Goal: Task Accomplishment & Management: Manage account settings

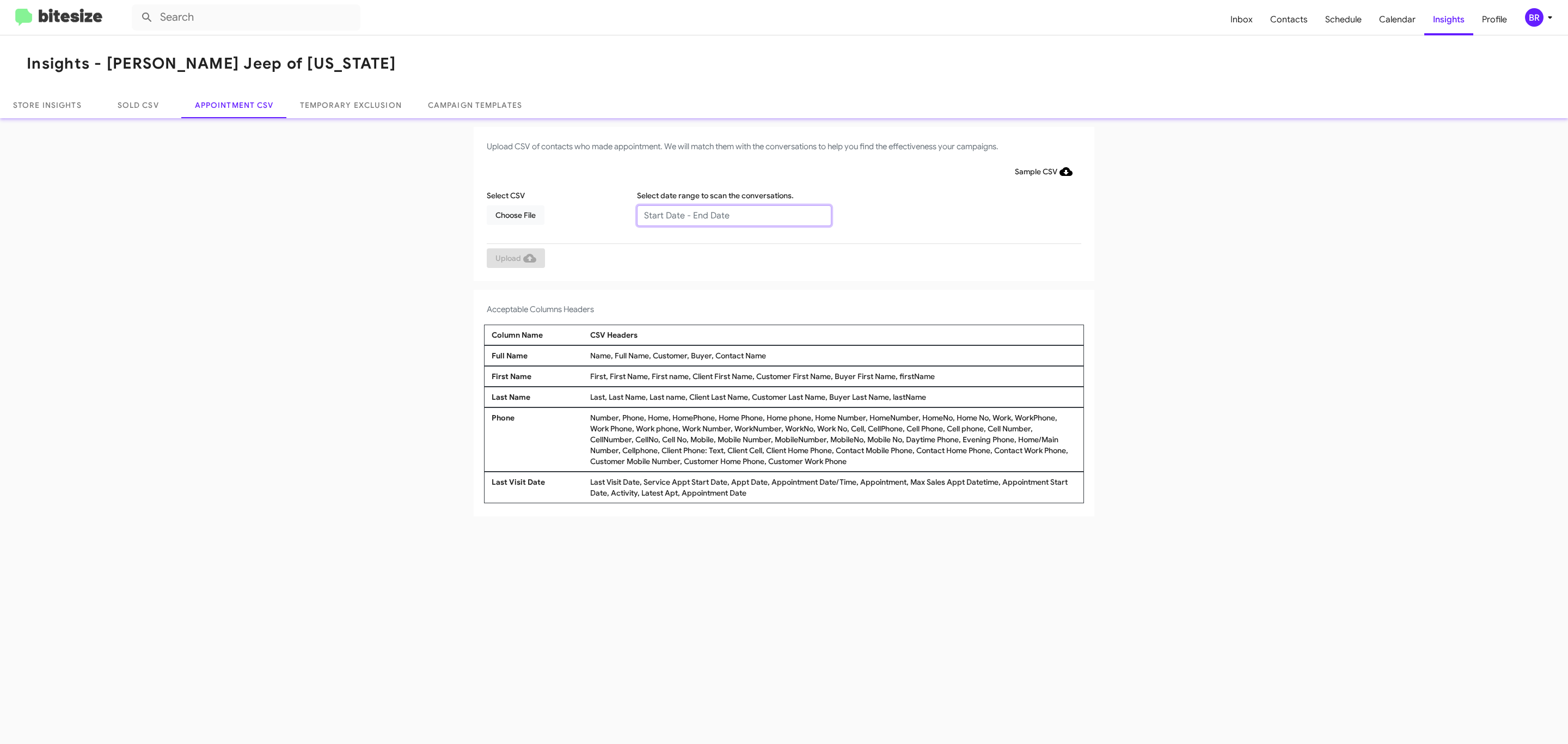
click at [733, 215] on input "text" at bounding box center [734, 215] width 194 height 21
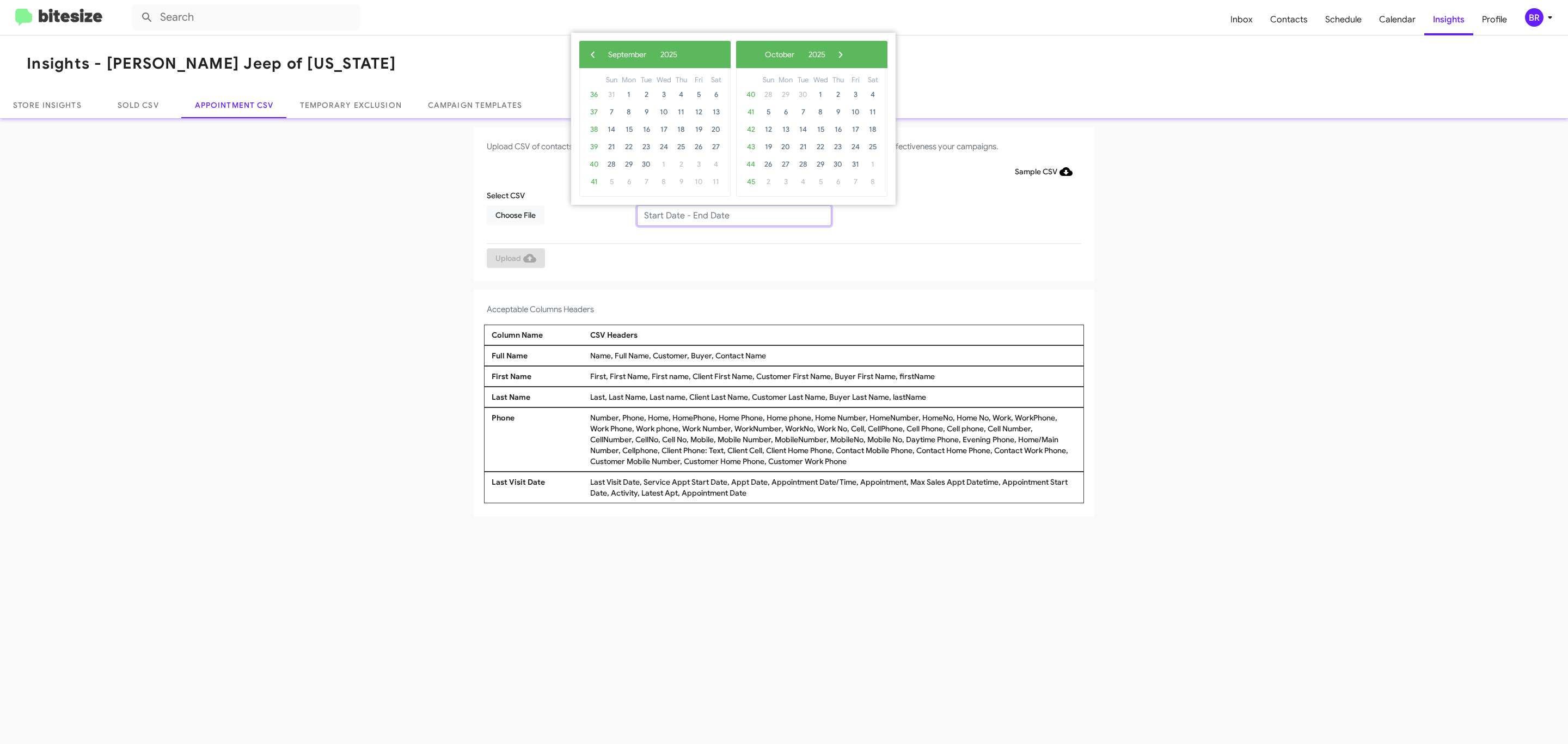
type input "09/16/2025 - 09/23/2025"
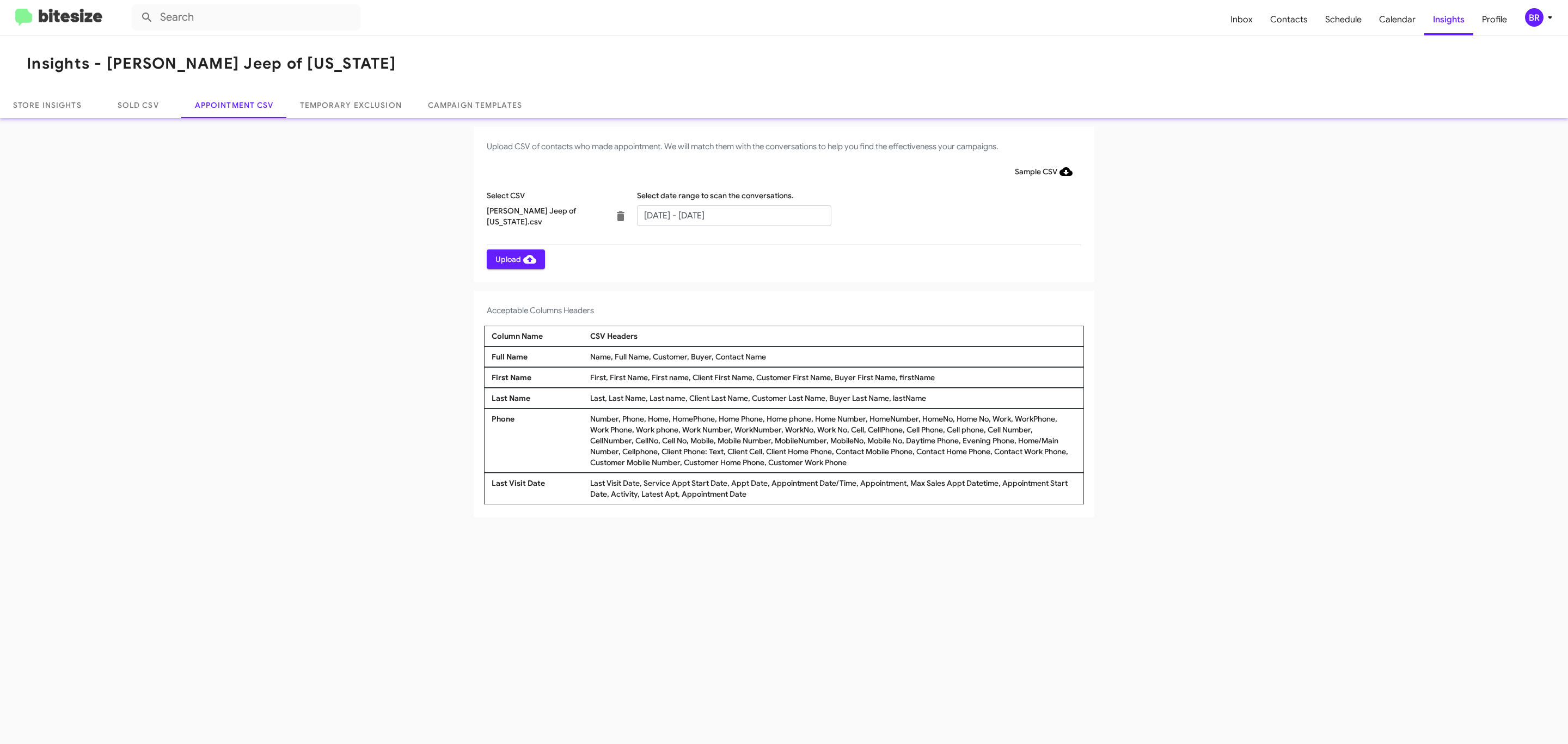
click at [514, 259] on span "Upload" at bounding box center [516, 259] width 41 height 19
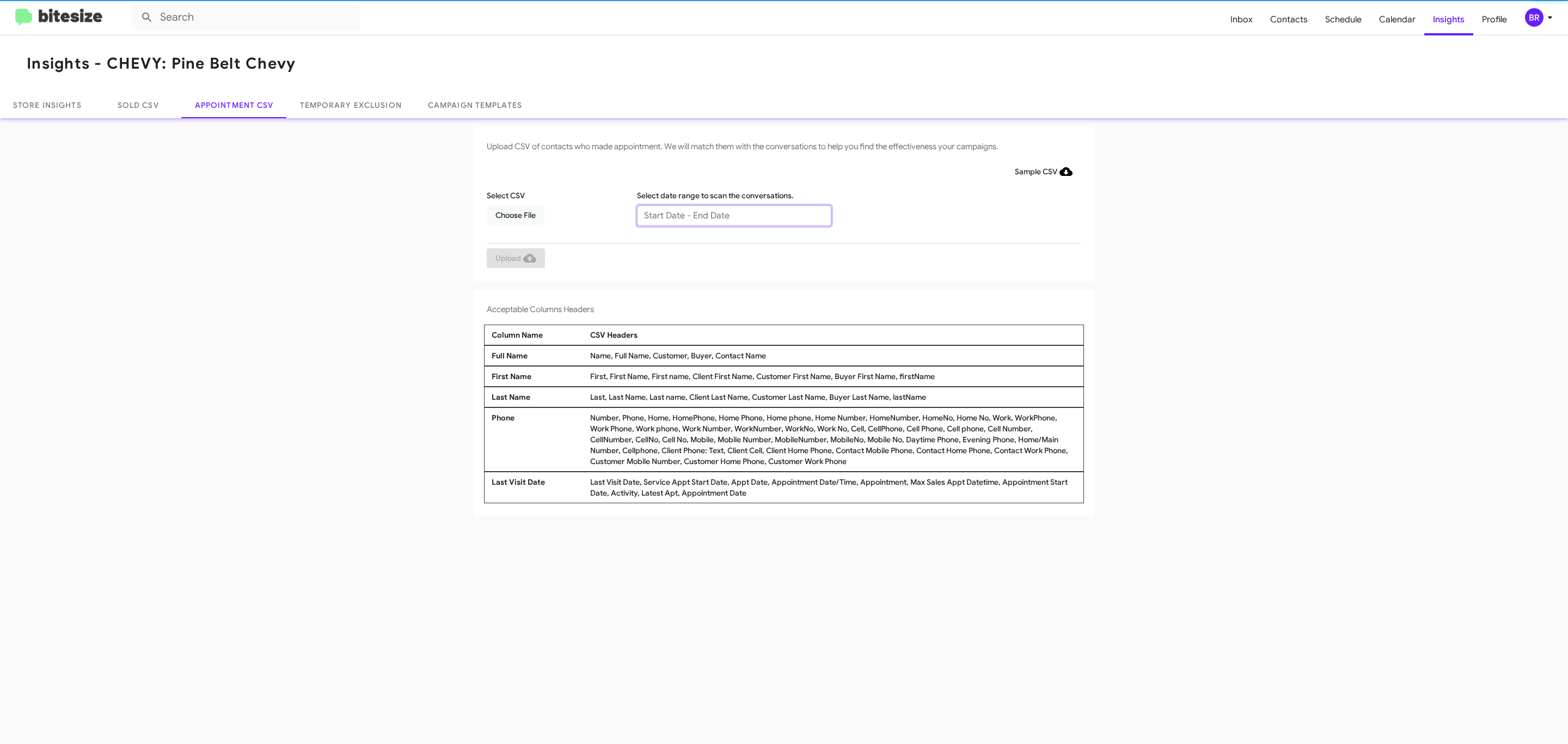
click at [733, 215] on input "text" at bounding box center [734, 215] width 194 height 21
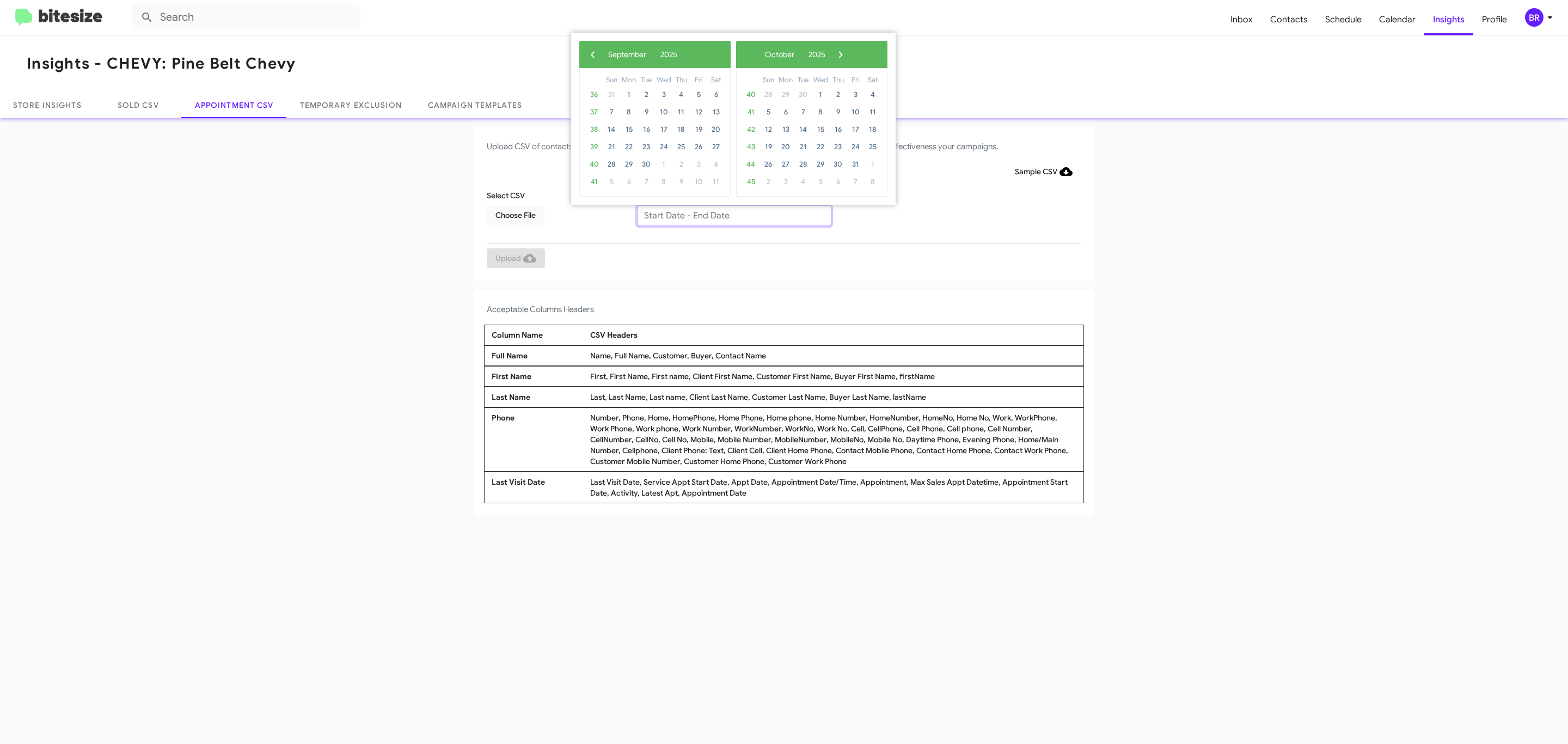
type input "09/16/2025 - 09/23/2025"
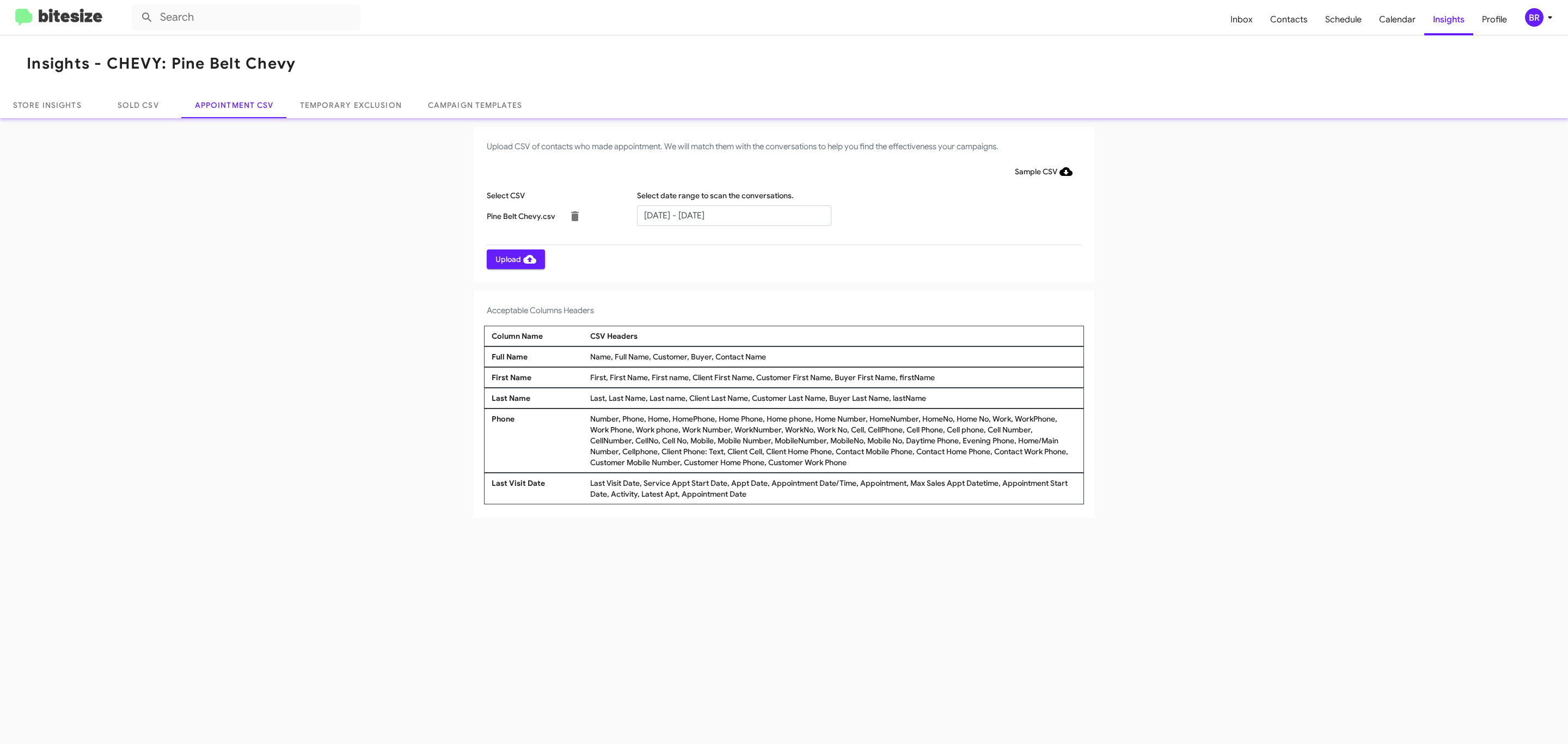
click at [514, 259] on span "Upload" at bounding box center [516, 259] width 41 height 19
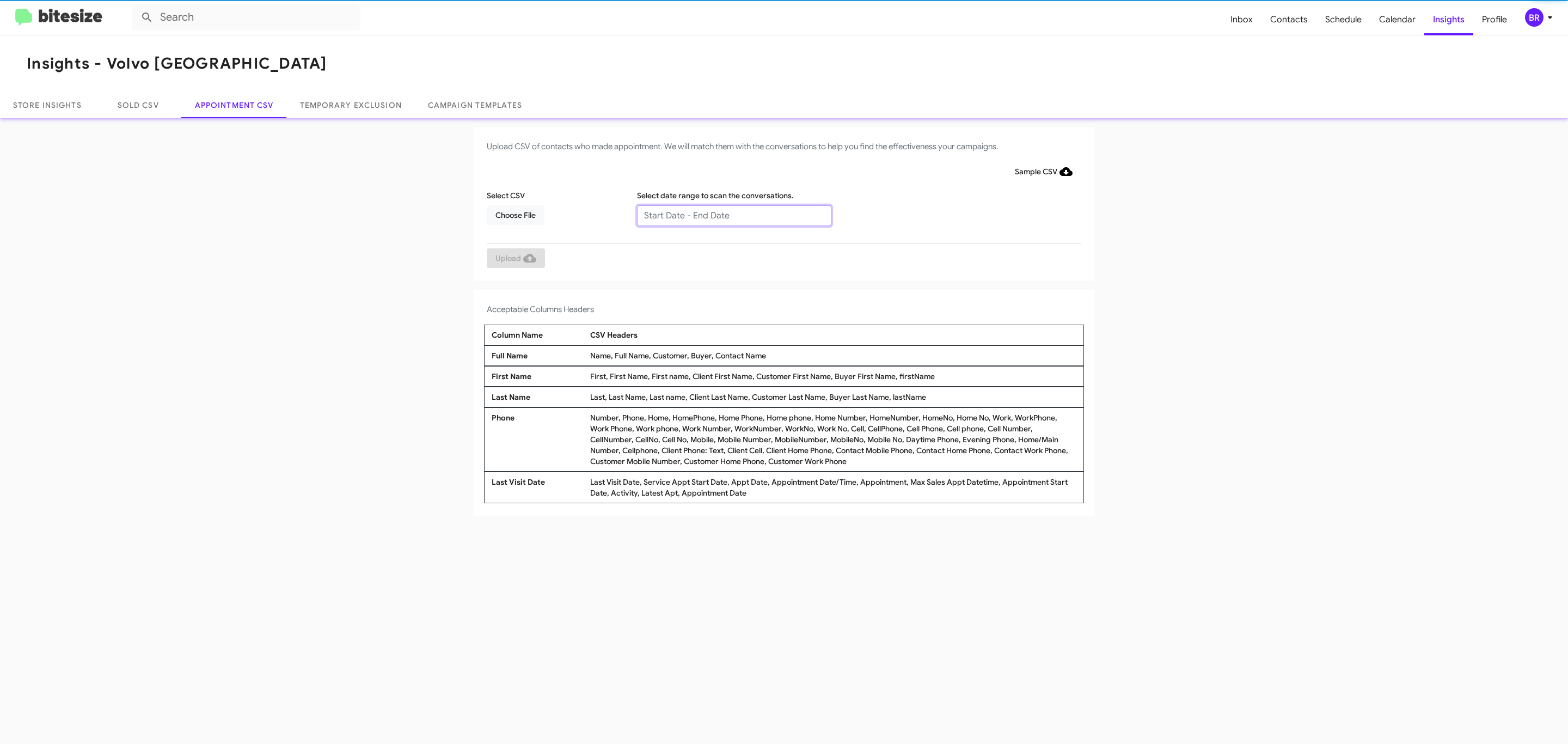
click at [733, 215] on input "text" at bounding box center [734, 215] width 194 height 21
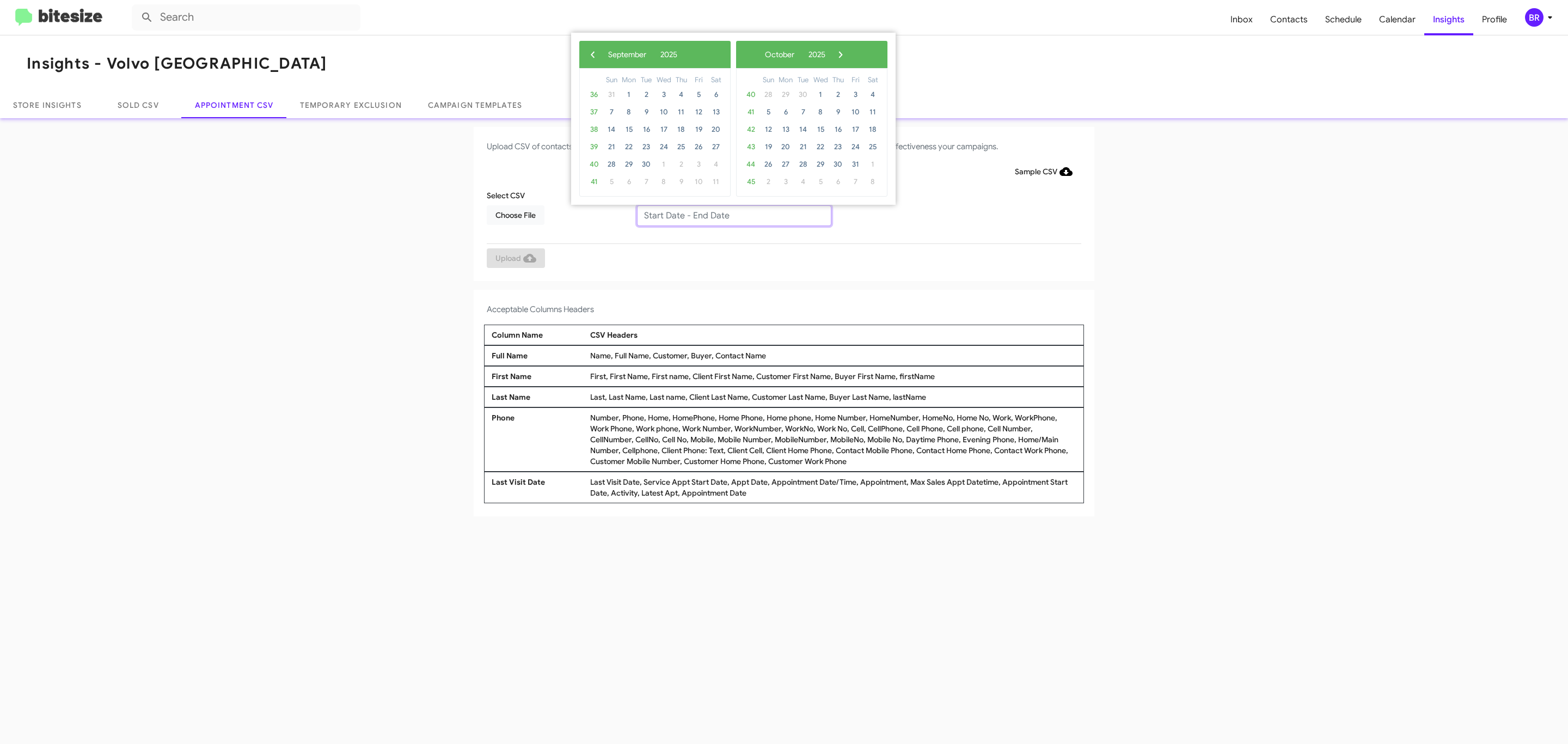
type input "[DATE] - [DATE]"
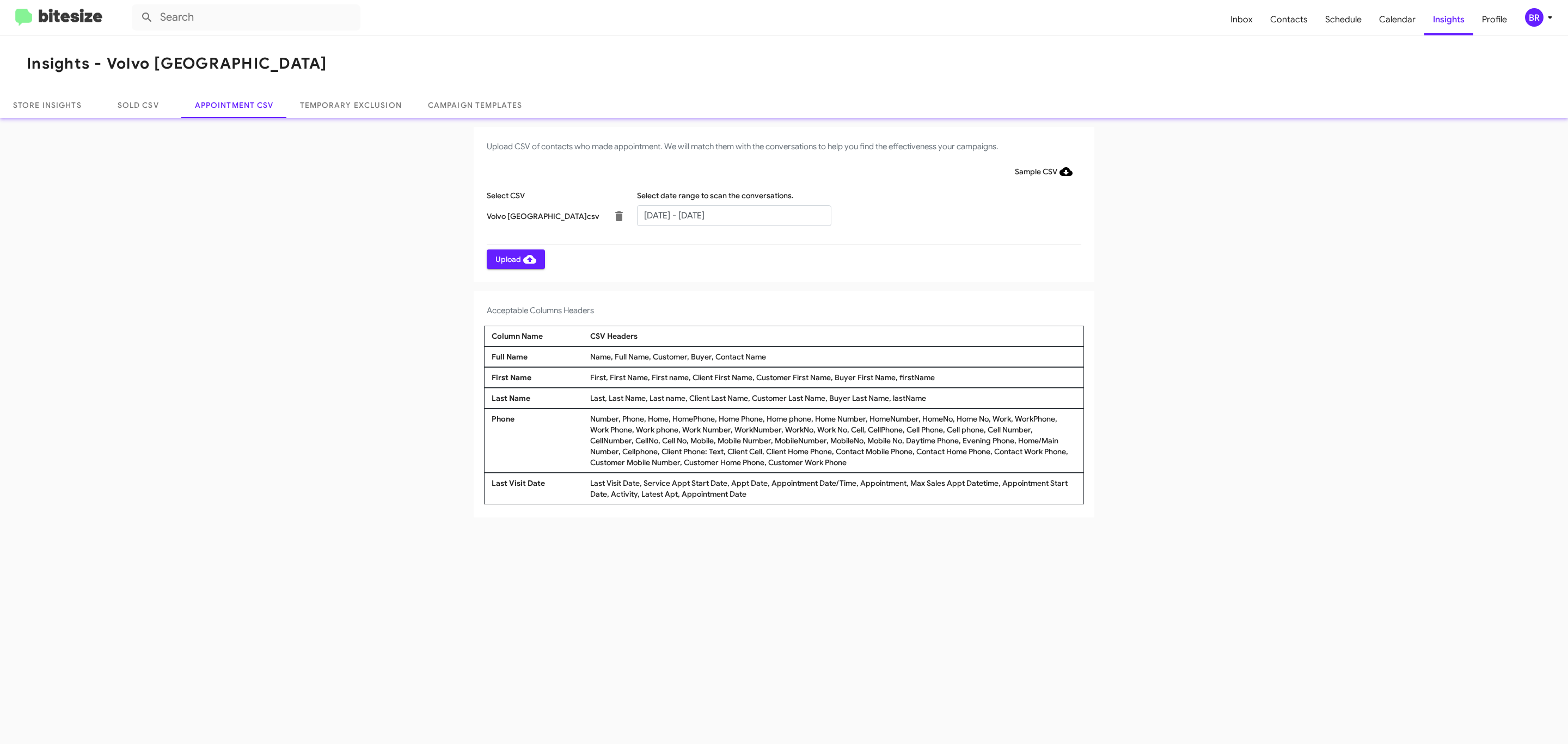
click at [514, 259] on span "Upload" at bounding box center [516, 259] width 41 height 19
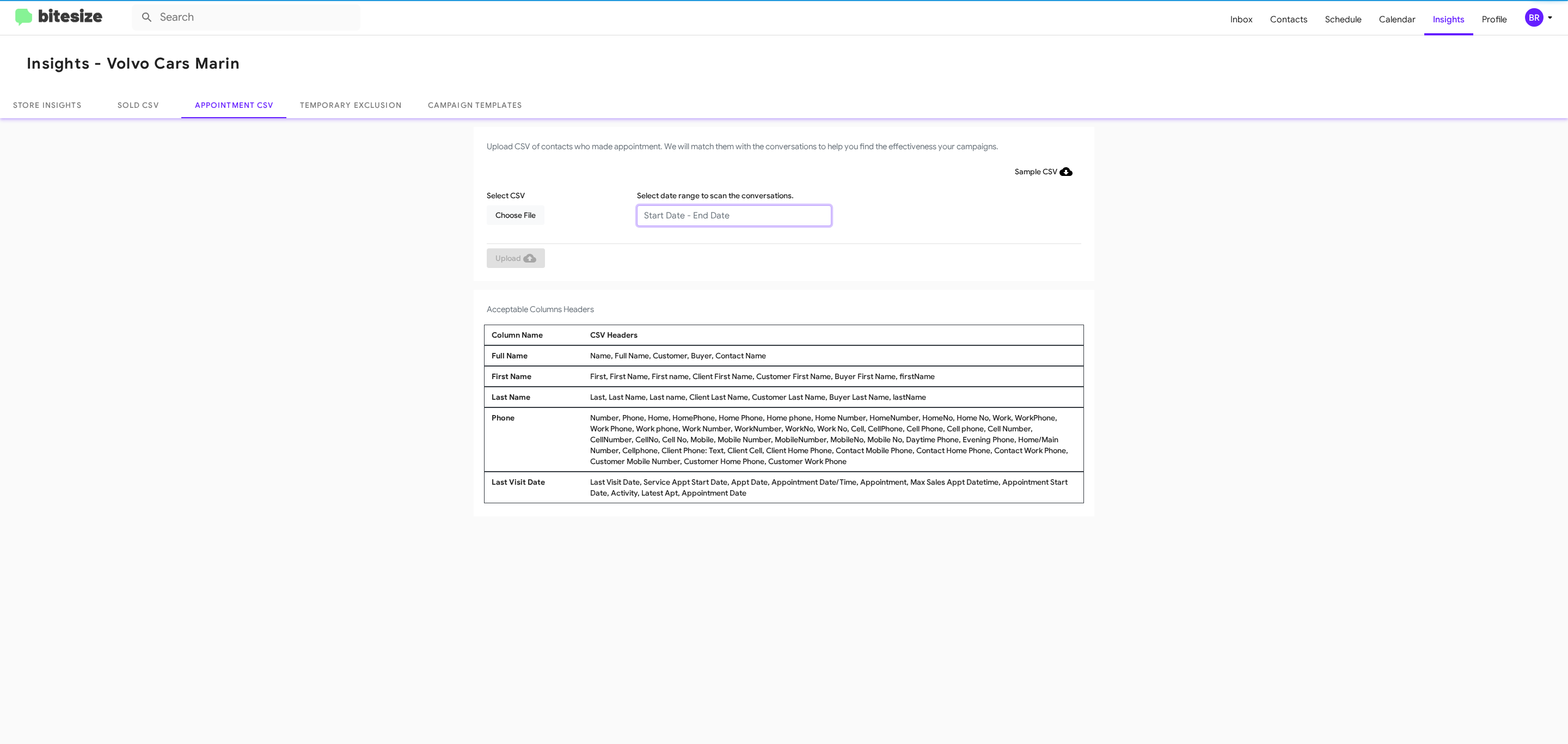
click at [733, 215] on input "text" at bounding box center [734, 215] width 194 height 21
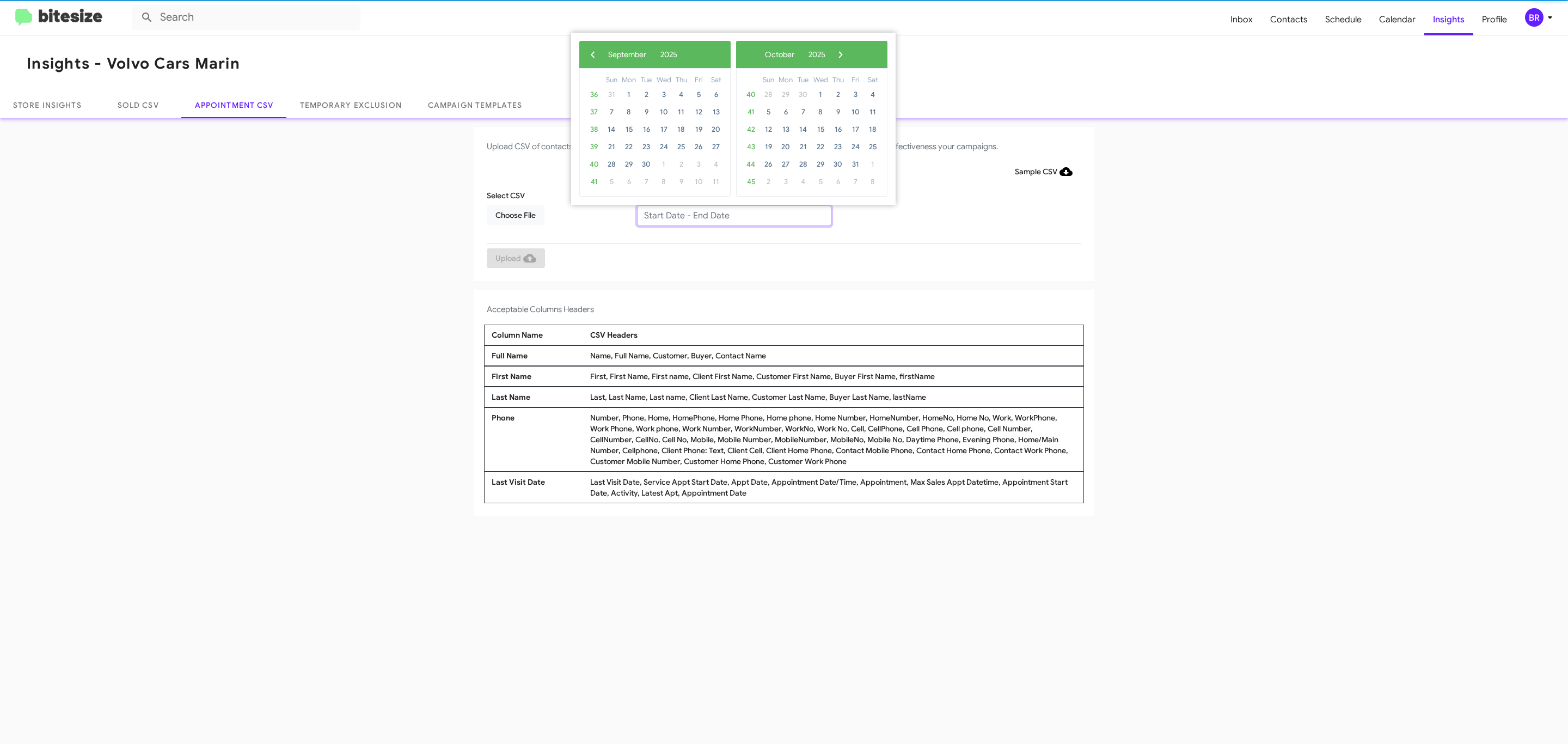
type input "09/16/2025 - 09/23/2025"
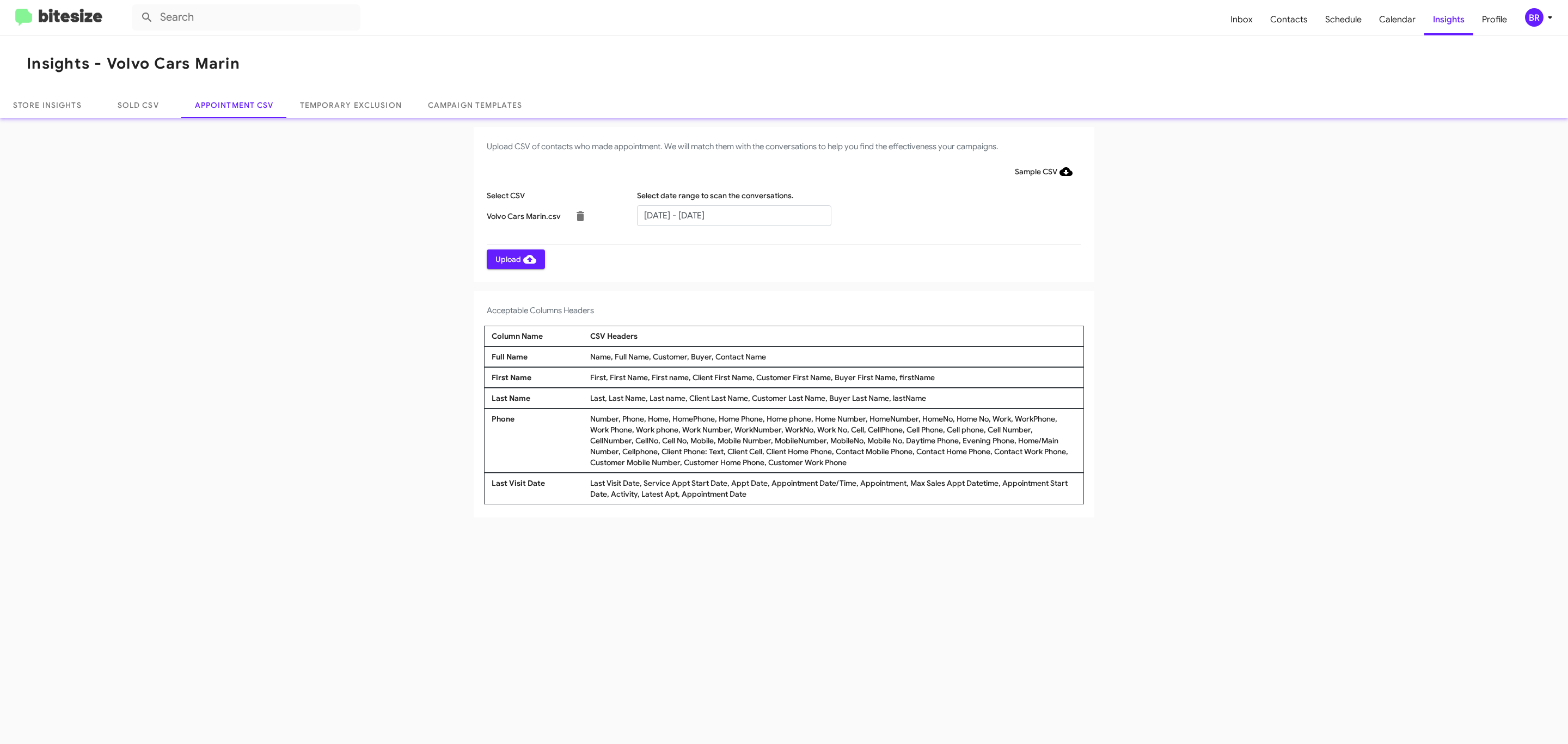
click at [514, 259] on span "Upload" at bounding box center [516, 259] width 41 height 19
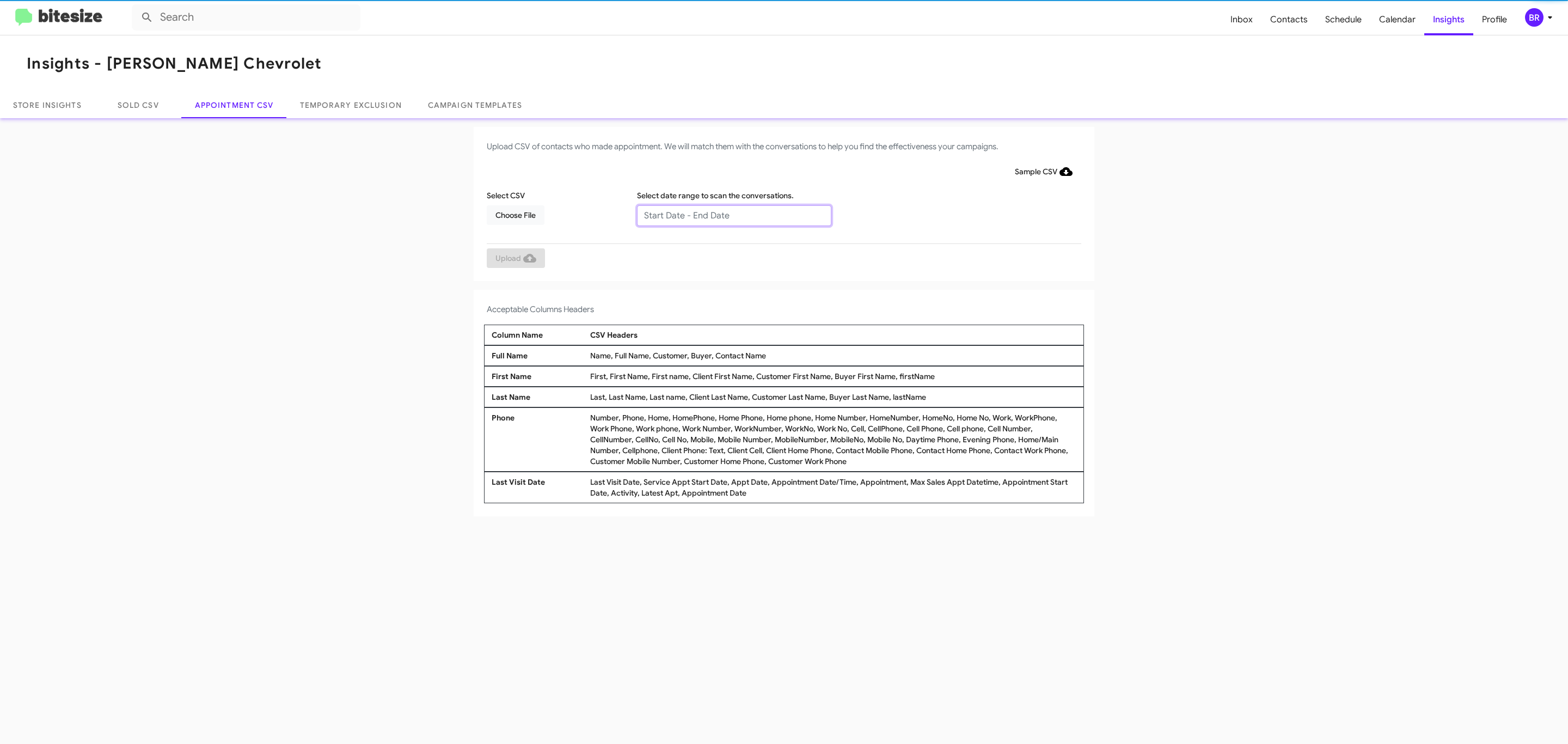
click at [733, 215] on input "text" at bounding box center [734, 215] width 194 height 21
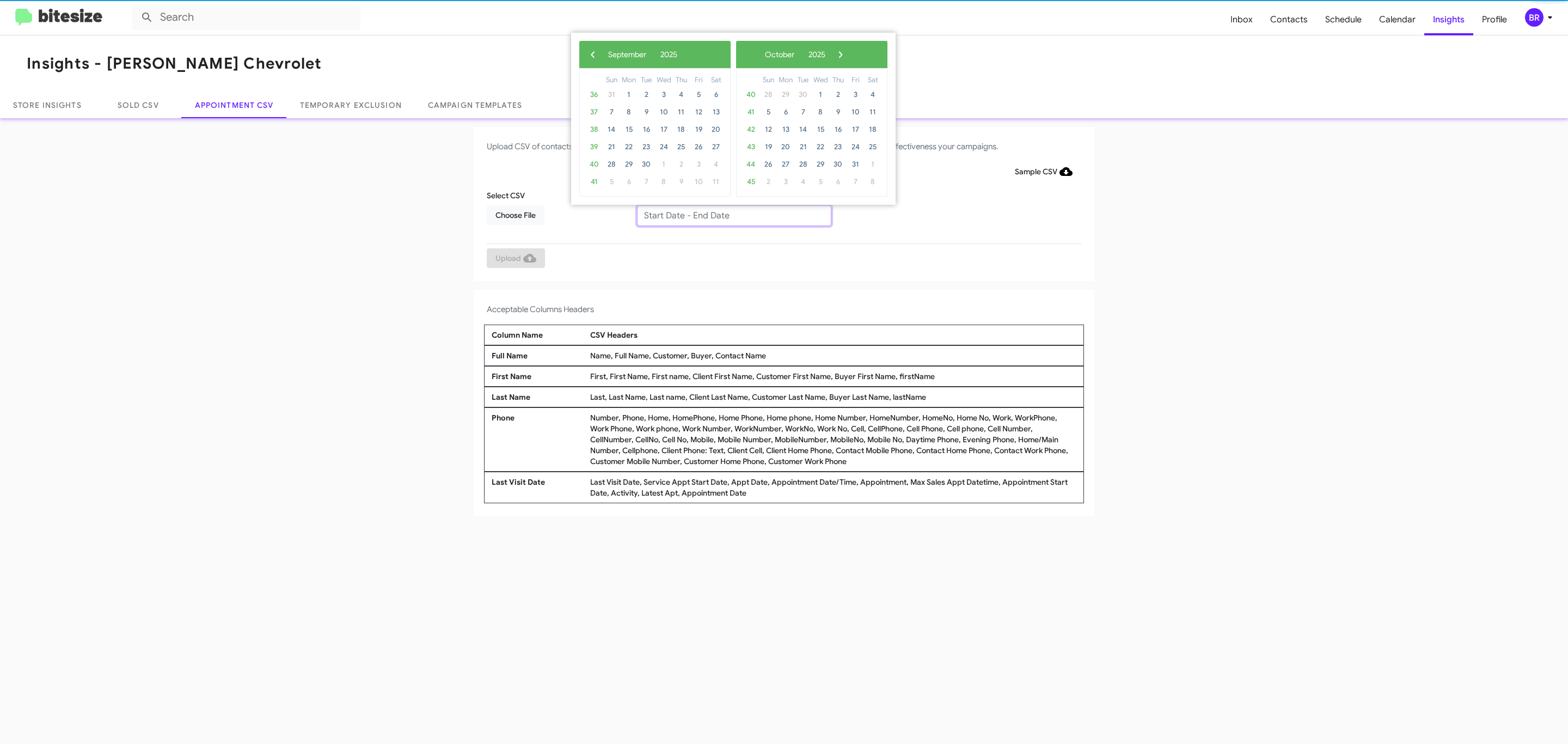
type input "[DATE] - [DATE]"
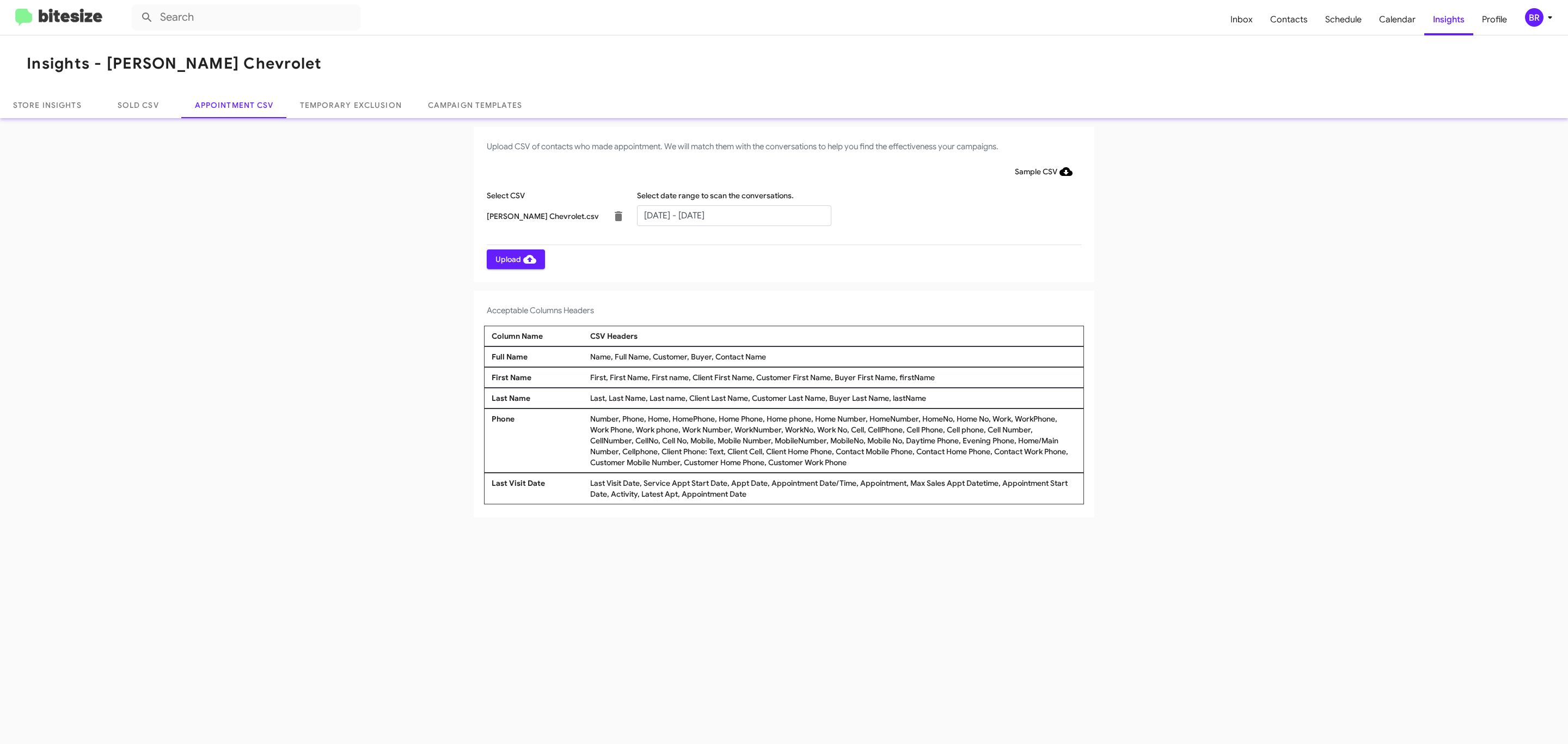
click at [514, 259] on span "Upload" at bounding box center [516, 259] width 41 height 19
click at [733, 215] on input "text" at bounding box center [734, 215] width 194 height 21
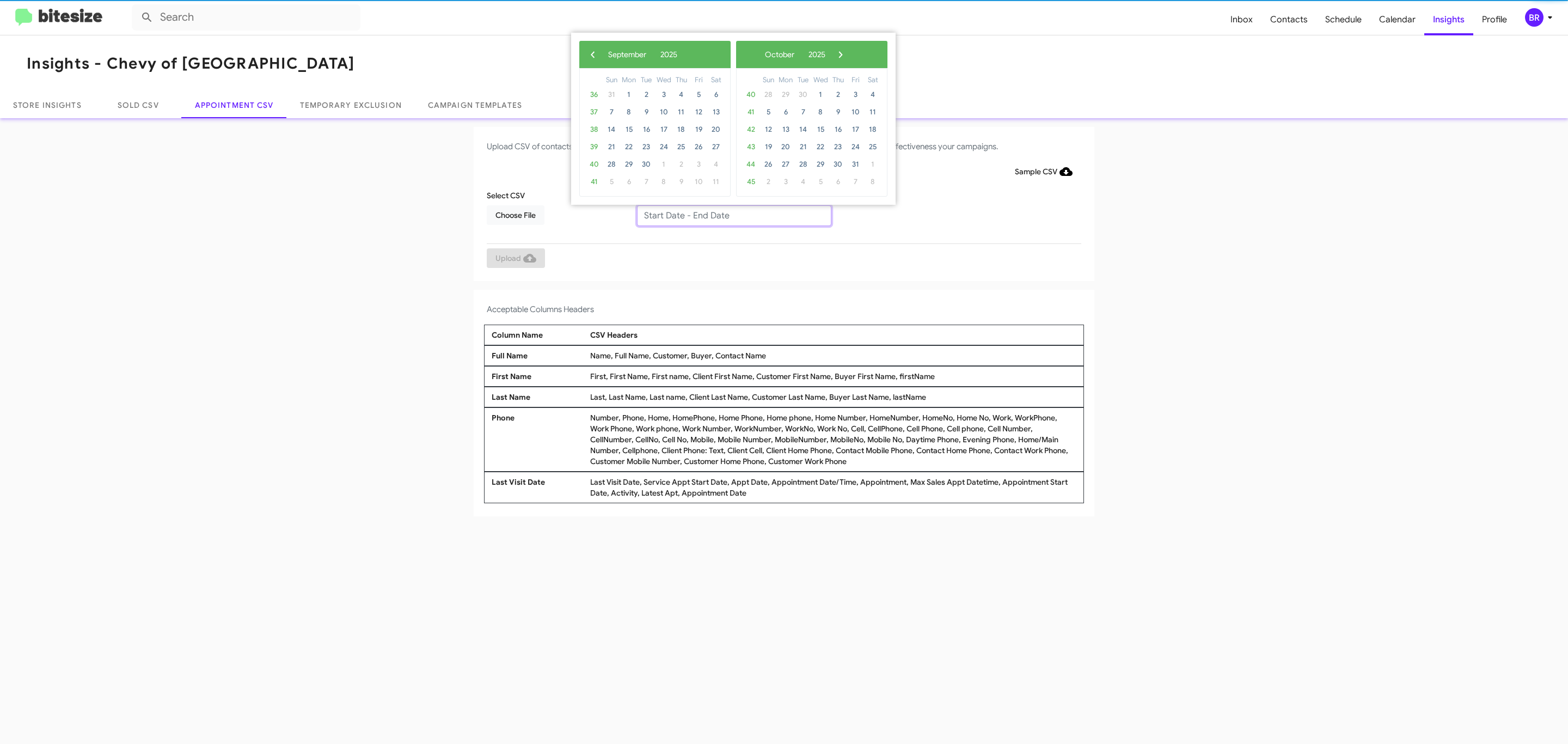
type input "[DATE] - [DATE]"
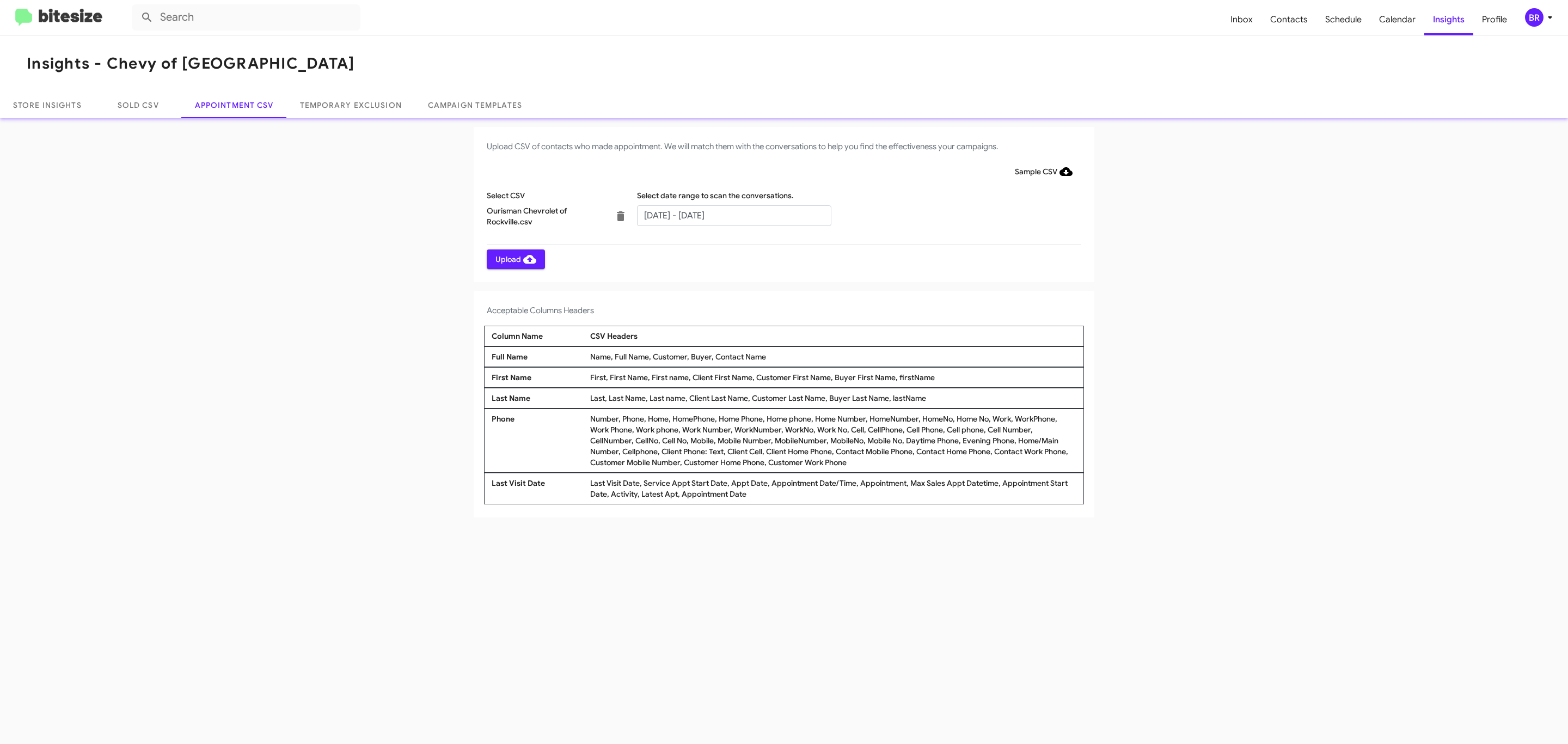
click at [514, 259] on span "Upload" at bounding box center [516, 259] width 41 height 19
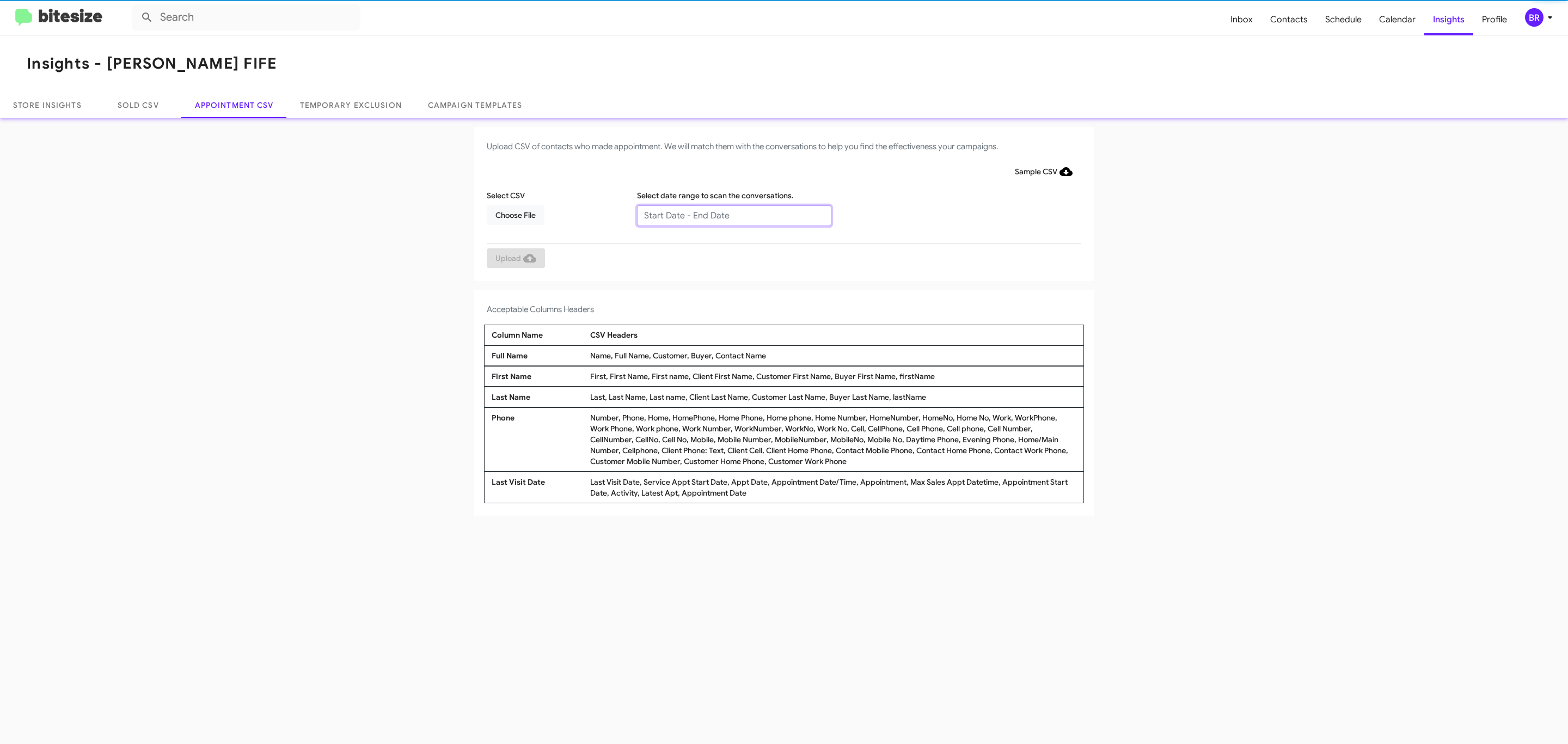
click at [733, 215] on input "text" at bounding box center [734, 215] width 194 height 21
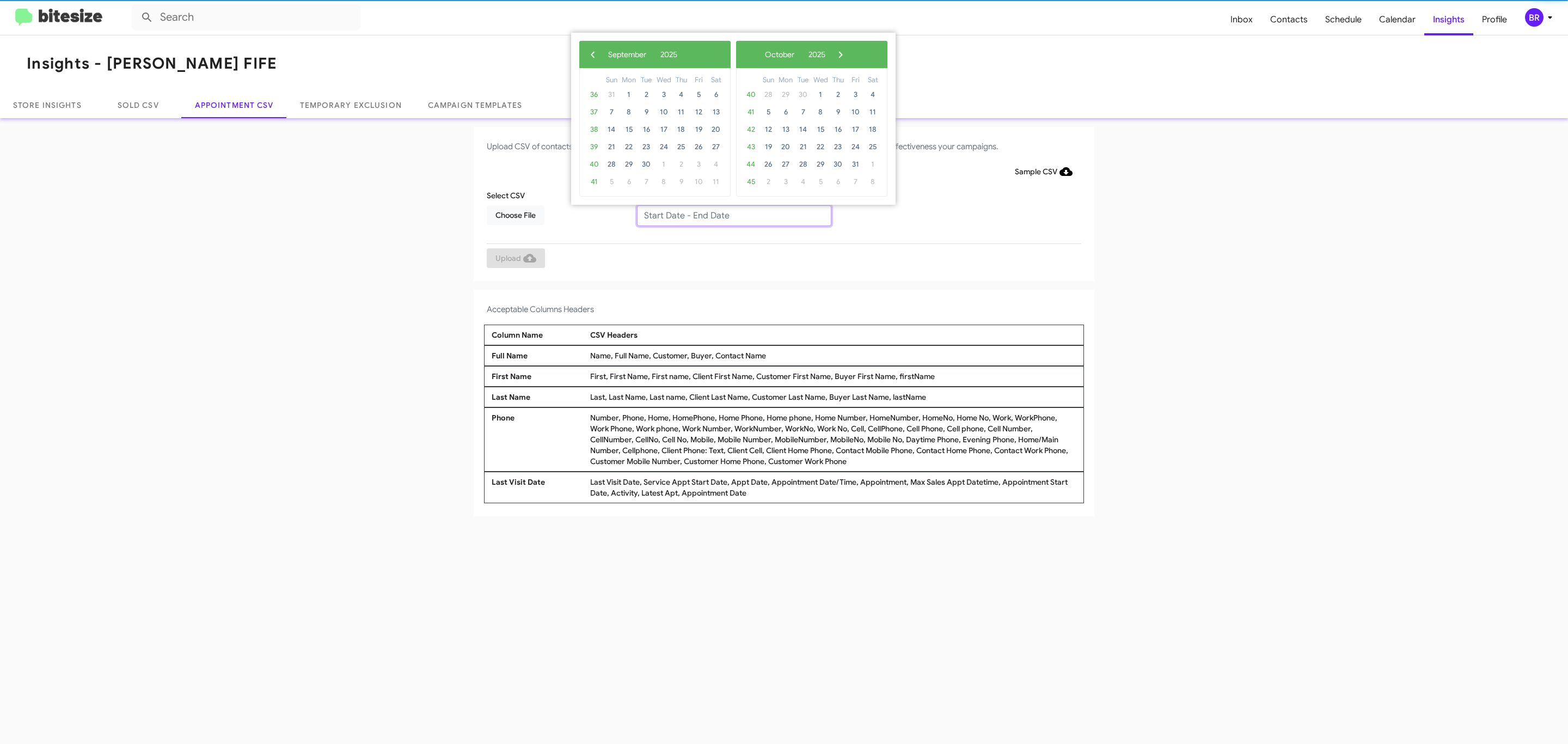
type input "[DATE] - [DATE]"
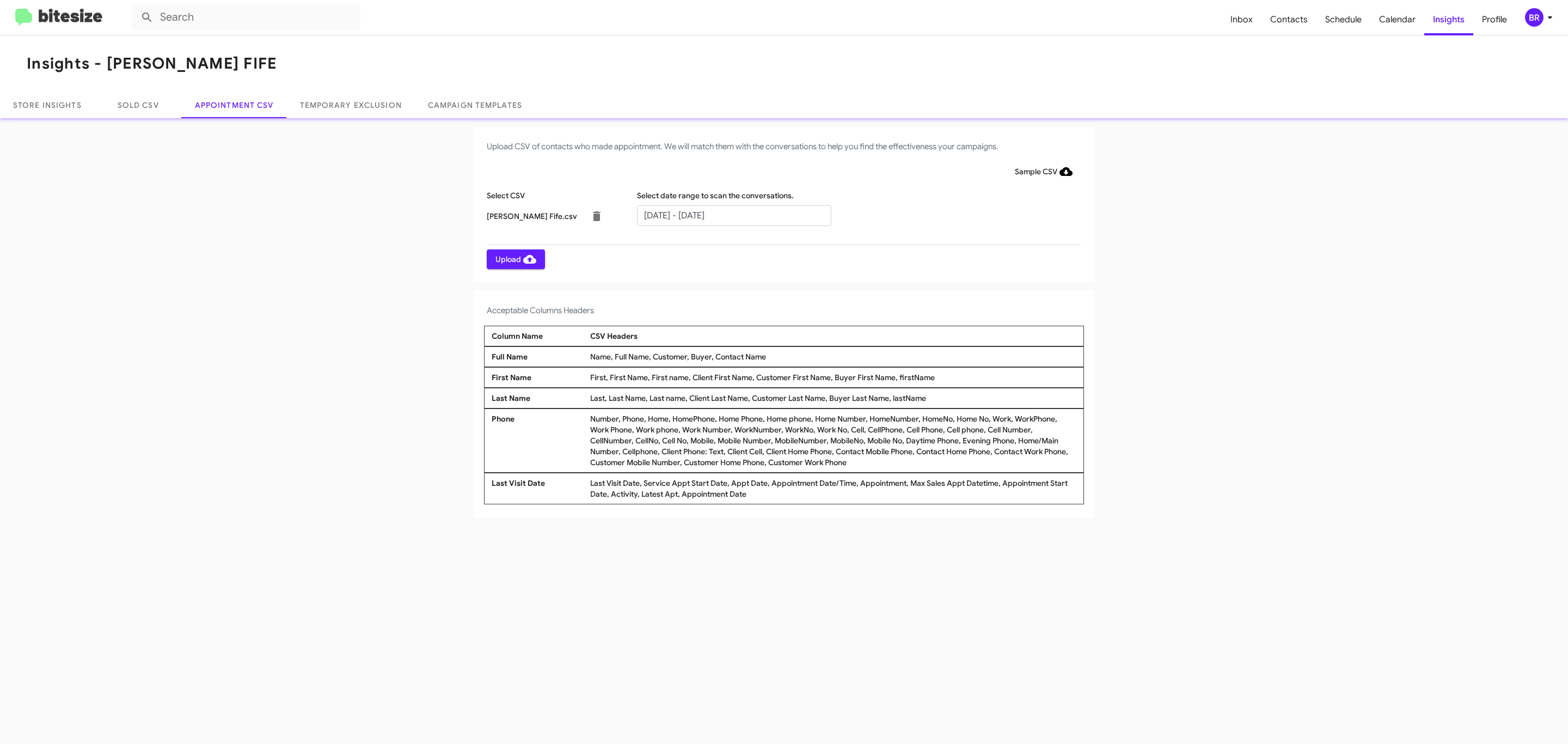
click at [514, 259] on span "Upload" at bounding box center [516, 259] width 41 height 19
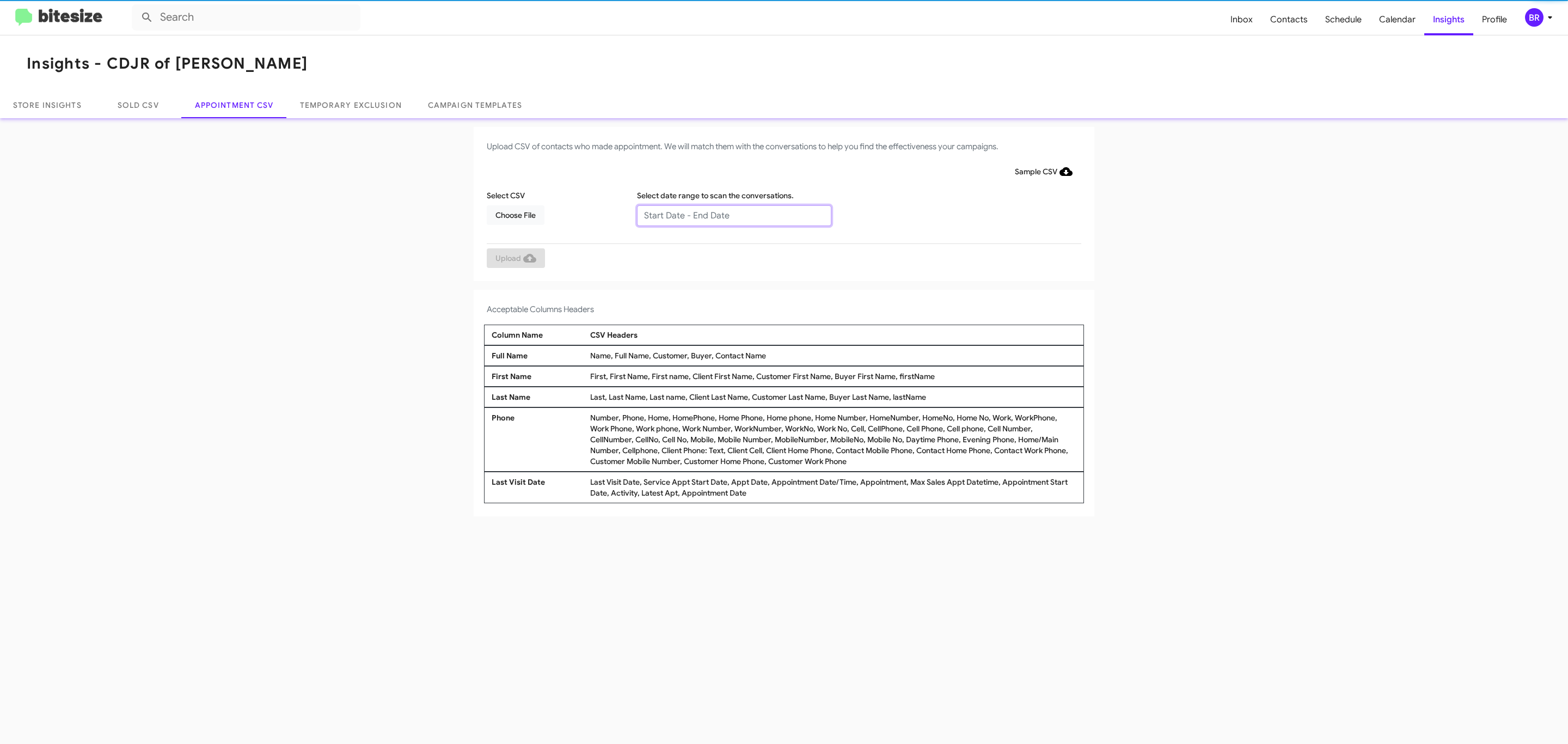
click at [733, 215] on input "text" at bounding box center [734, 215] width 194 height 21
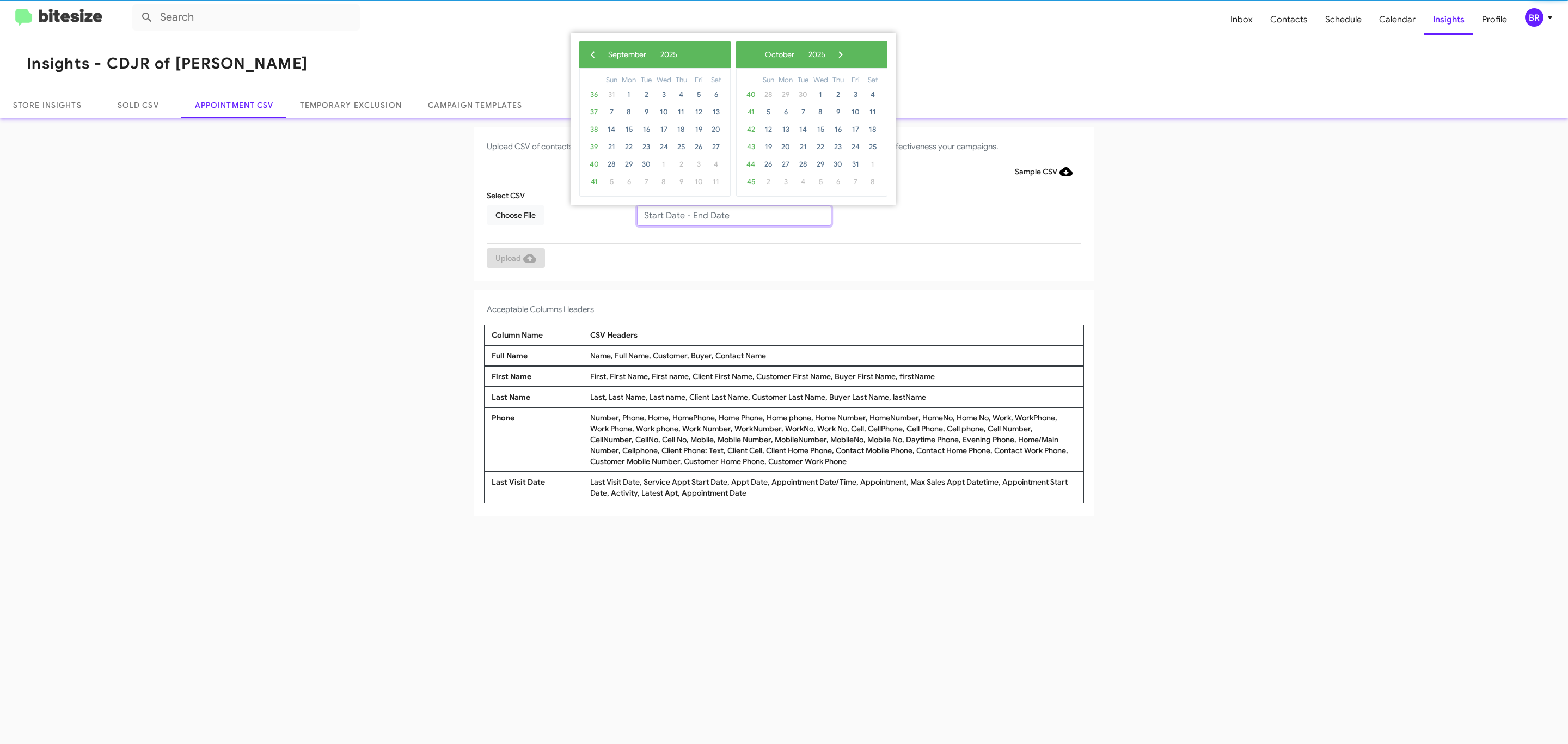
type input "09/16/2025 - 09/23/2025"
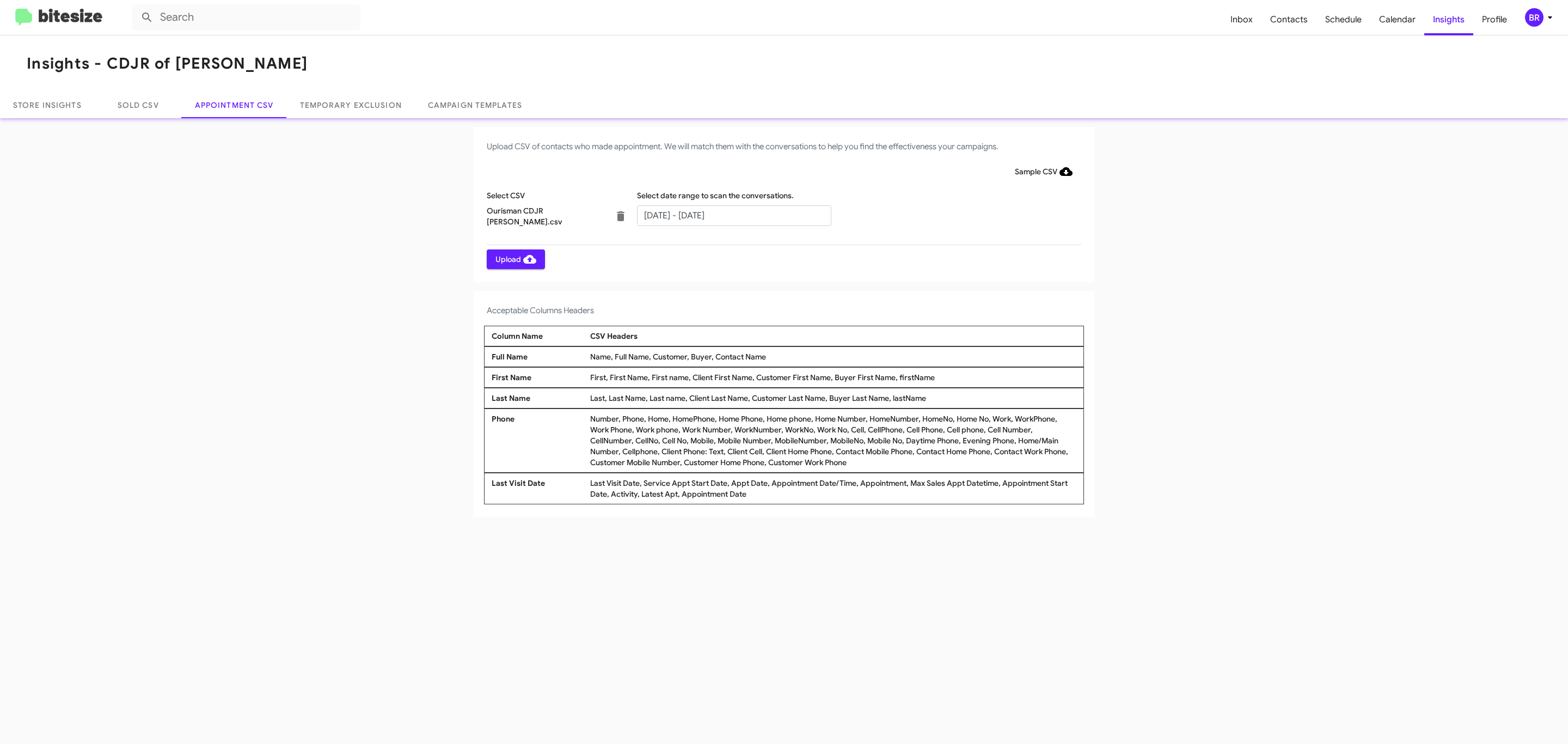
click at [514, 259] on span "Upload" at bounding box center [516, 259] width 41 height 19
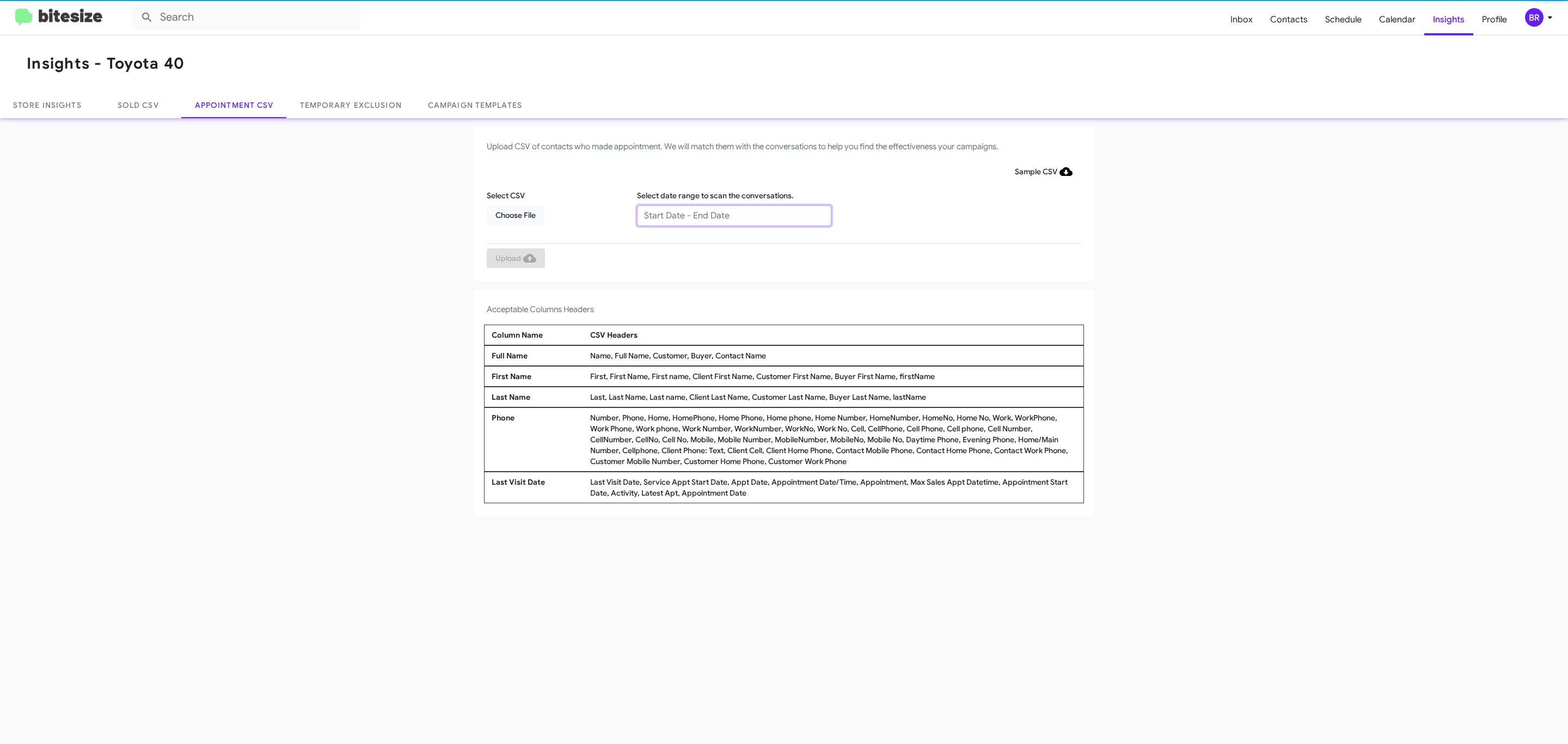
click at [733, 215] on input "text" at bounding box center [734, 215] width 194 height 21
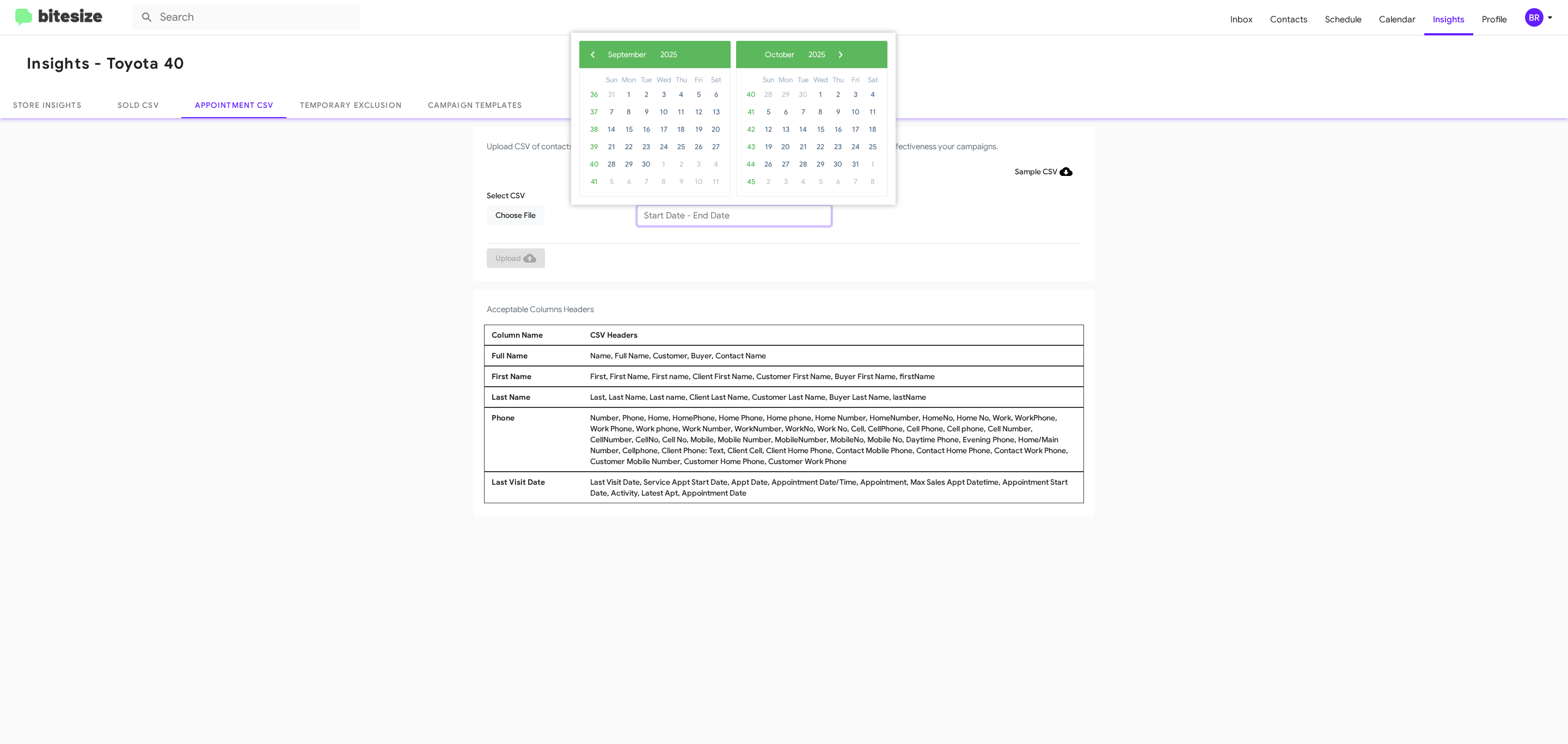
type input "[DATE] - [DATE]"
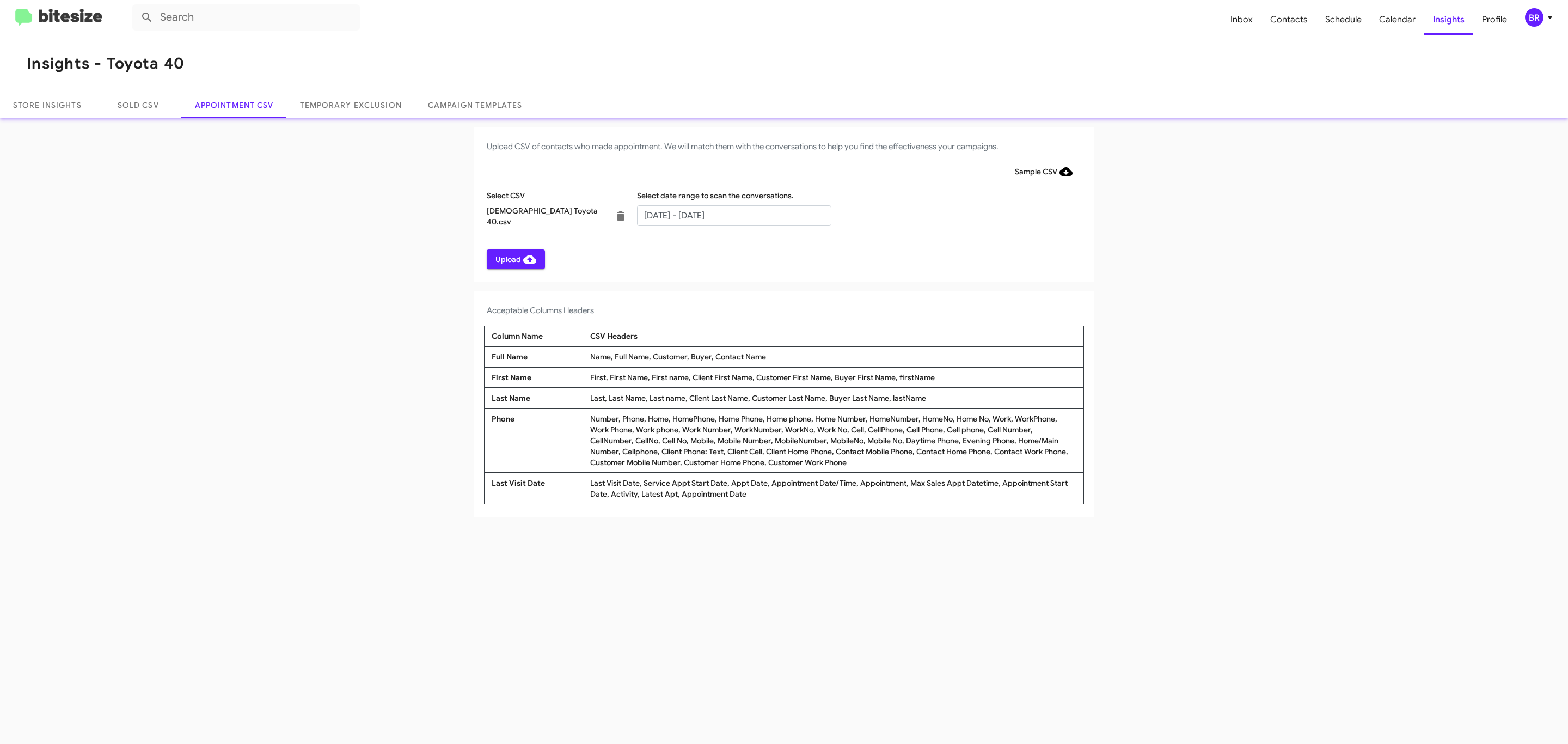
click at [514, 259] on span "Upload" at bounding box center [516, 259] width 41 height 19
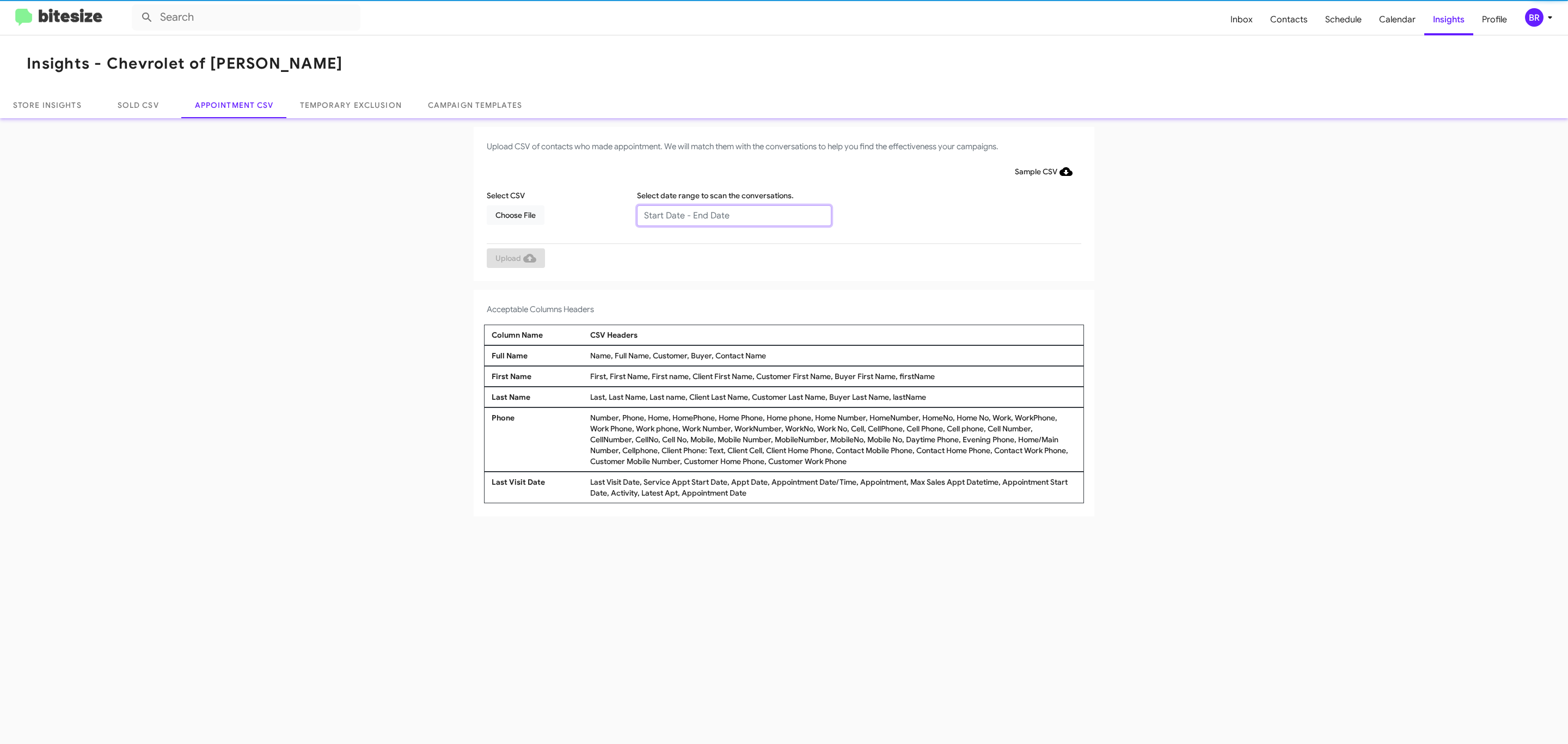
click at [733, 215] on input "text" at bounding box center [734, 215] width 194 height 21
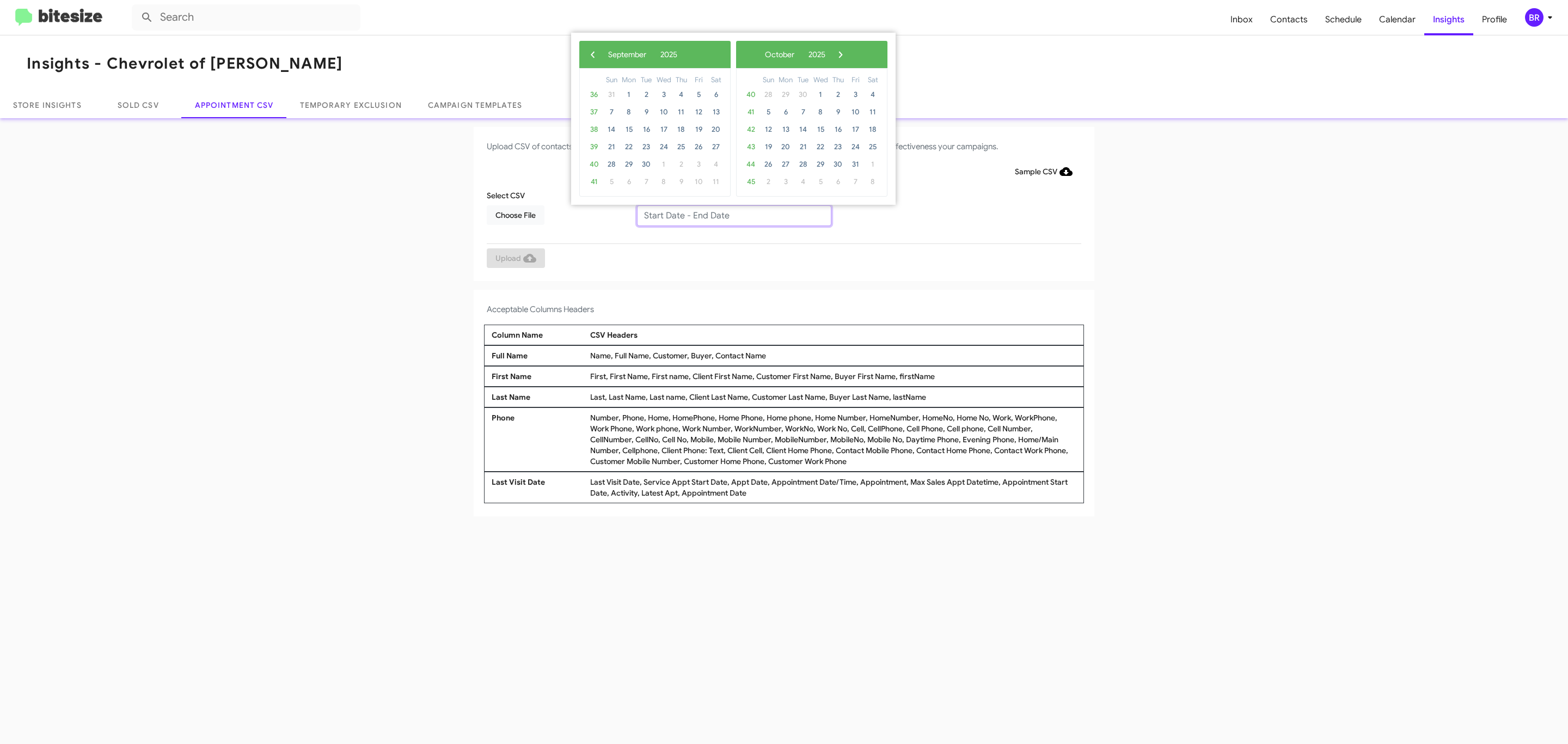
type input "[DATE] - [DATE]"
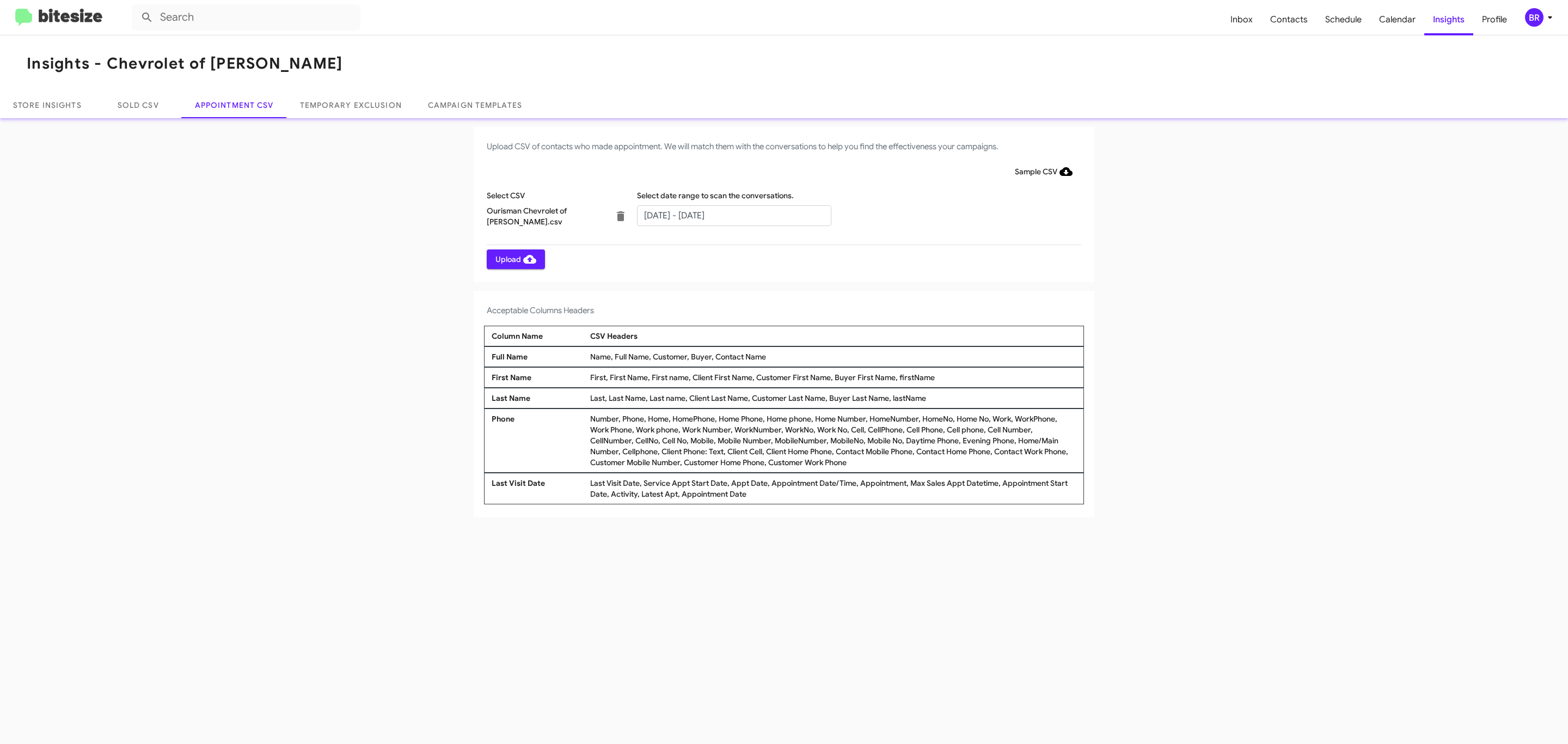
click at [514, 259] on span "Upload" at bounding box center [516, 259] width 41 height 19
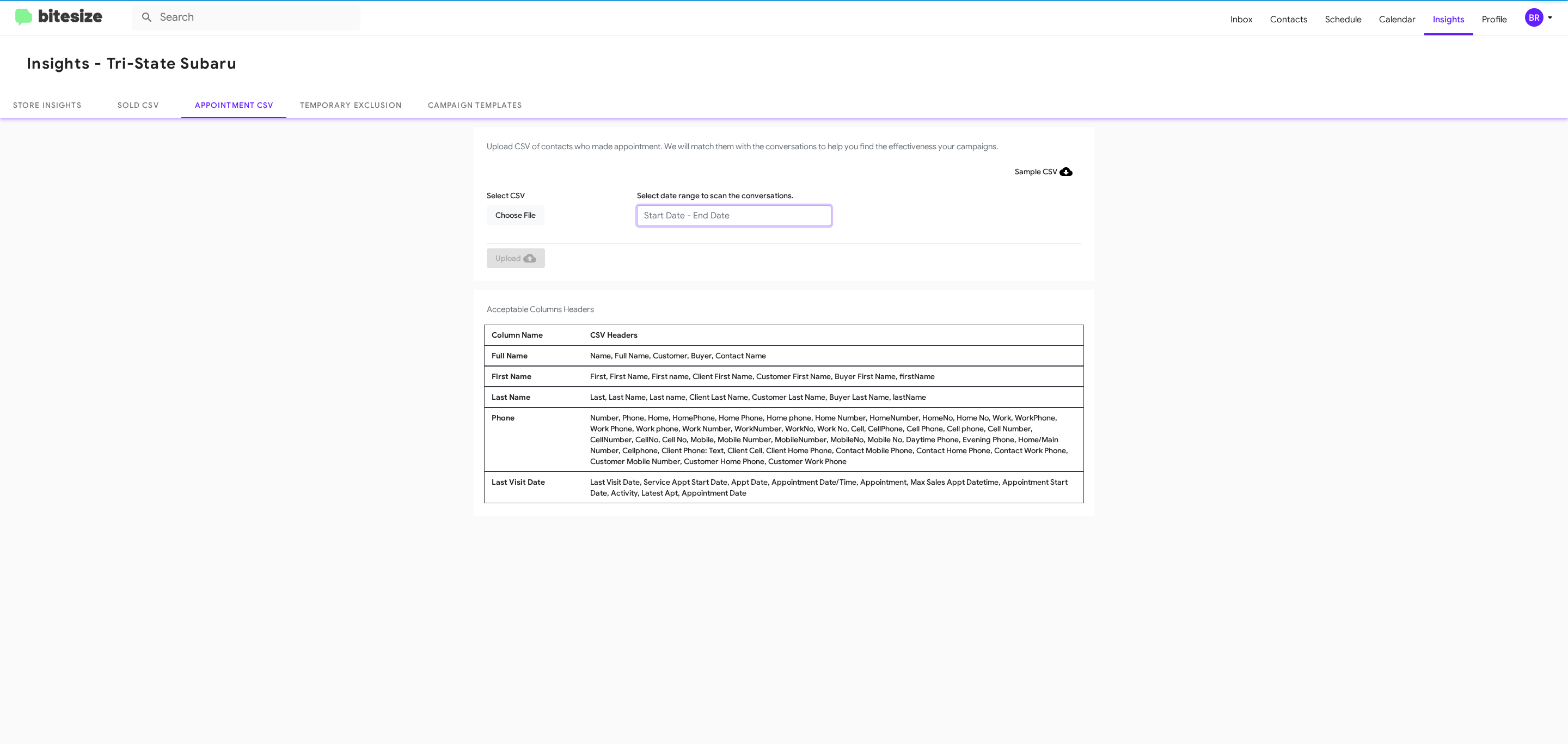
click at [733, 215] on input "text" at bounding box center [734, 215] width 194 height 21
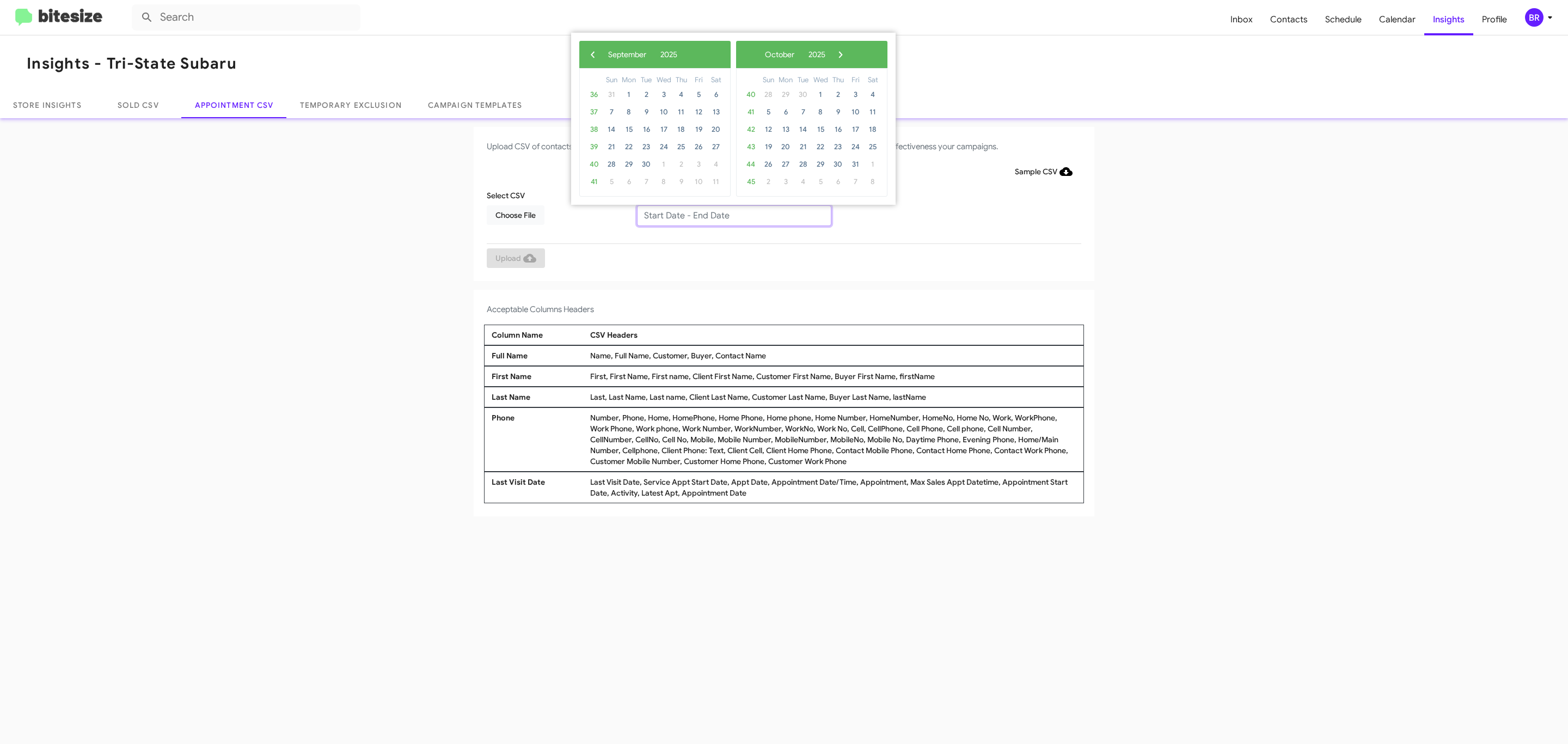
type input "09/16/2025 - 09/23/2025"
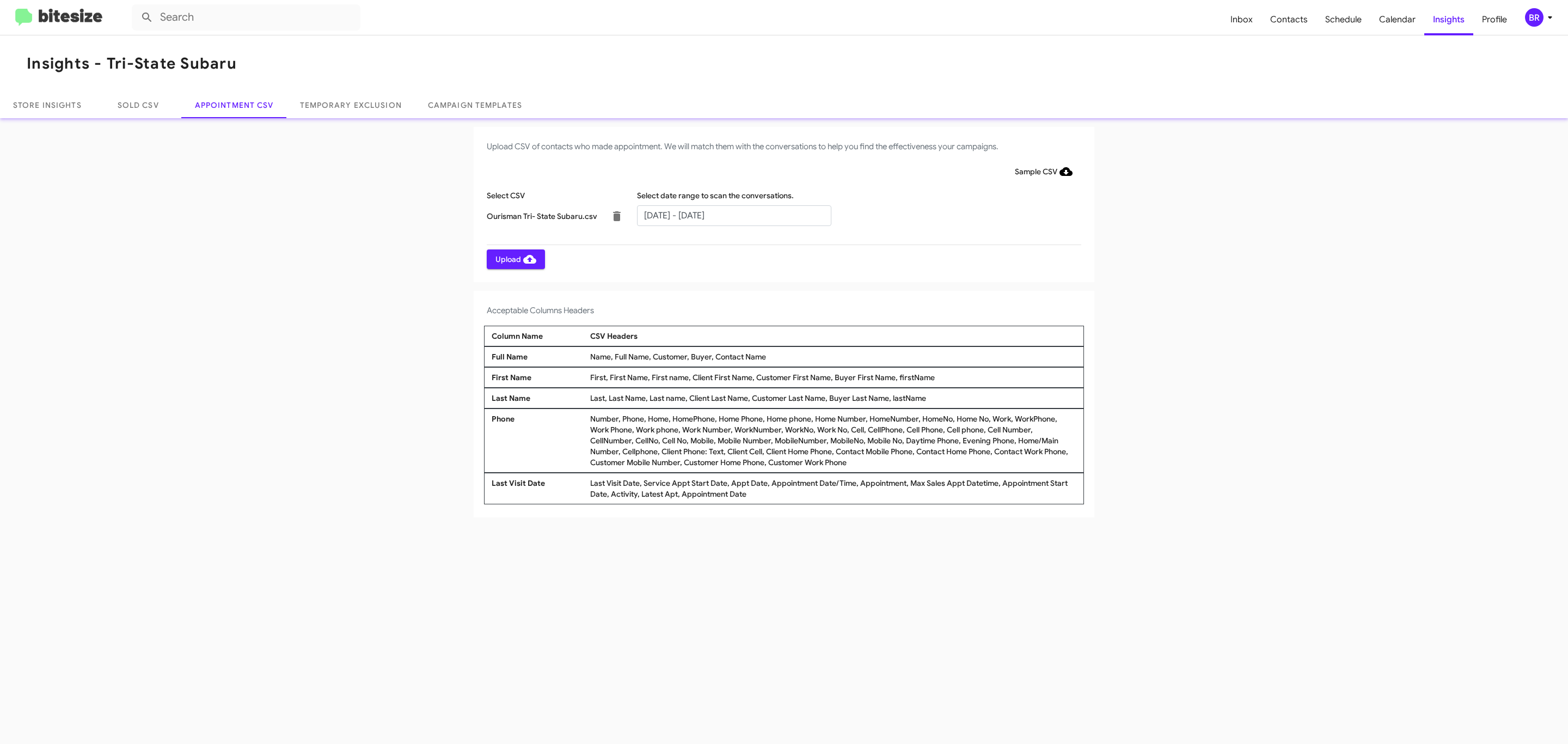
click at [514, 259] on span "Upload" at bounding box center [516, 259] width 41 height 19
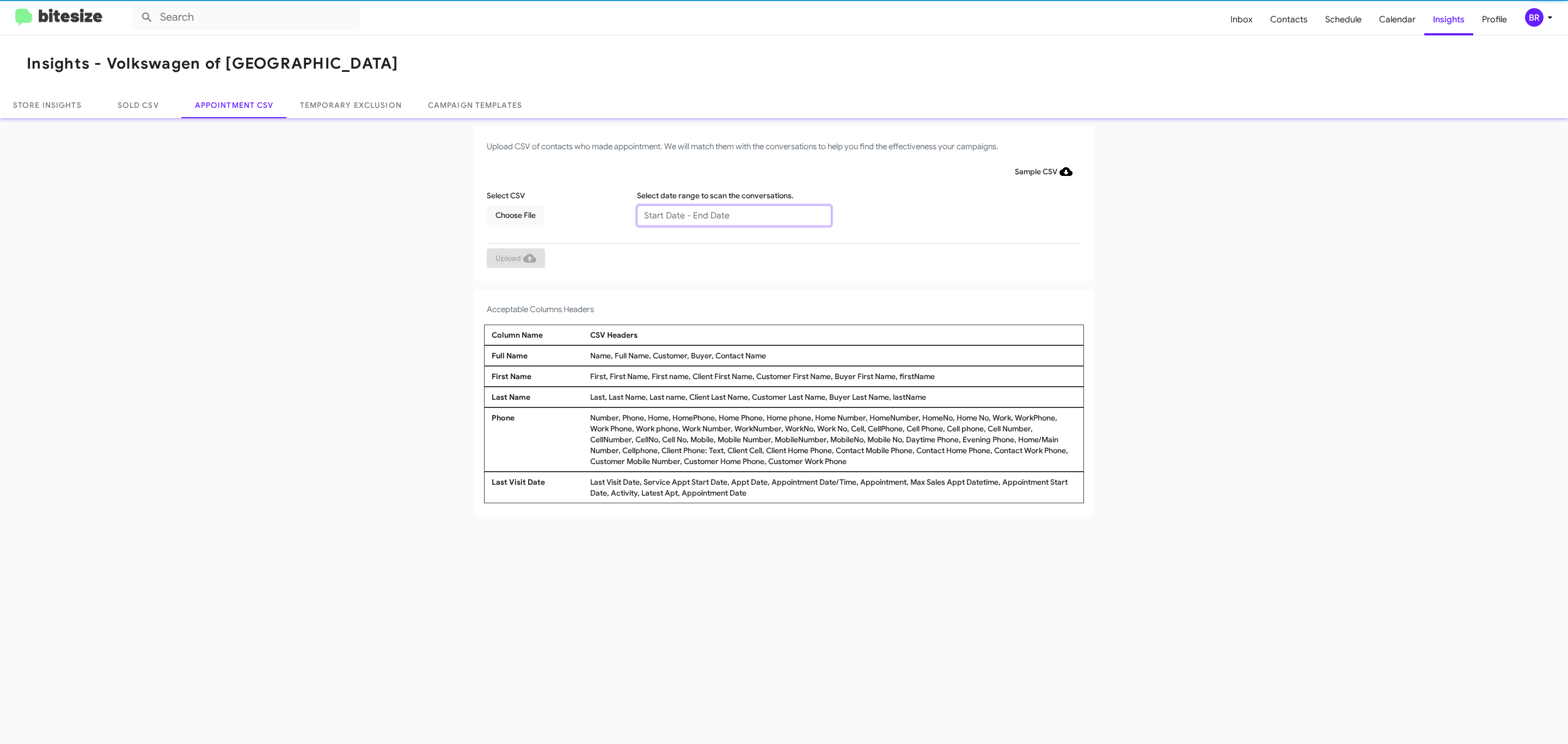
click at [733, 215] on input "text" at bounding box center [734, 215] width 194 height 21
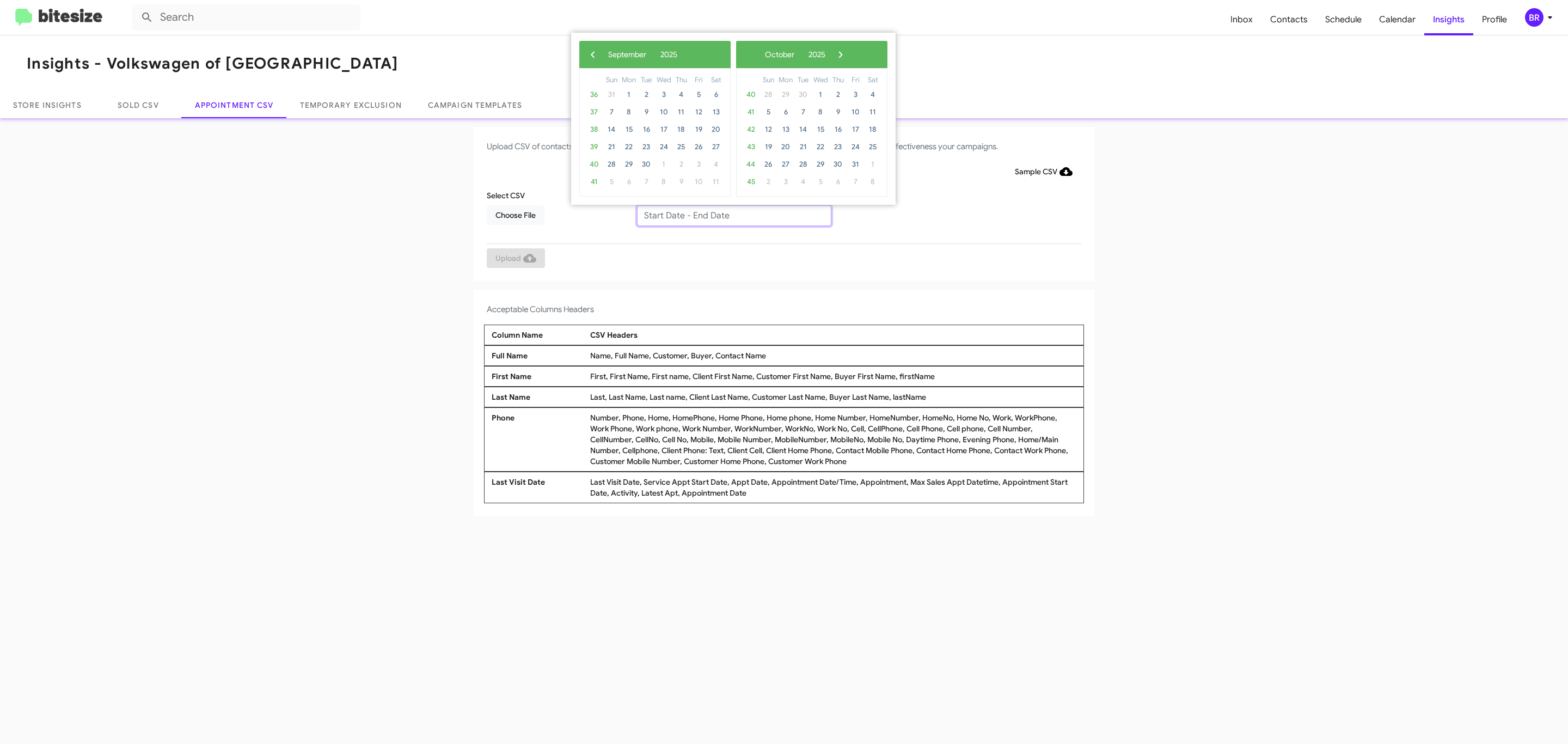
type input "[DATE] - [DATE]"
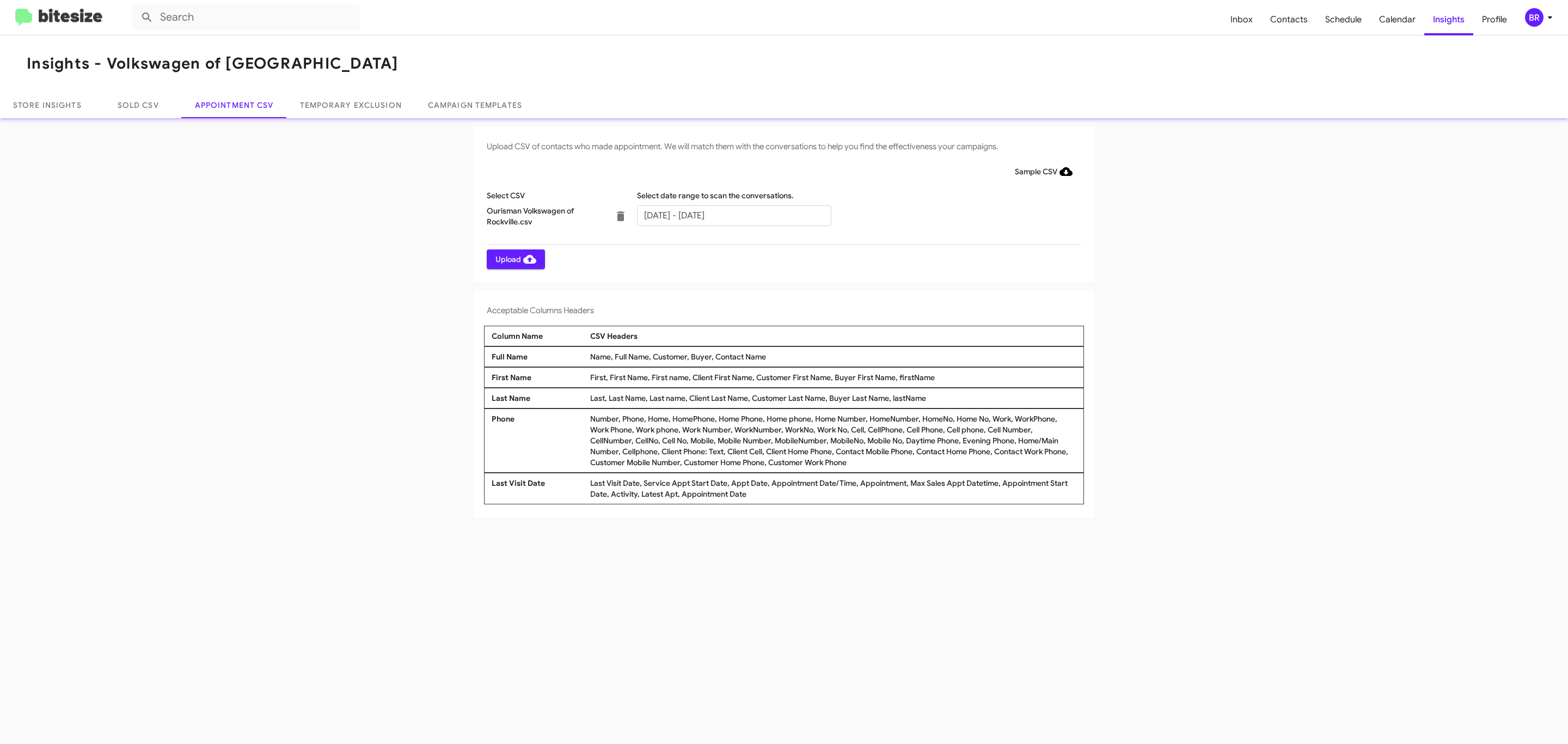
click at [514, 259] on span "Upload" at bounding box center [516, 259] width 41 height 19
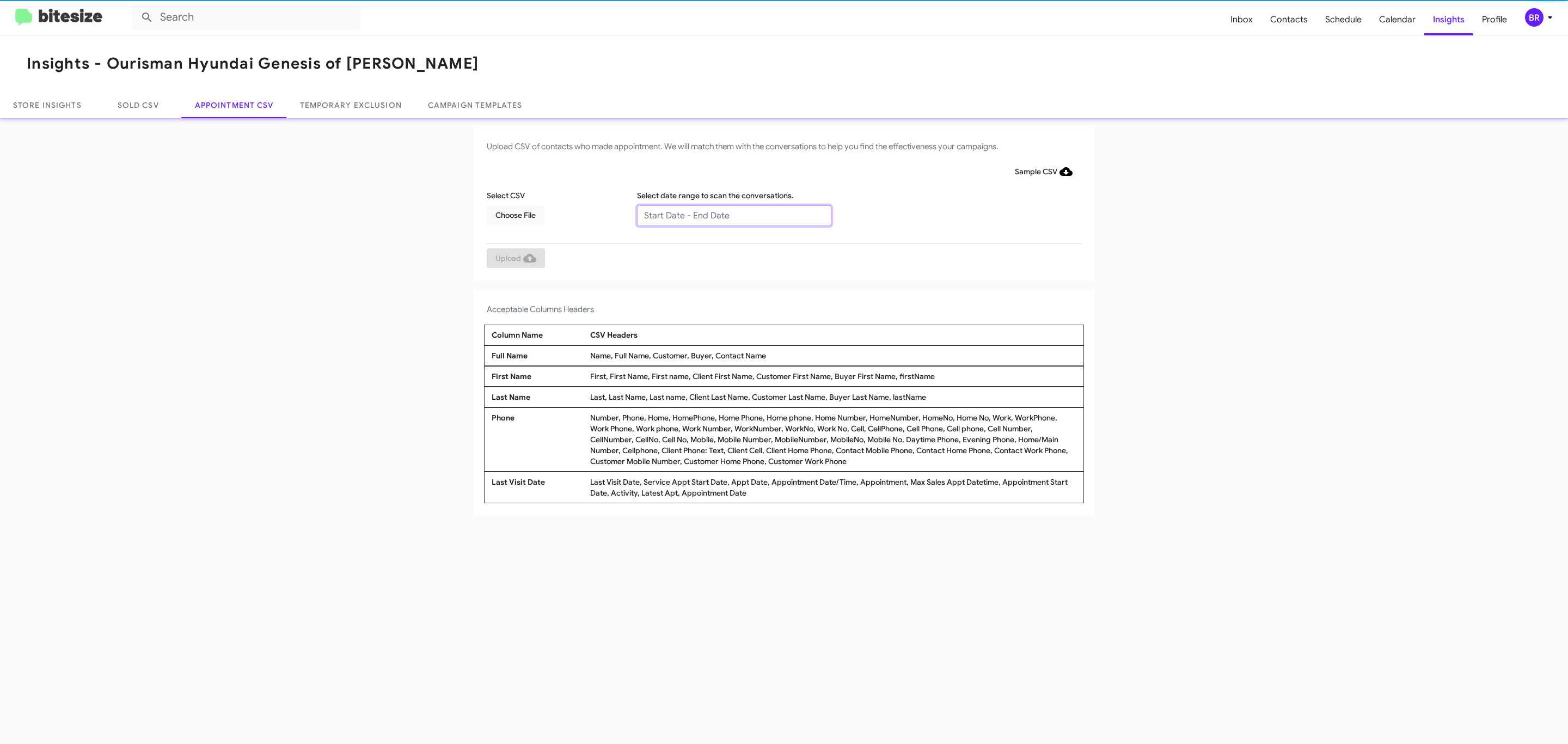
click at [733, 215] on input "text" at bounding box center [734, 215] width 194 height 21
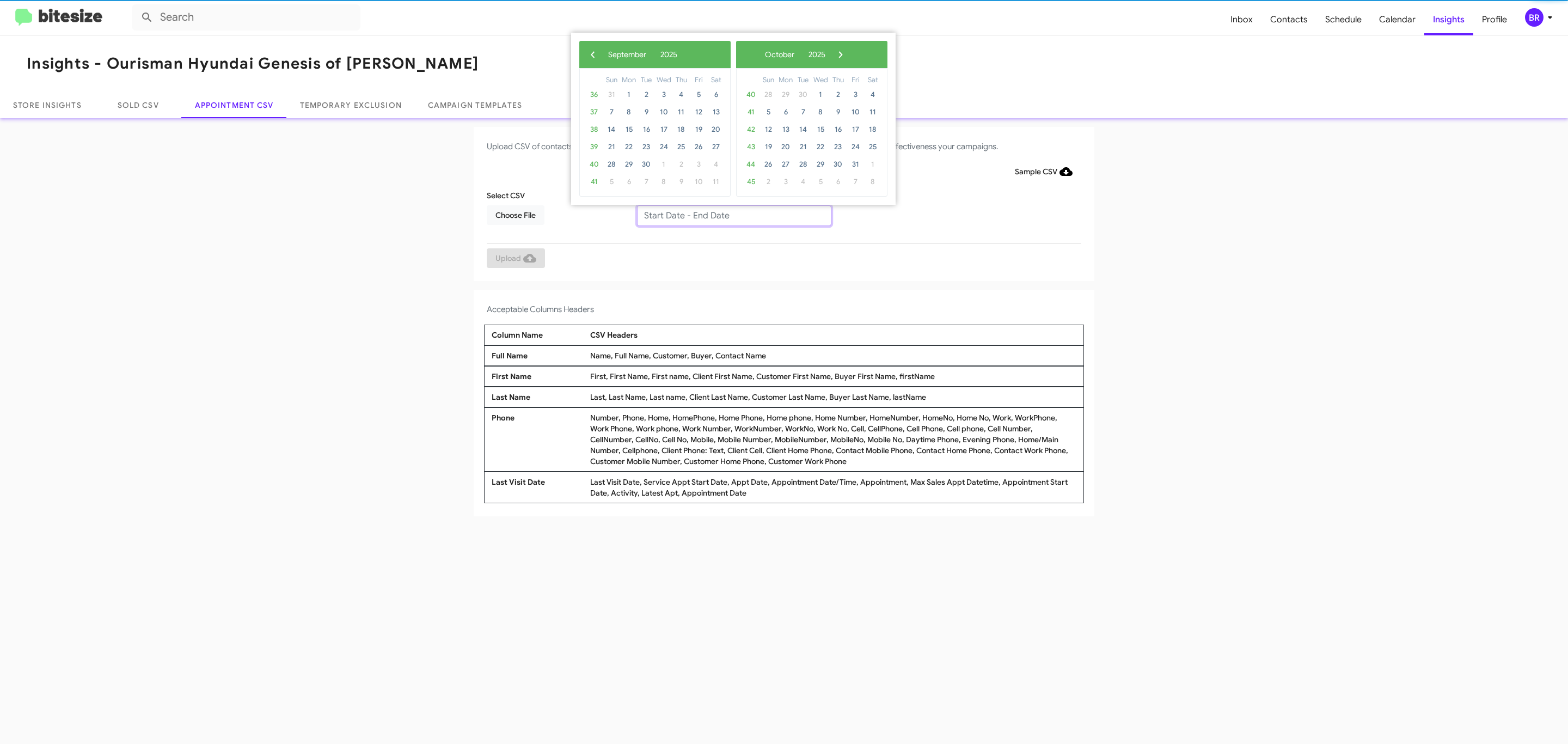
type input "09/16/2025 - 09/23/2025"
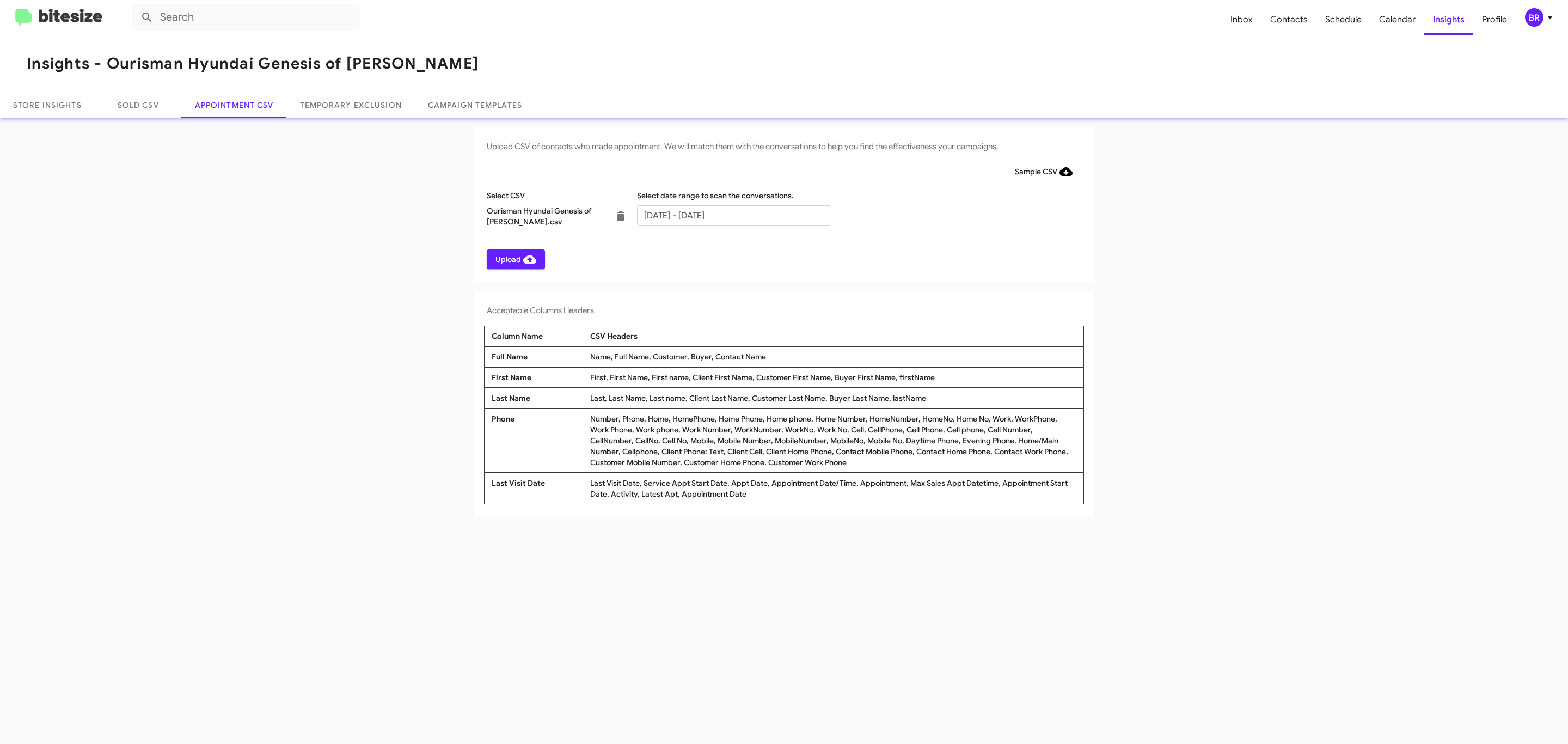
click at [514, 259] on span "Upload" at bounding box center [516, 259] width 41 height 19
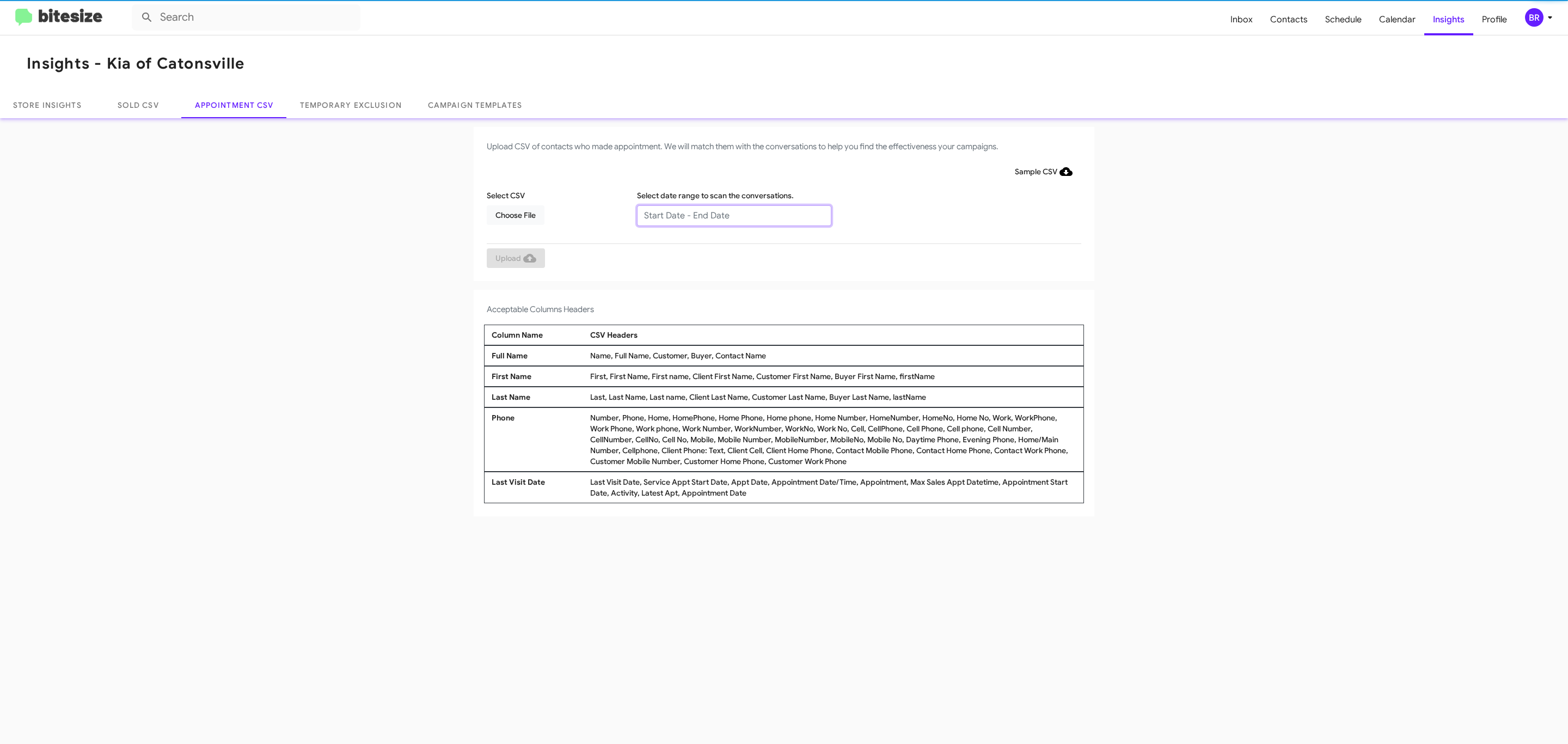
click at [733, 215] on input "text" at bounding box center [734, 215] width 194 height 21
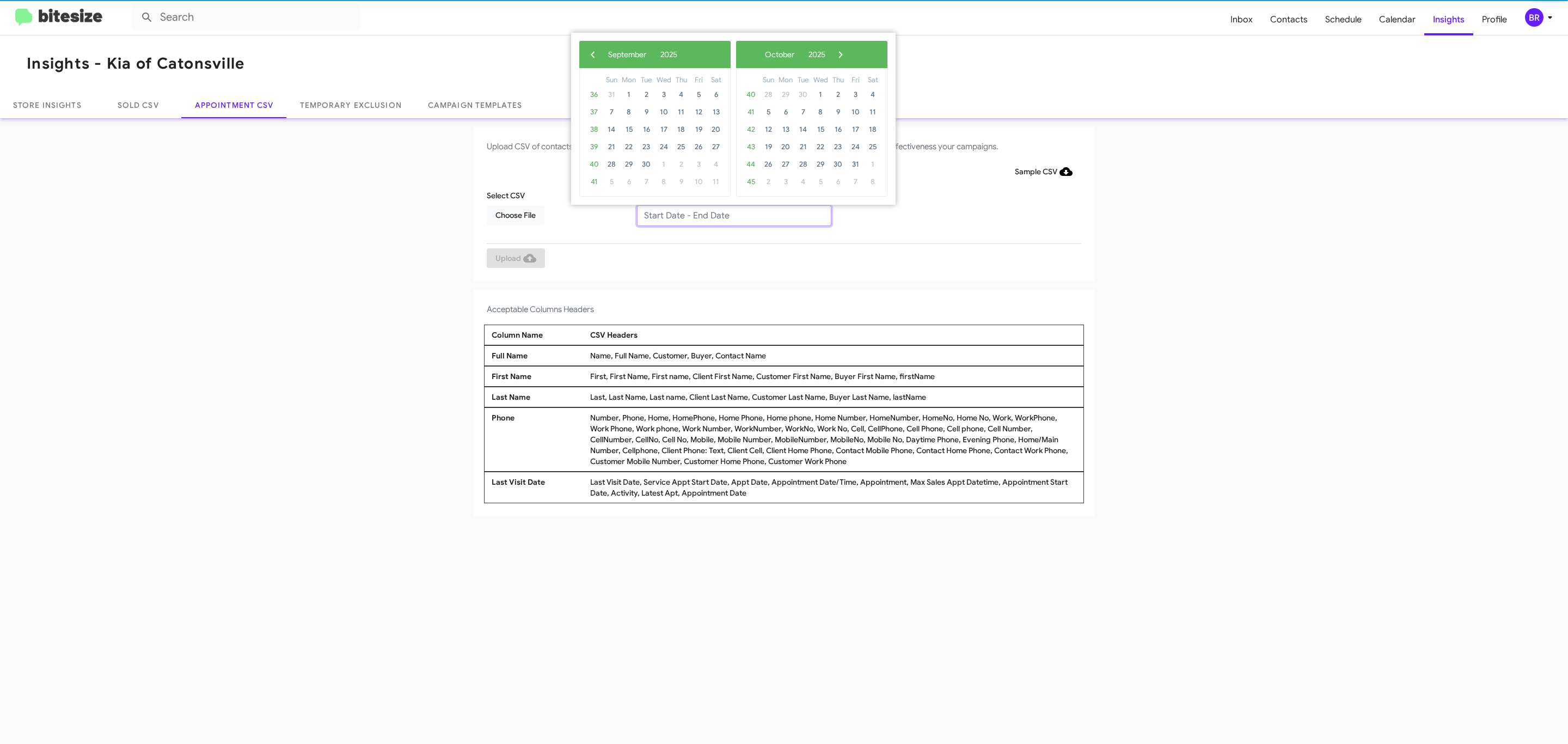
type input "[DATE] - [DATE]"
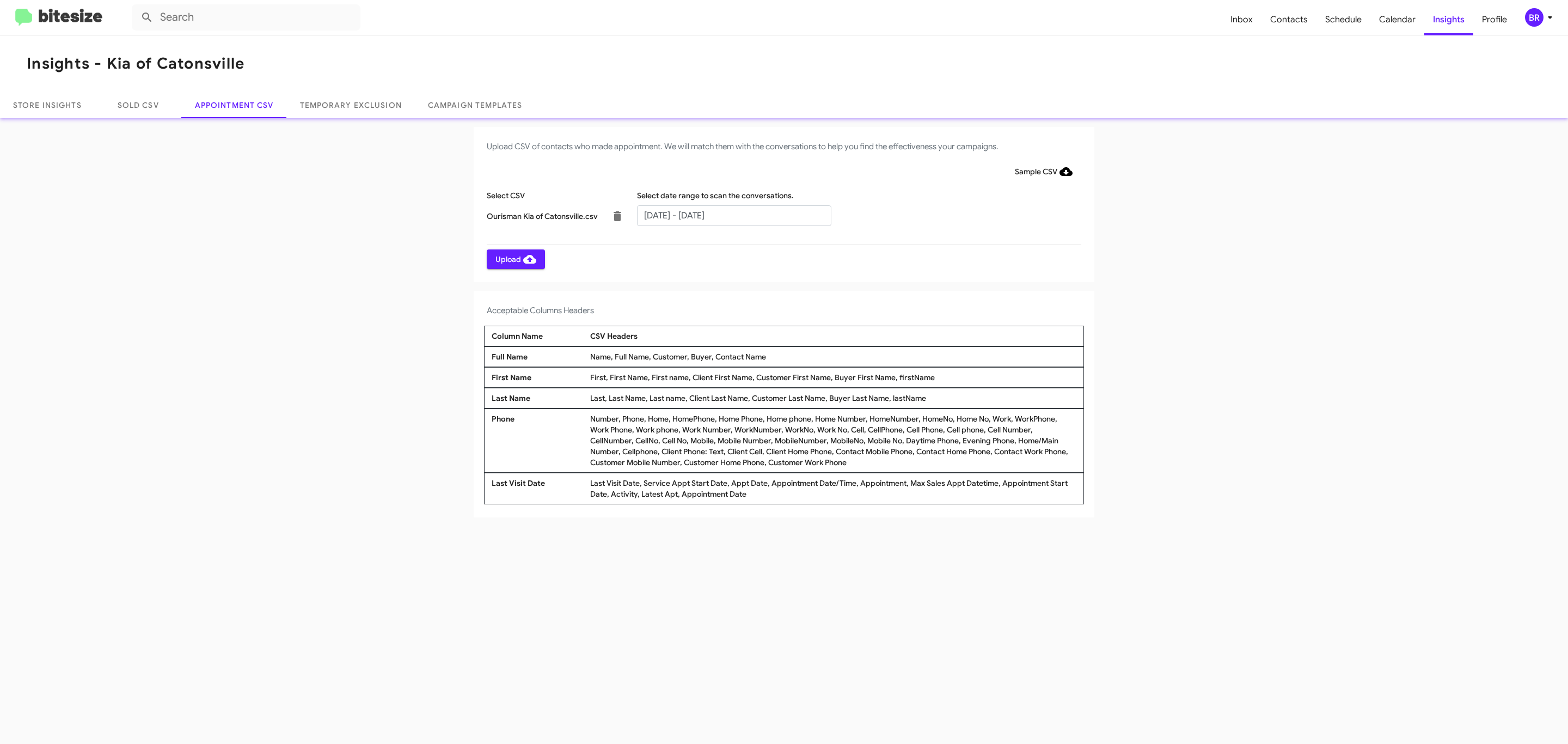
click at [514, 259] on span "Upload" at bounding box center [516, 259] width 41 height 19
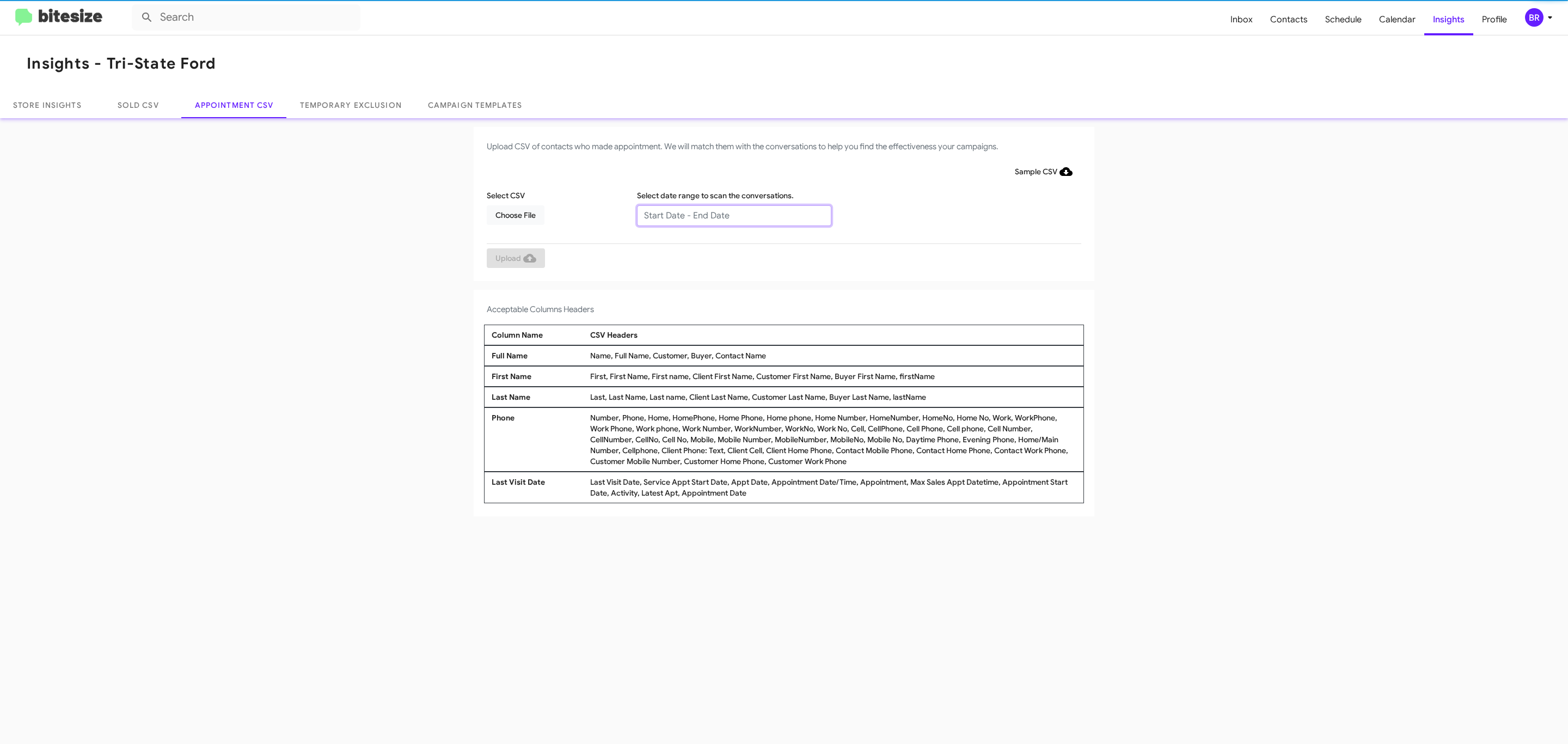
click at [733, 215] on input "text" at bounding box center [734, 215] width 194 height 21
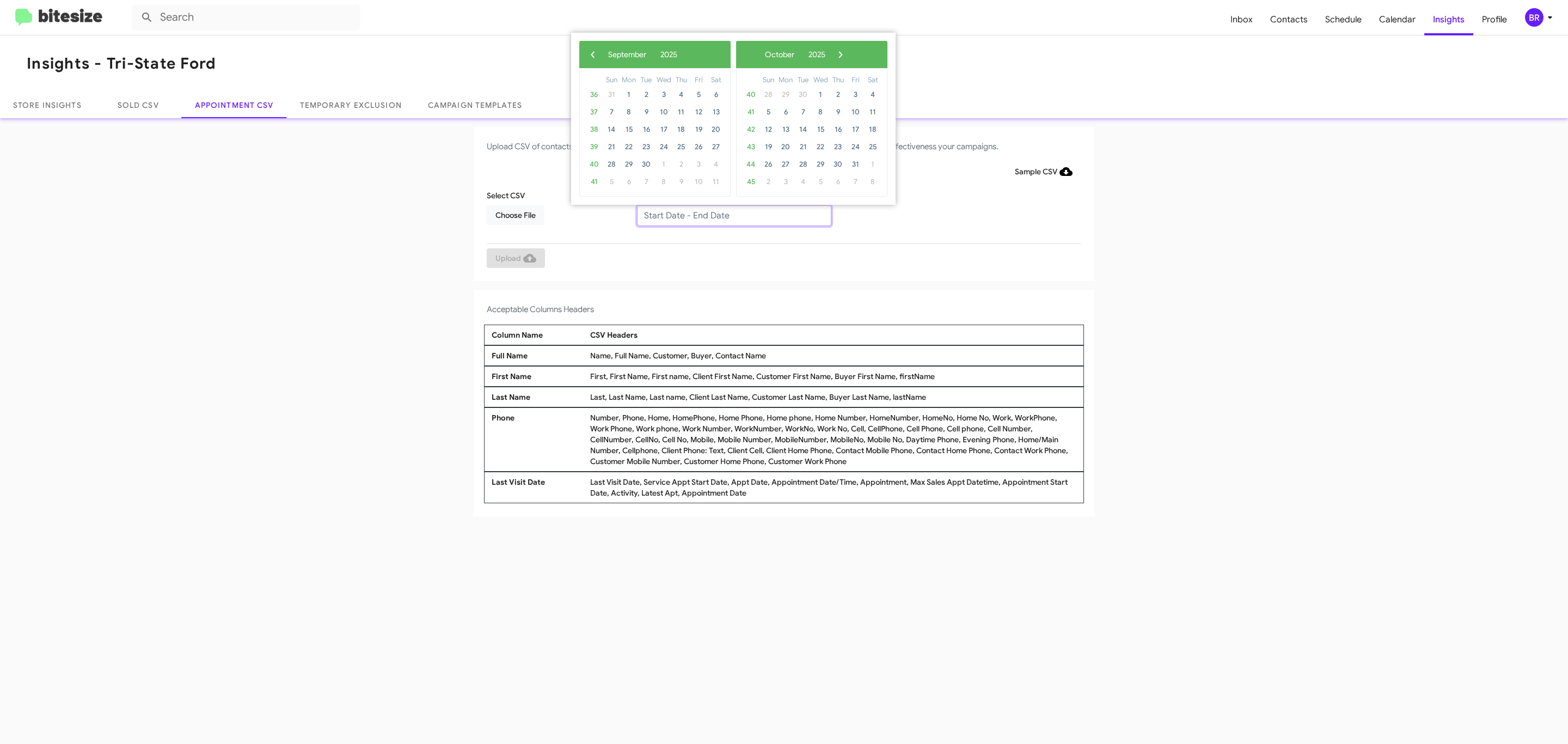
type input "[DATE] - [DATE]"
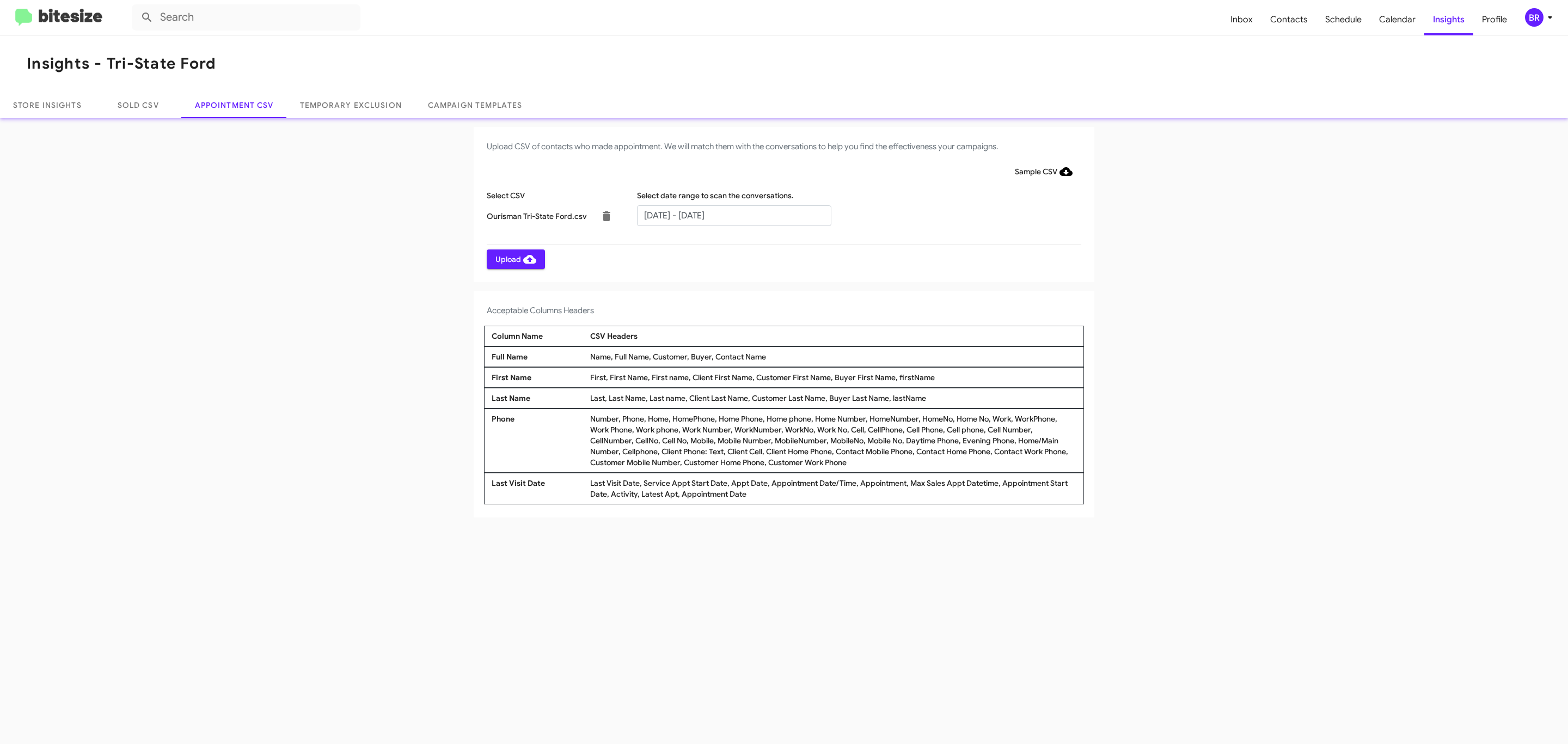
click at [514, 259] on span "Upload" at bounding box center [516, 259] width 41 height 19
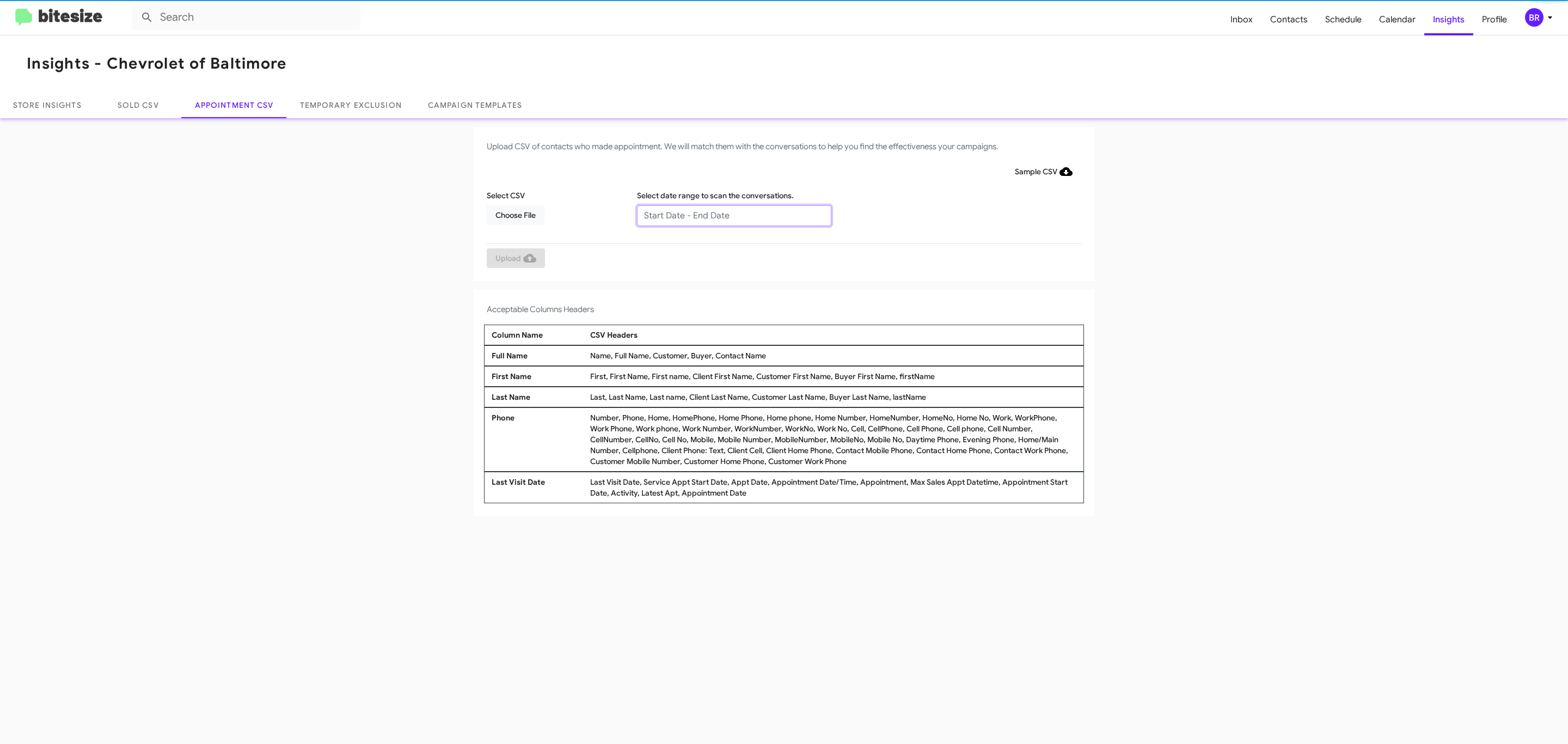
click at [733, 215] on input "text" at bounding box center [734, 215] width 194 height 21
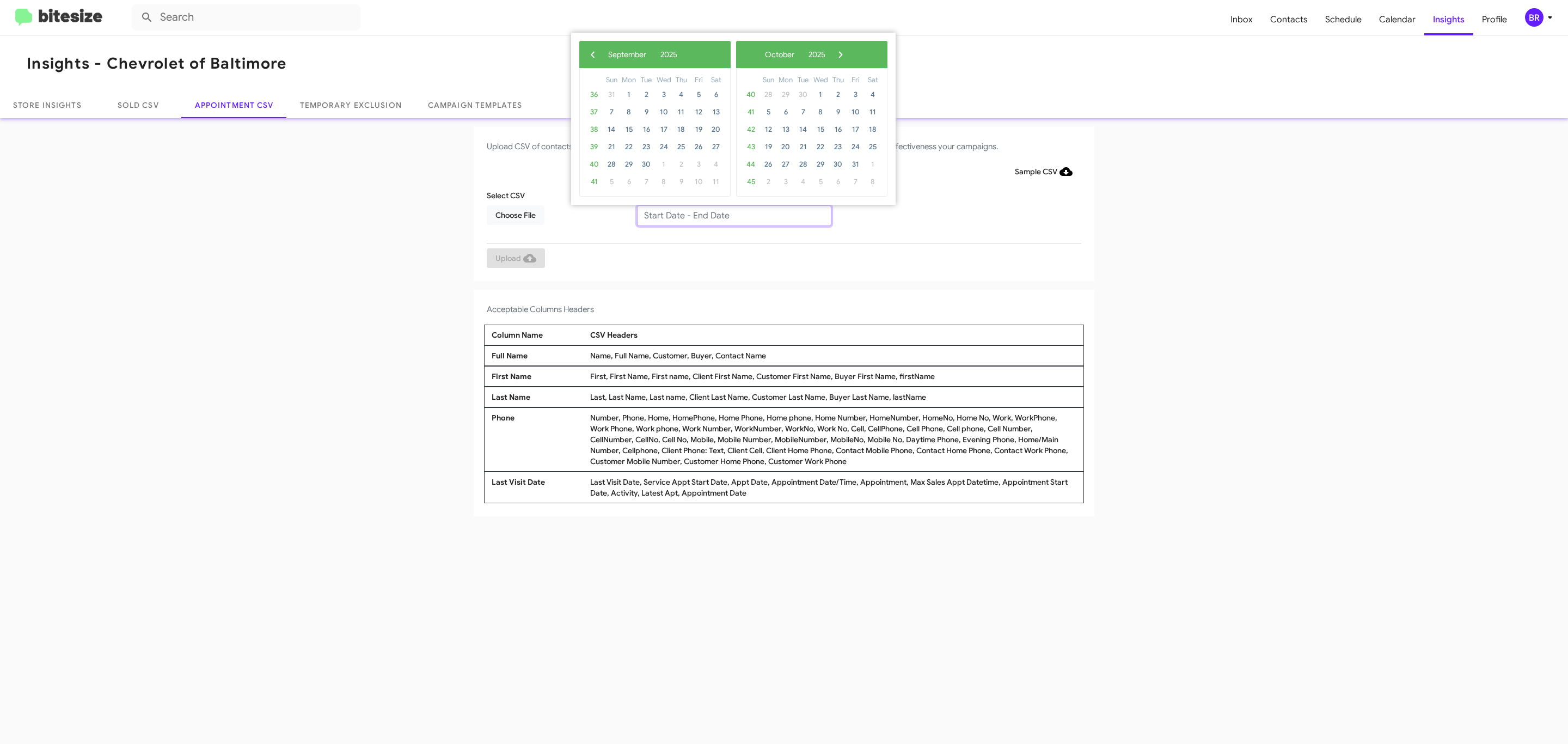
type input "09/16/2025 - 09/23/2025"
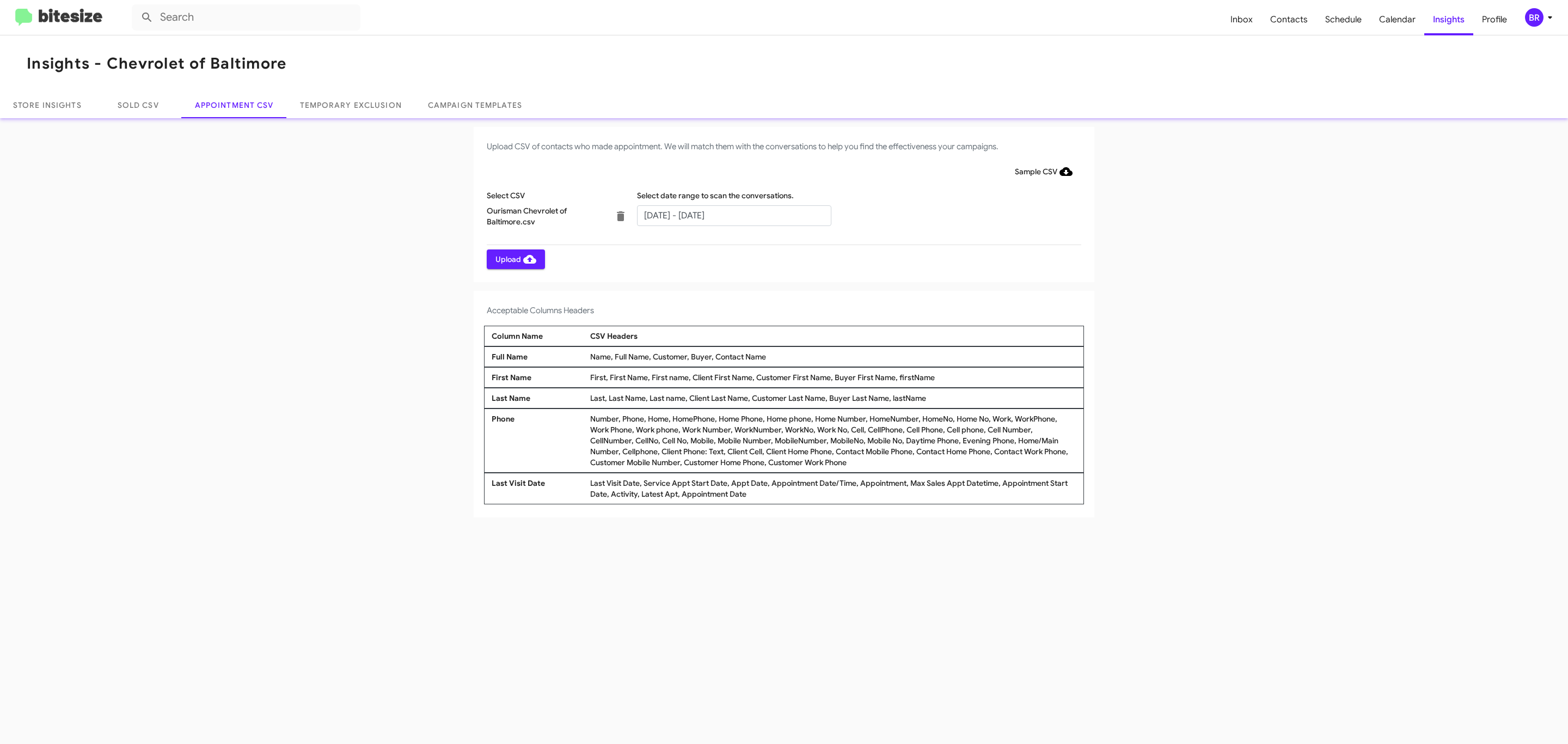
click at [514, 259] on span "Upload" at bounding box center [516, 259] width 41 height 19
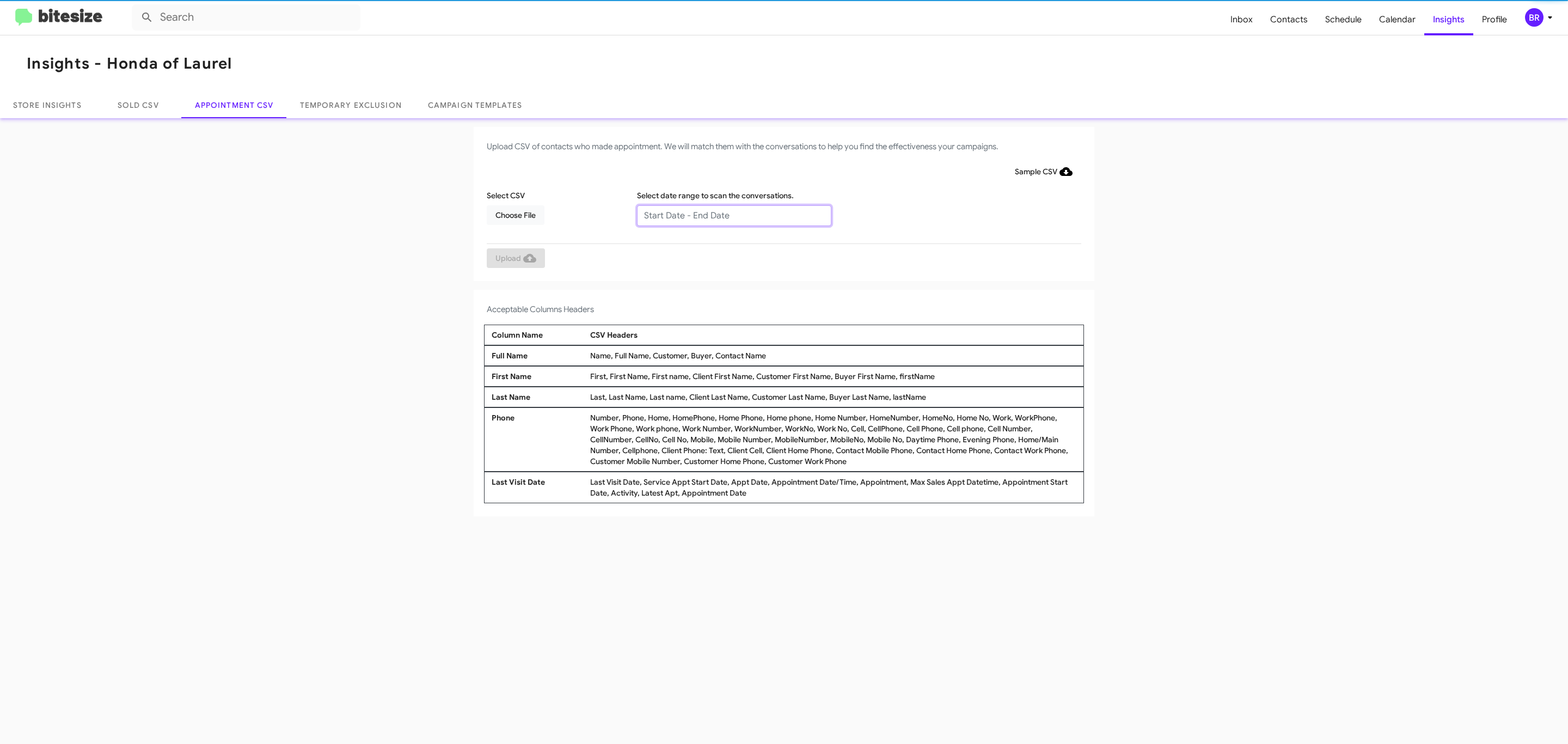
click at [733, 215] on input "text" at bounding box center [734, 215] width 194 height 21
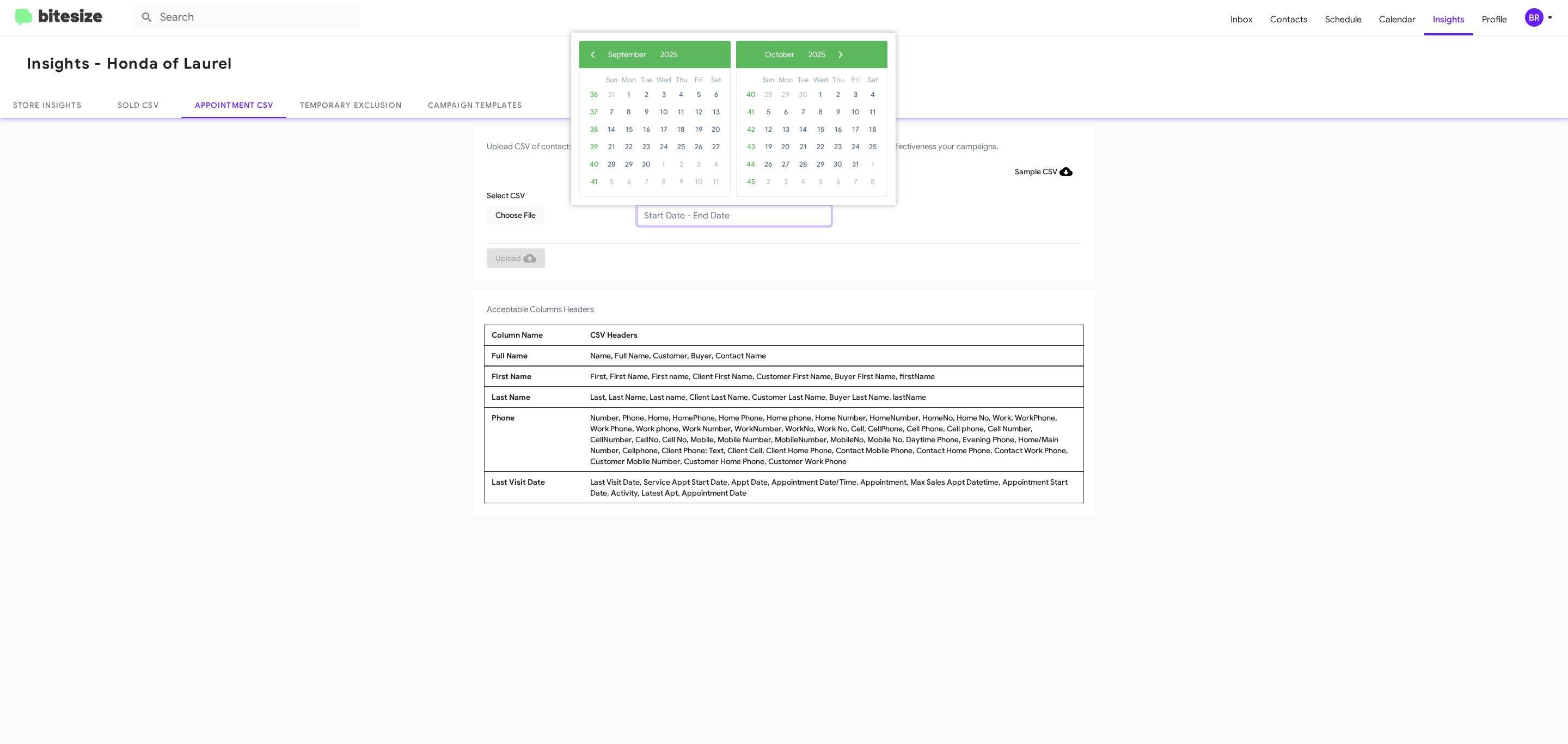
type input "[DATE] - [DATE]"
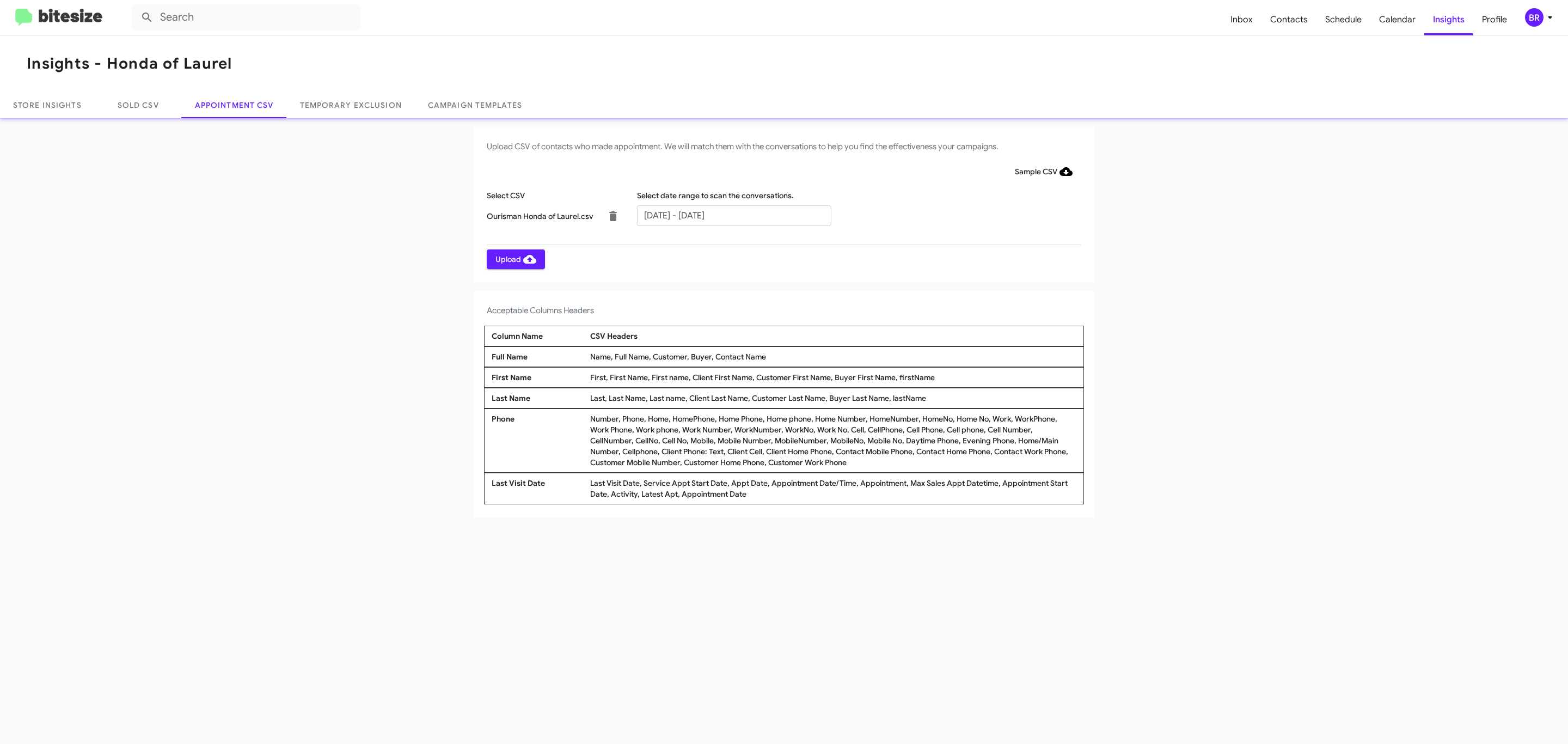
click at [514, 259] on span "Upload" at bounding box center [516, 259] width 41 height 19
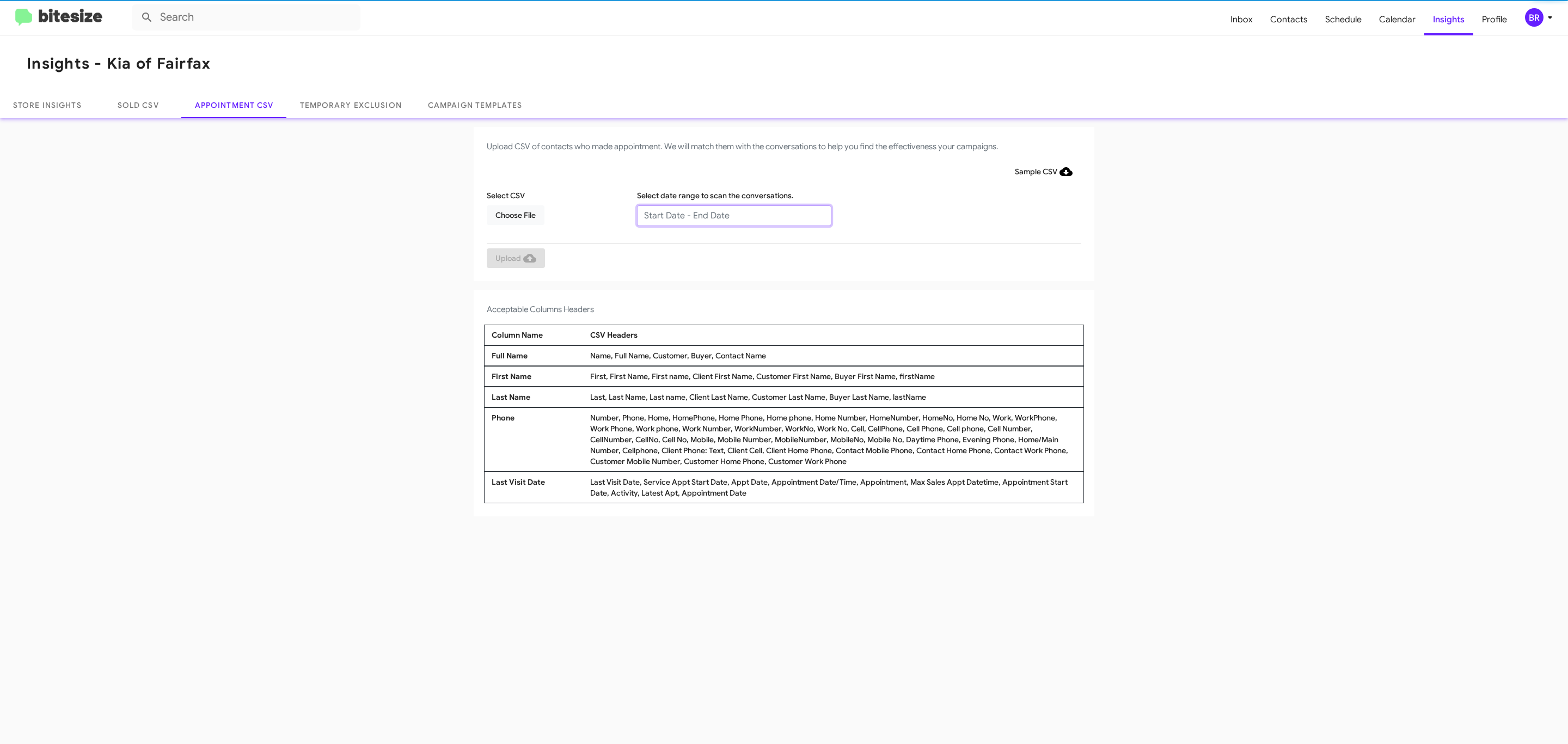
click at [733, 215] on input "text" at bounding box center [734, 215] width 194 height 21
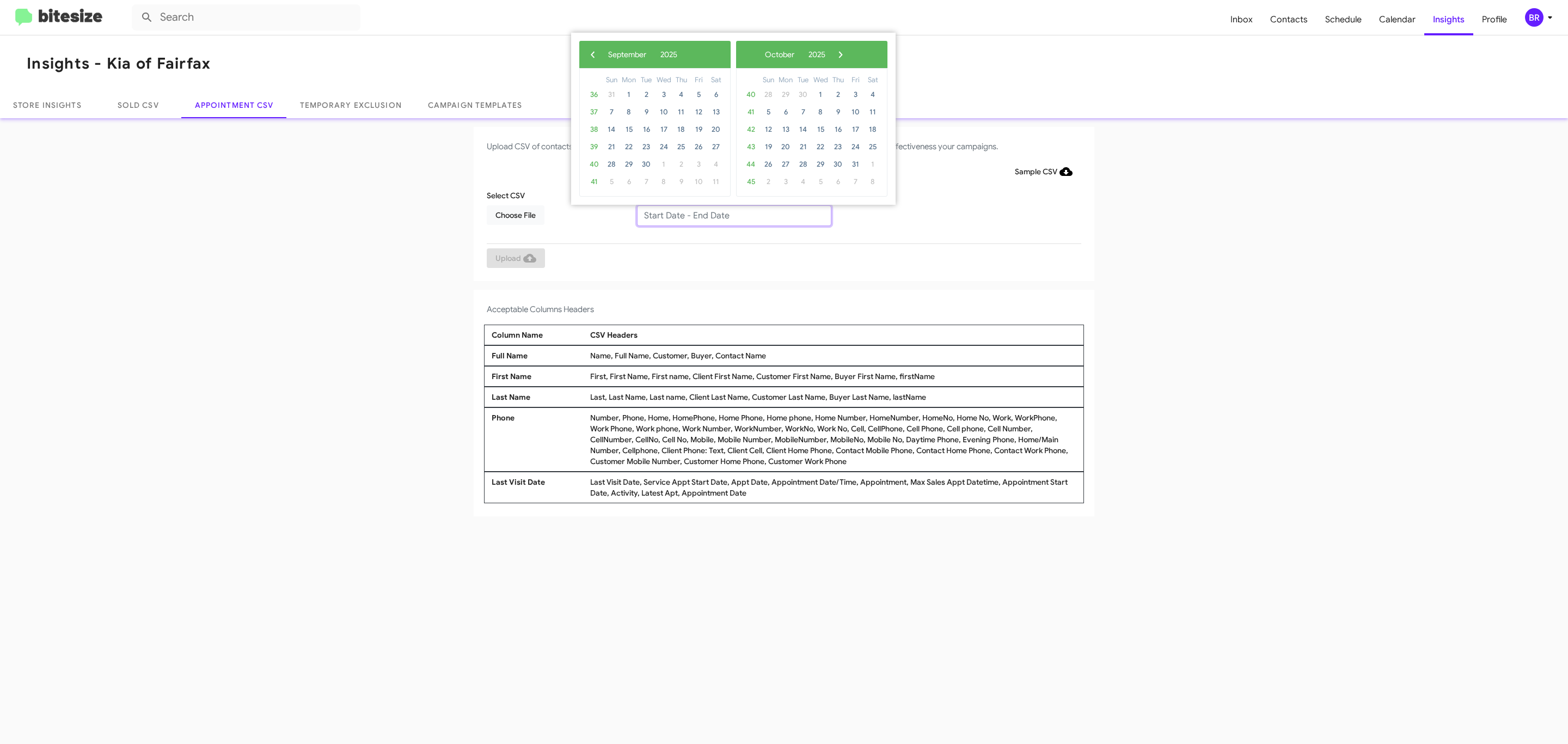
type input "09/16/2025 - 09/23/2025"
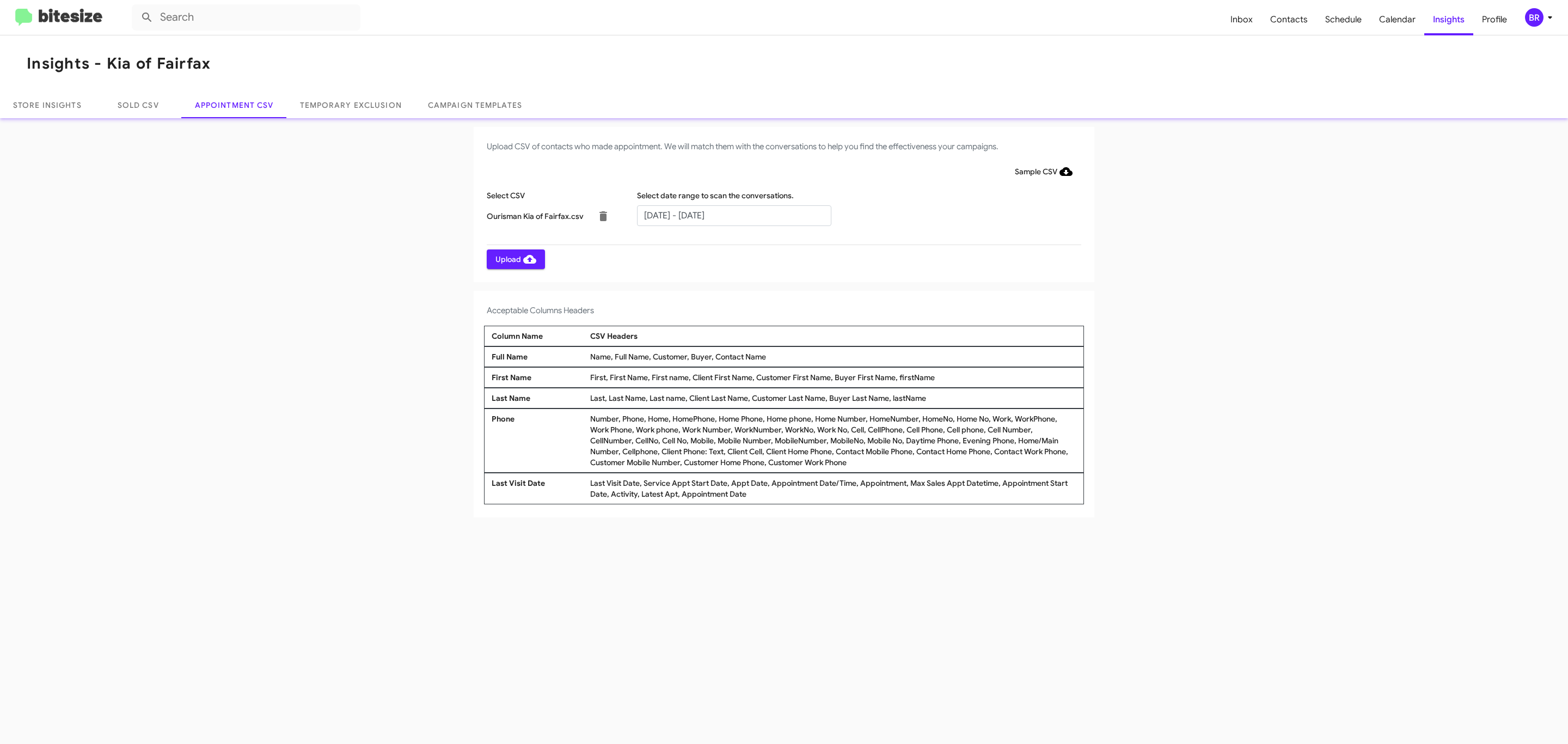
click at [514, 259] on span "Upload" at bounding box center [516, 259] width 41 height 19
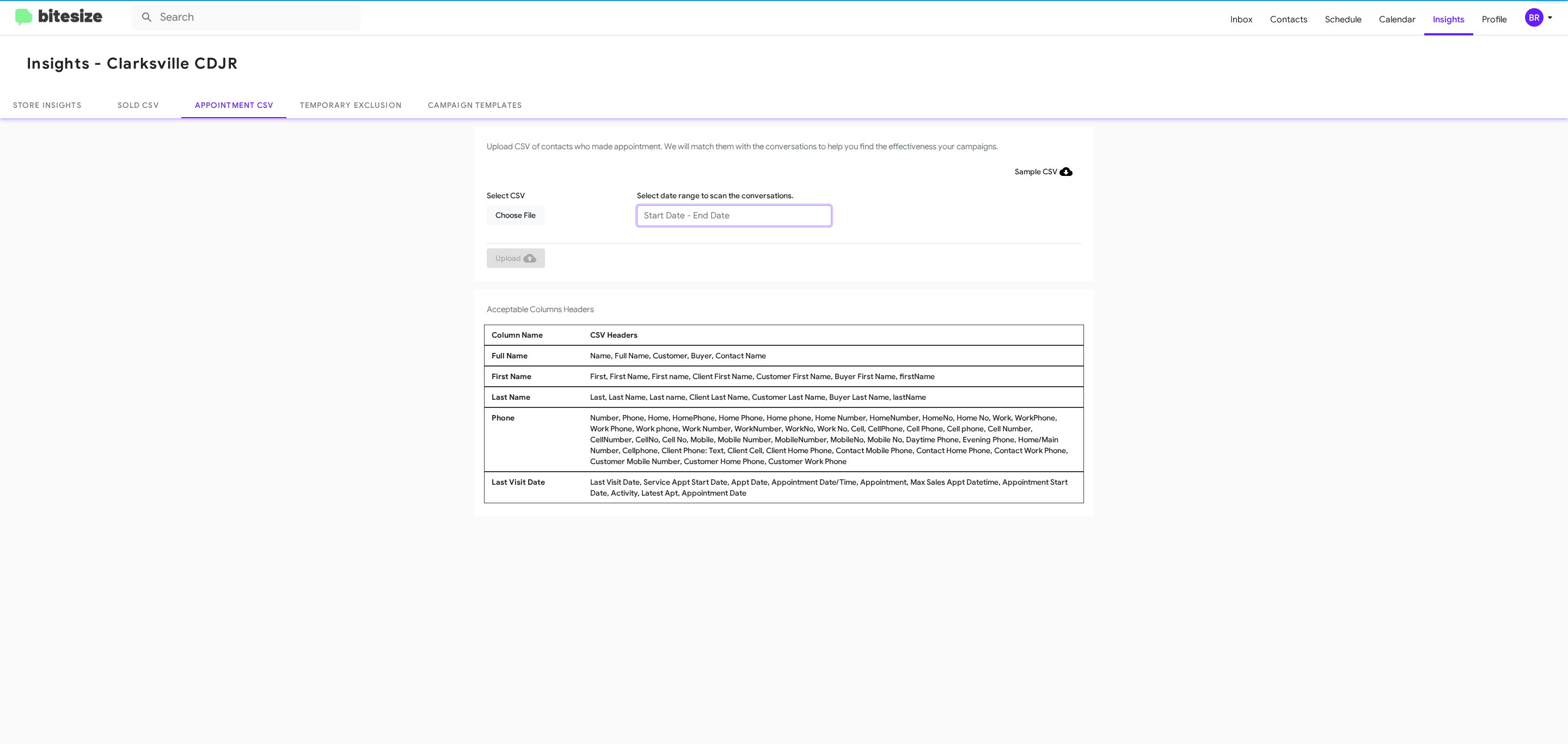
click at [733, 215] on input "text" at bounding box center [734, 215] width 194 height 21
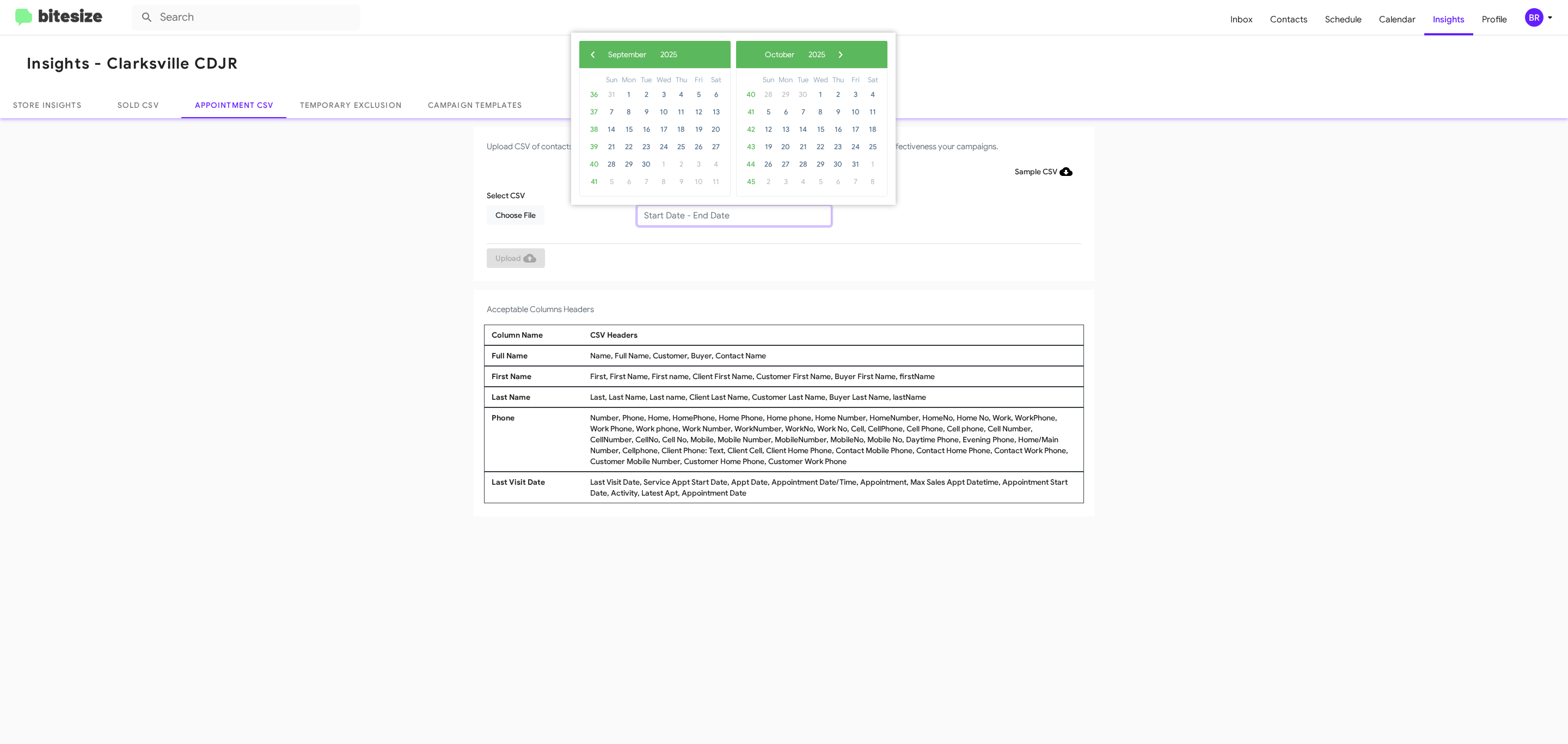
type input "09/16/2025 - 09/23/2025"
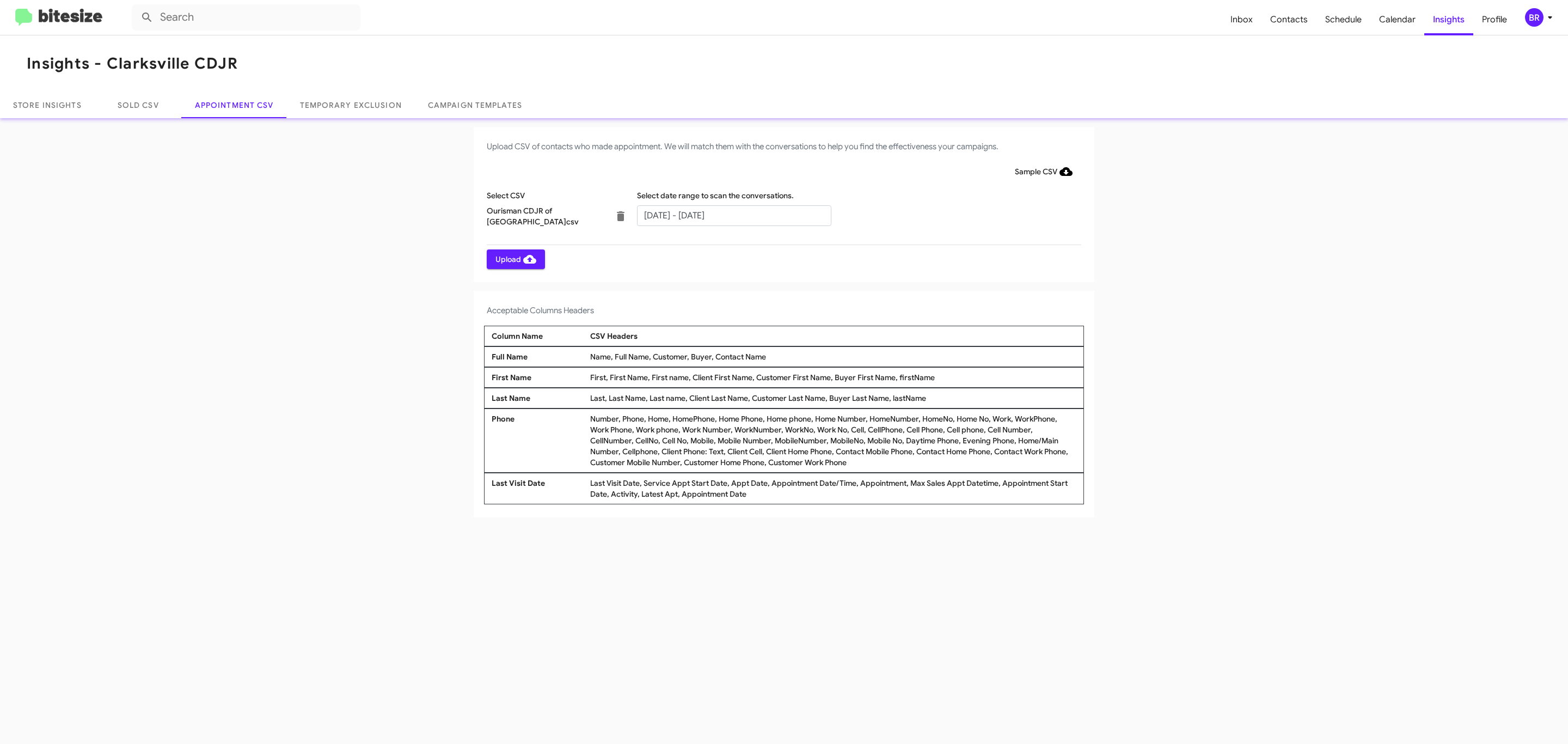
click at [514, 259] on span "Upload" at bounding box center [516, 259] width 41 height 19
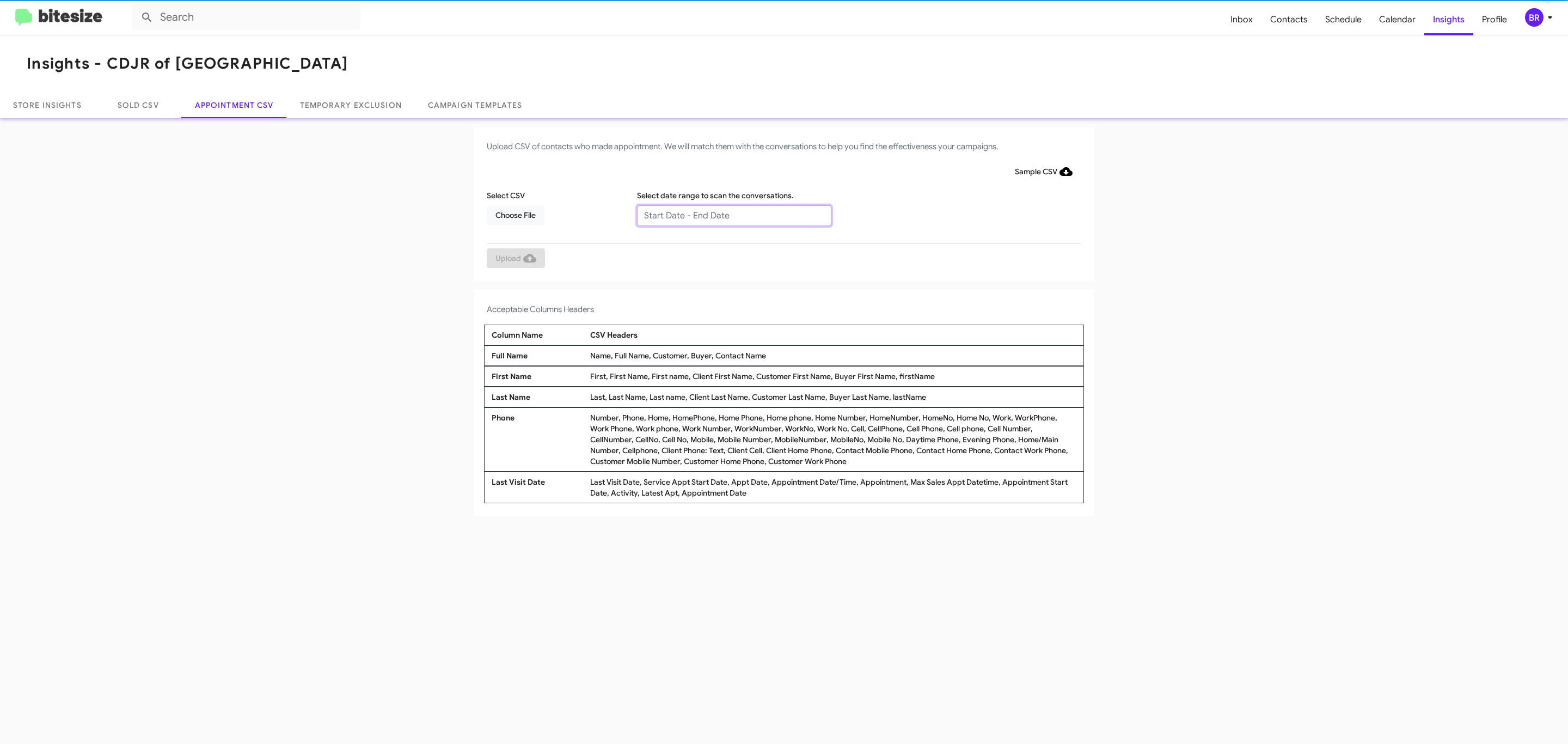
click at [733, 215] on input "text" at bounding box center [734, 215] width 194 height 21
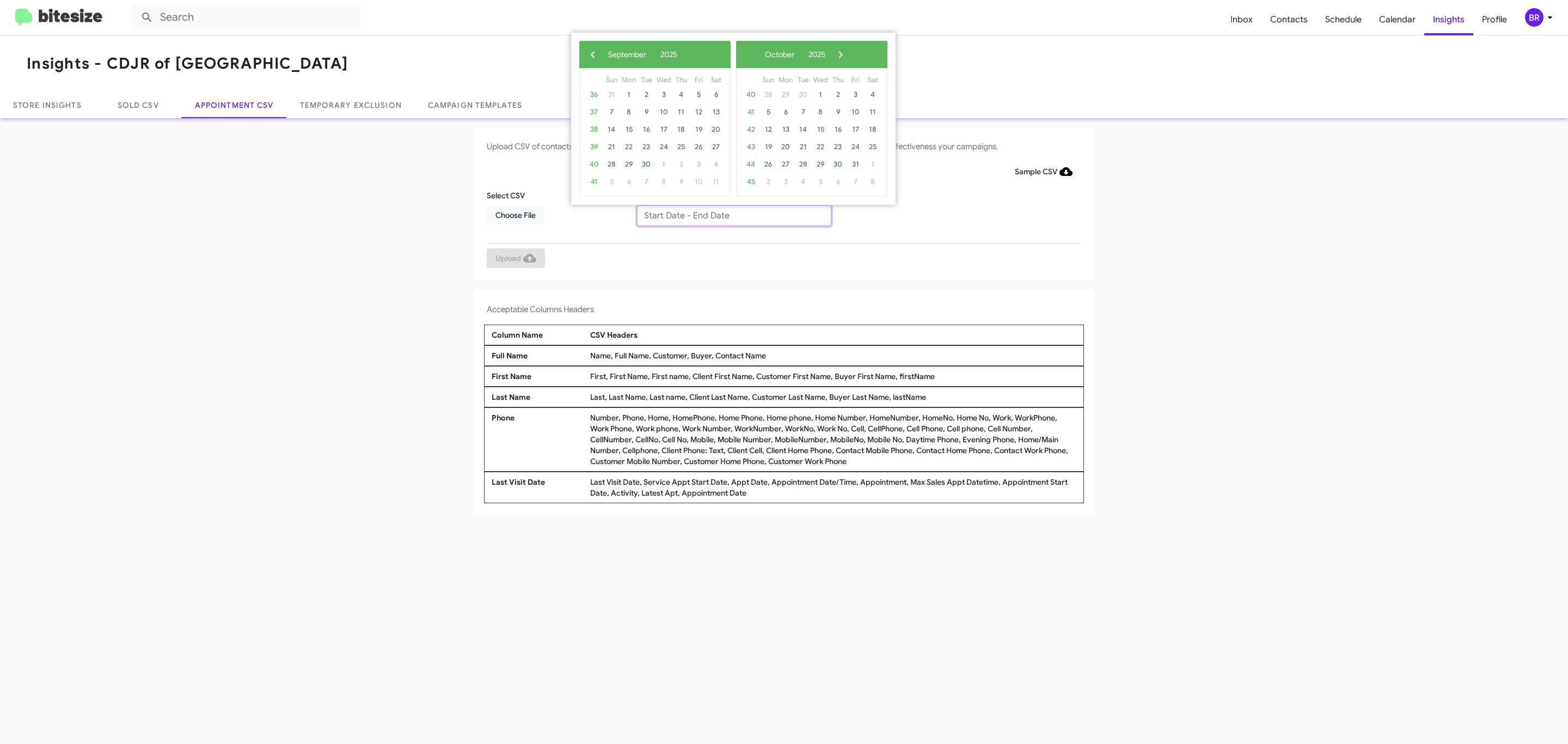
type input "[DATE] - [DATE]"
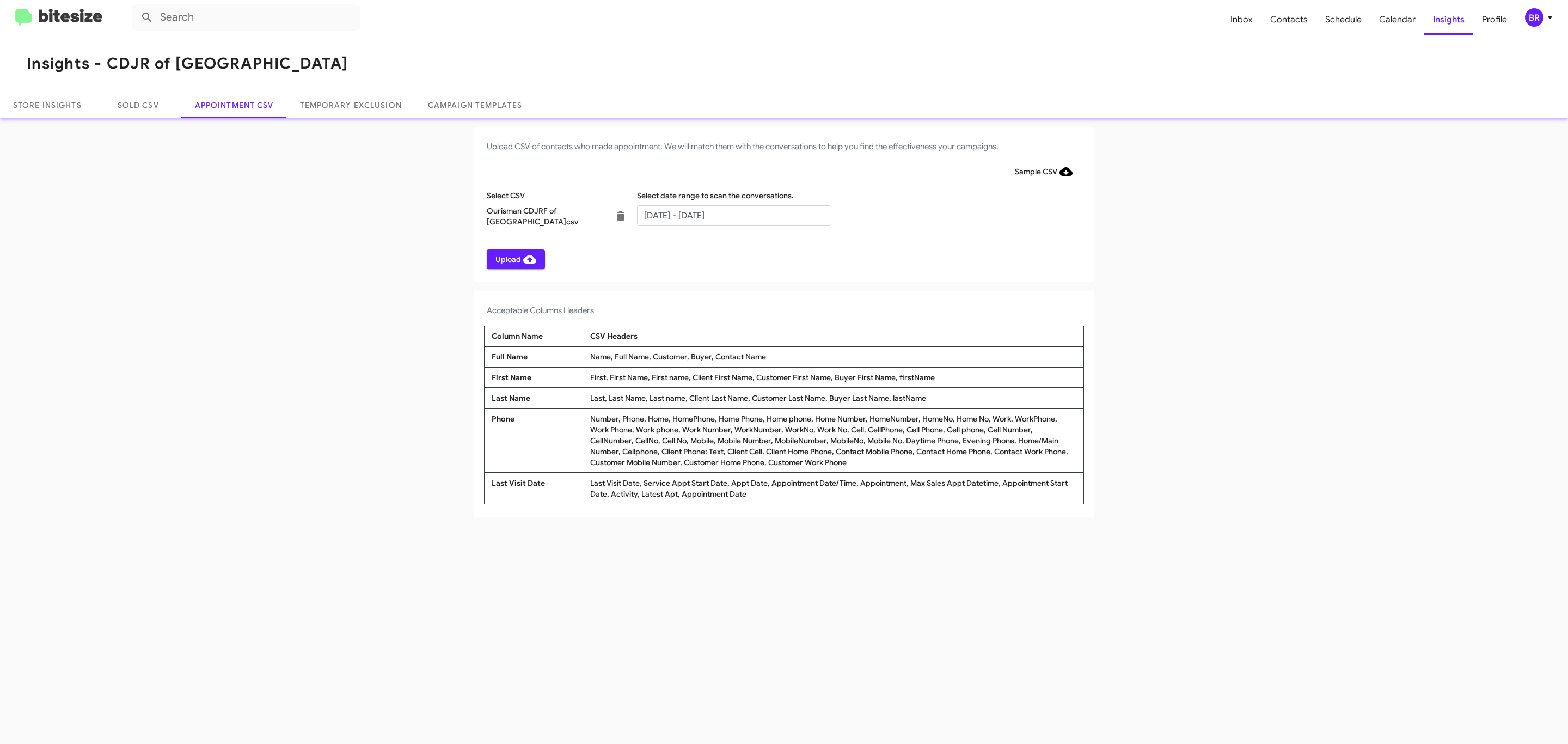
click at [514, 259] on span "Upload" at bounding box center [516, 259] width 41 height 19
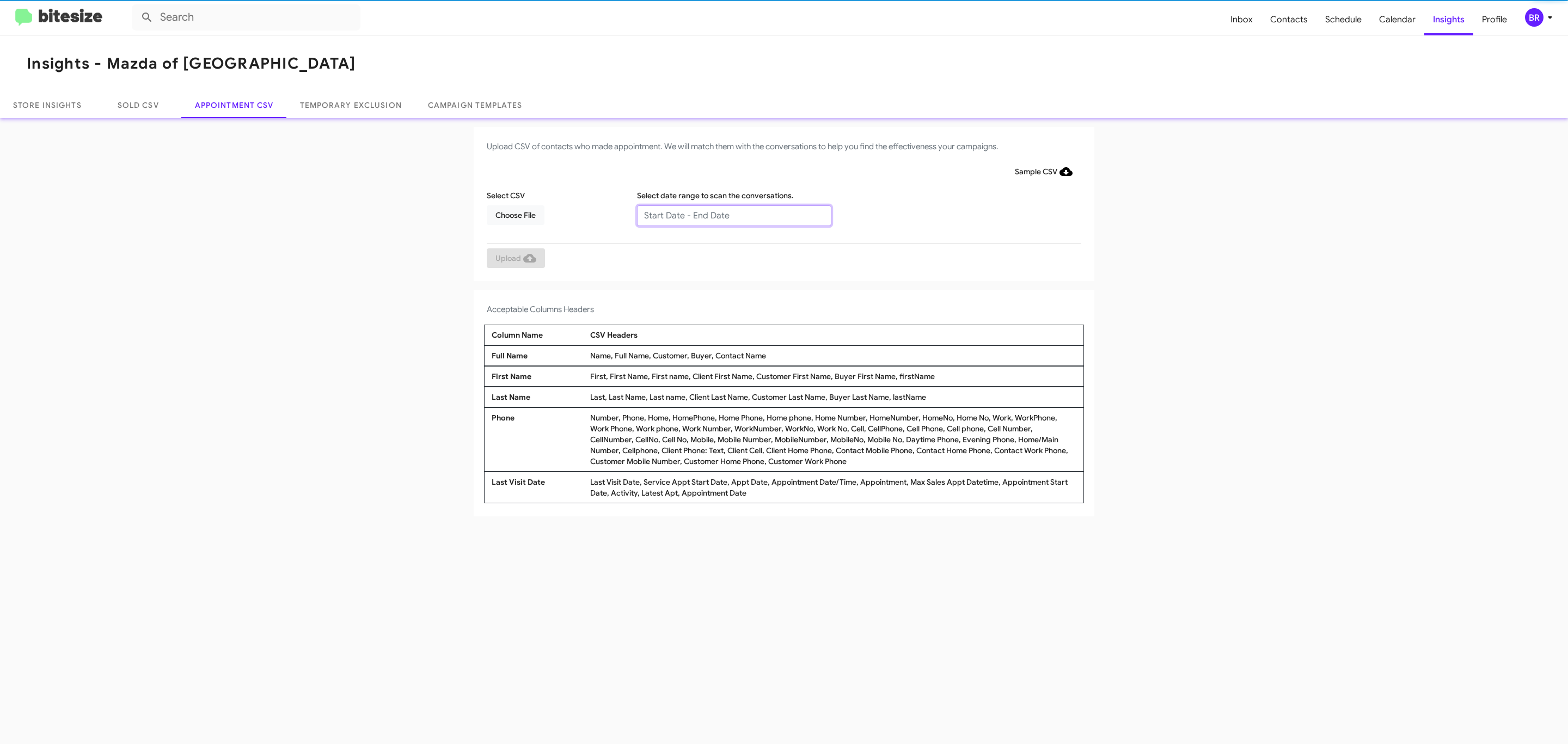
click at [733, 215] on input "text" at bounding box center [734, 215] width 194 height 21
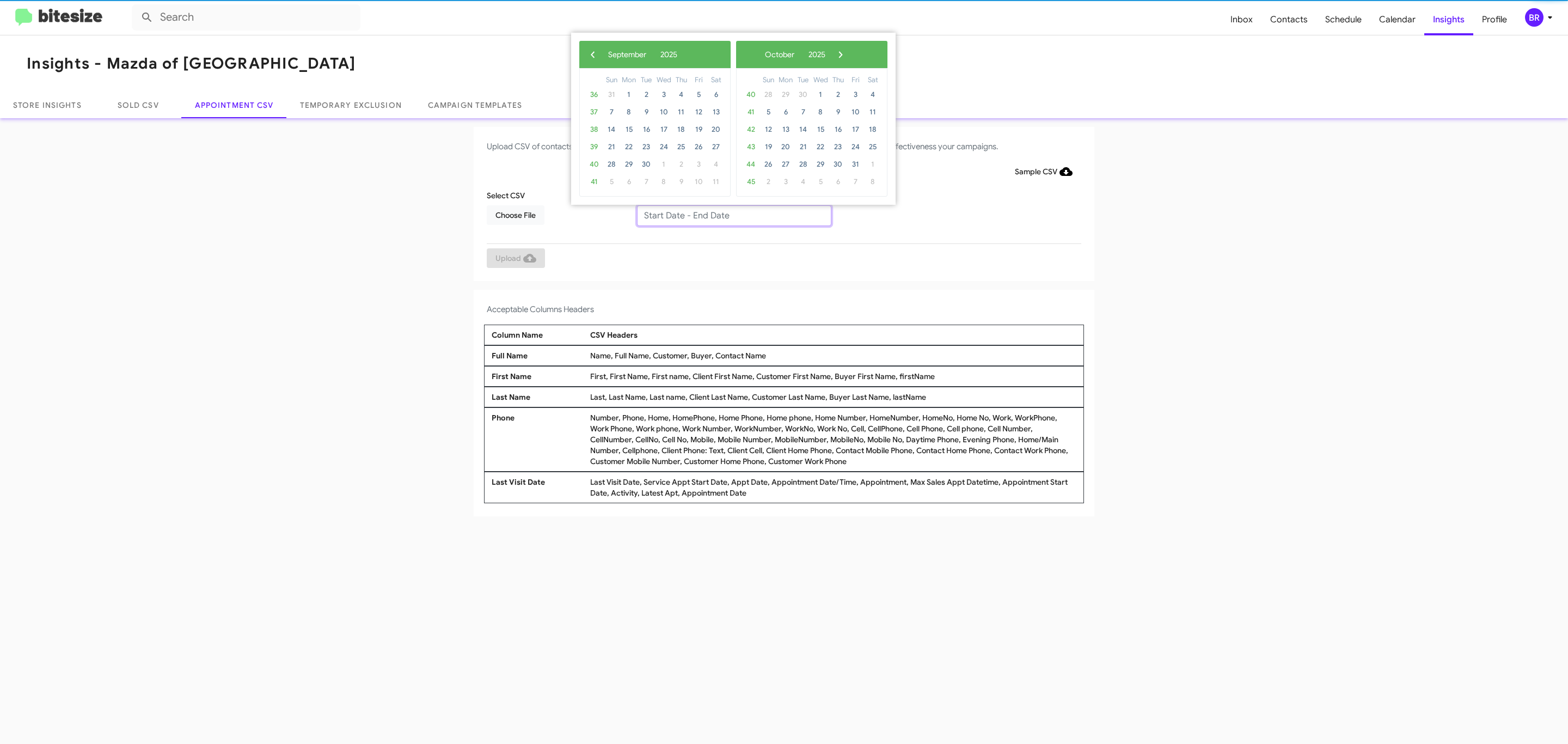
type input "09/16/2025 - 09/23/2025"
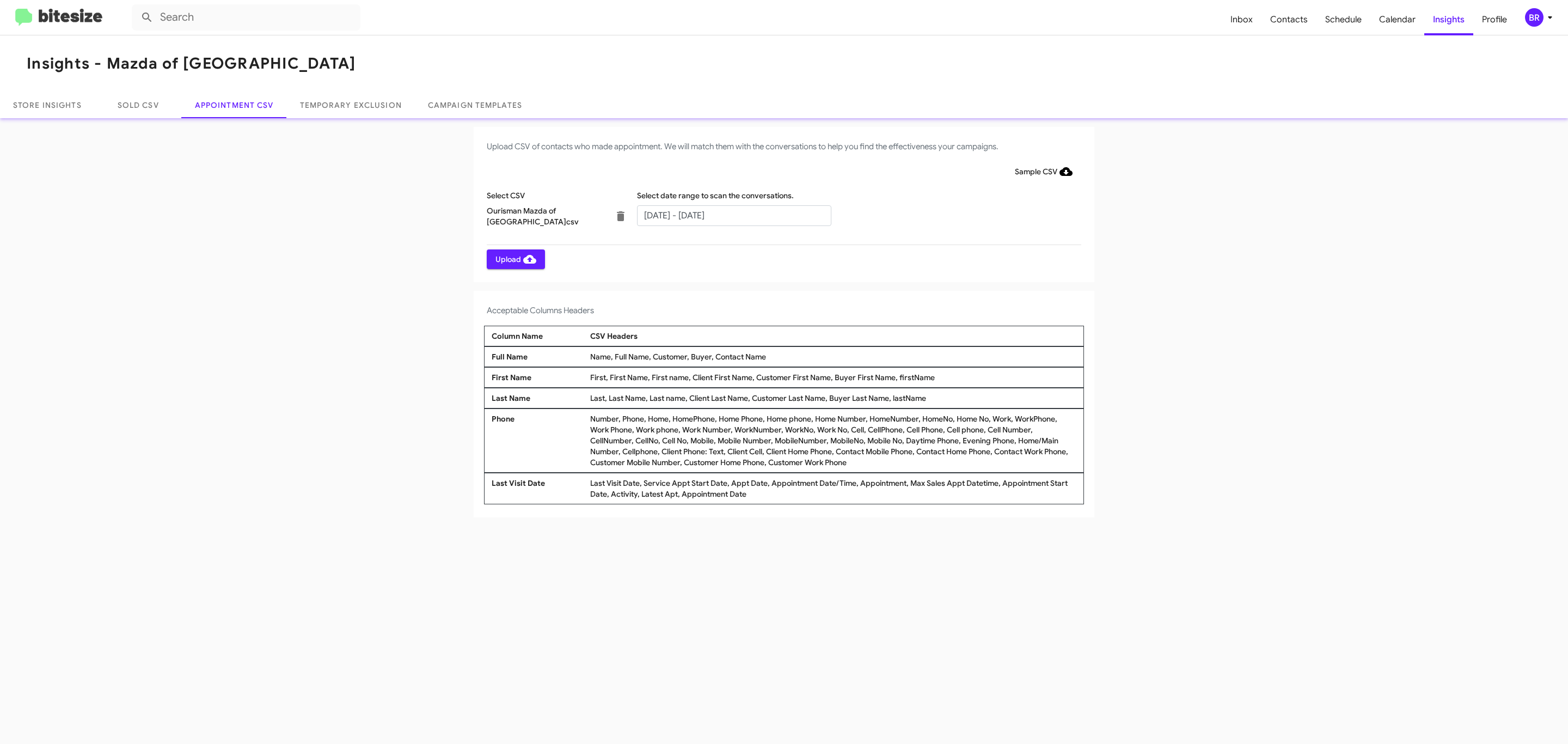
click at [514, 259] on span "Upload" at bounding box center [516, 259] width 41 height 19
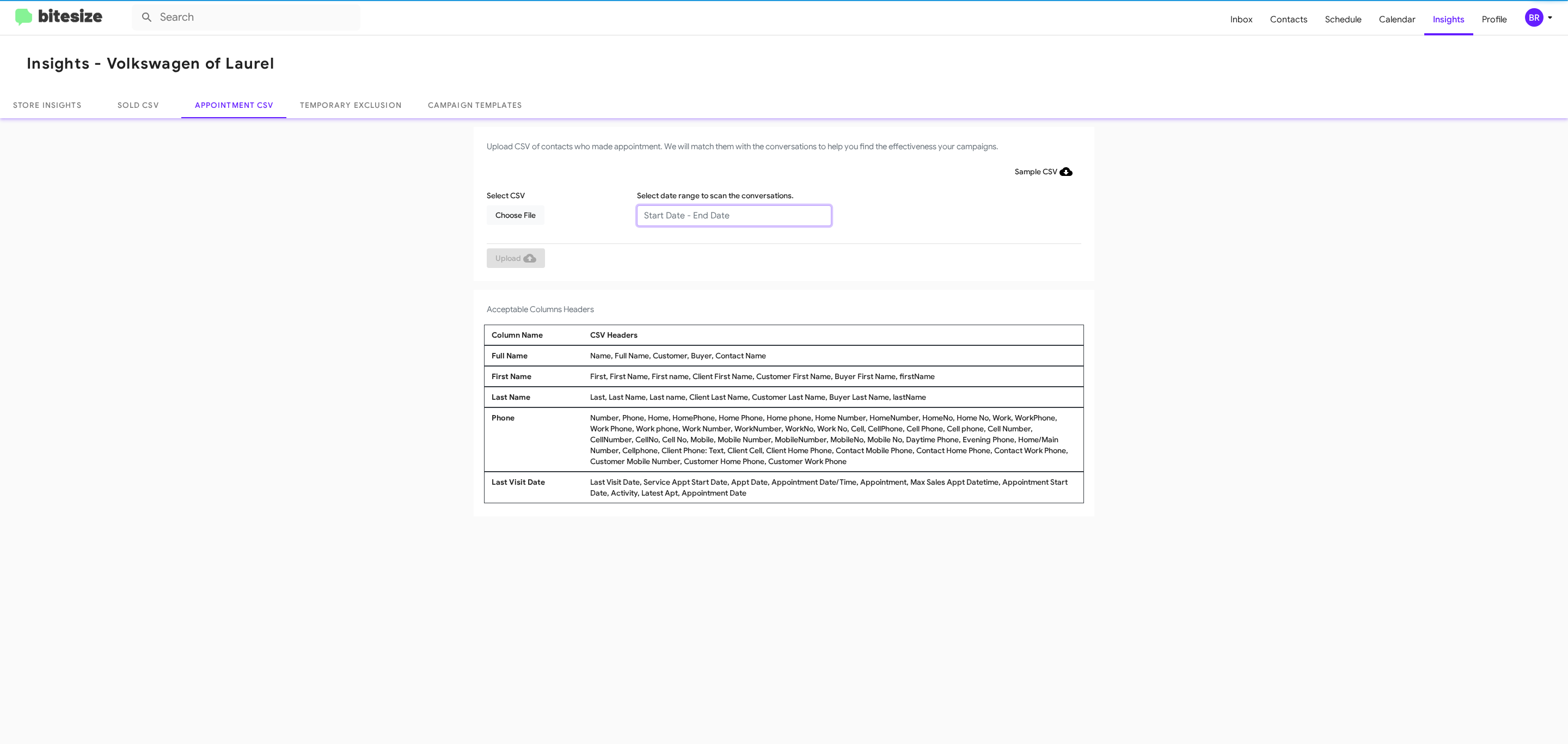
click at [733, 215] on input "text" at bounding box center [734, 215] width 194 height 21
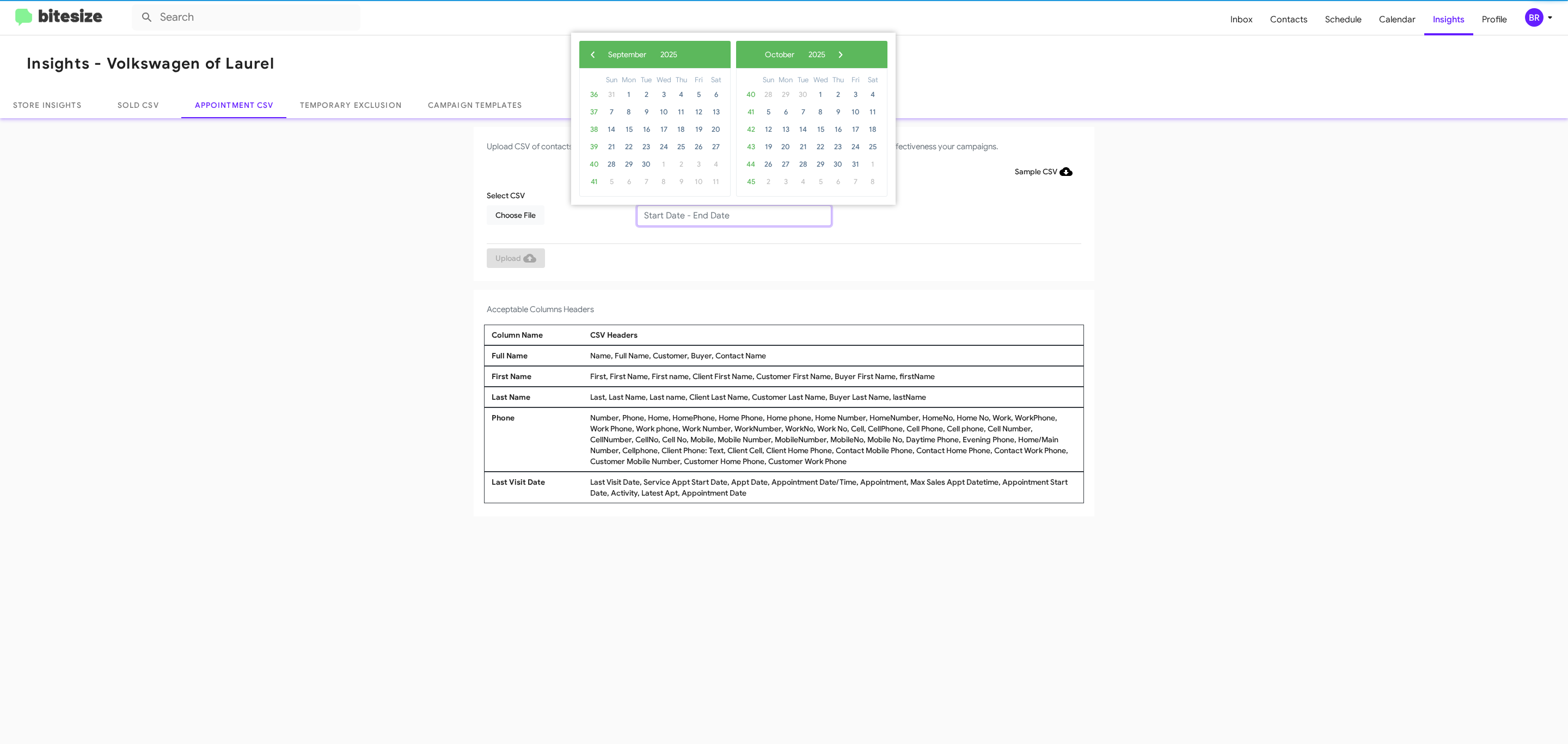
type input "[DATE] - [DATE]"
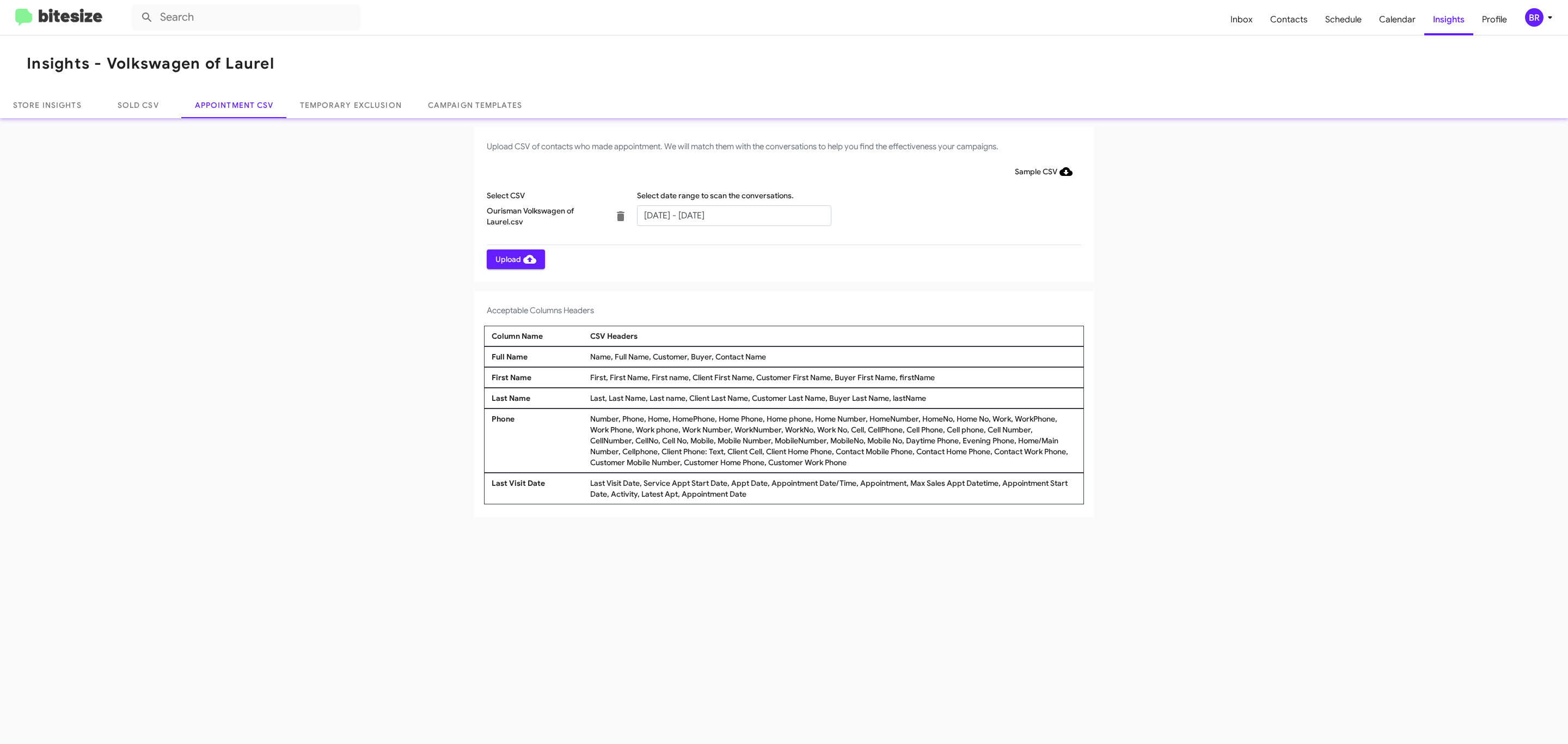
click at [514, 259] on span "Upload" at bounding box center [516, 259] width 41 height 19
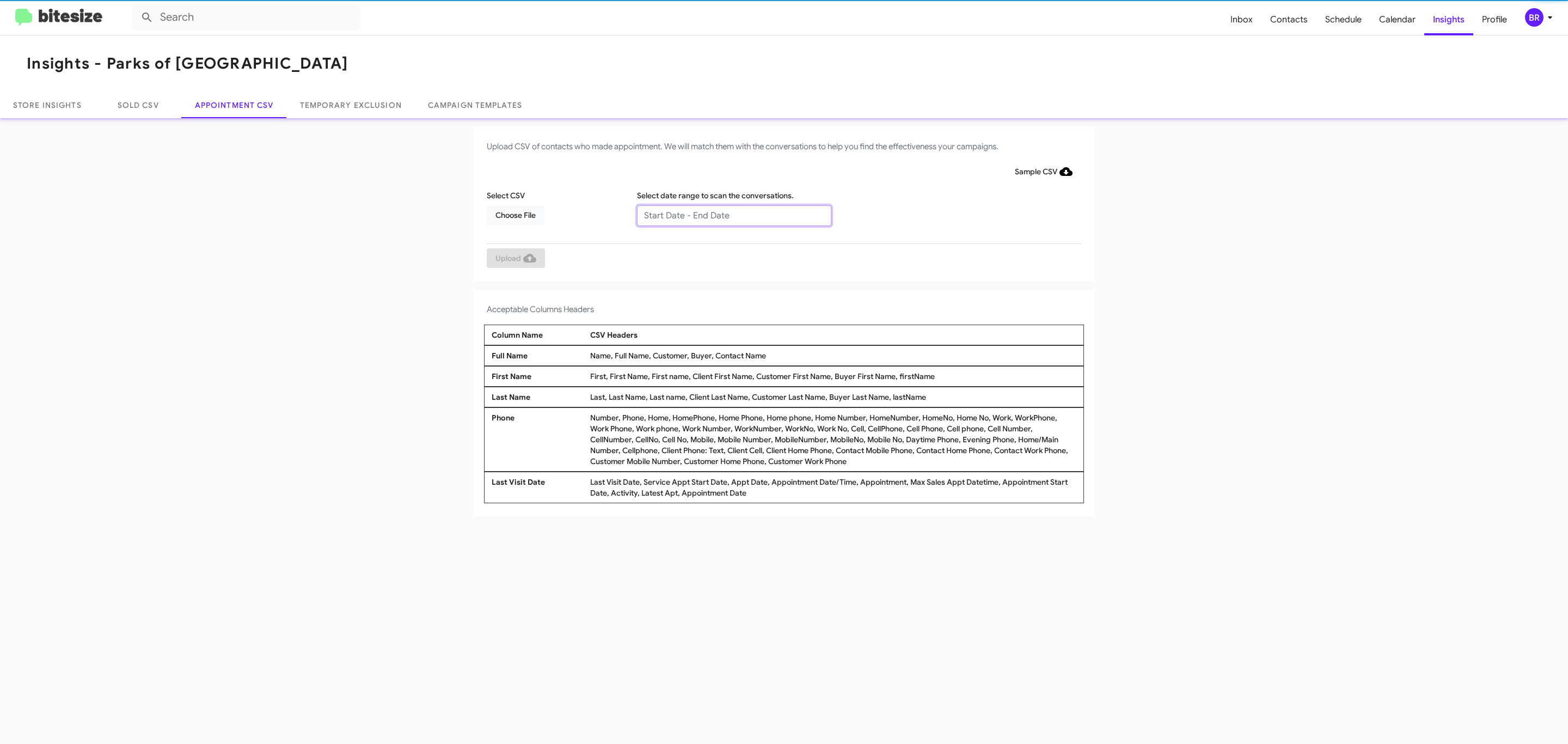
click at [733, 215] on input "text" at bounding box center [734, 215] width 194 height 21
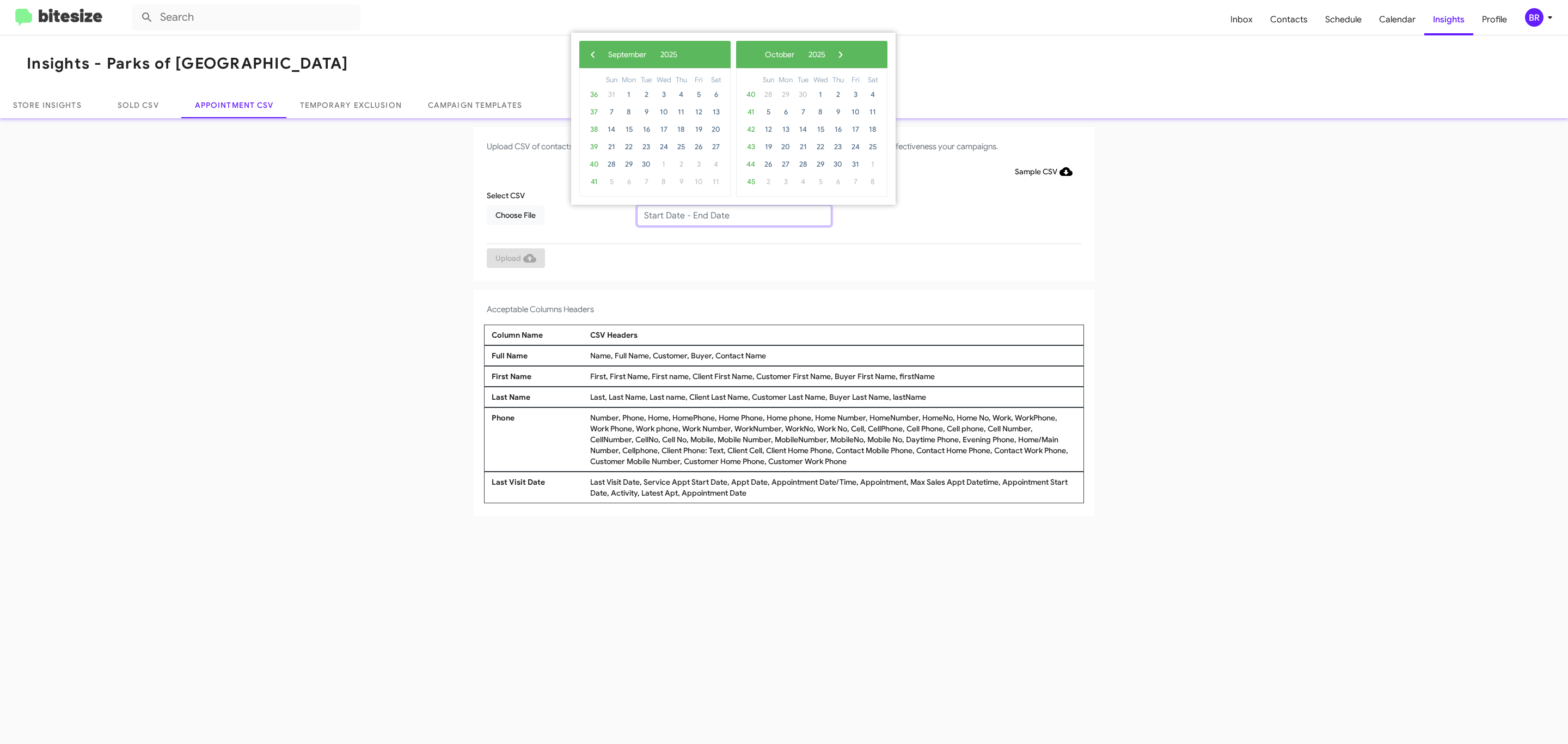
type input "[DATE] - [DATE]"
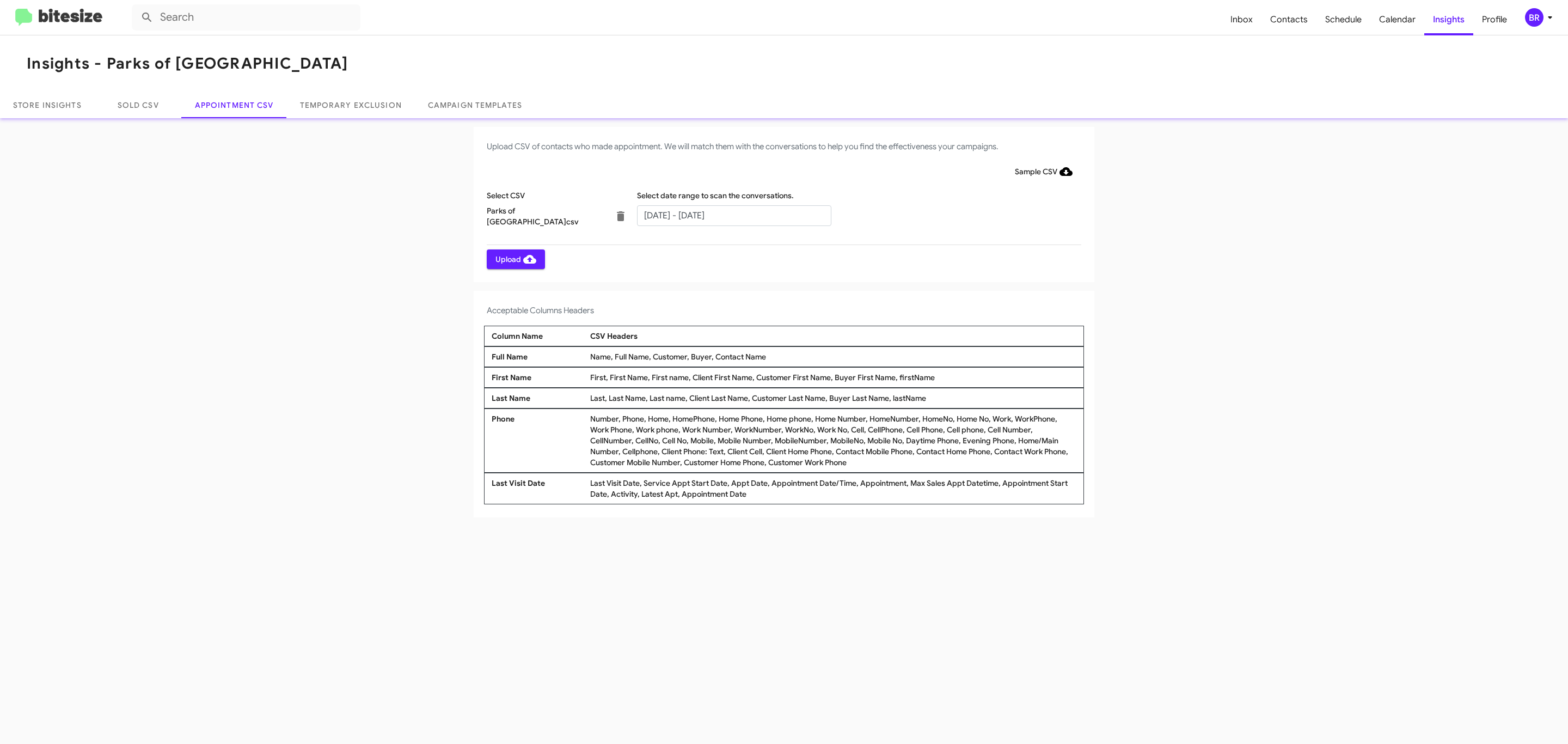
click at [514, 259] on span "Upload" at bounding box center [516, 259] width 41 height 19
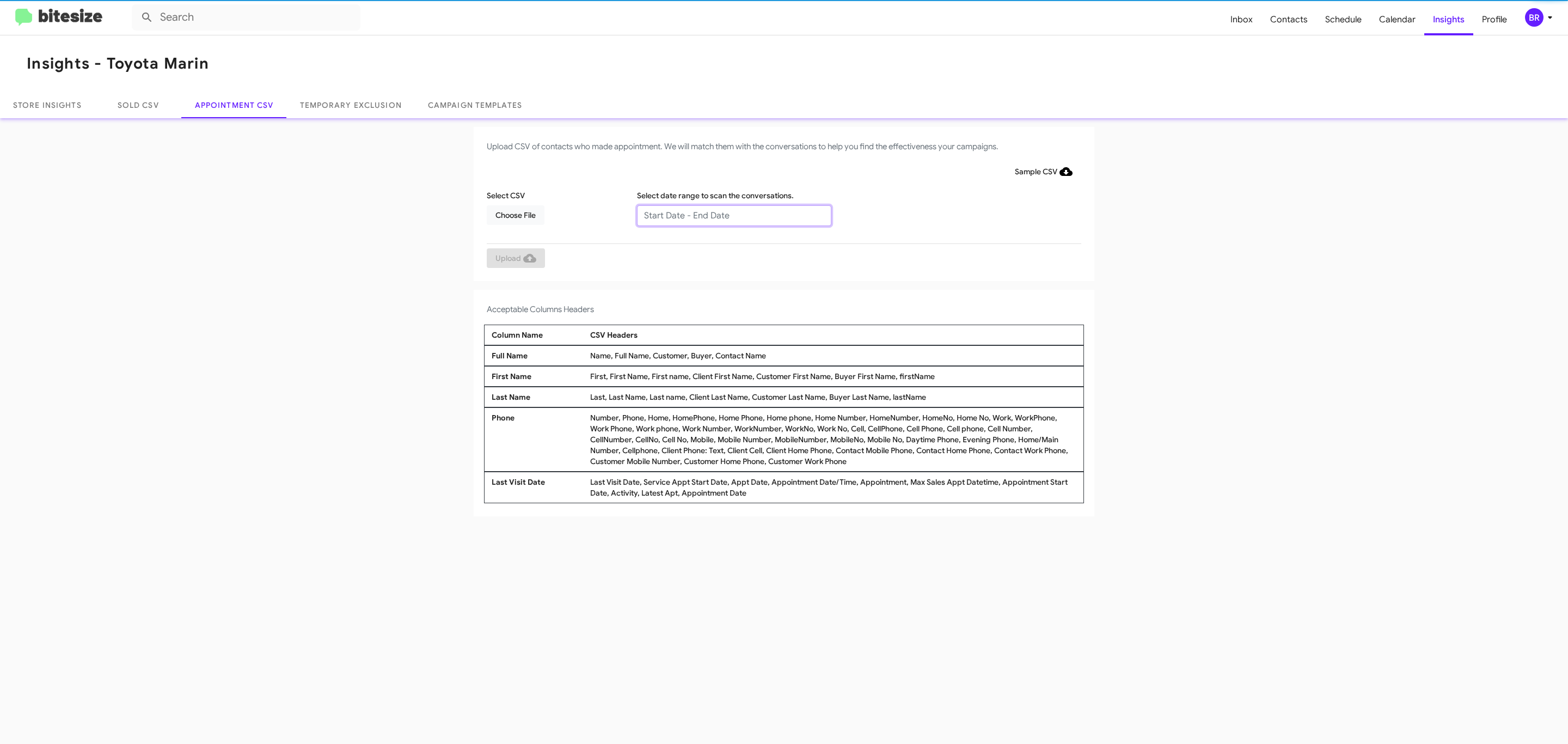
click at [733, 215] on input "text" at bounding box center [734, 215] width 194 height 21
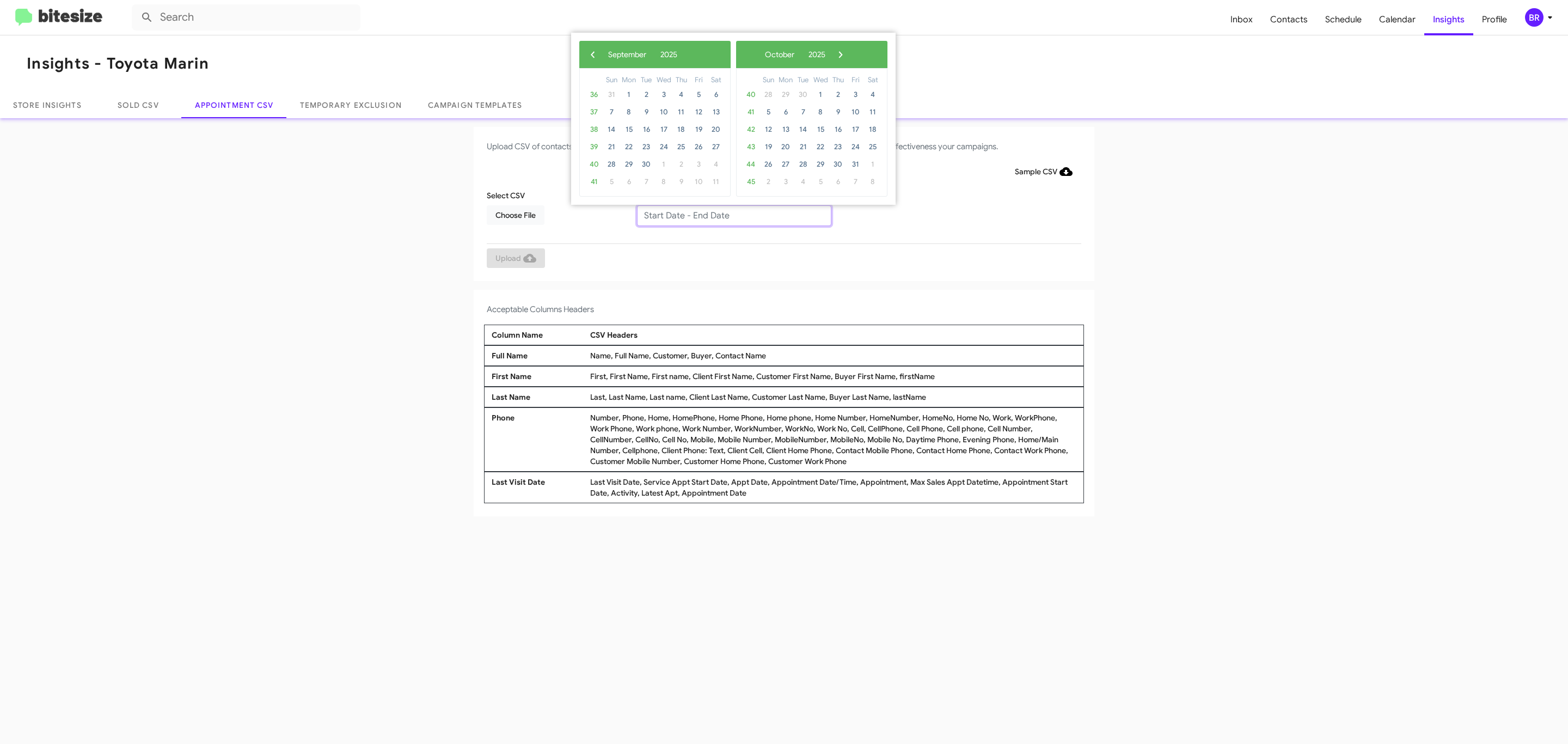
type input "[DATE] - [DATE]"
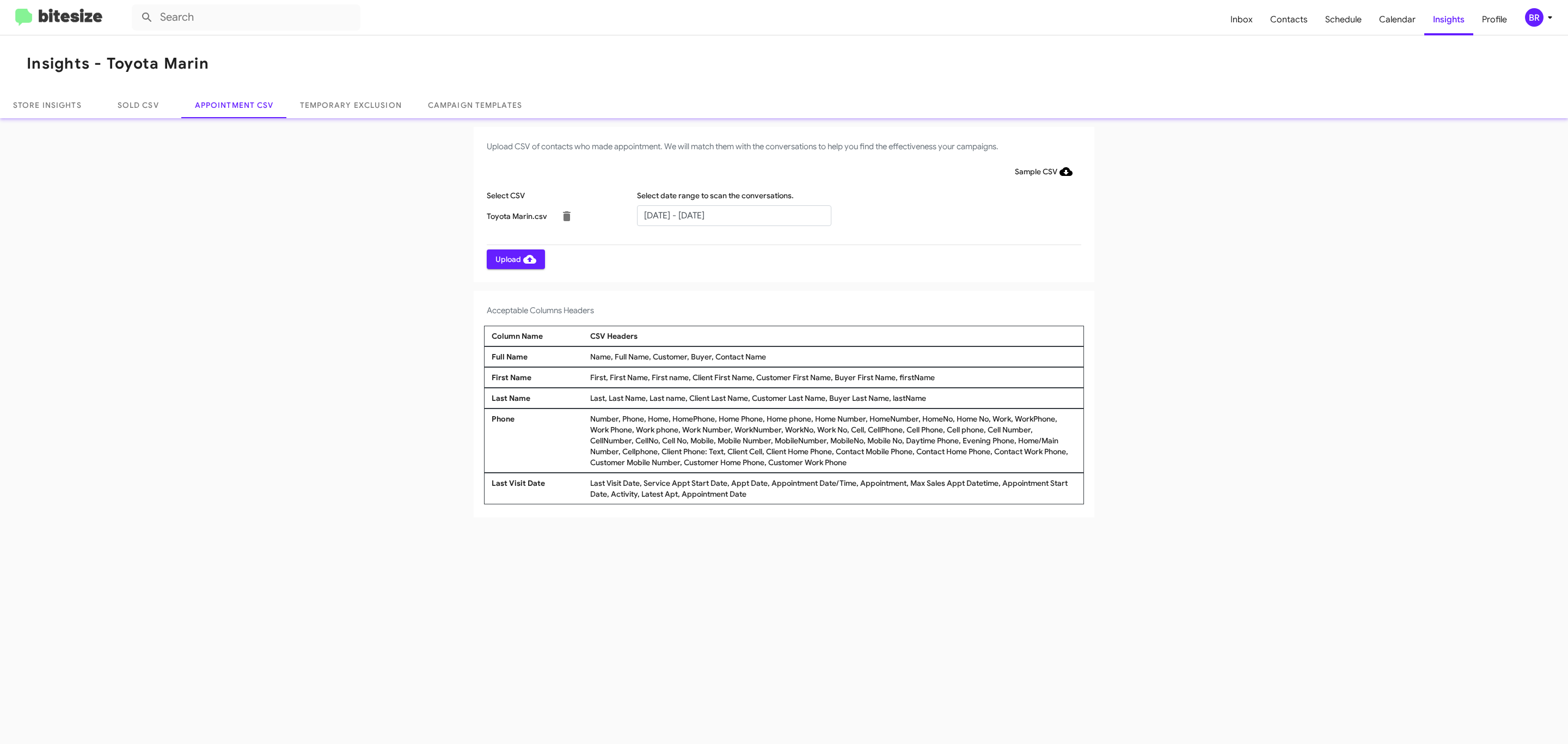
click at [514, 259] on span "Upload" at bounding box center [516, 259] width 41 height 19
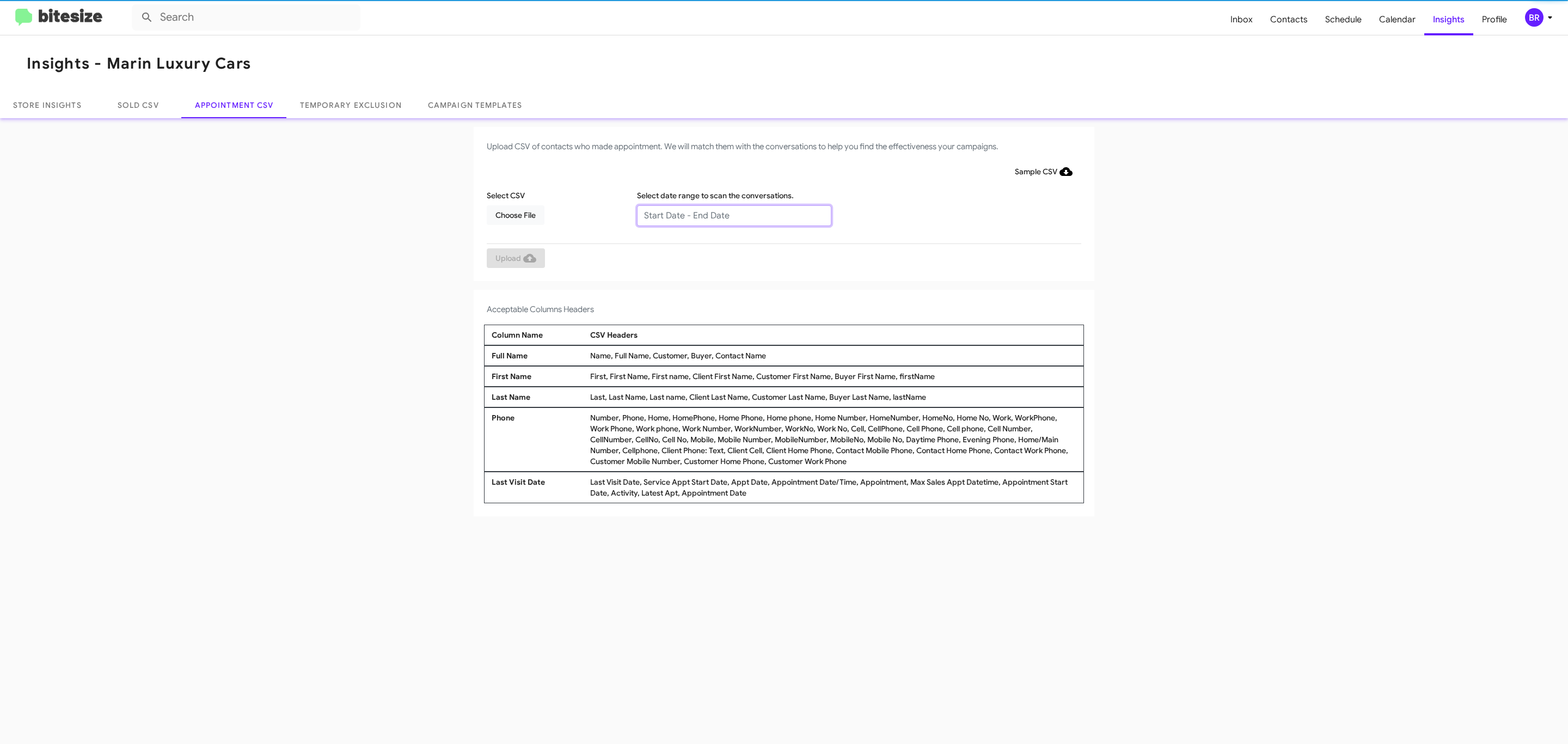
click at [733, 215] on input "text" at bounding box center [734, 215] width 194 height 21
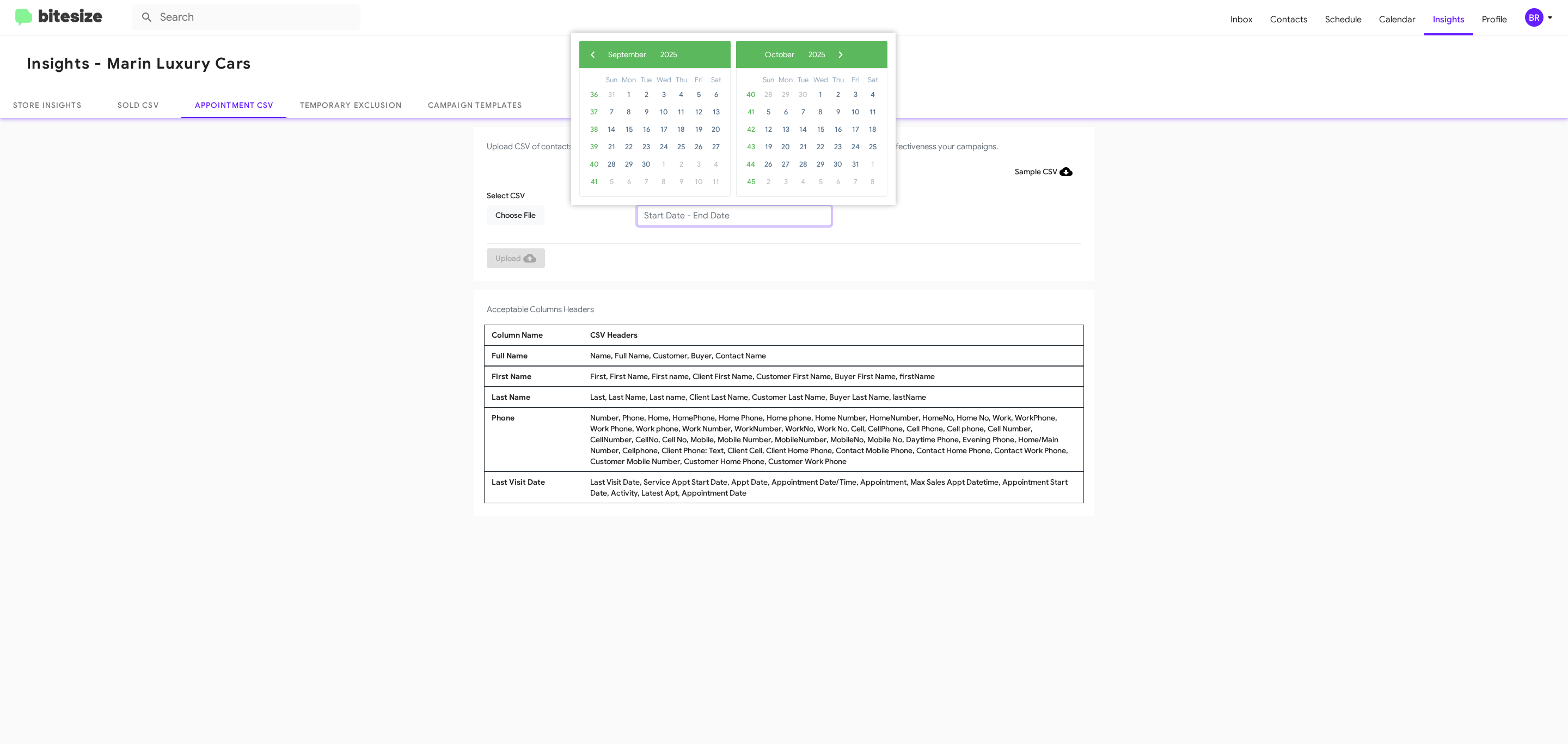
type input "[DATE] - [DATE]"
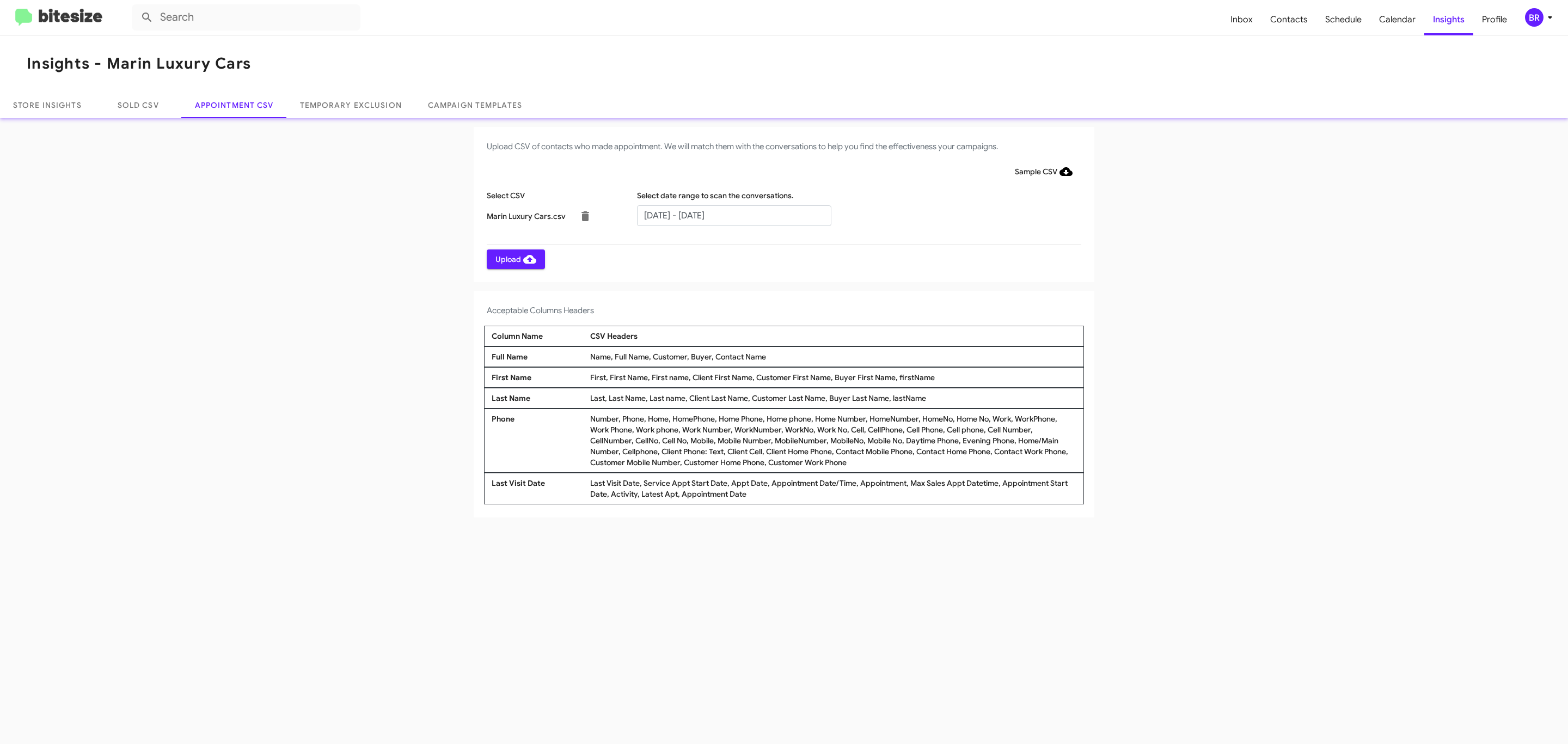
click at [514, 259] on span "Upload" at bounding box center [516, 259] width 41 height 19
click at [733, 215] on input "text" at bounding box center [734, 215] width 194 height 21
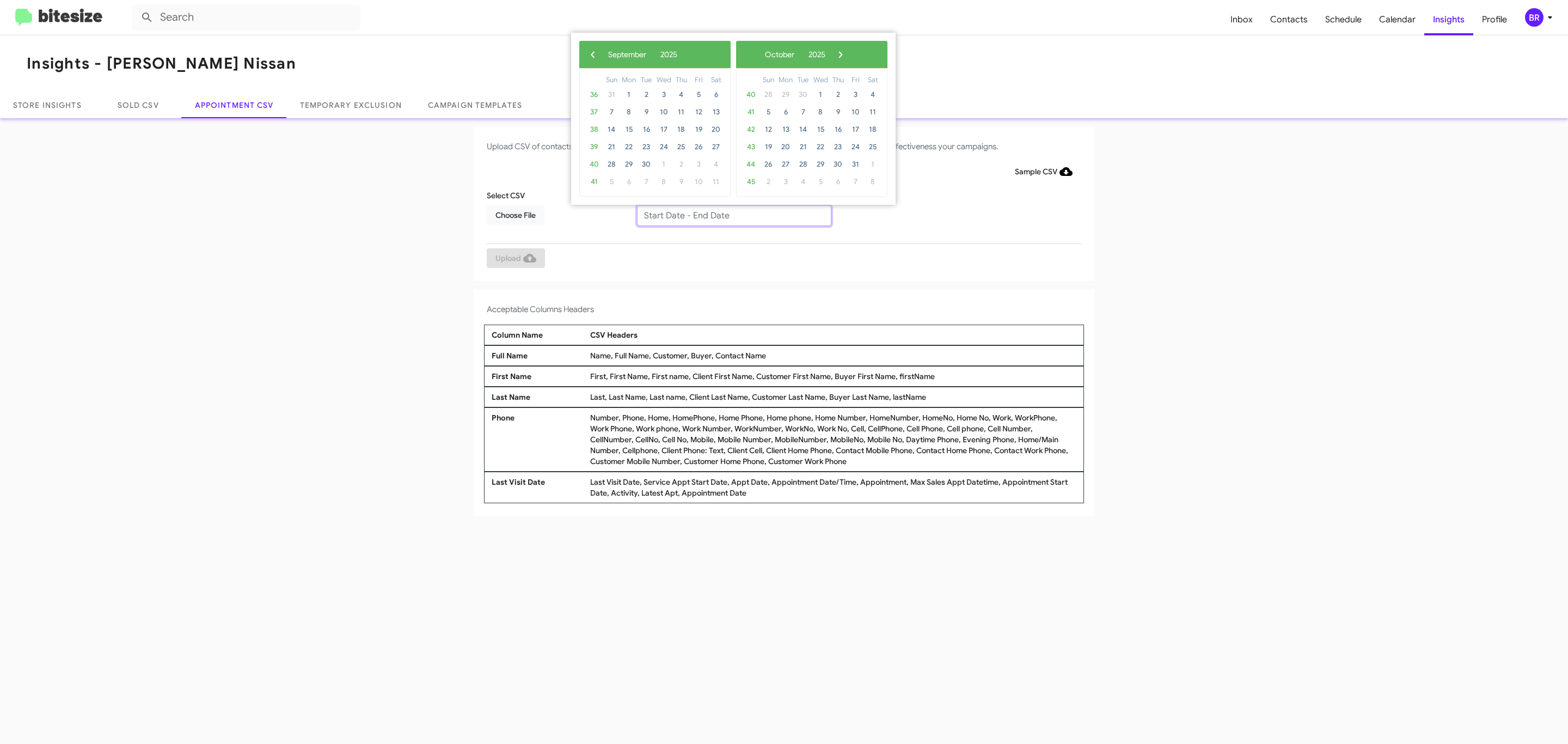
type input "09/16/2025 - 09/23/2025"
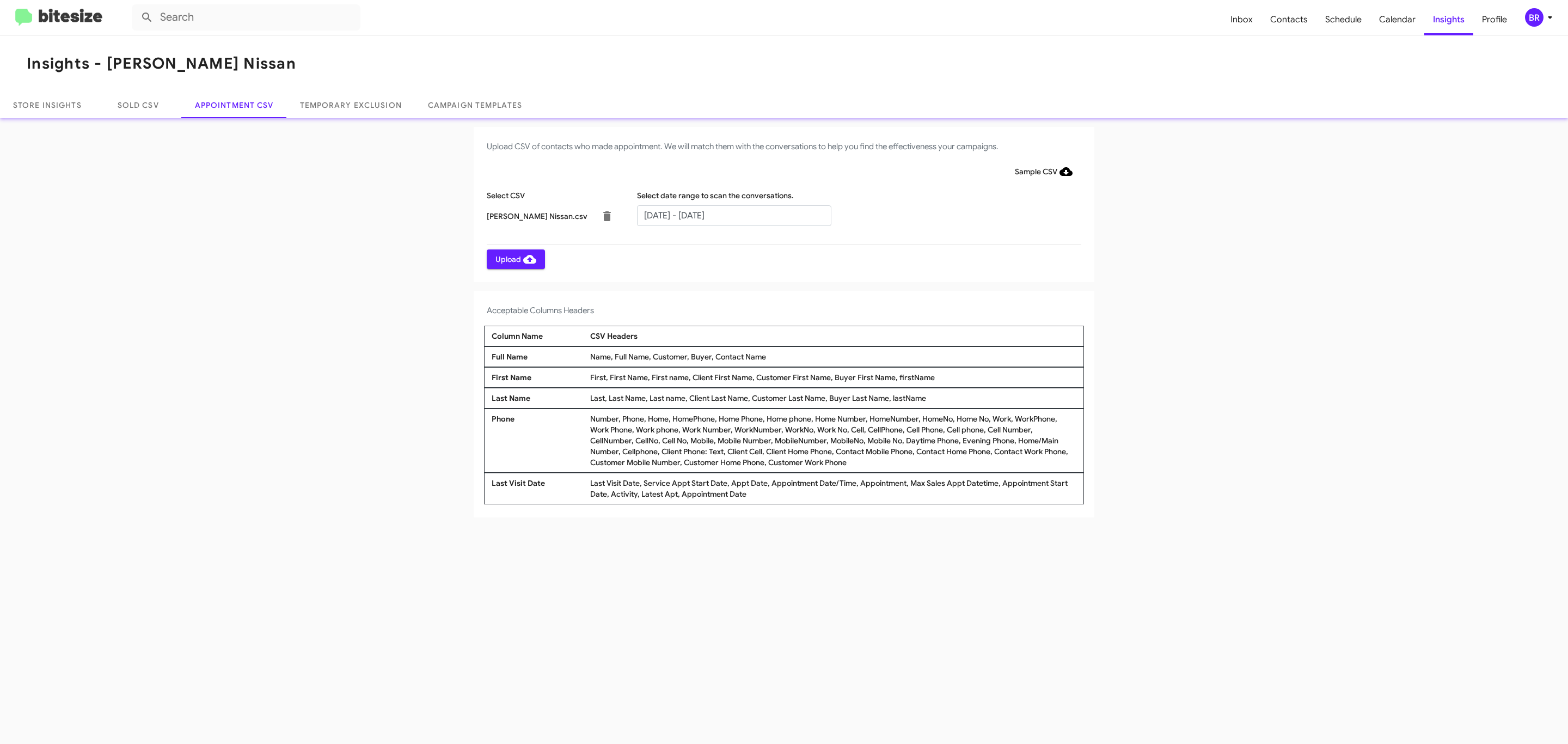
click at [514, 259] on span "Upload" at bounding box center [516, 259] width 41 height 19
click at [733, 215] on input "text" at bounding box center [734, 215] width 194 height 21
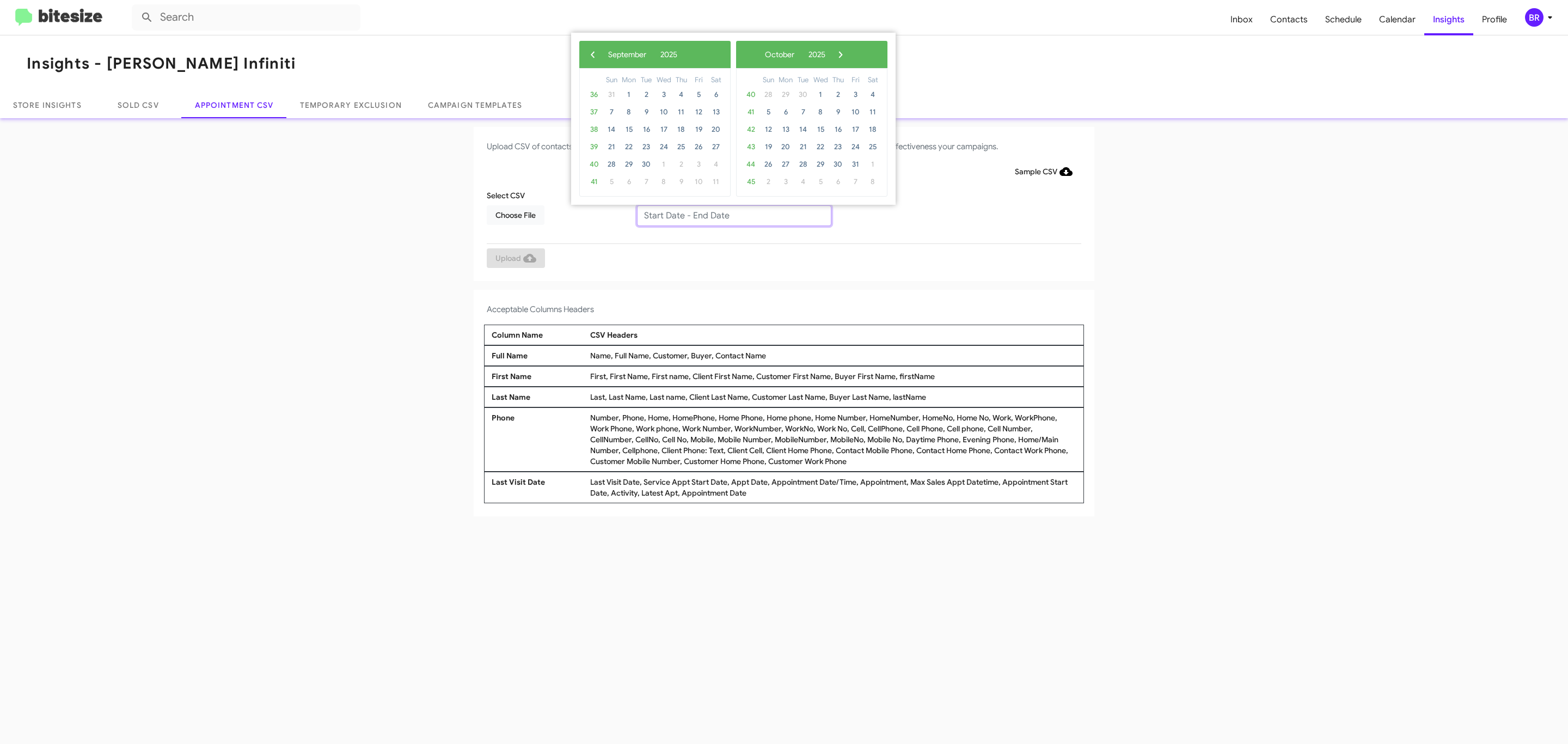
type input "[DATE] - [DATE]"
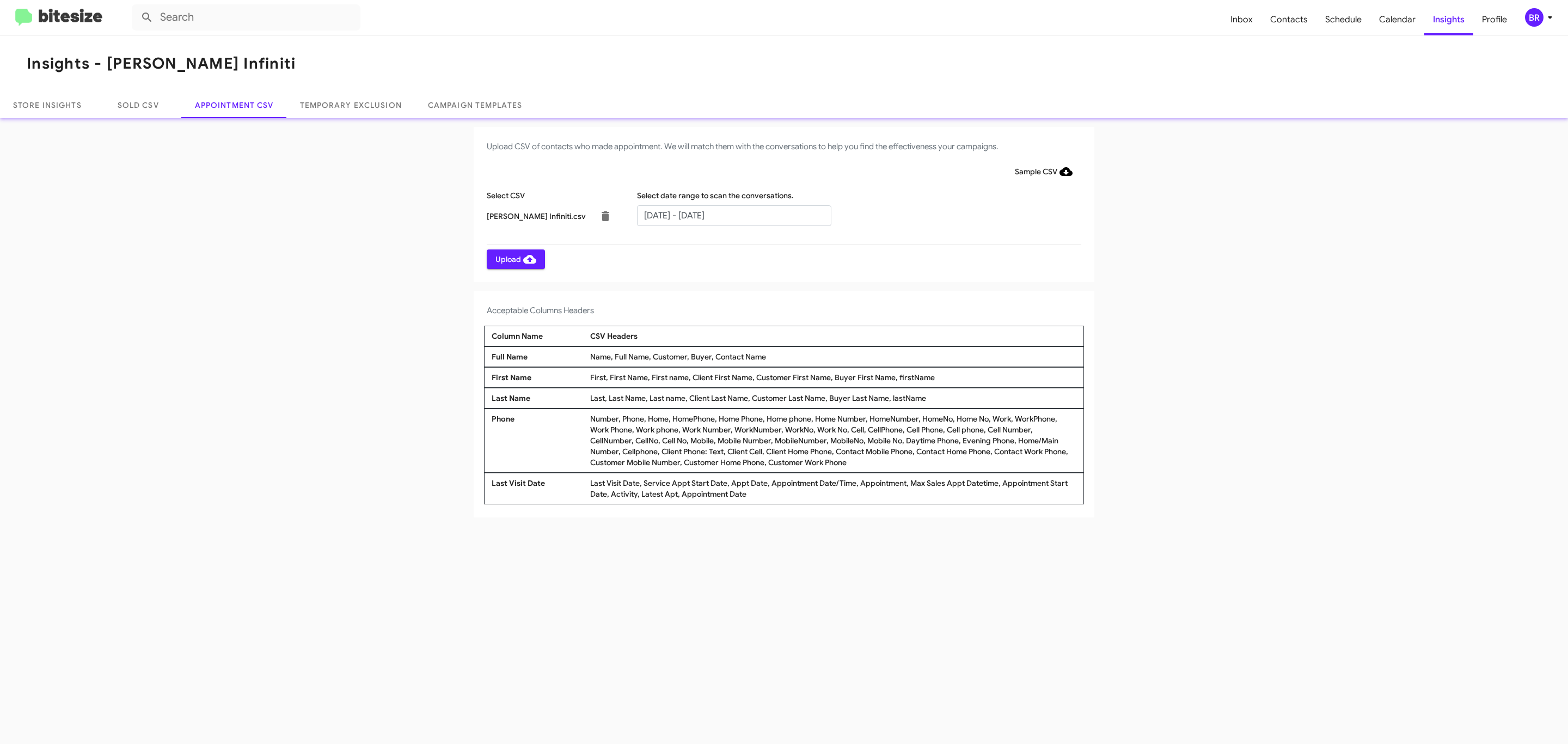
click at [514, 259] on span "Upload" at bounding box center [516, 259] width 41 height 19
click at [733, 215] on input "text" at bounding box center [734, 215] width 194 height 21
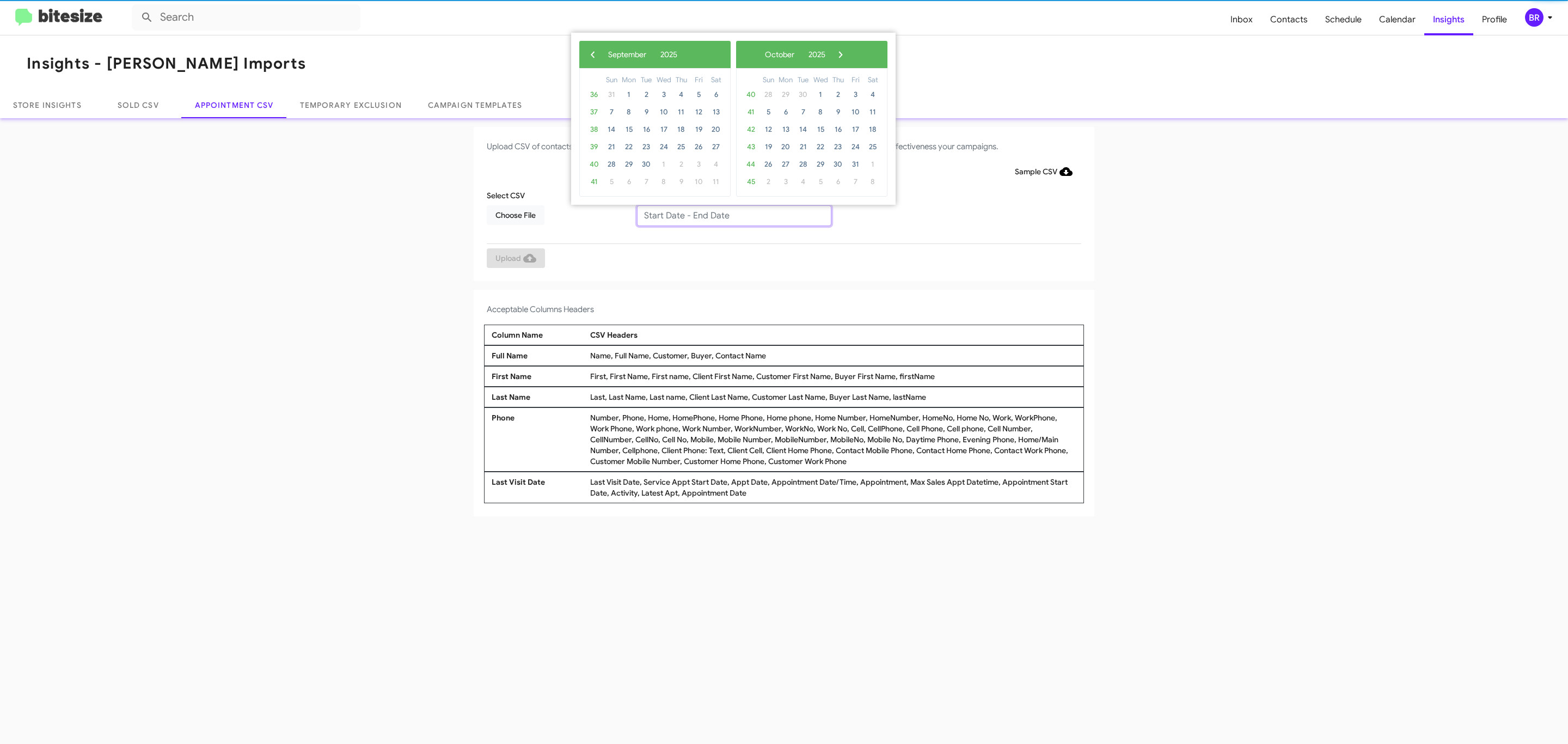
type input "09/16/2025 - 09/23/2025"
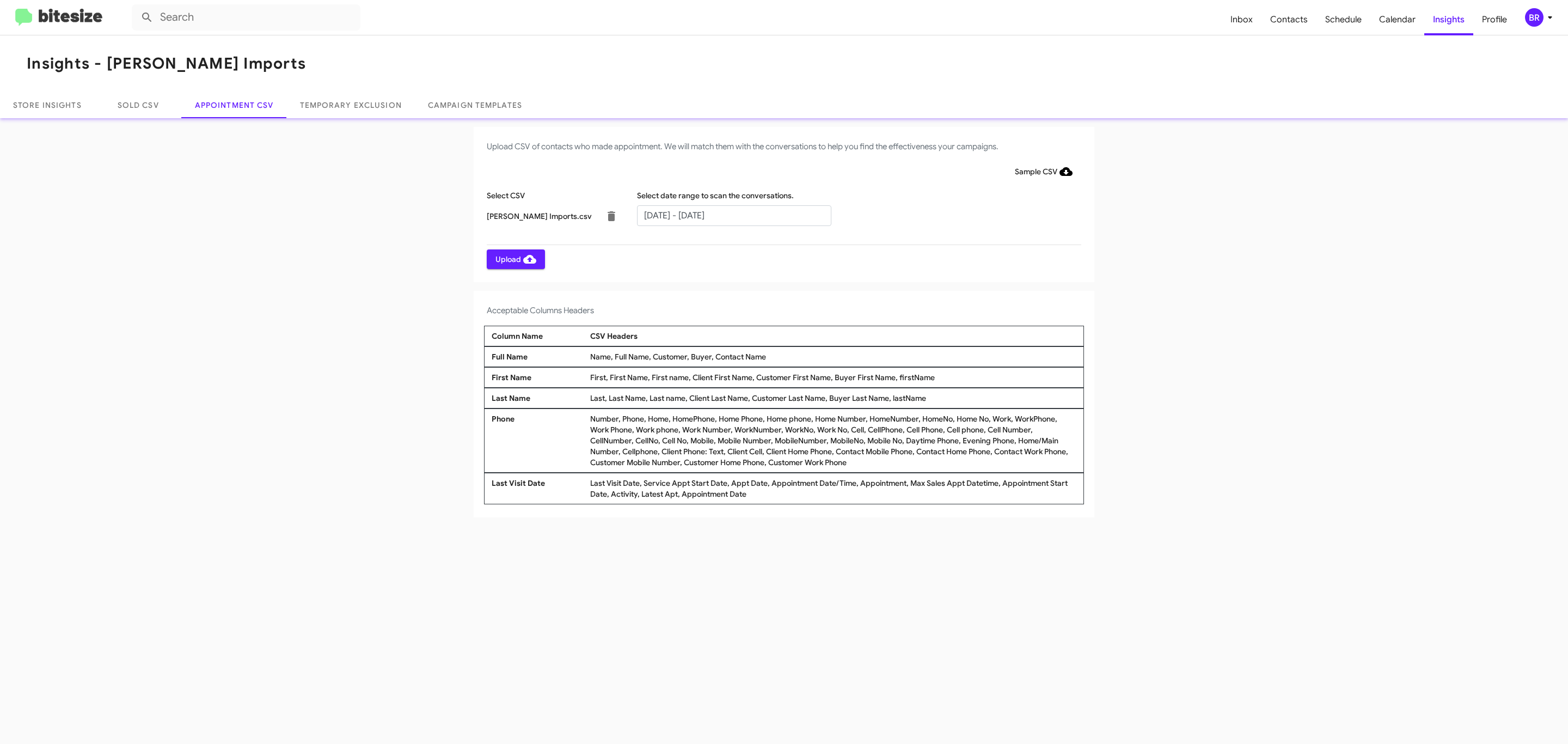
click at [514, 259] on span "Upload" at bounding box center [516, 259] width 41 height 19
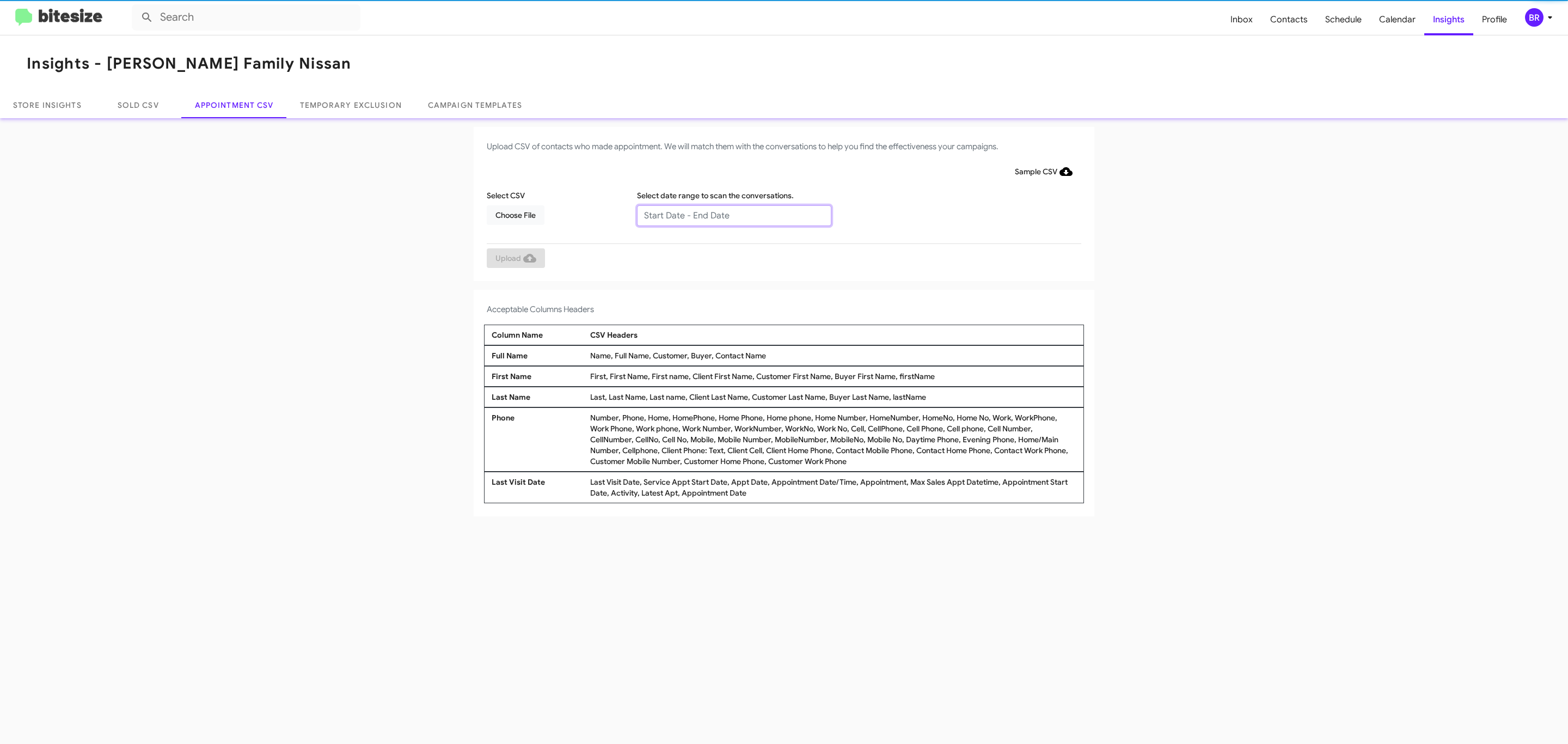
click at [733, 215] on input "text" at bounding box center [734, 215] width 194 height 21
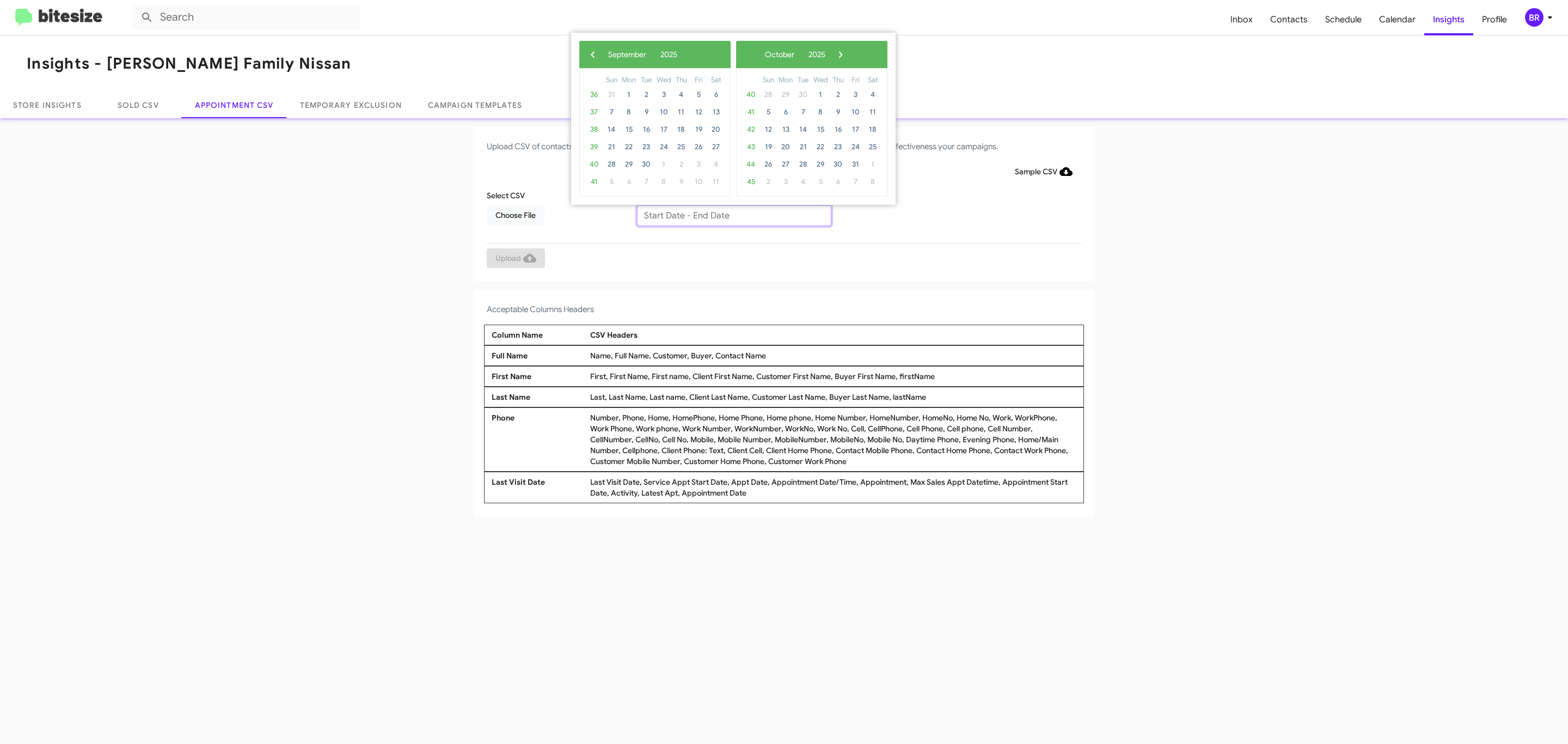
type input "09/16/2025 - 09/23/2025"
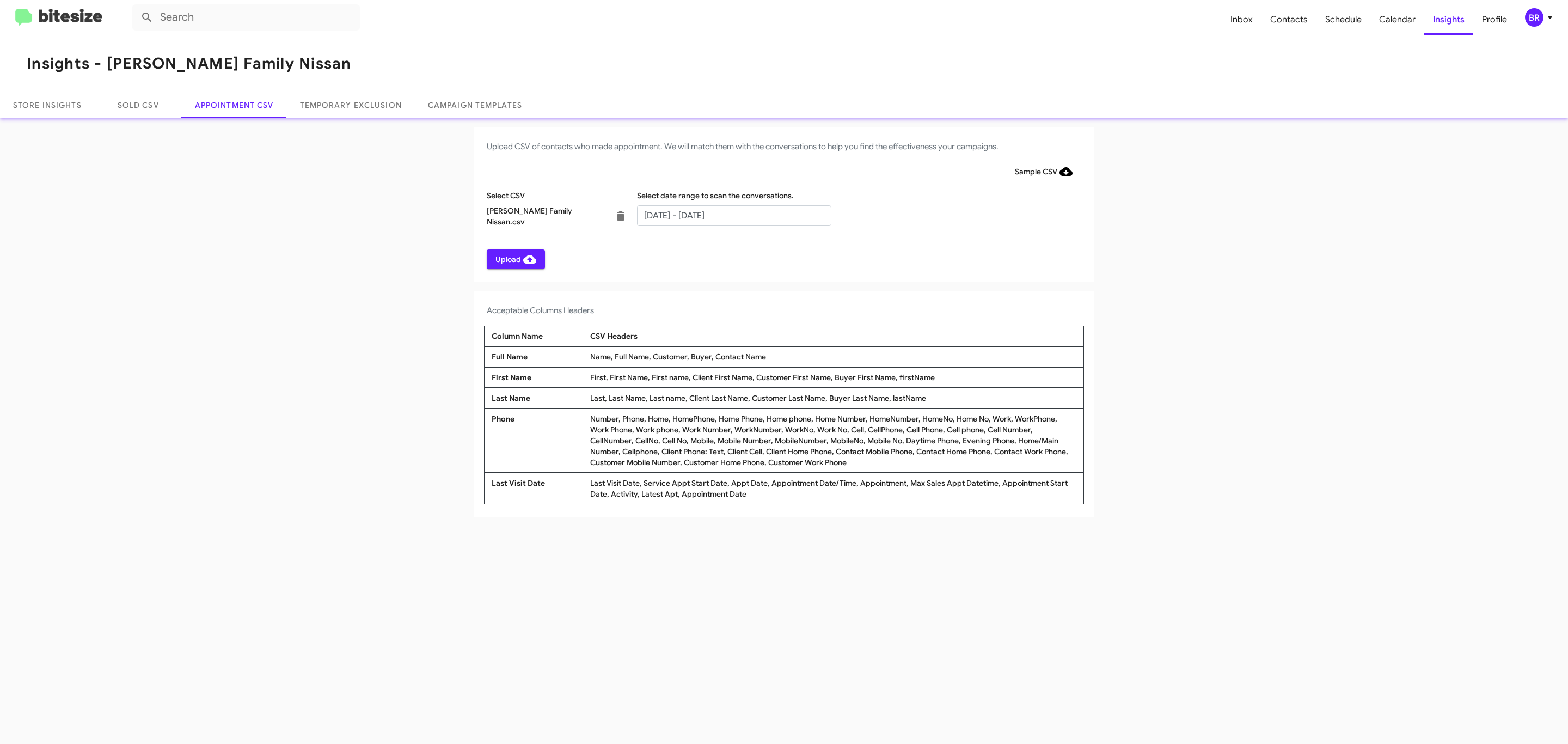
click at [514, 259] on span "Upload" at bounding box center [516, 259] width 41 height 19
click at [733, 215] on input "text" at bounding box center [734, 215] width 194 height 21
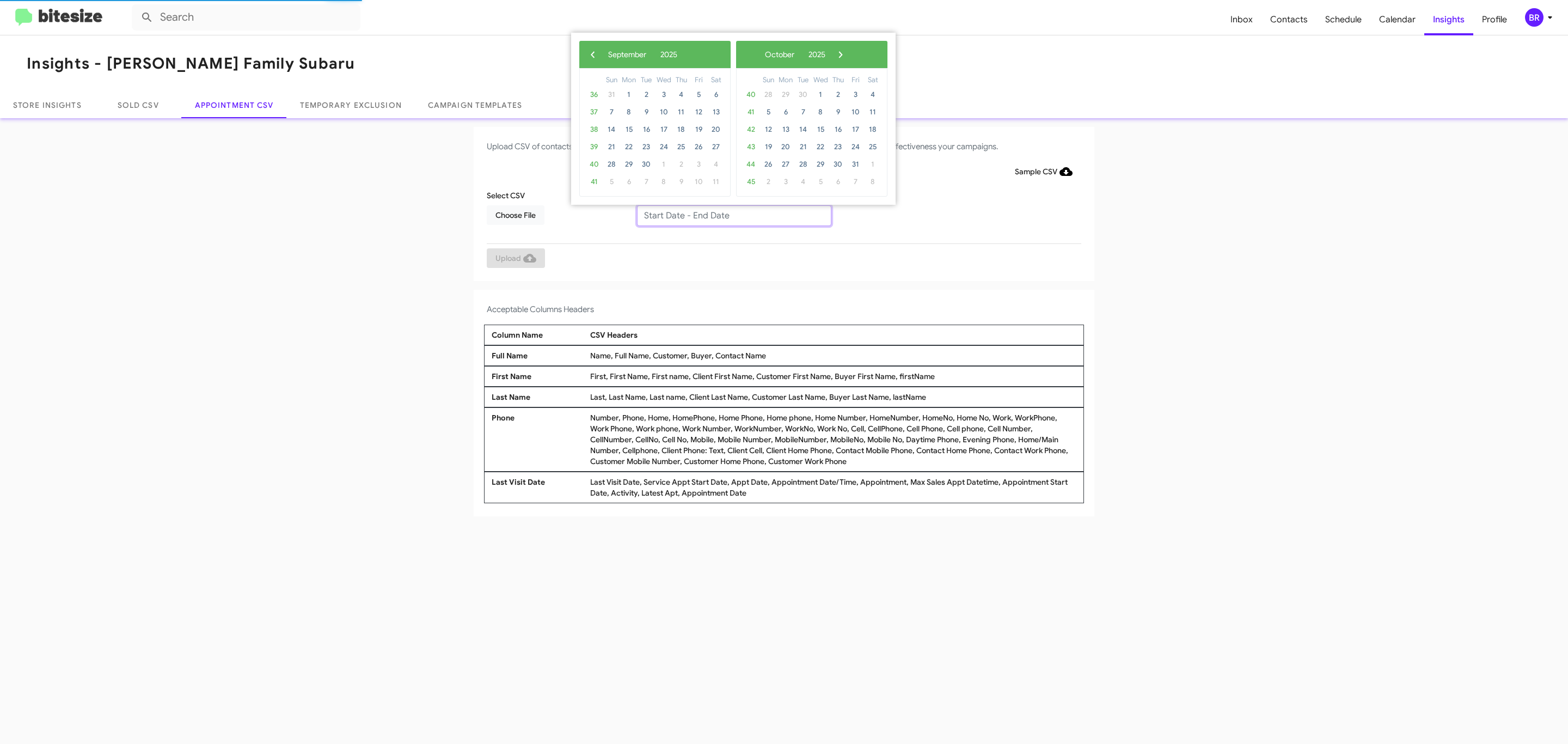
type input "[DATE] - [DATE]"
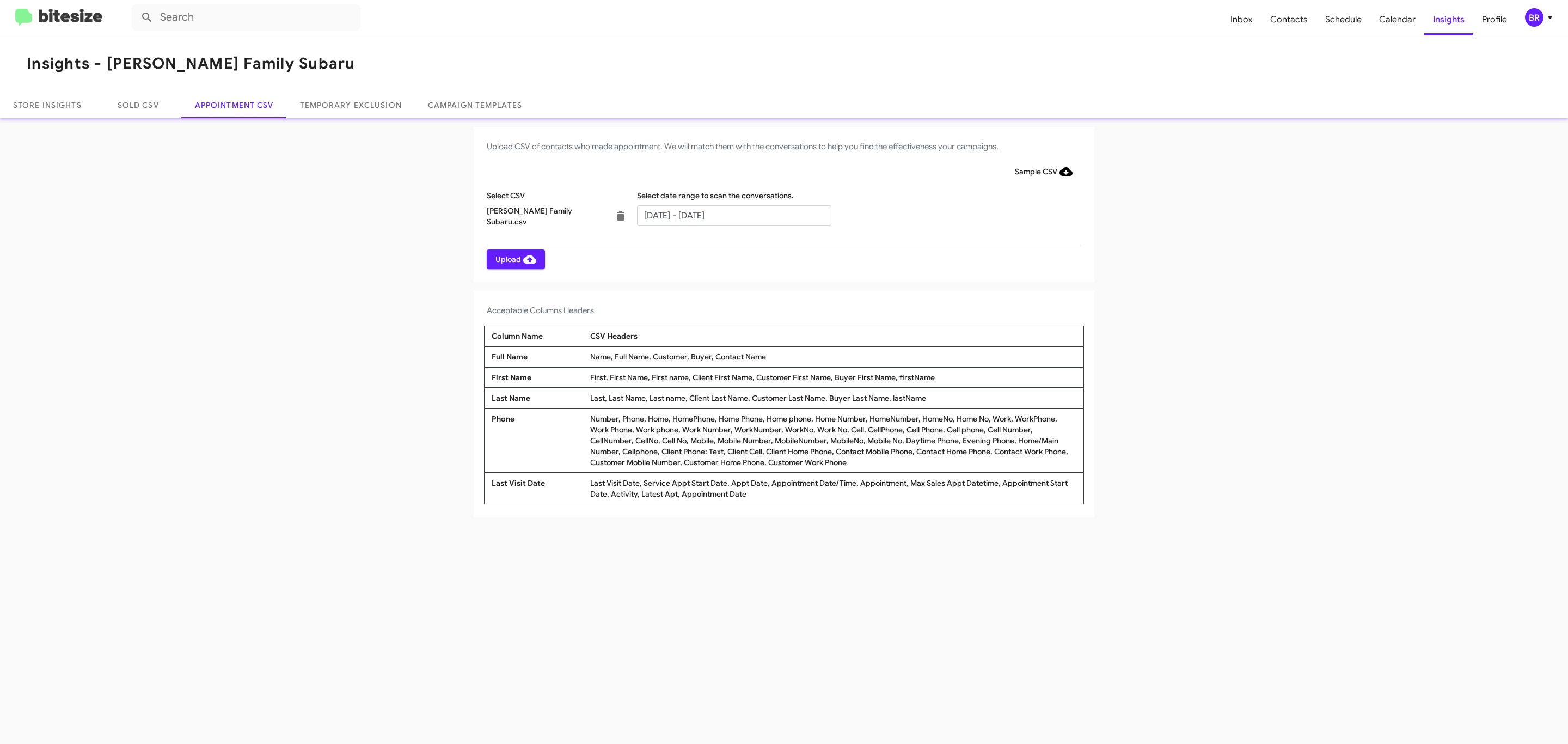
click at [514, 259] on span "Upload" at bounding box center [516, 259] width 41 height 19
click at [733, 215] on input "text" at bounding box center [734, 215] width 194 height 21
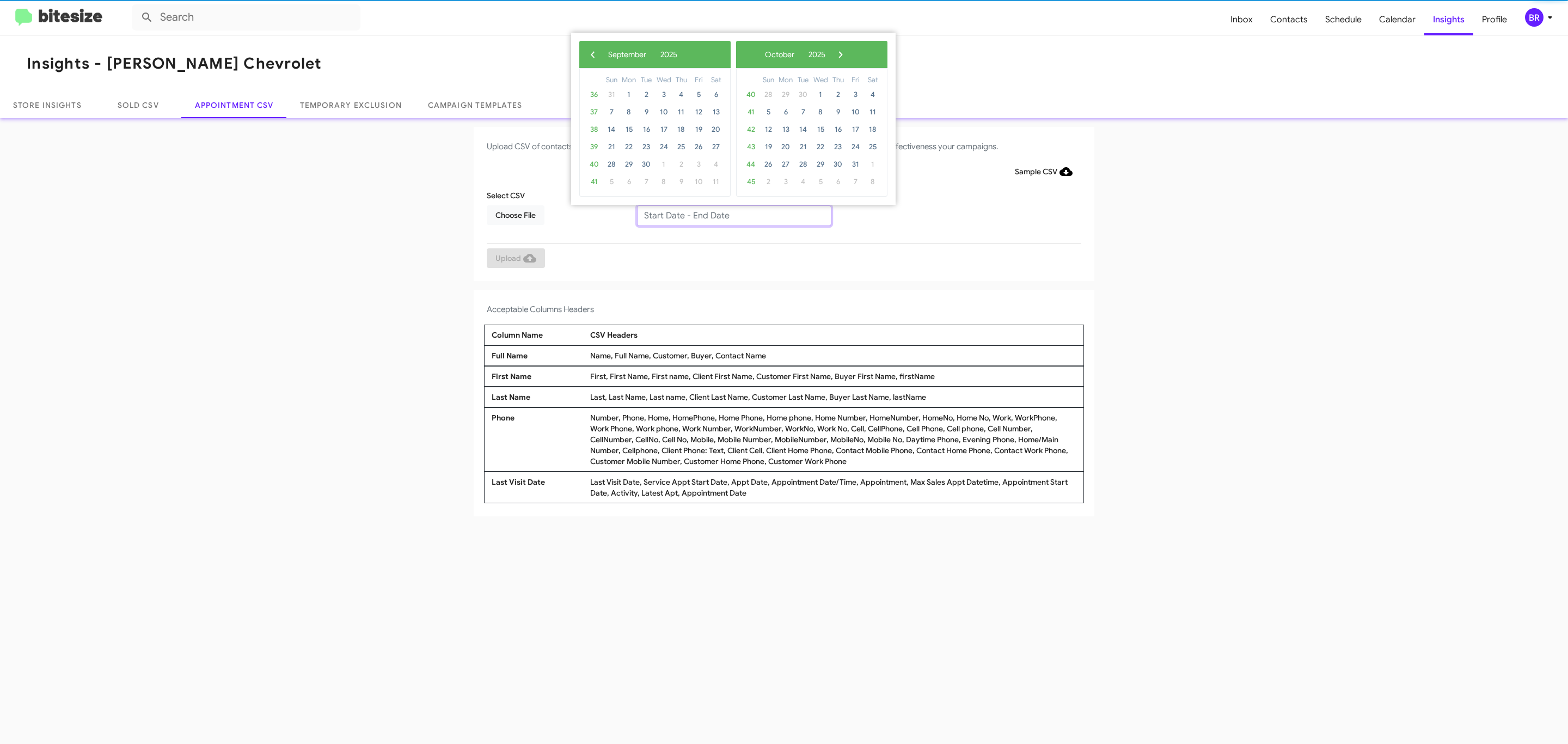
type input "09/16/2025 - 09/23/2025"
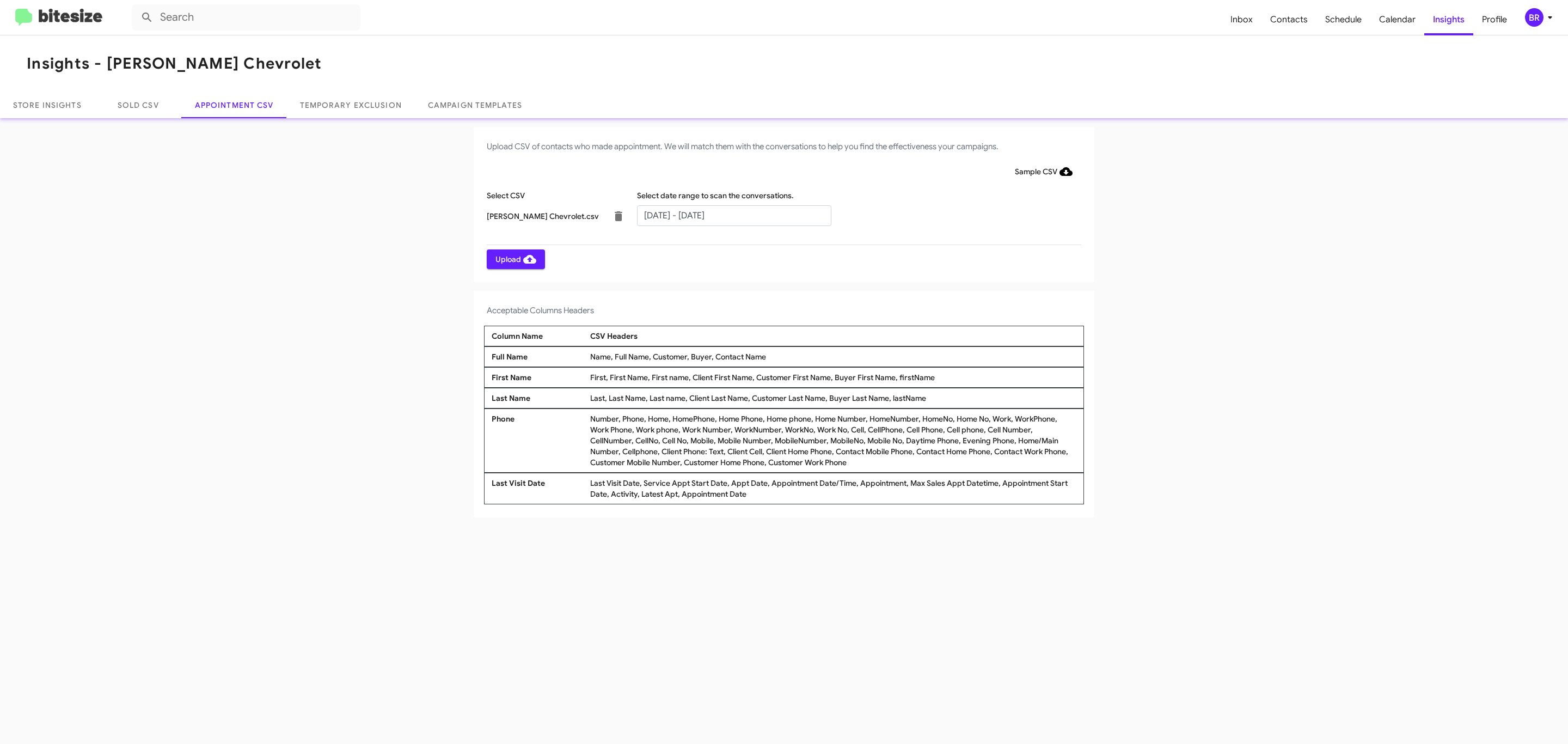
click at [514, 259] on span "Upload" at bounding box center [516, 259] width 41 height 19
click at [733, 215] on input "text" at bounding box center [734, 215] width 194 height 21
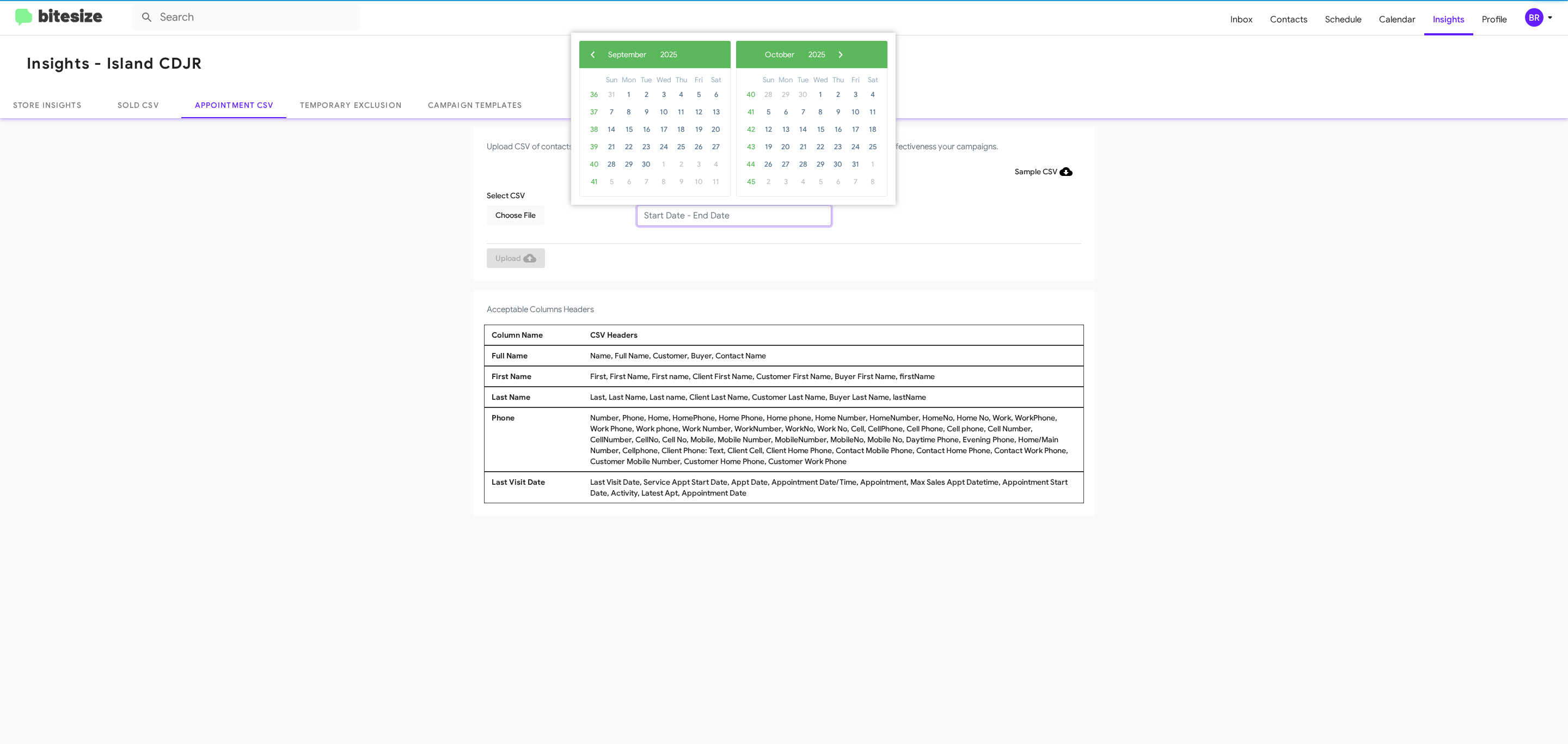
type input "09/16/2025 - 09/23/2025"
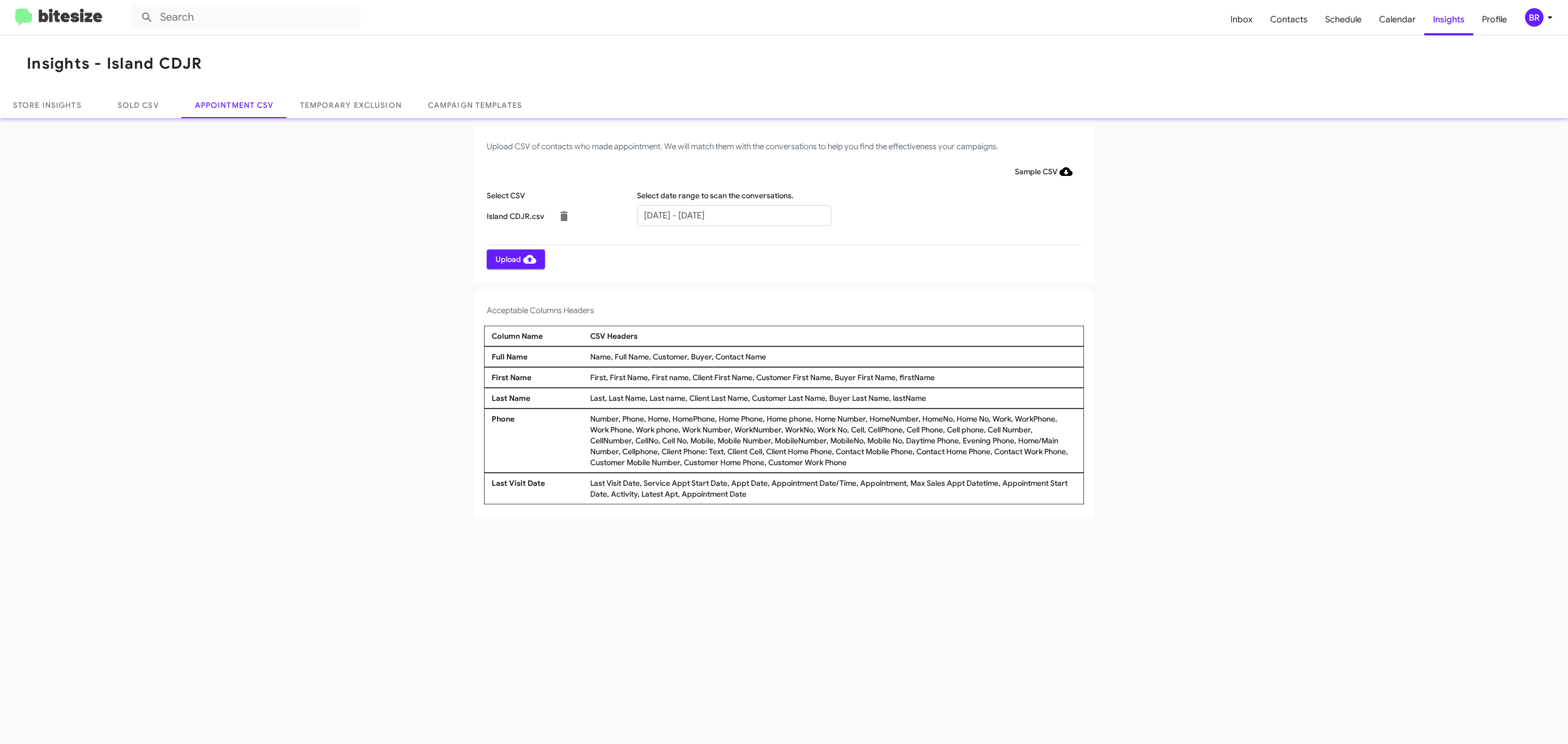
click at [514, 259] on span "Upload" at bounding box center [516, 259] width 41 height 19
click at [733, 215] on input "text" at bounding box center [734, 215] width 194 height 21
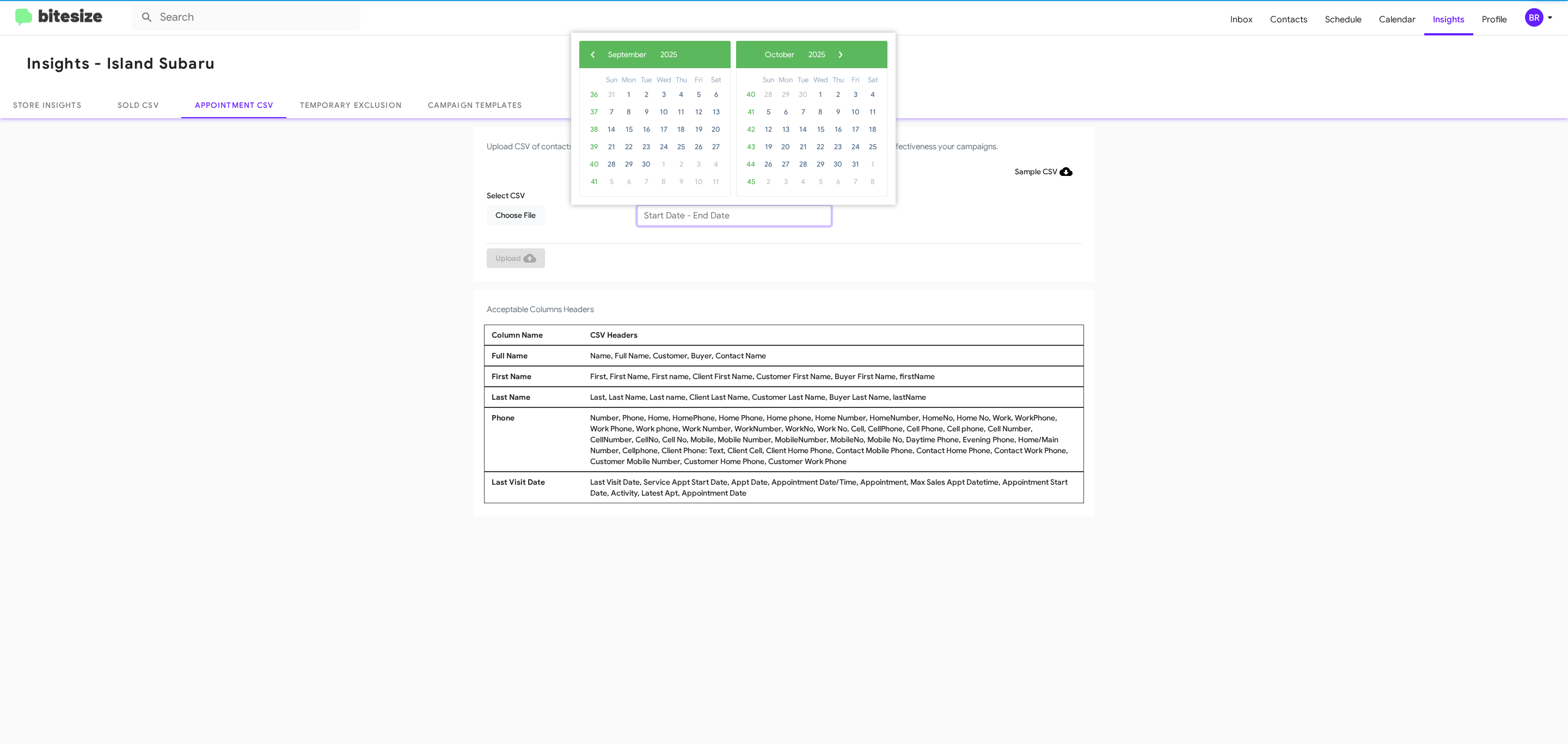
type input "09/16/2025 - 09/23/2025"
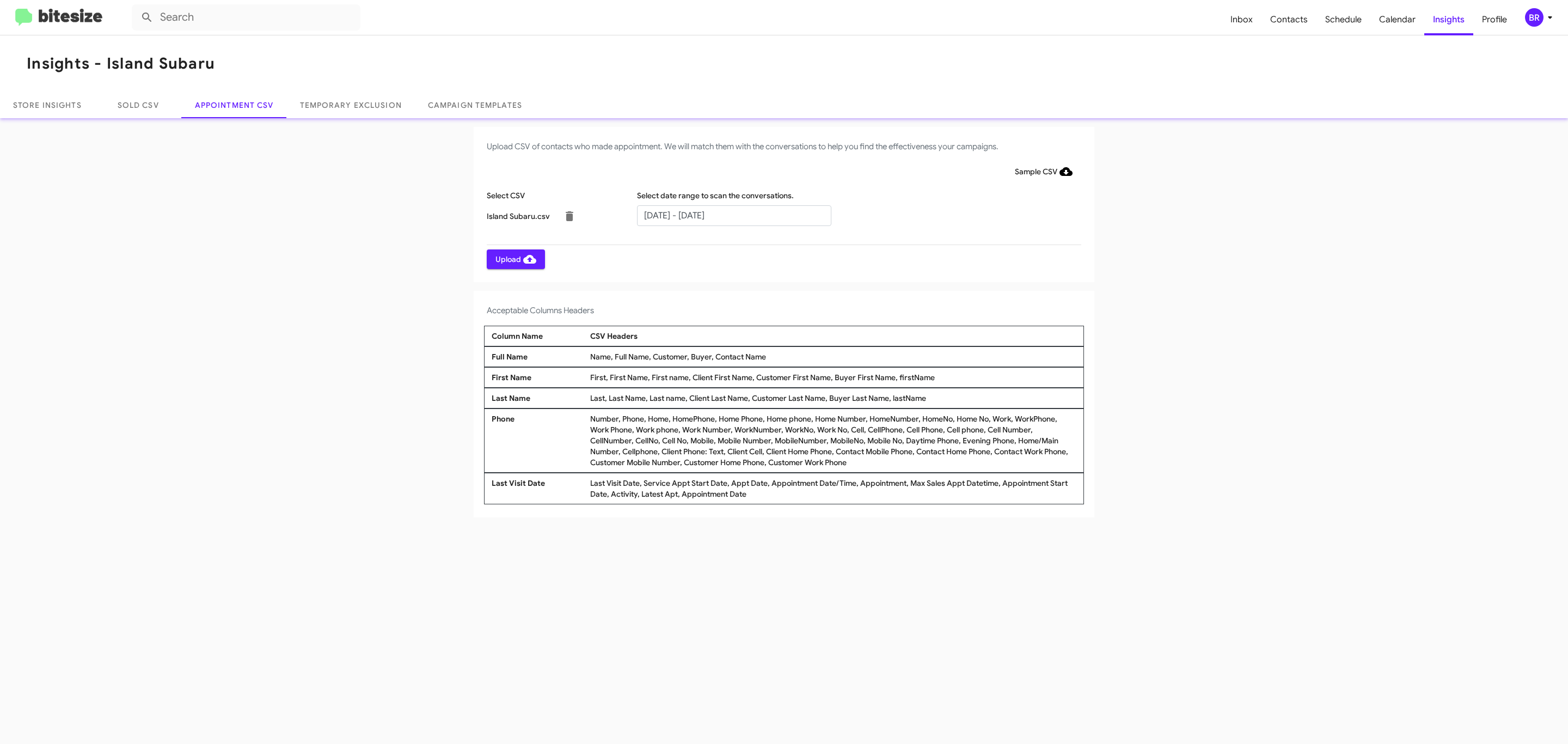
click at [514, 259] on span "Upload" at bounding box center [516, 259] width 41 height 19
click at [733, 215] on input "text" at bounding box center [734, 215] width 194 height 21
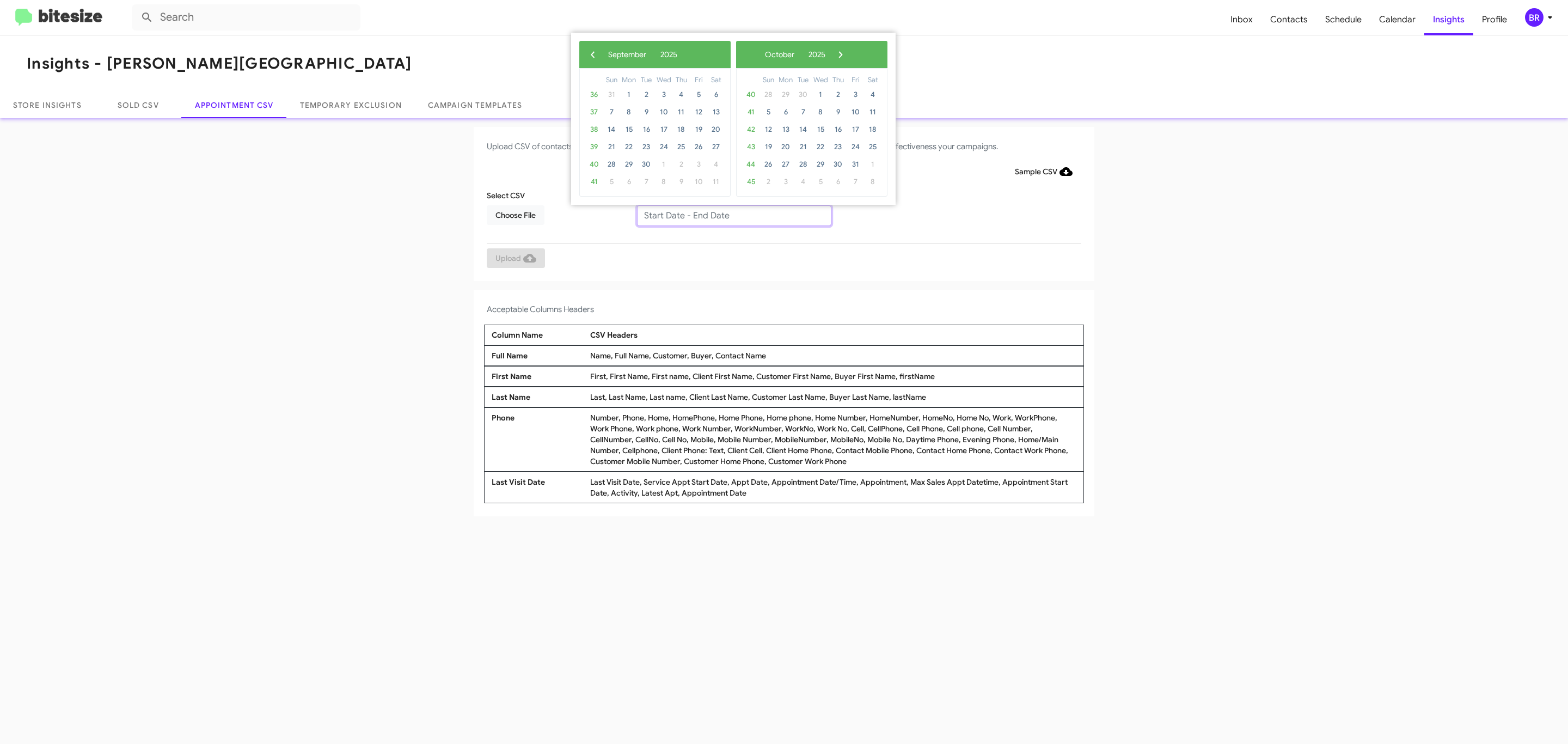
type input "09/16/2025 - 09/23/2025"
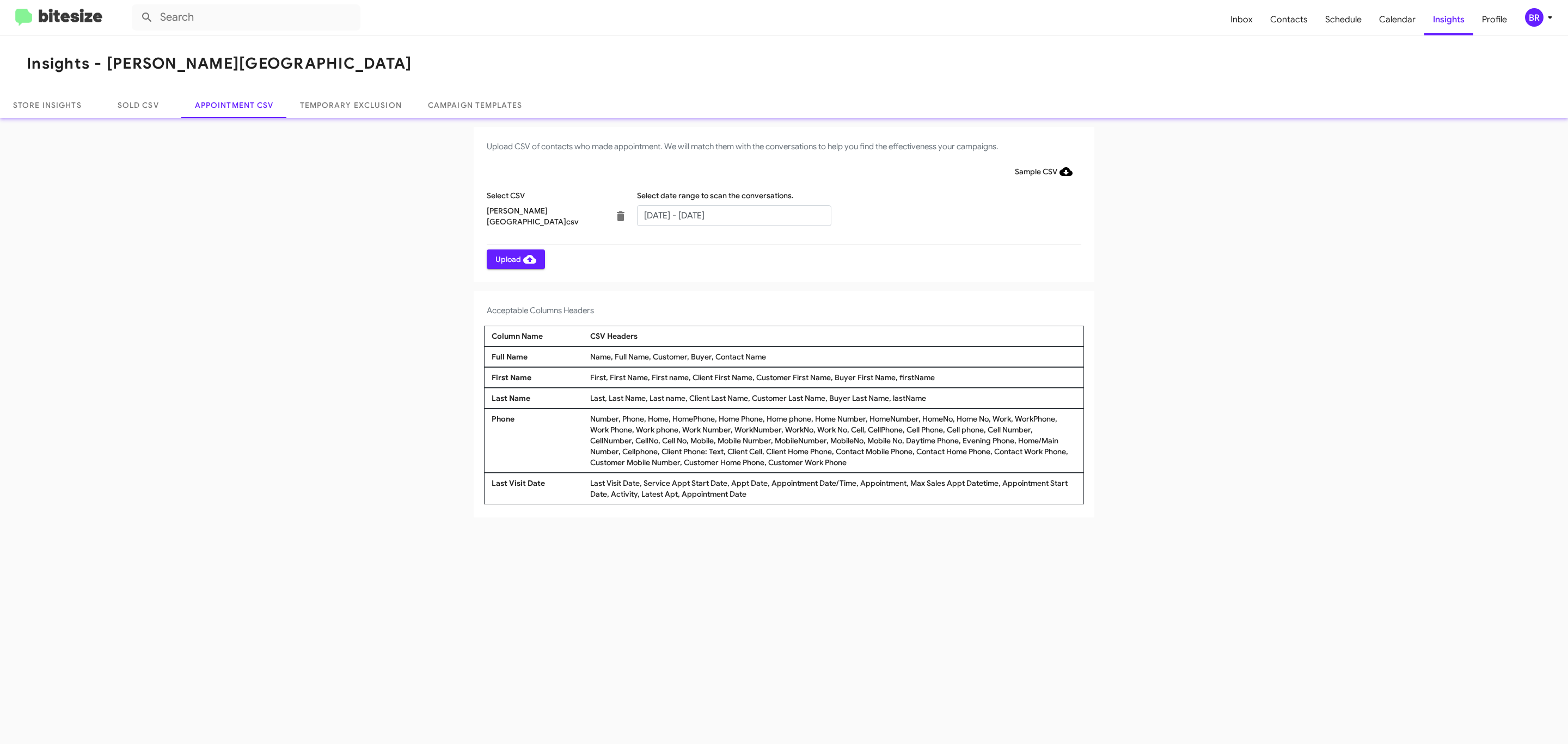
click at [514, 259] on span "Upload" at bounding box center [516, 259] width 41 height 19
click at [733, 215] on input "text" at bounding box center [734, 215] width 194 height 21
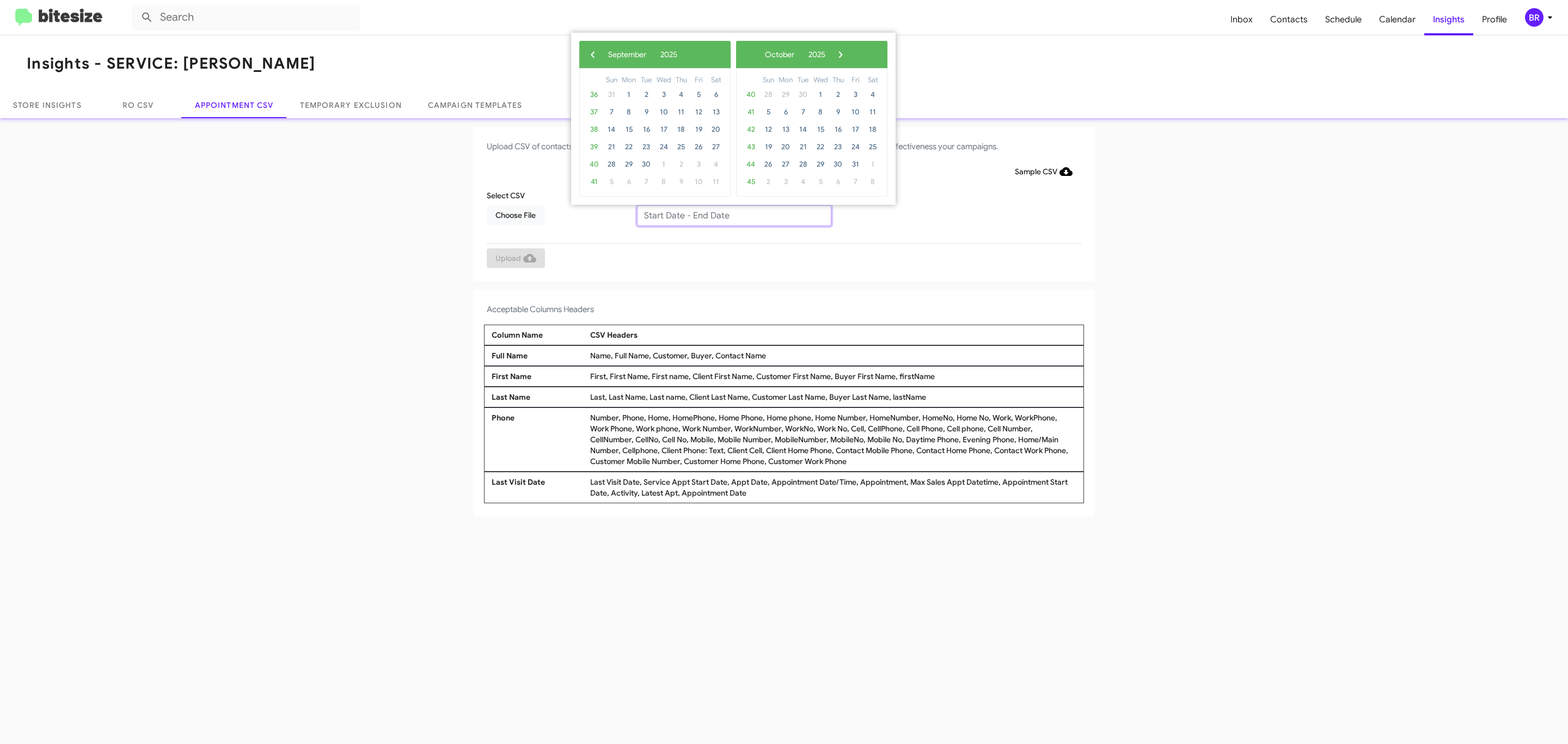
type input "09/16/2025 - 09/23/2025"
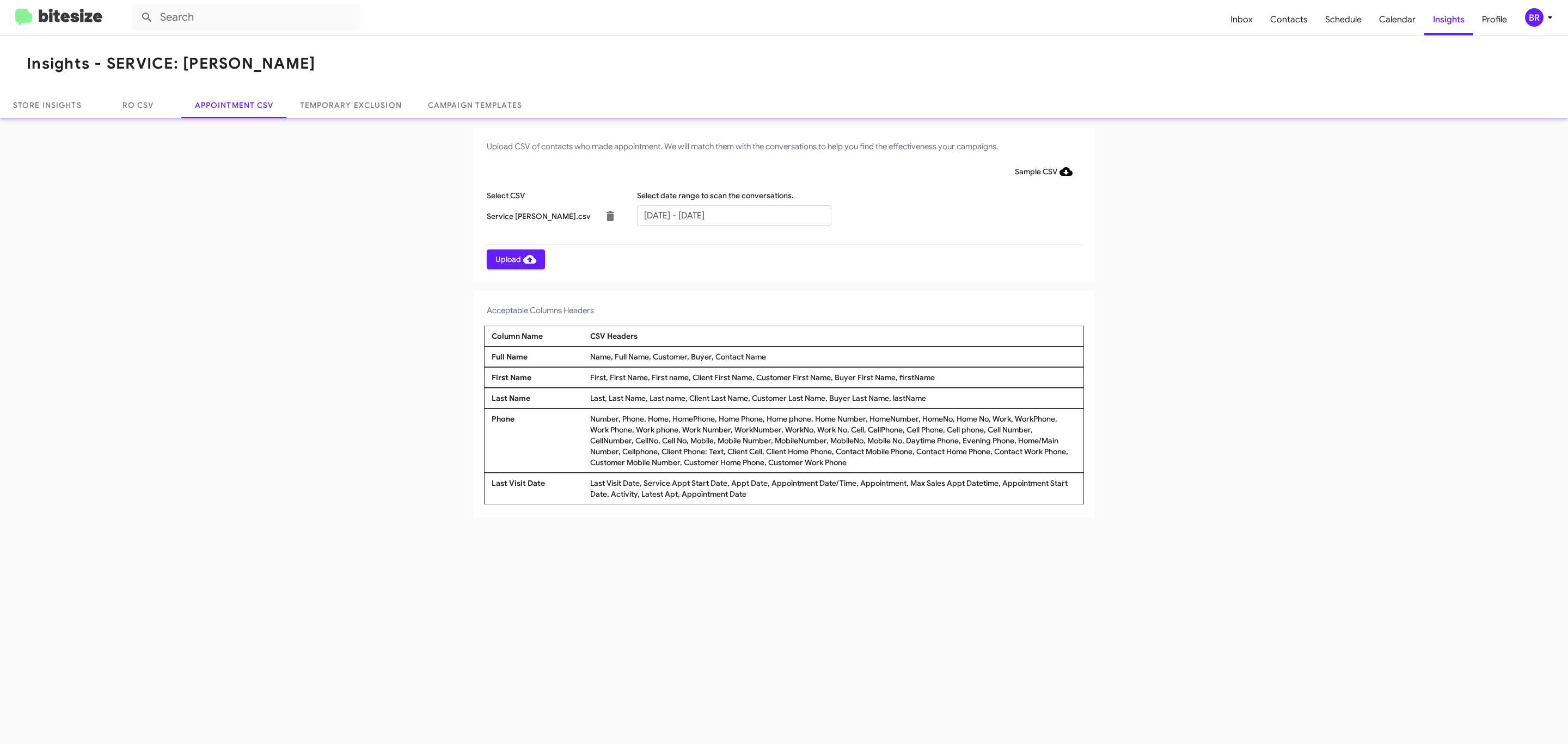
click at [514, 259] on span "Upload" at bounding box center [516, 259] width 41 height 19
click at [733, 215] on input "text" at bounding box center [734, 215] width 194 height 21
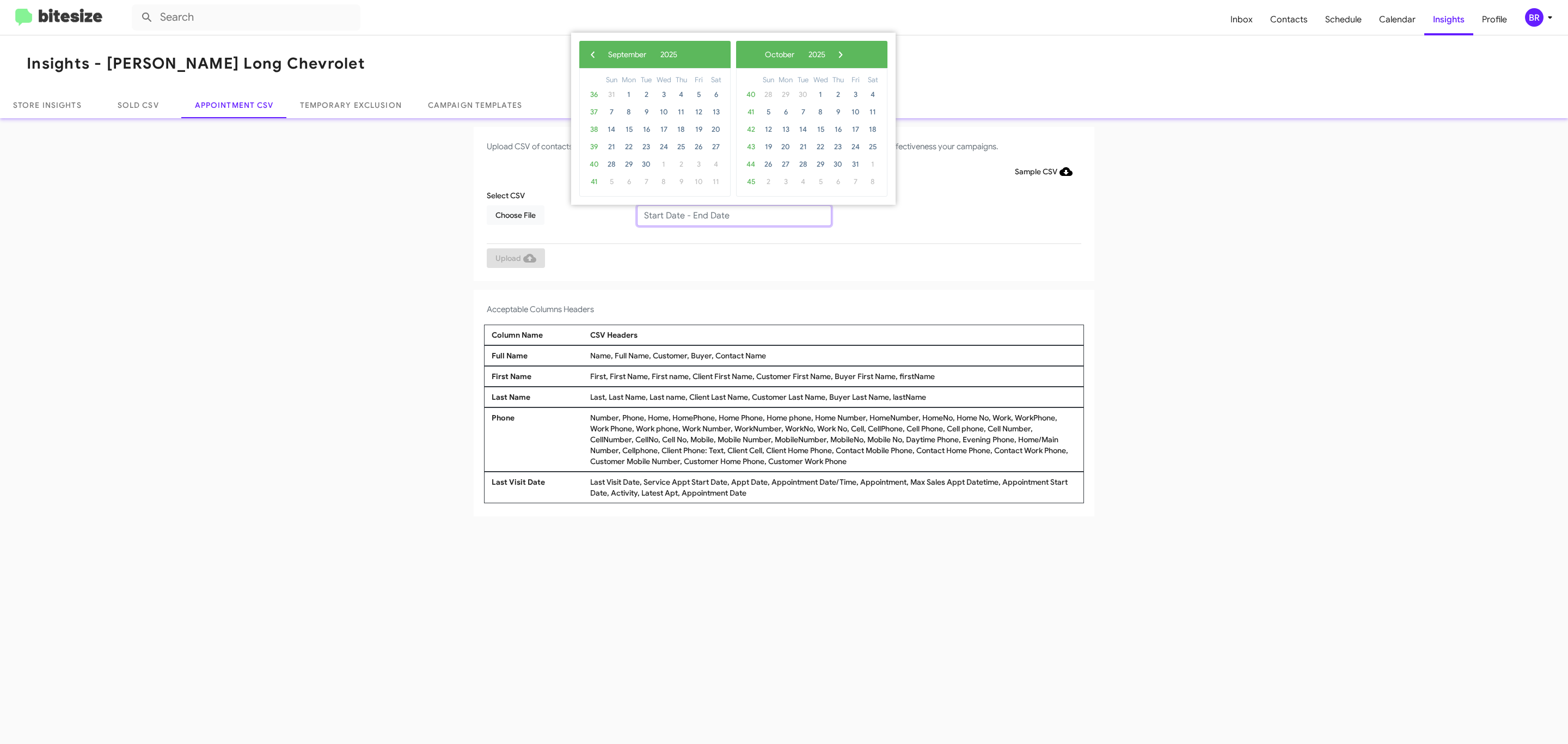
type input "[DATE] - [DATE]"
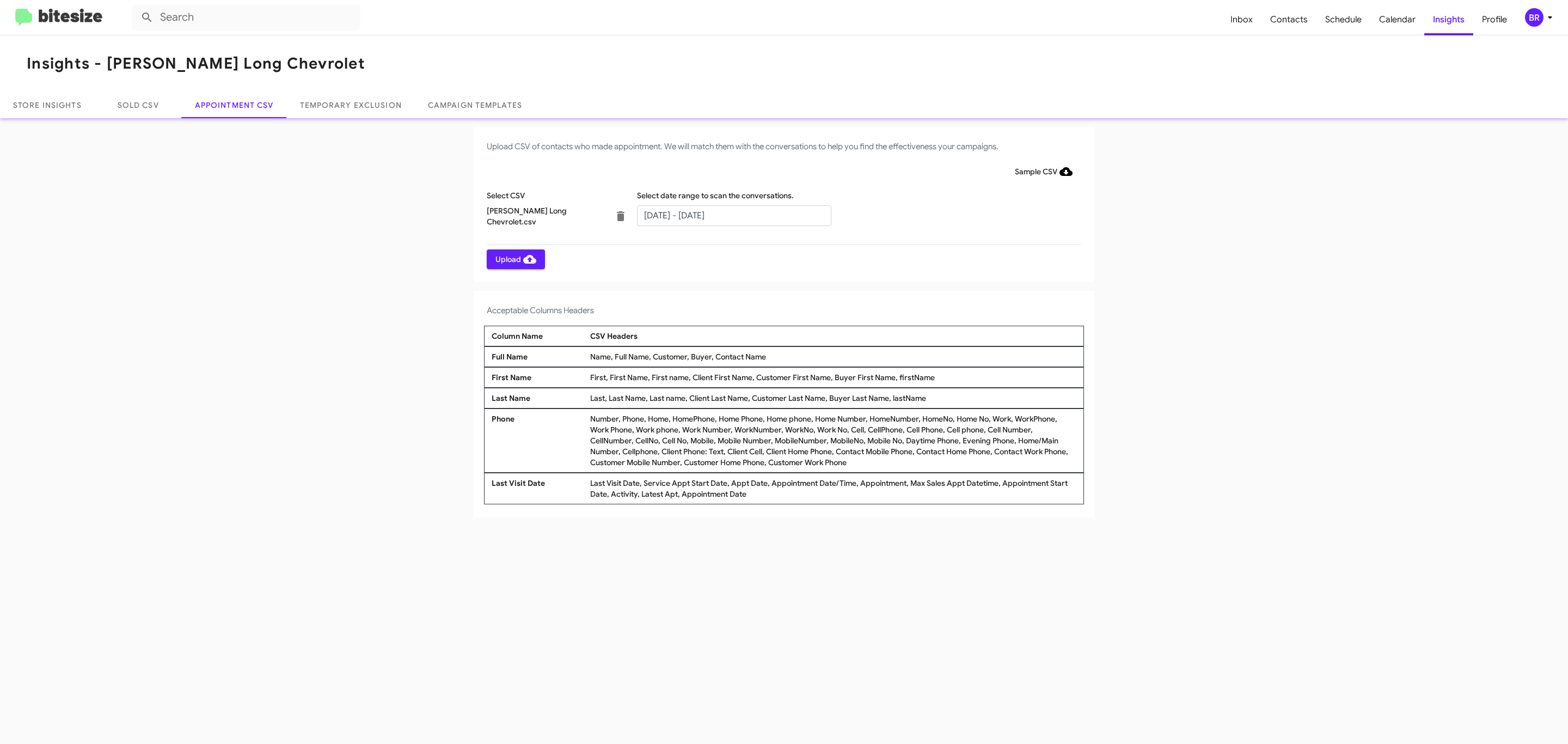
click at [514, 259] on span "Upload" at bounding box center [516, 259] width 41 height 19
click at [733, 215] on input "text" at bounding box center [734, 215] width 194 height 21
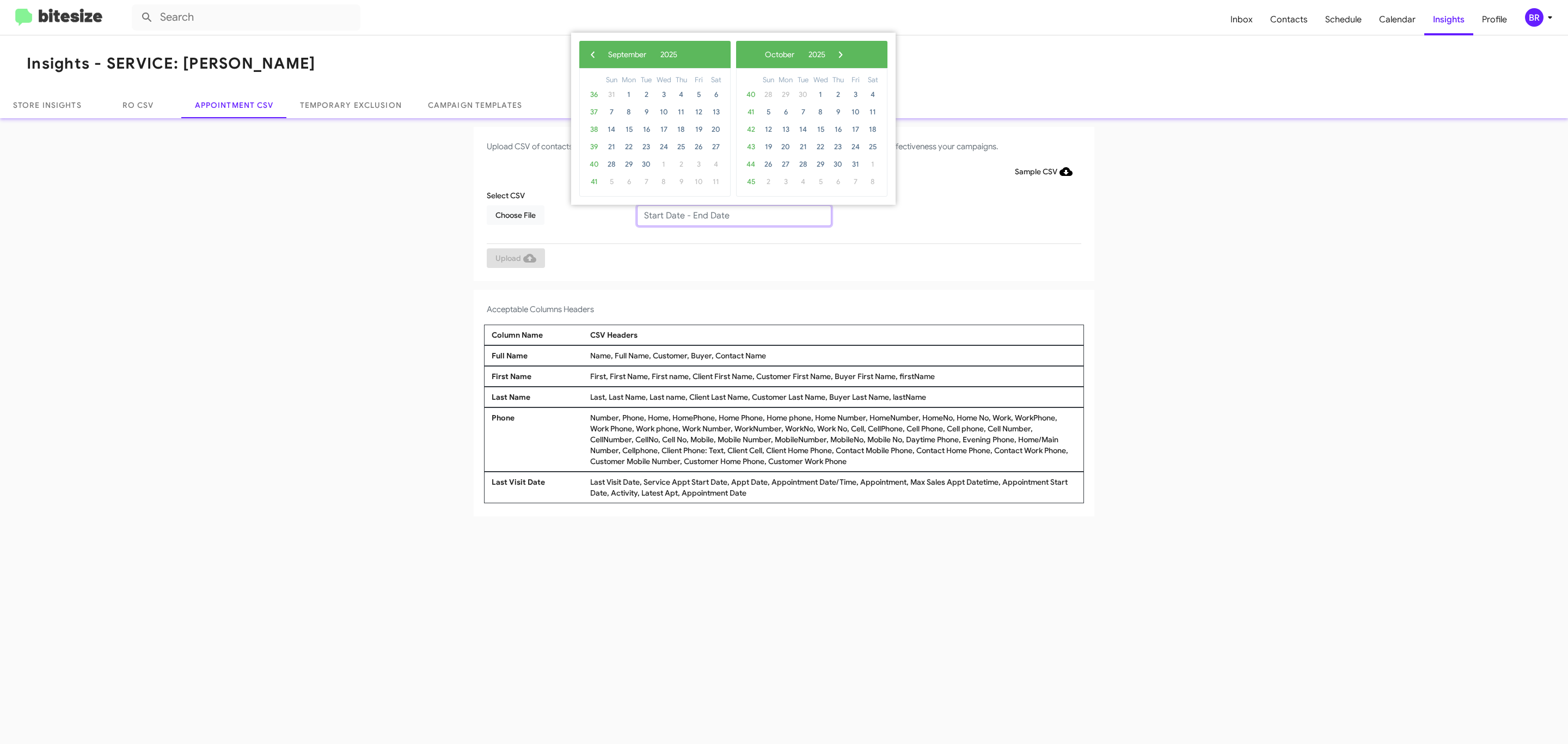
type input "[DATE] - [DATE]"
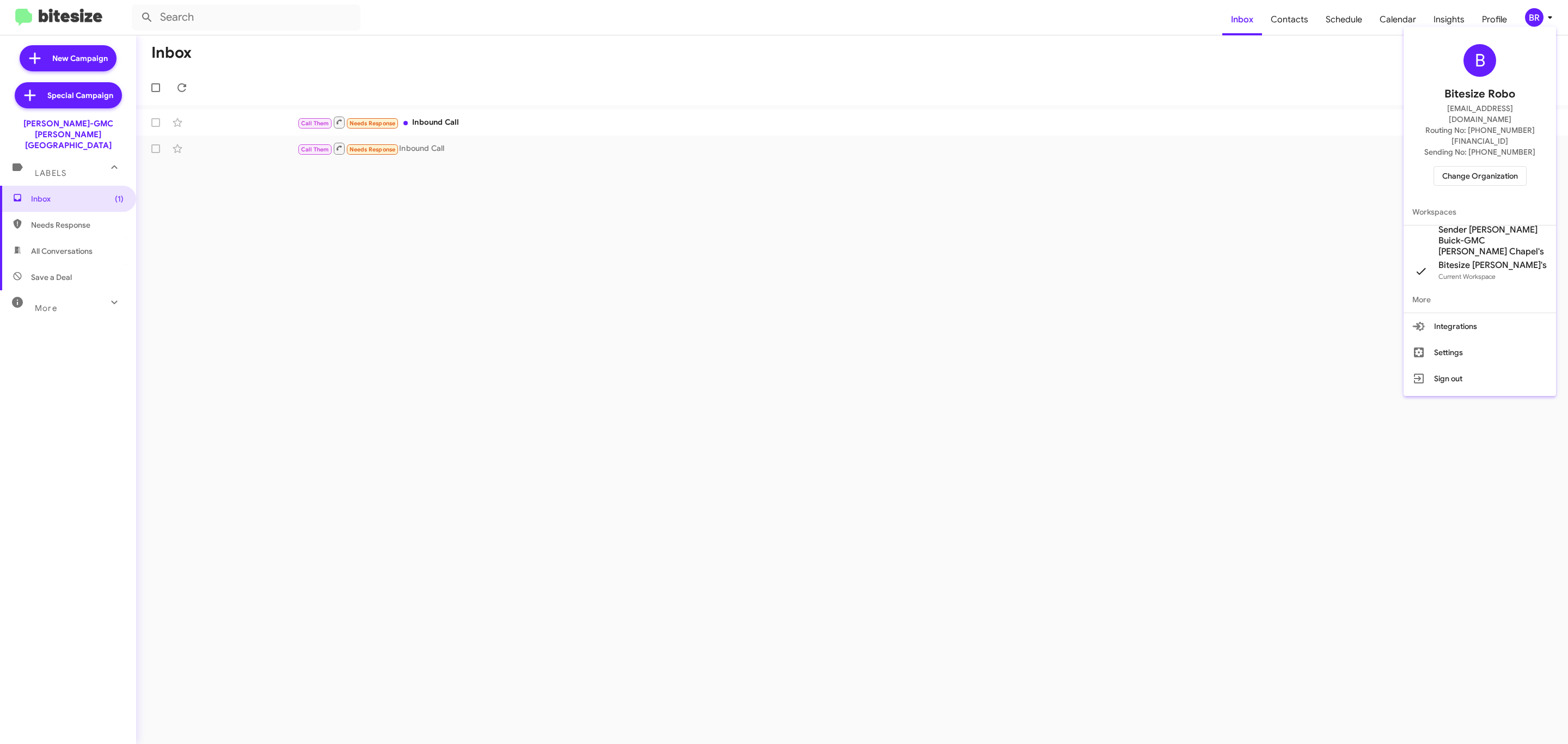
drag, startPoint x: 1475, startPoint y: 142, endPoint x: 1470, endPoint y: 149, distance: 8.6
click at [1472, 146] on div "B Bitesize Robo jeks.ocampo1717@gmail.com Routing No: +1 (813) 544-2879 Sending…" at bounding box center [1480, 115] width 153 height 168
click at [1464, 167] on span "Change Organization" at bounding box center [1480, 176] width 76 height 19
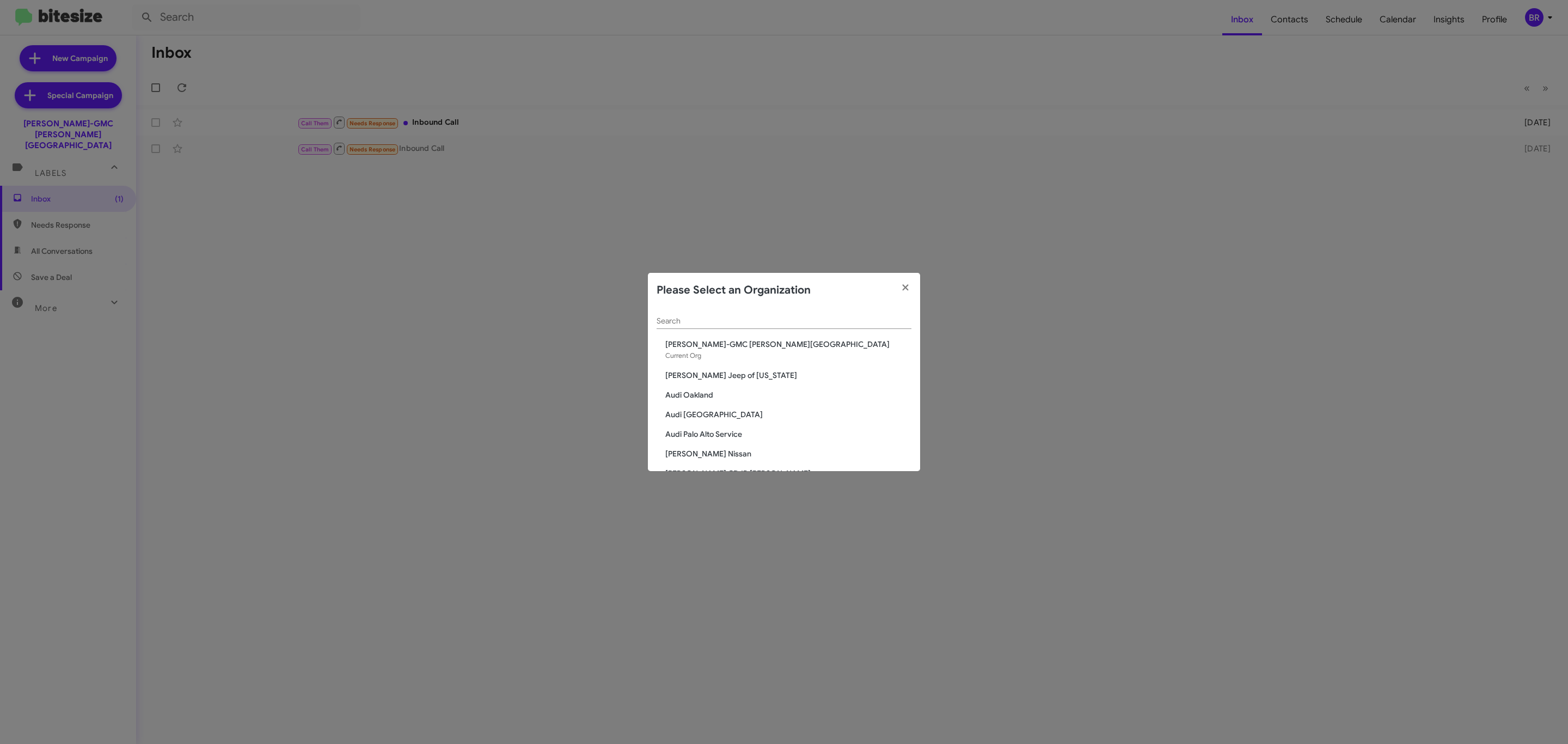
click at [805, 321] on input "Search" at bounding box center [783, 321] width 255 height 9
paste input "[PERSON_NAME][DEMOGRAPHIC_DATA]"
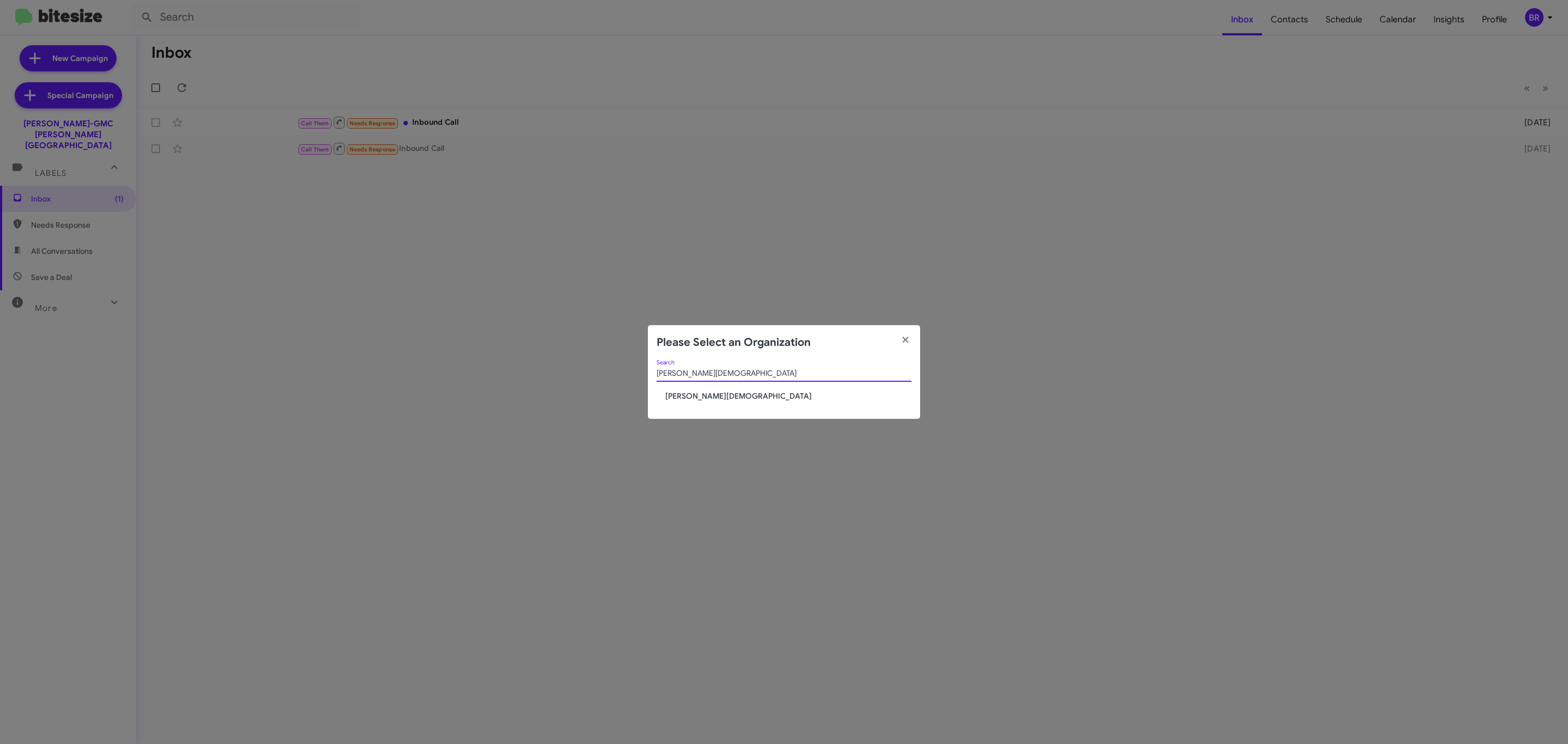
type input "[PERSON_NAME][DEMOGRAPHIC_DATA]"
click at [727, 396] on span "[PERSON_NAME][DEMOGRAPHIC_DATA]" at bounding box center [788, 395] width 246 height 11
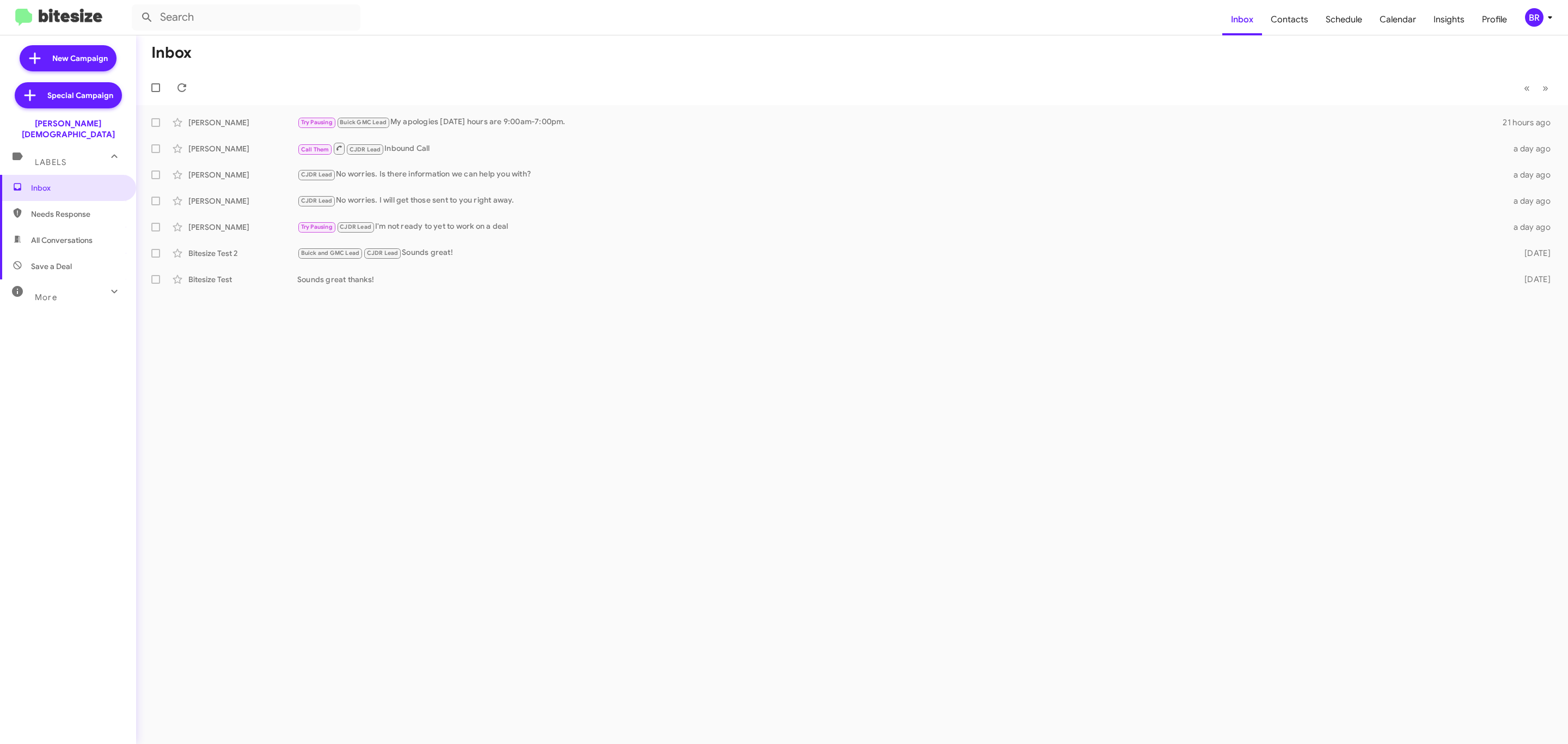
click at [1544, 17] on icon at bounding box center [1550, 17] width 13 height 13
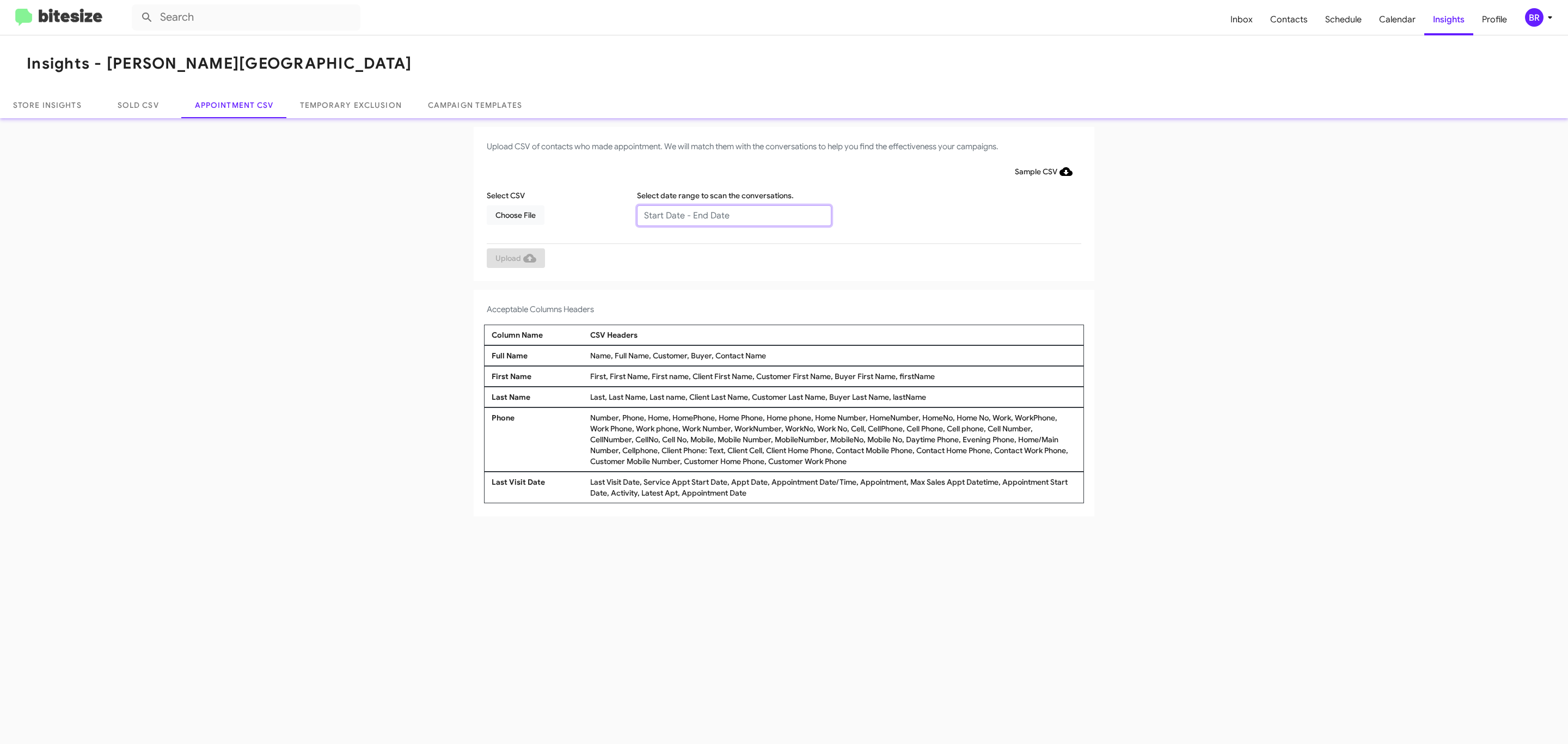
click at [733, 215] on input "text" at bounding box center [734, 215] width 194 height 21
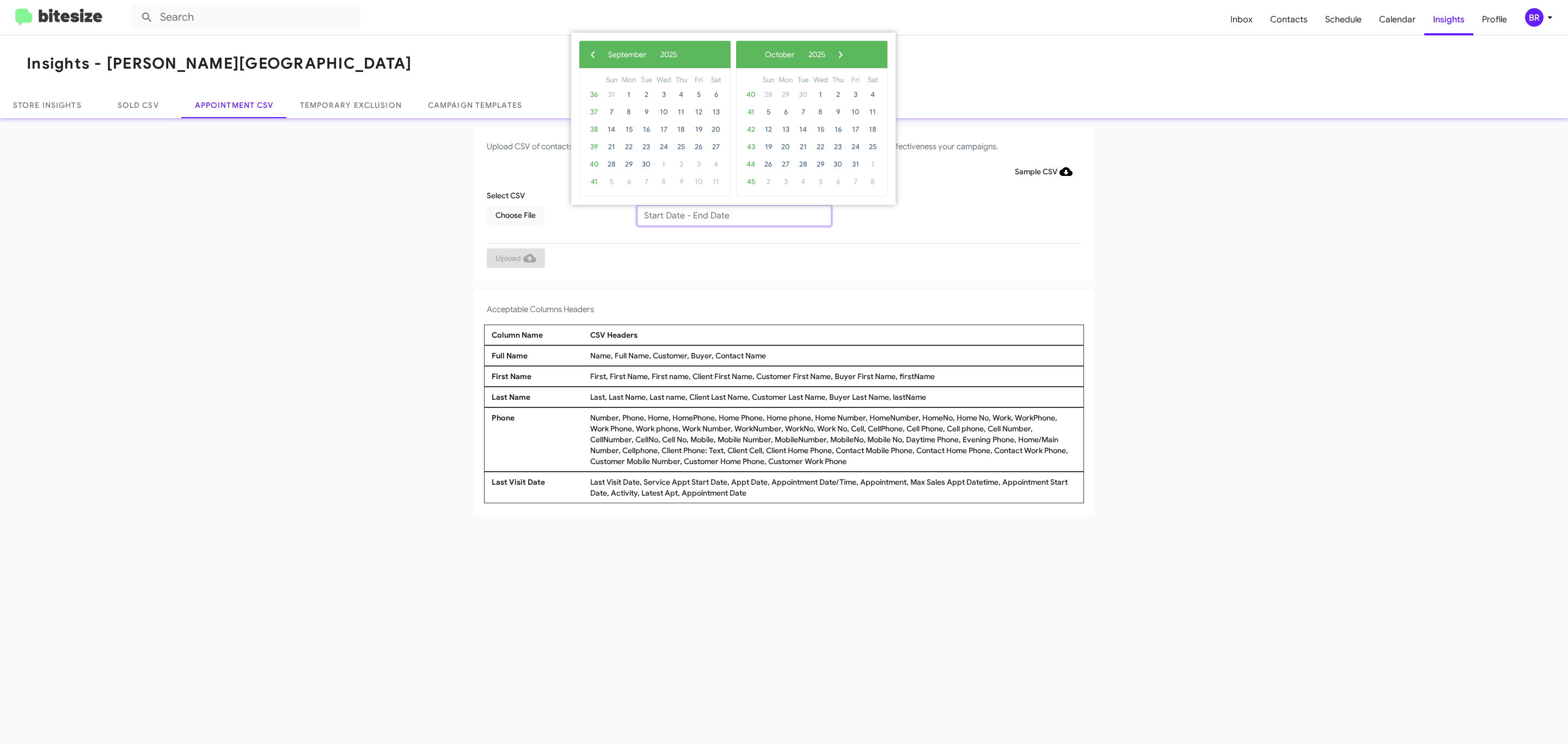
type input "[DATE] - [DATE]"
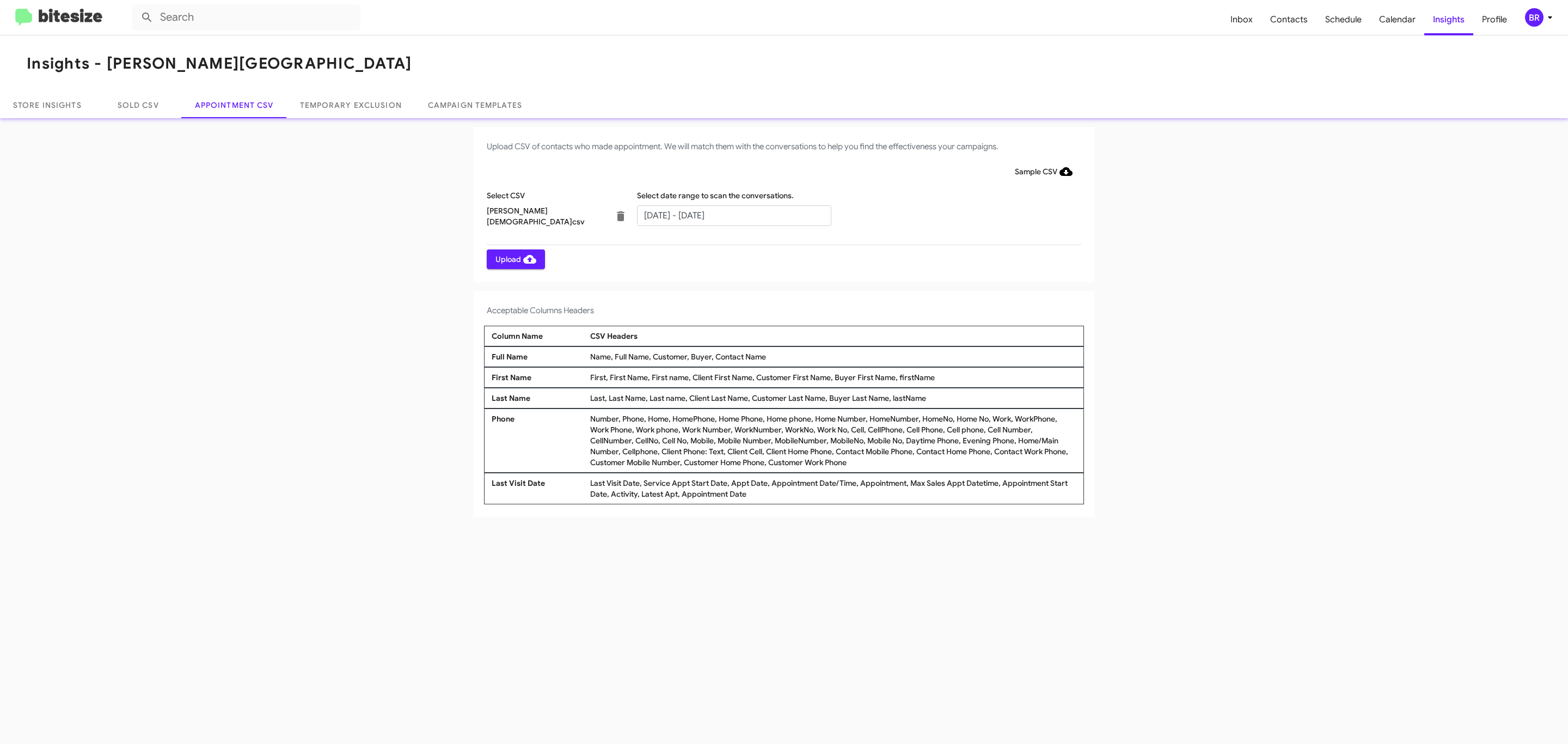
click at [514, 259] on span "Upload" at bounding box center [516, 259] width 41 height 19
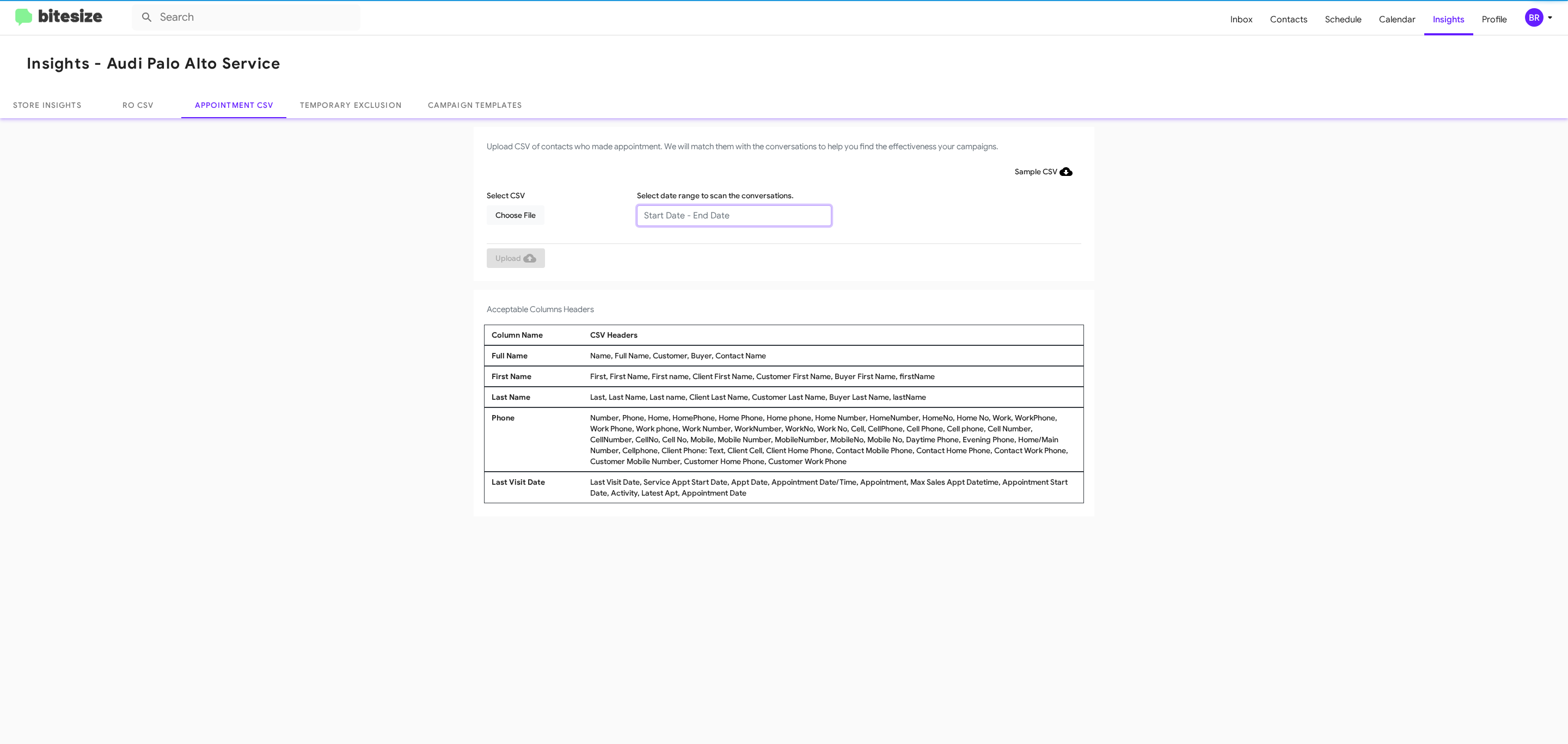
click at [733, 215] on input "text" at bounding box center [734, 215] width 194 height 21
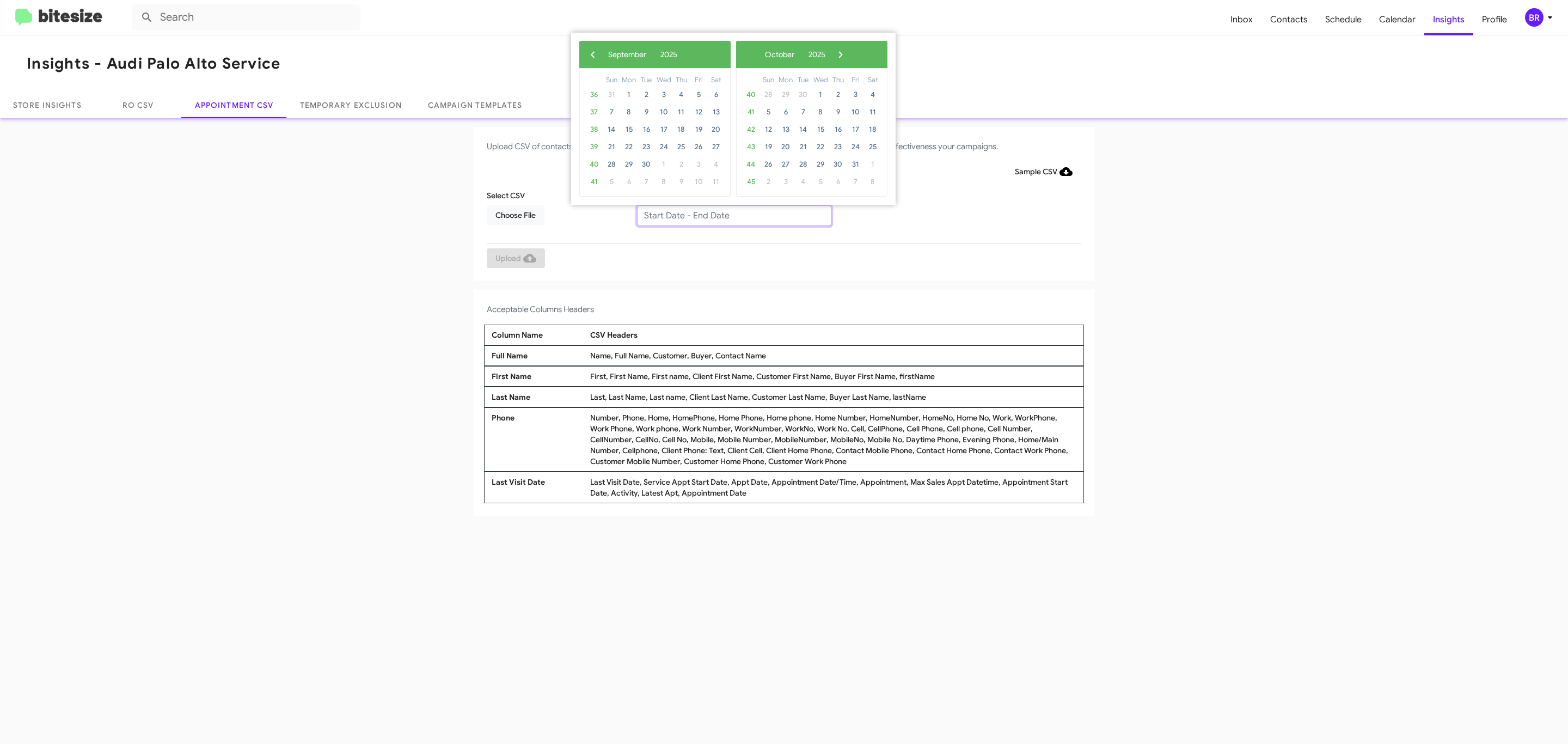
type input "09/16/2025 - 09/23/2025"
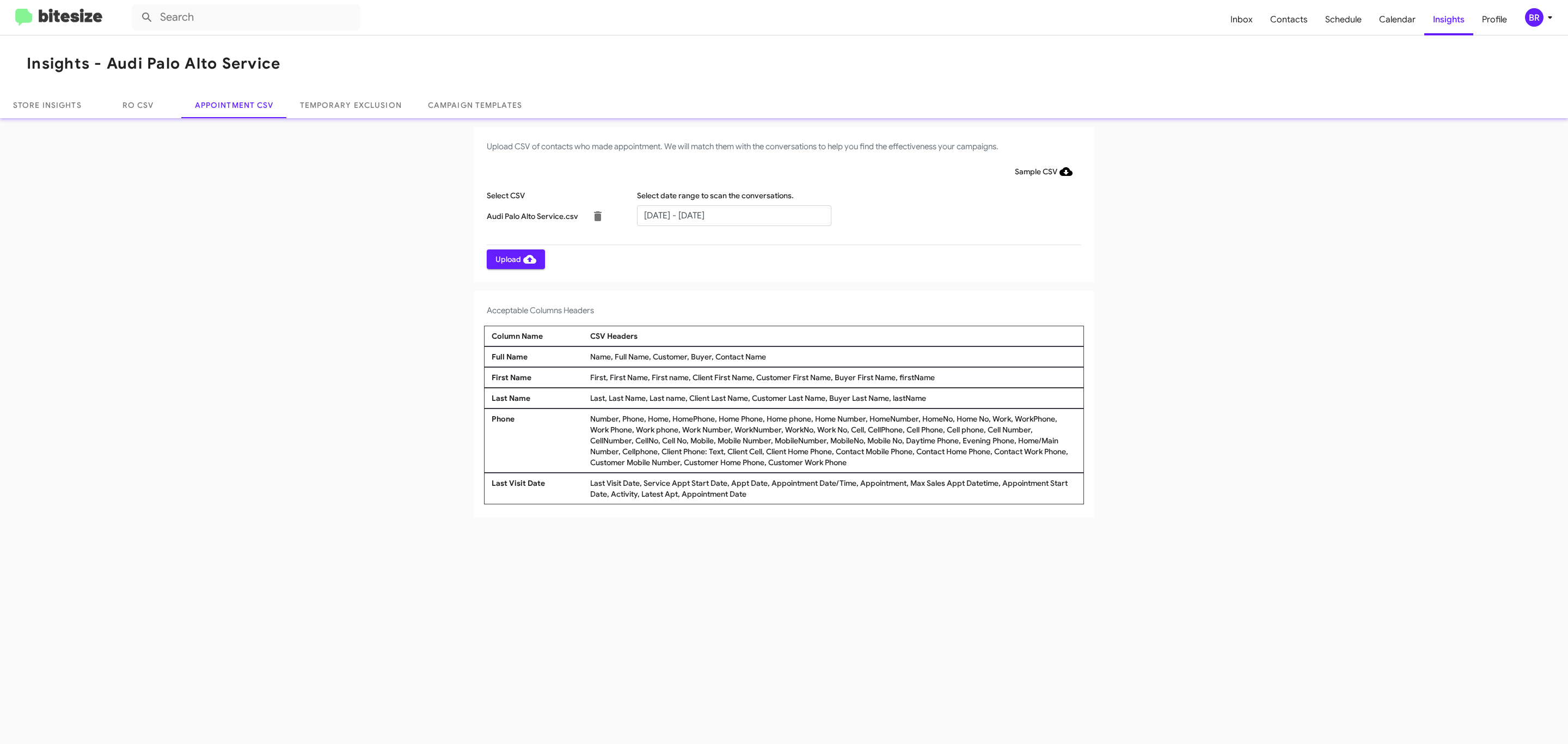
click at [514, 259] on span "Upload" at bounding box center [516, 259] width 41 height 19
click at [733, 215] on input "text" at bounding box center [734, 215] width 194 height 21
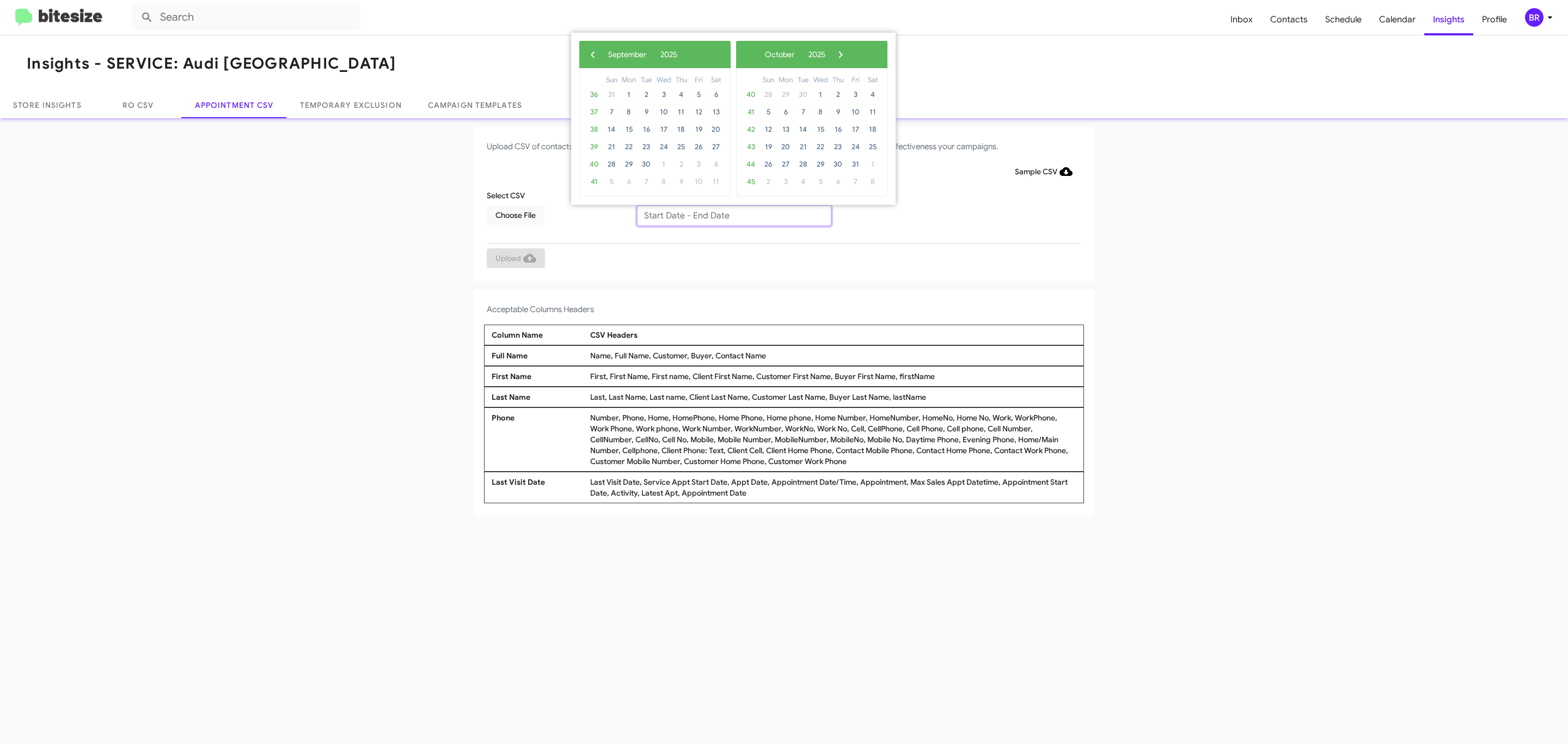
type input "09/16/2025 - 09/23/2025"
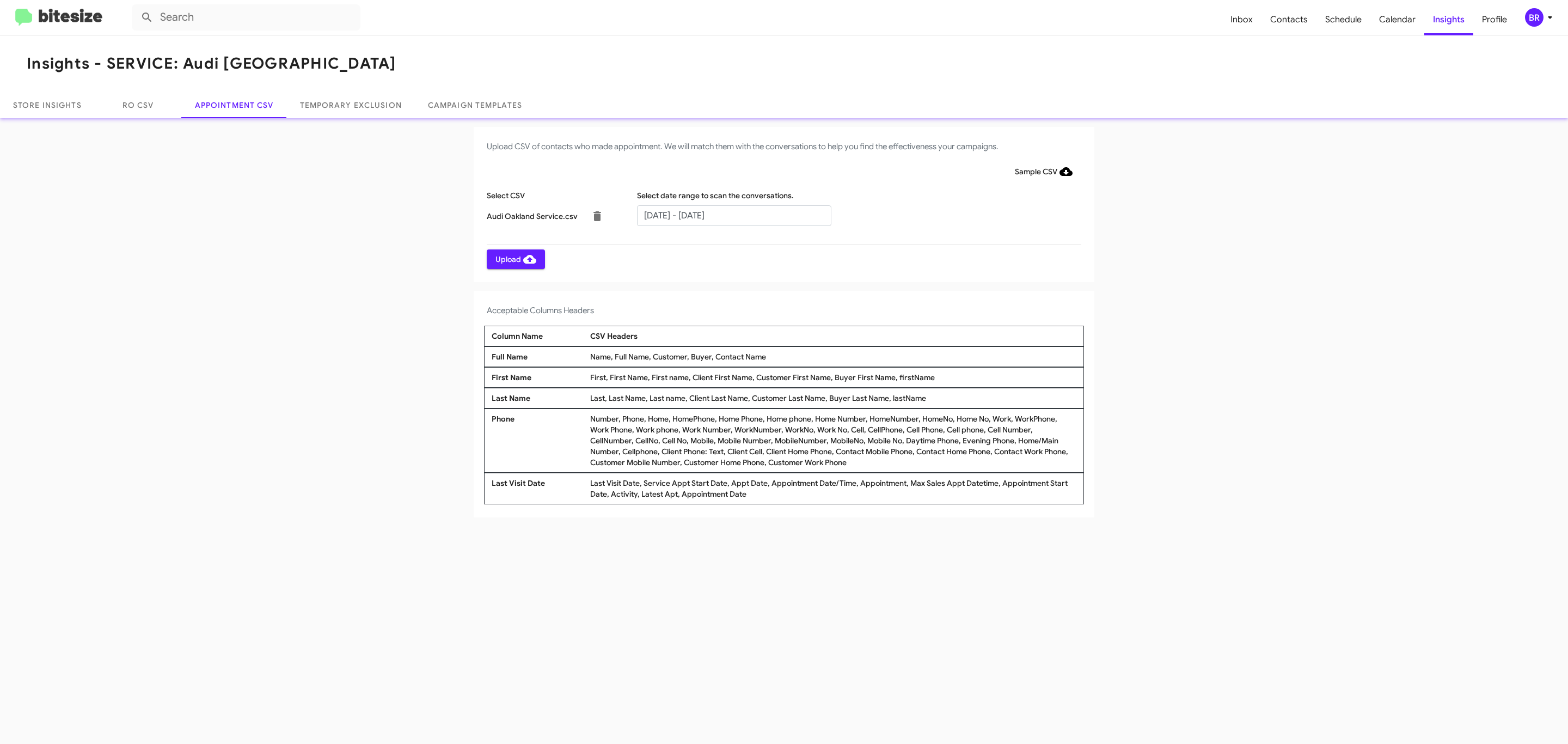
click at [514, 259] on span "Upload" at bounding box center [516, 259] width 41 height 19
click at [733, 215] on input "text" at bounding box center [734, 215] width 194 height 21
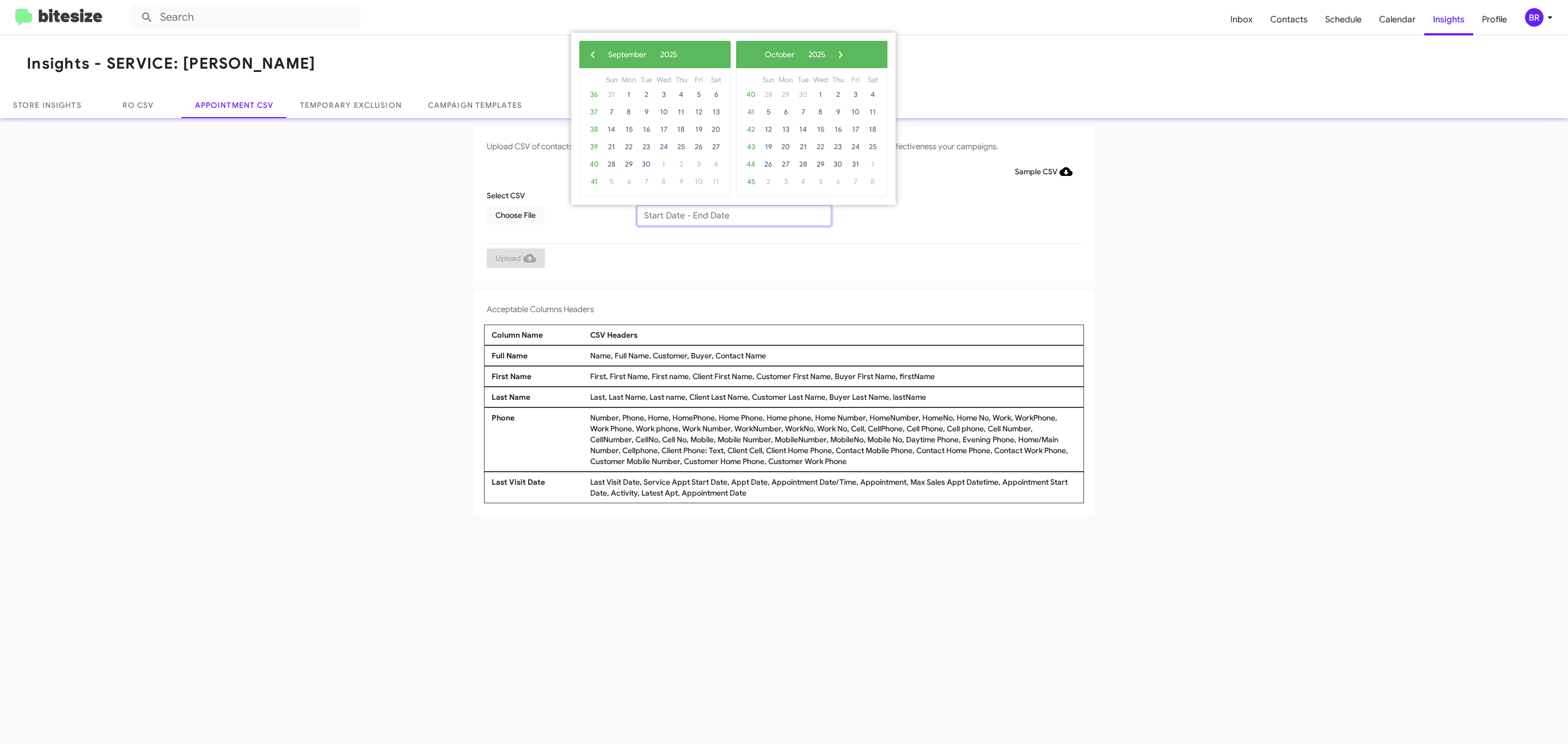
type input "09/16/2025 - 09/23/2025"
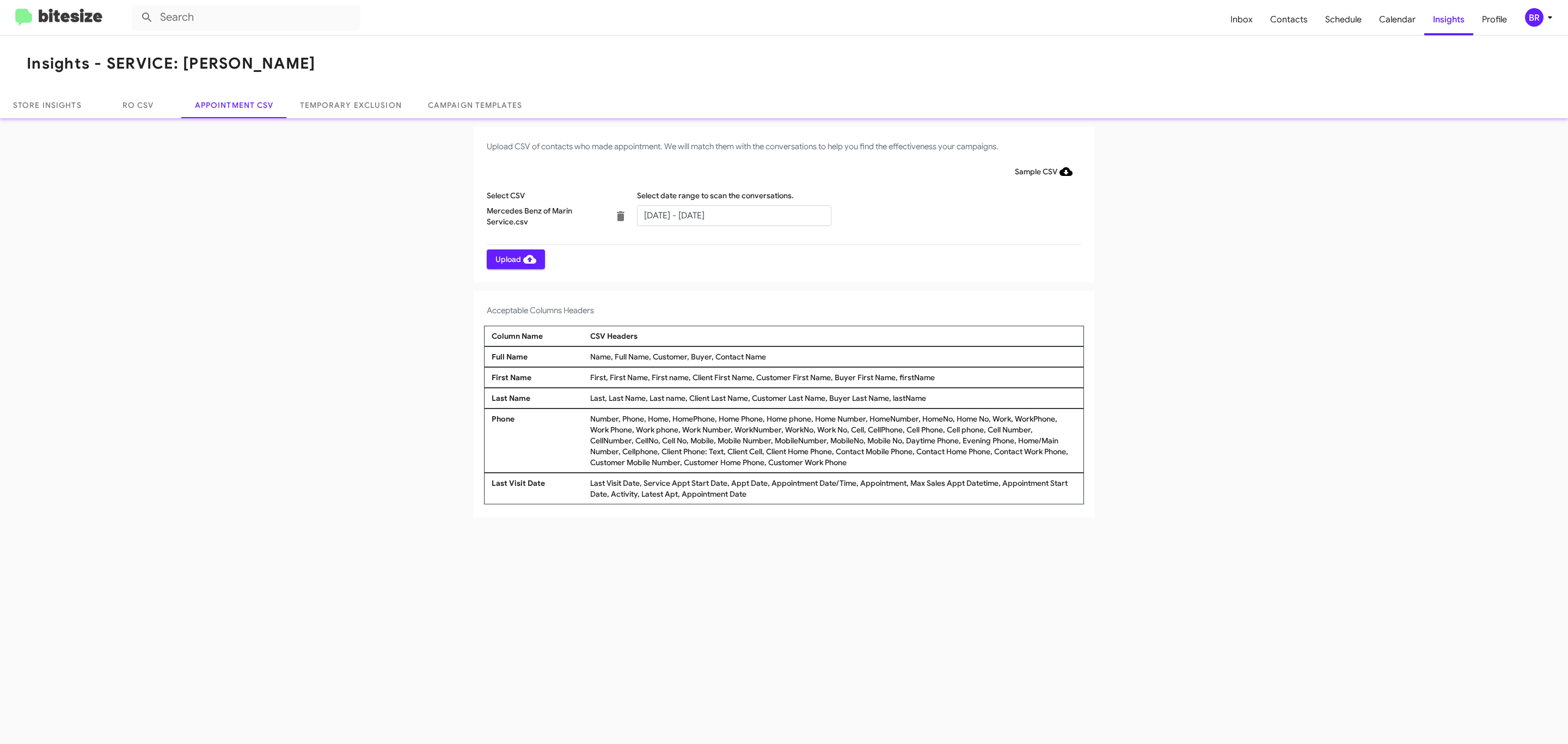
click at [514, 259] on span "Upload" at bounding box center [516, 259] width 41 height 19
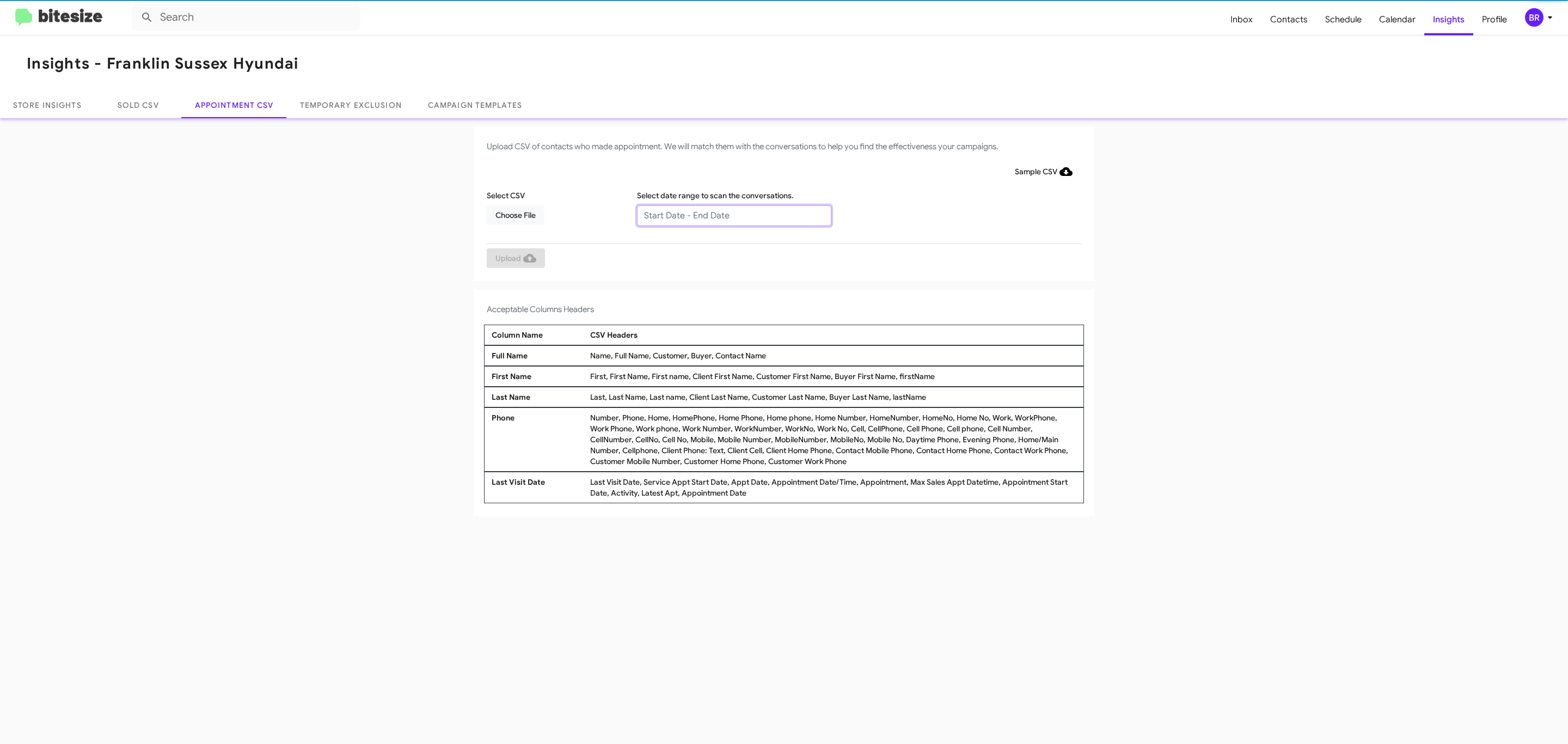
click at [733, 215] on input "text" at bounding box center [734, 215] width 194 height 21
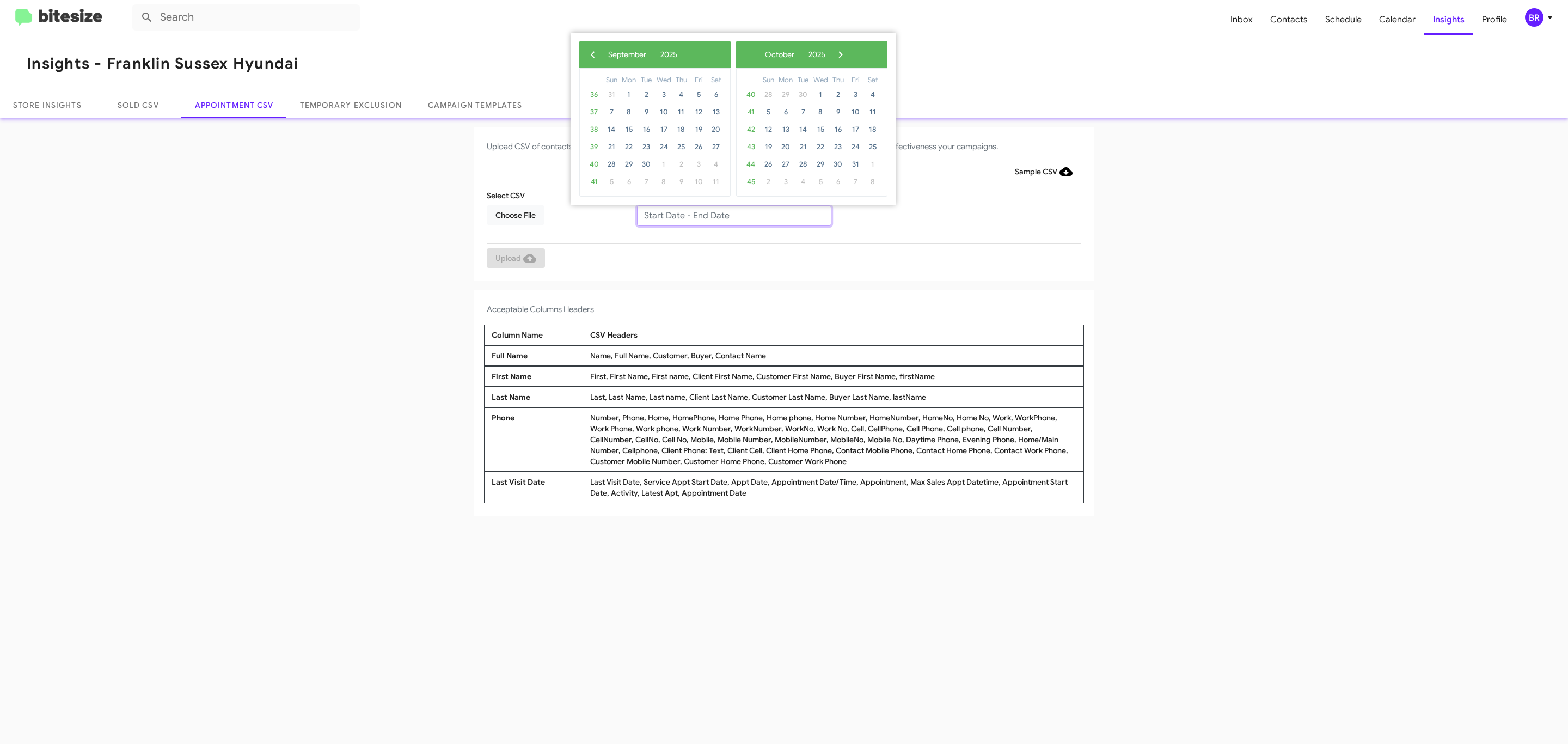
type input "[DATE] - [DATE]"
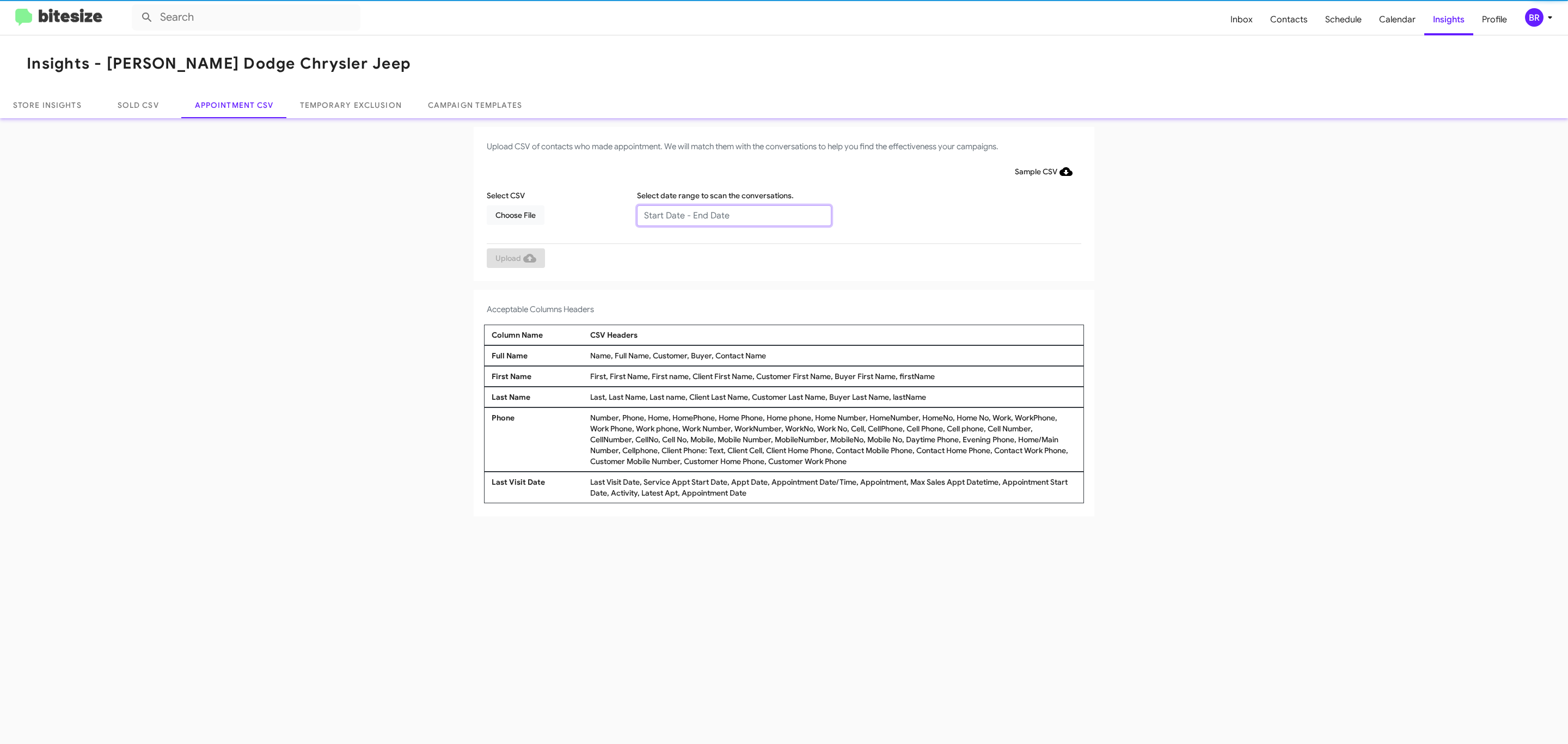
click at [733, 215] on input "text" at bounding box center [734, 215] width 194 height 21
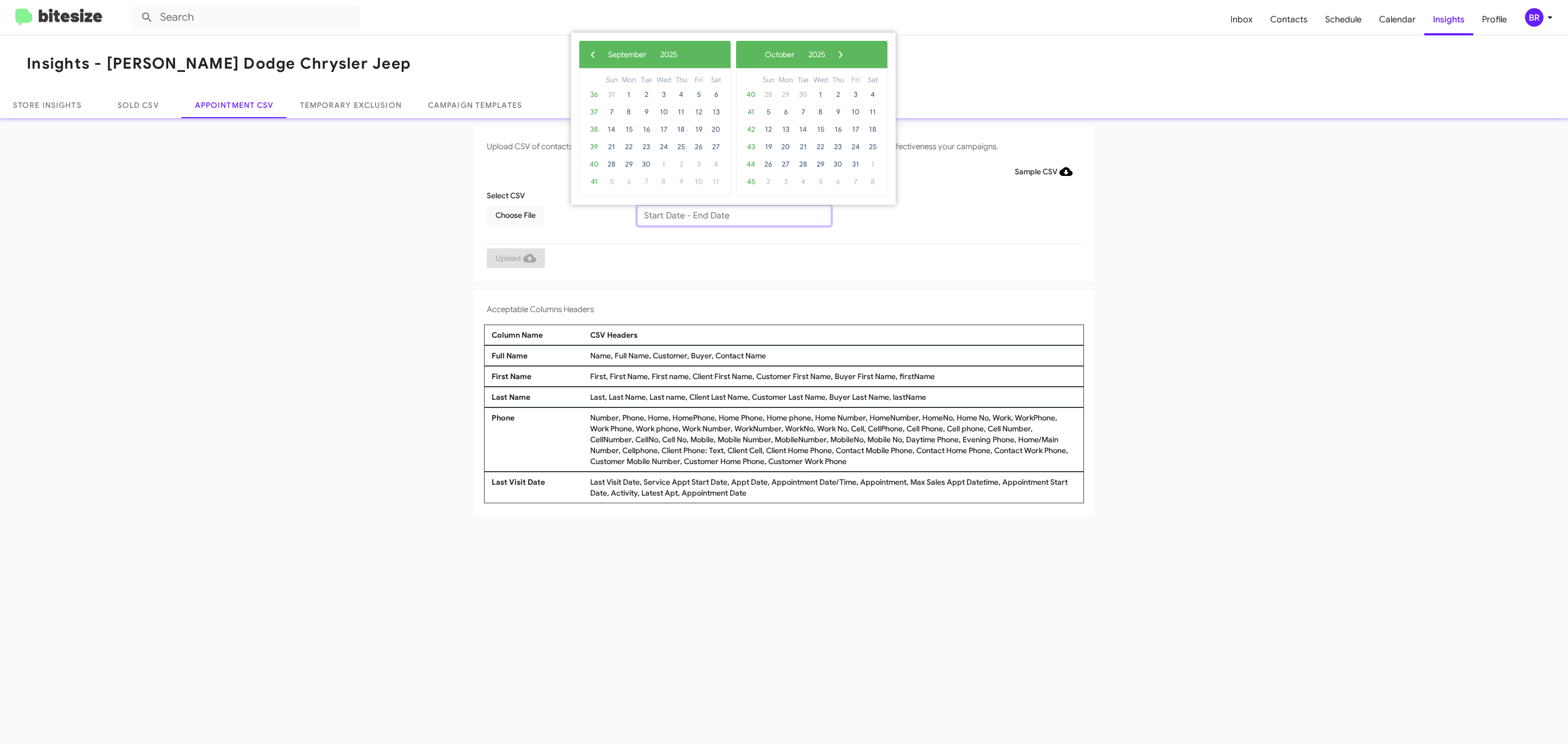
type input "[DATE] - [DATE]"
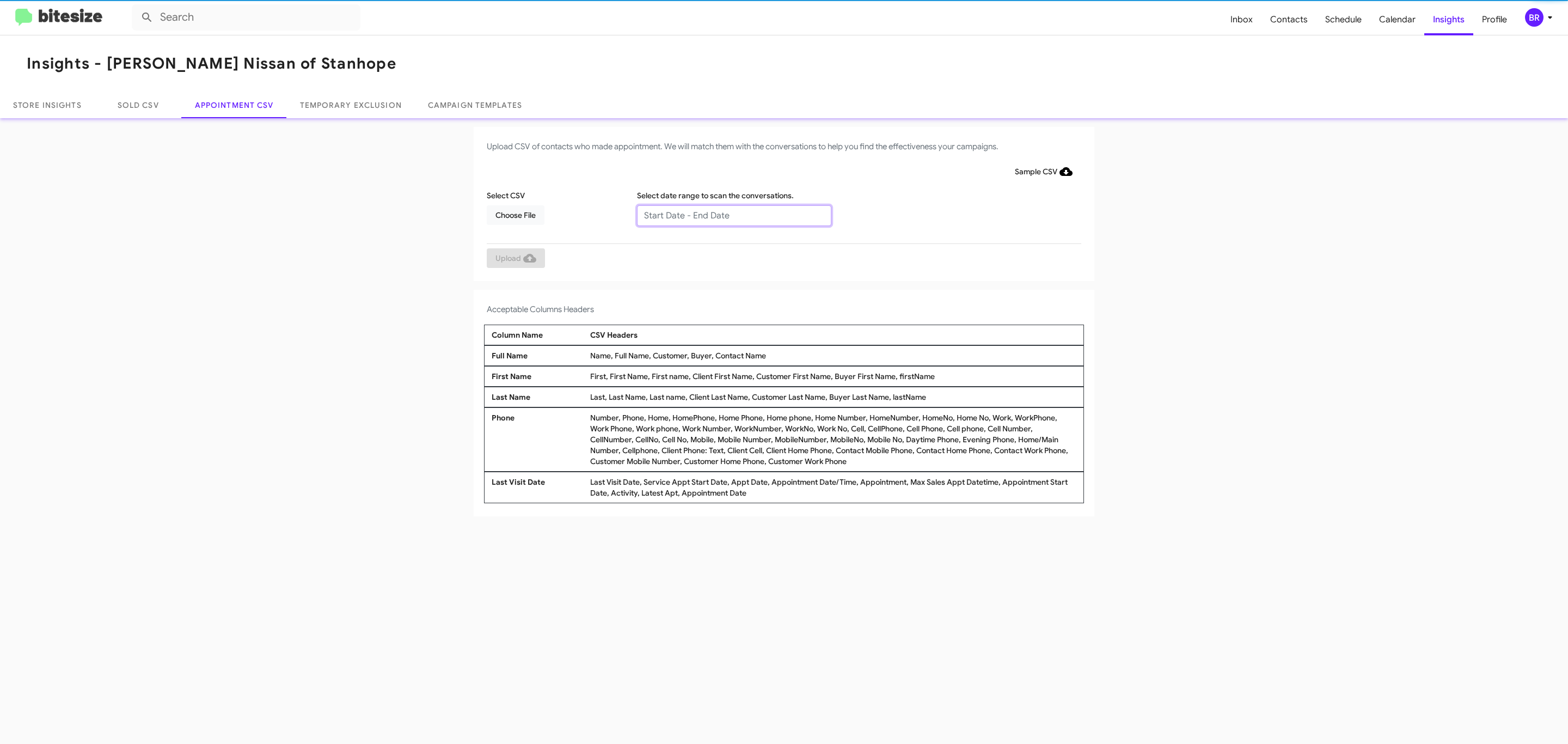
click at [733, 215] on input "text" at bounding box center [734, 215] width 194 height 21
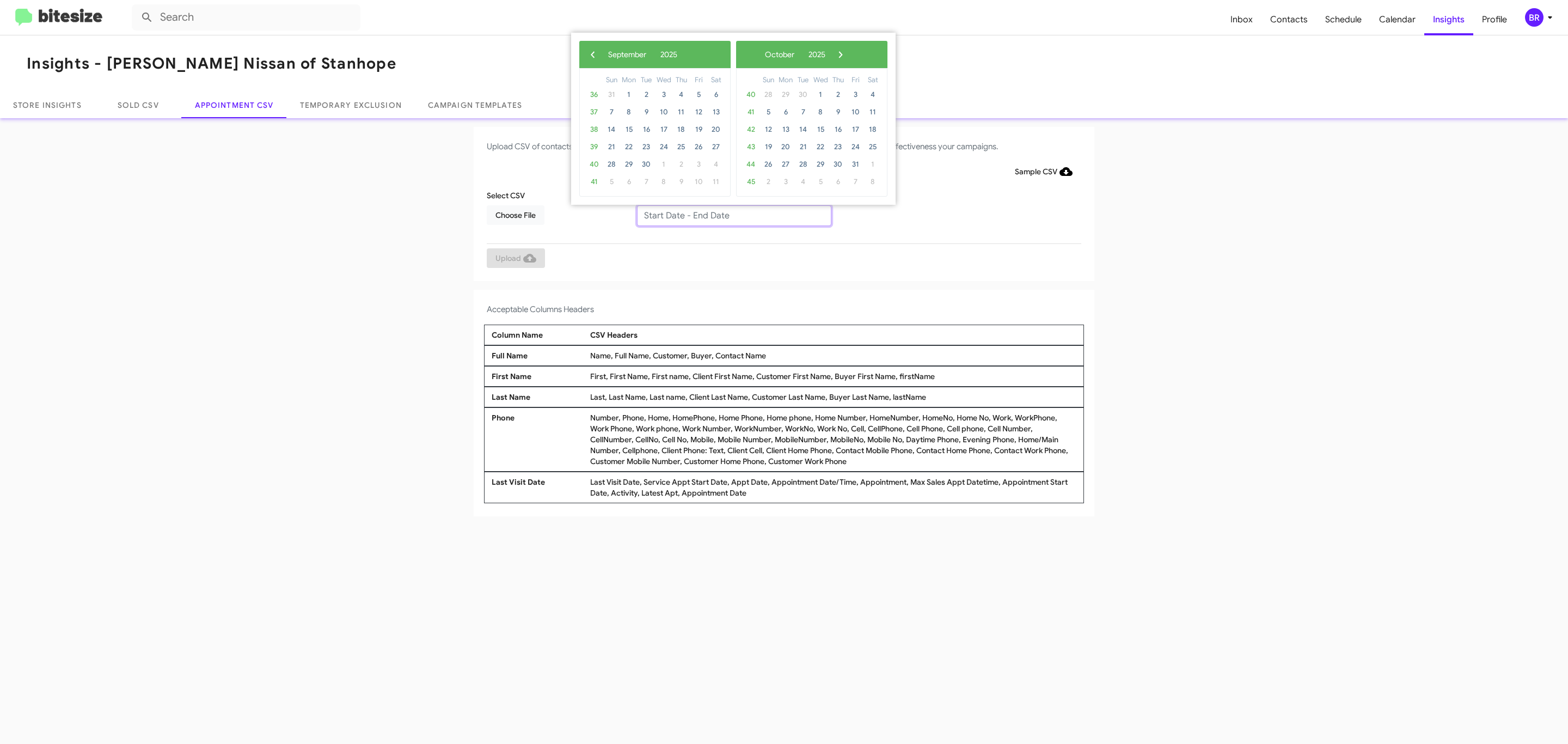
type input "[DATE] - [DATE]"
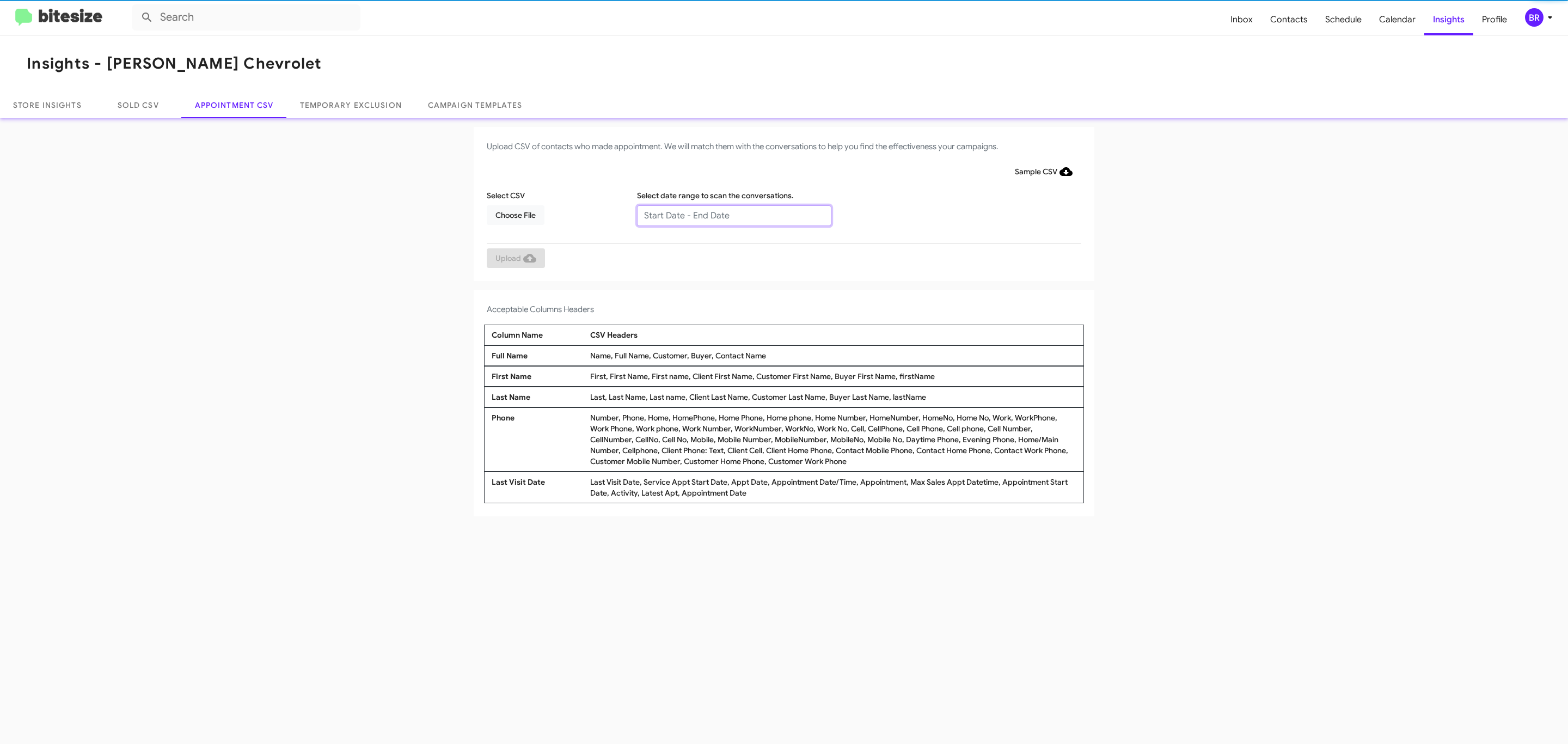
click at [733, 215] on input "text" at bounding box center [734, 215] width 194 height 21
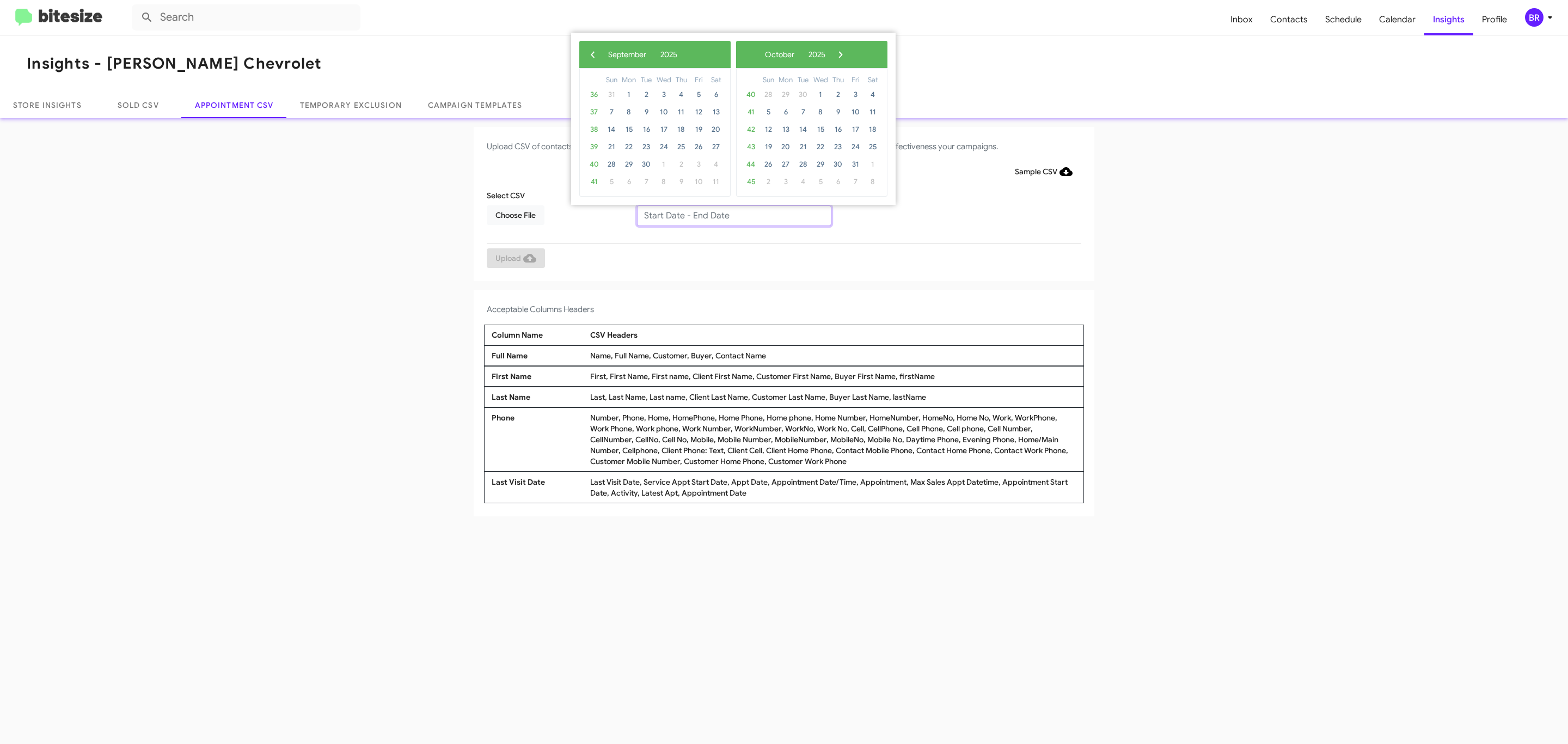
type input "[DATE] - [DATE]"
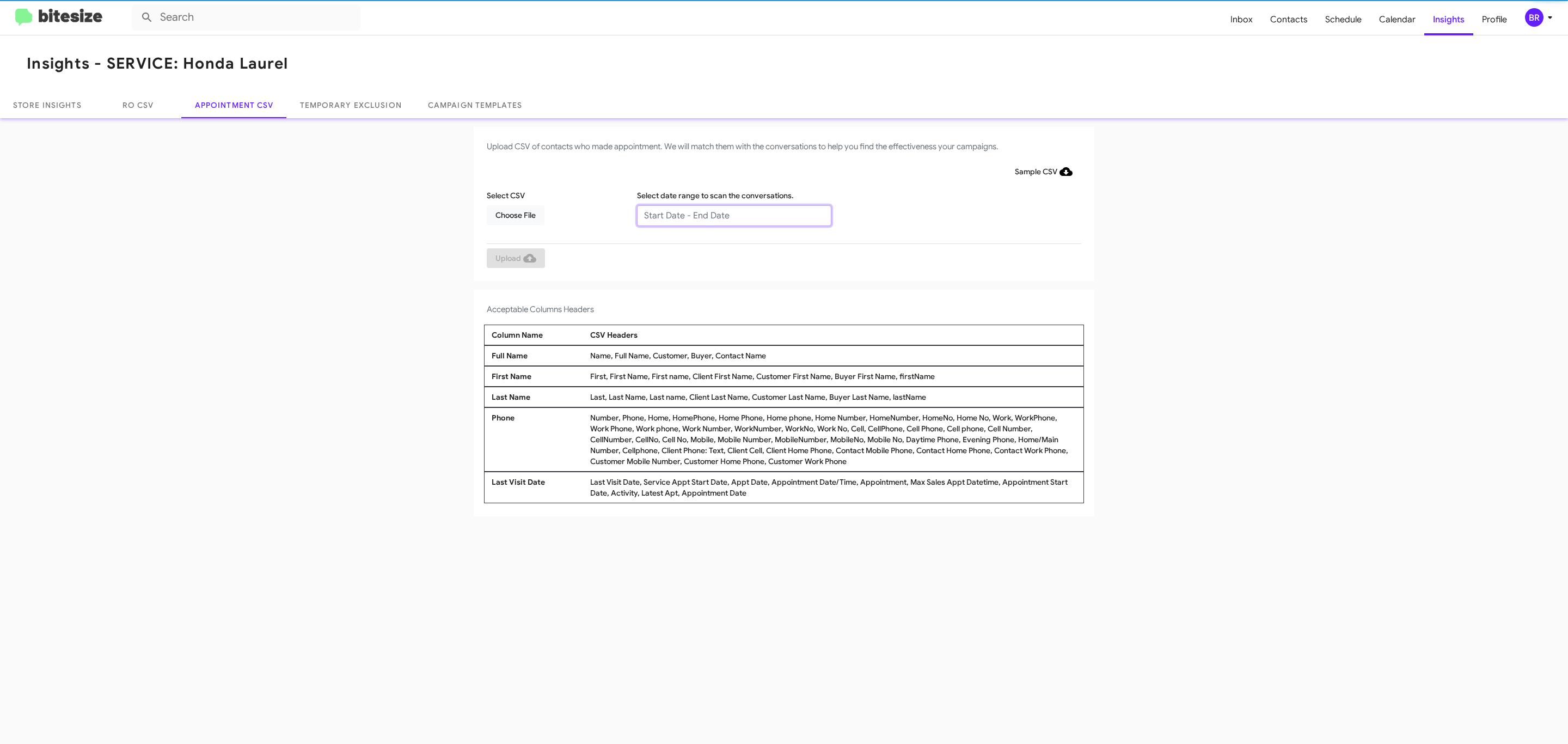
click at [733, 215] on input "text" at bounding box center [734, 215] width 194 height 21
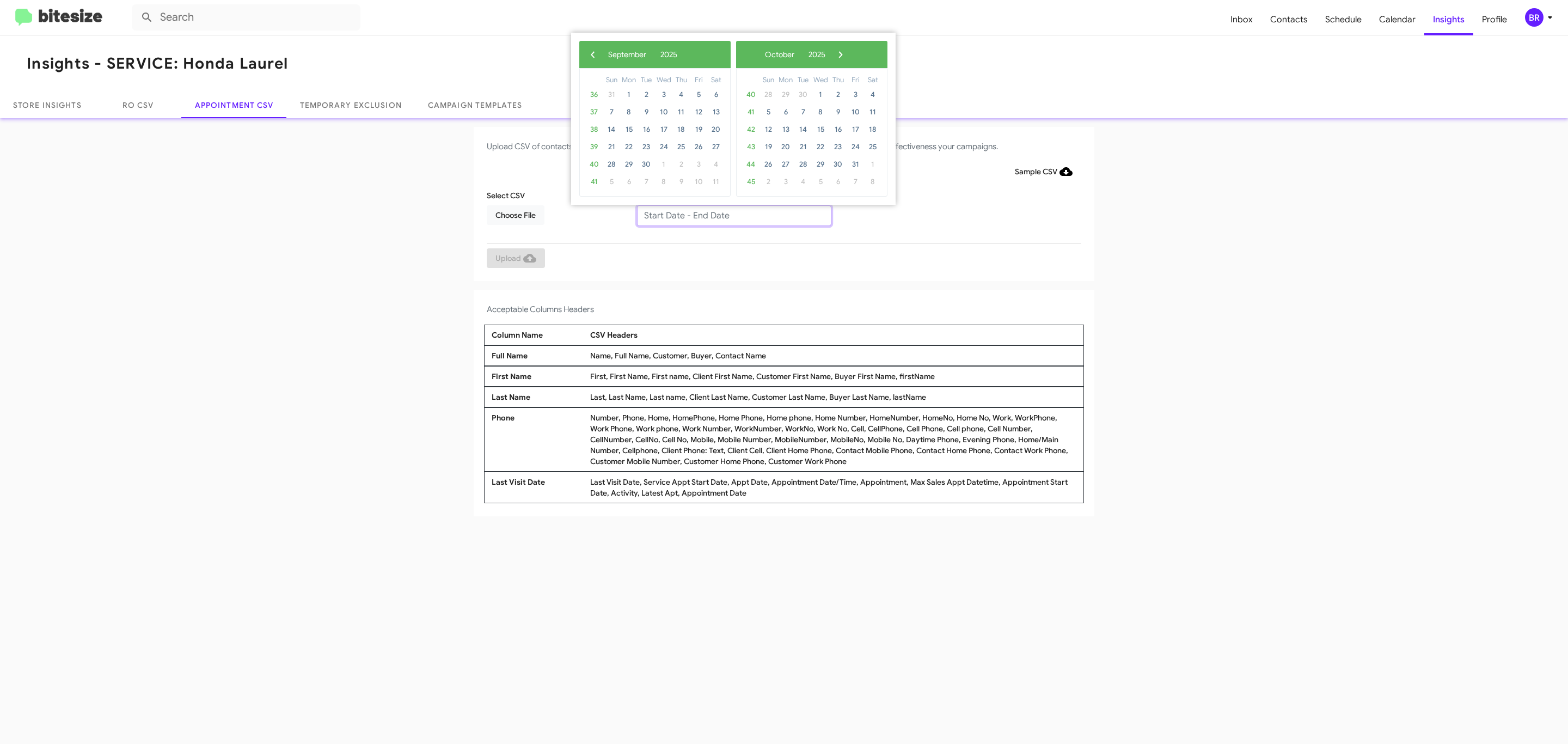
type input "09/23/2025 - 10/23/2025"
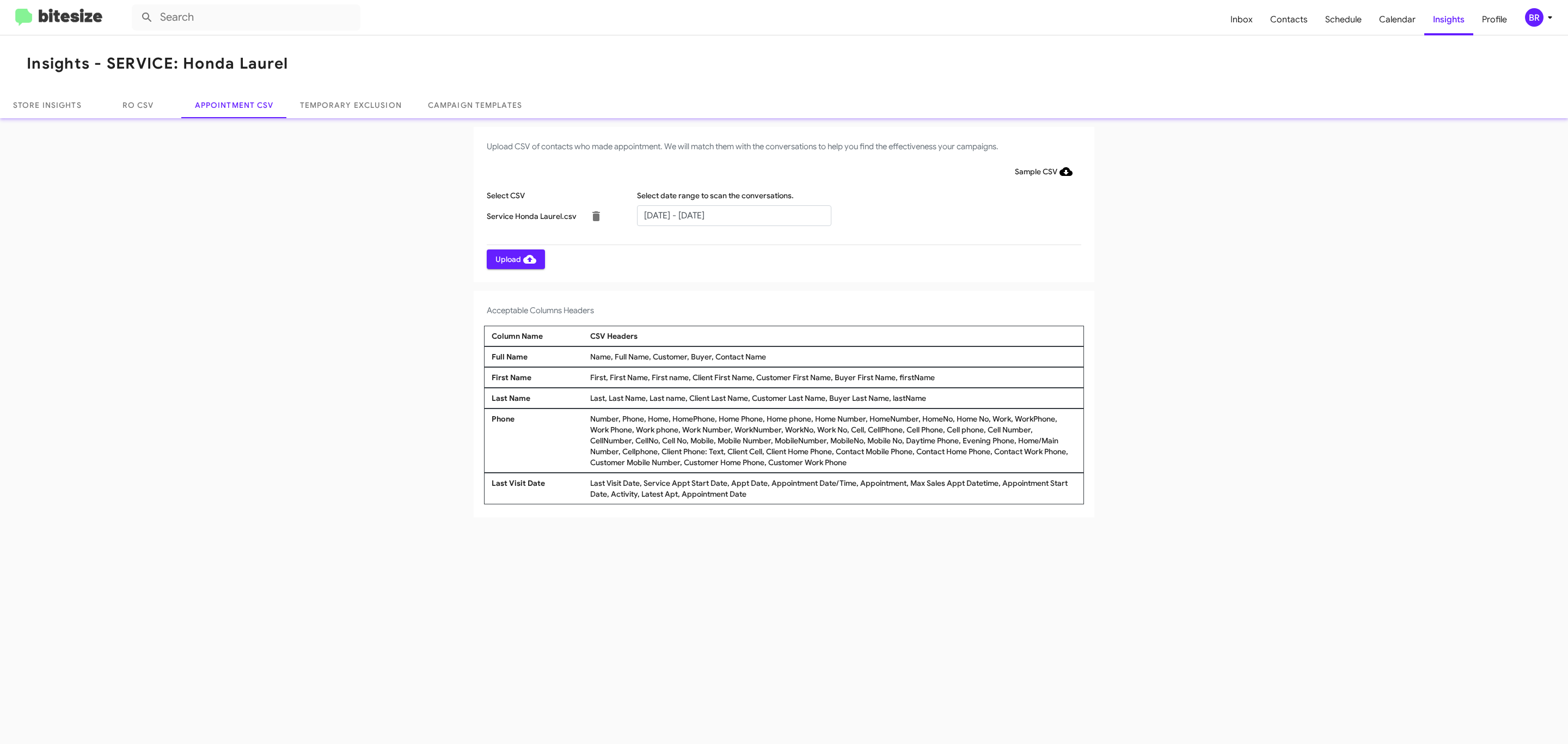
click at [514, 259] on span "Upload" at bounding box center [516, 259] width 41 height 19
click at [733, 215] on input "text" at bounding box center [734, 215] width 194 height 21
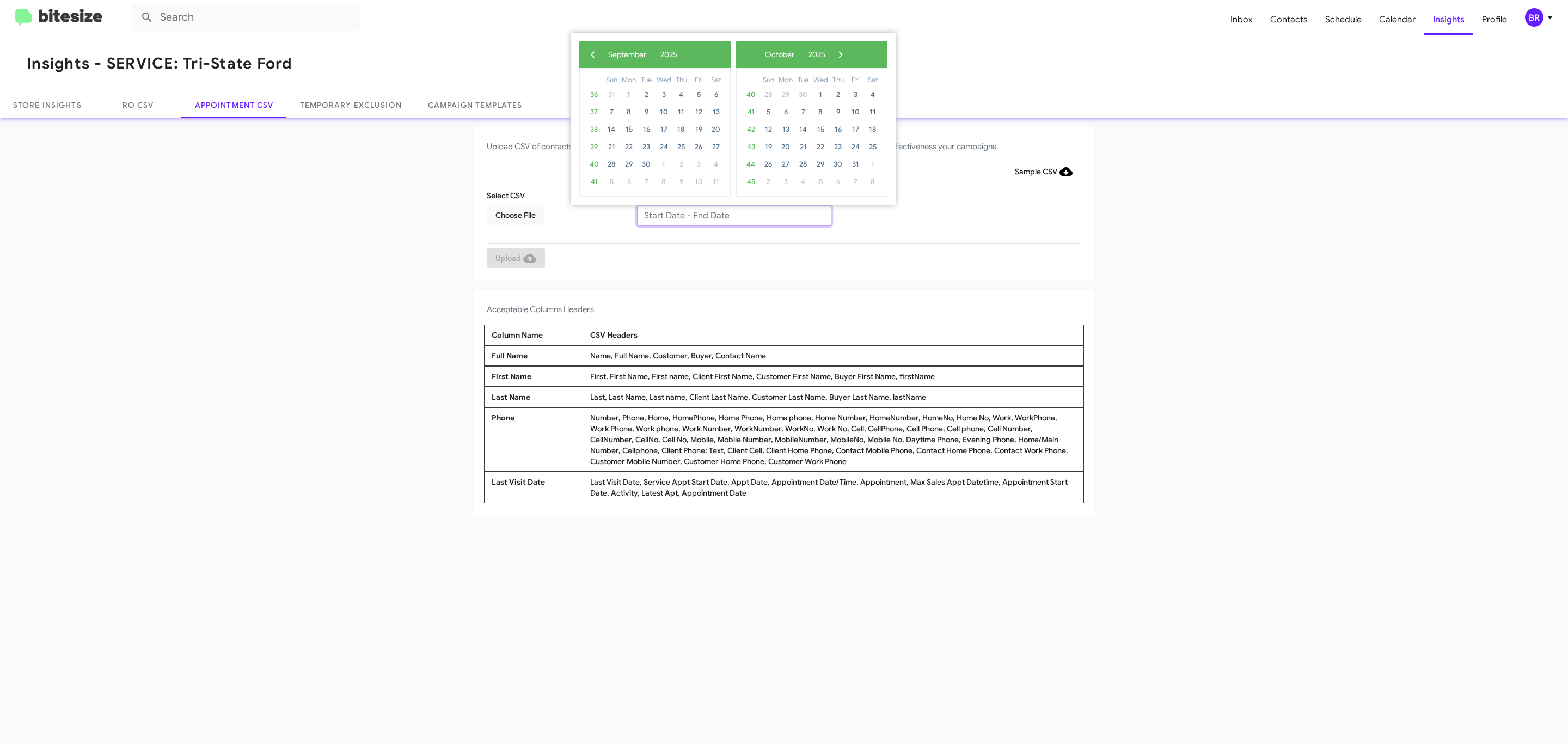
type input "[DATE] - [DATE]"
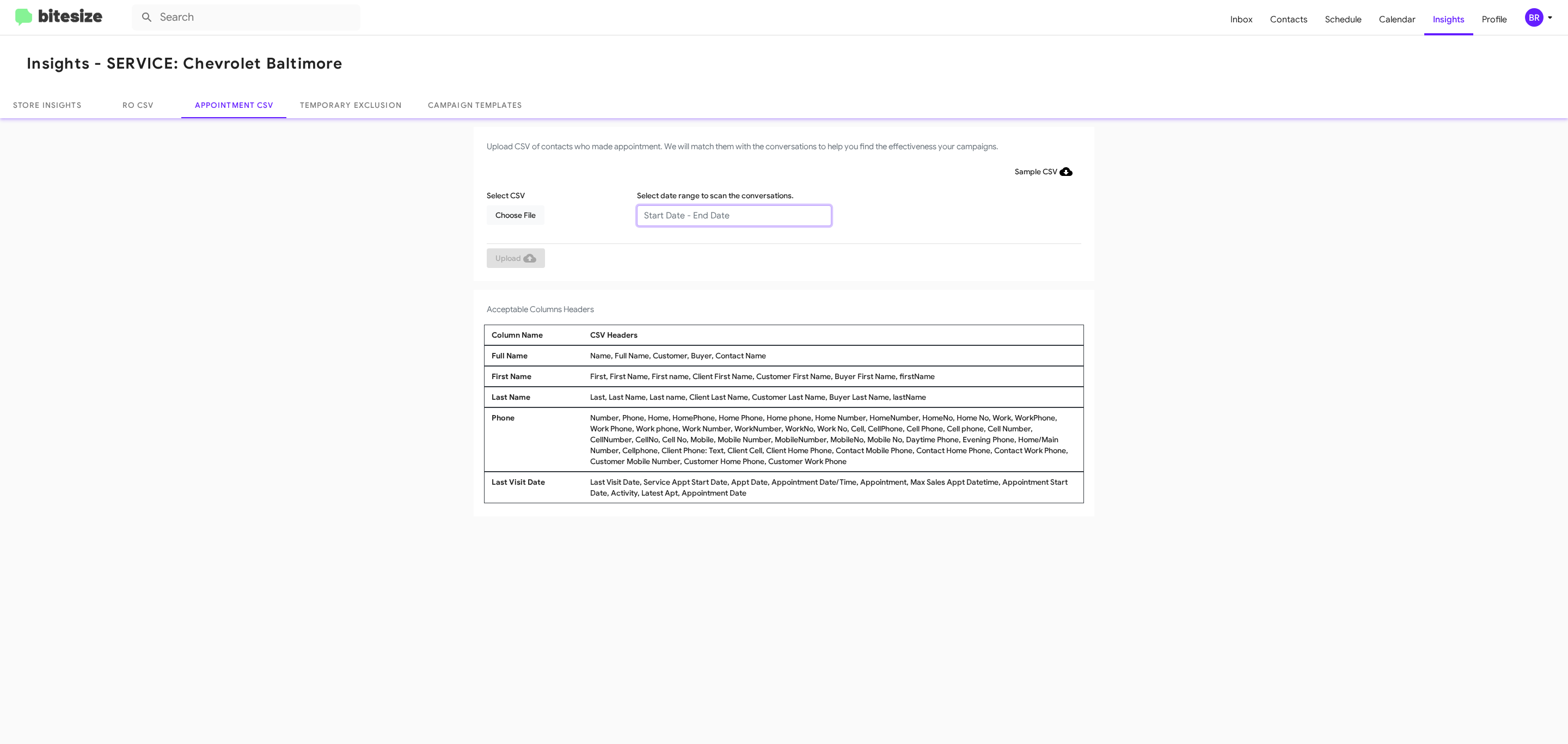
click at [733, 215] on input "text" at bounding box center [734, 215] width 194 height 21
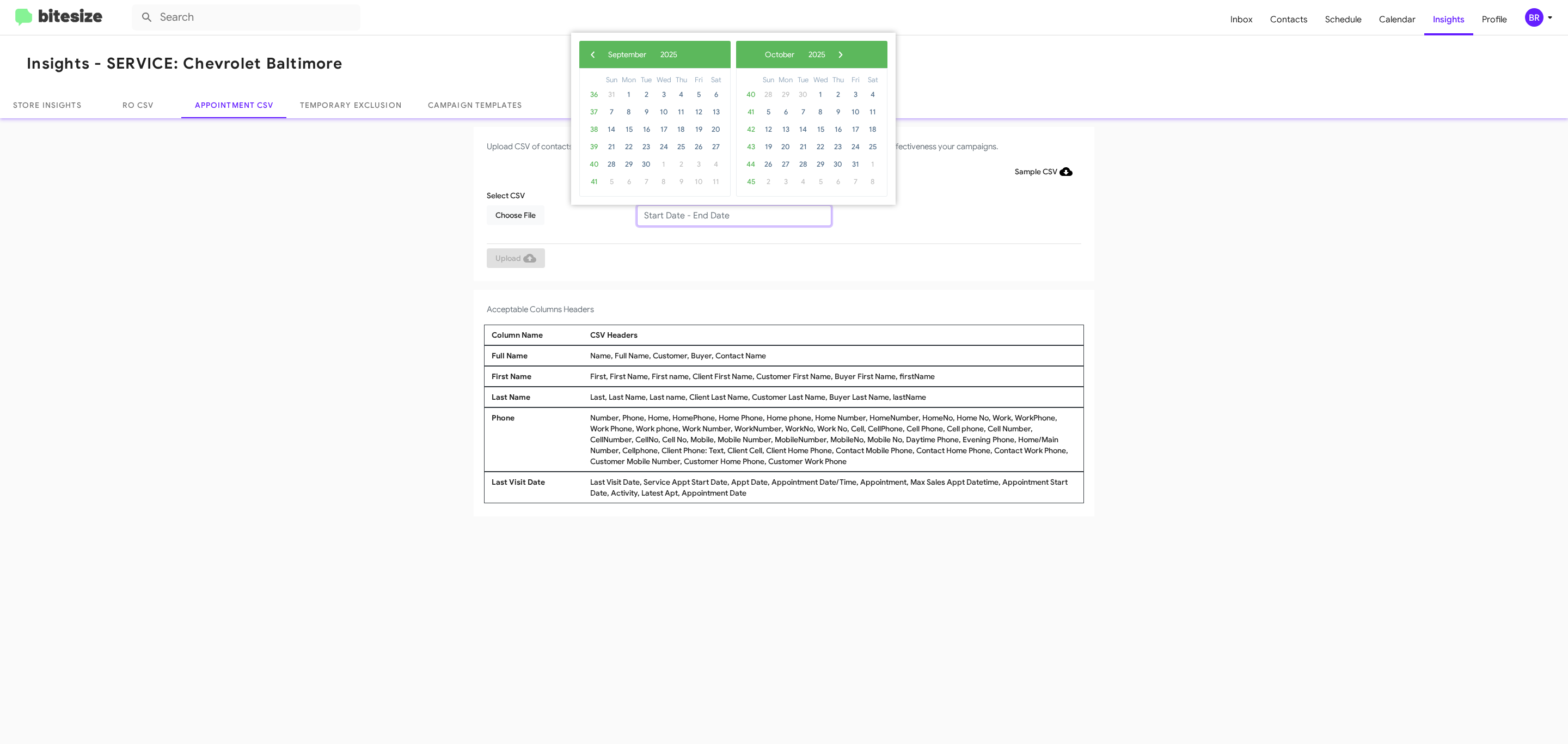
type input "09/23/2025 - 10/23/2025"
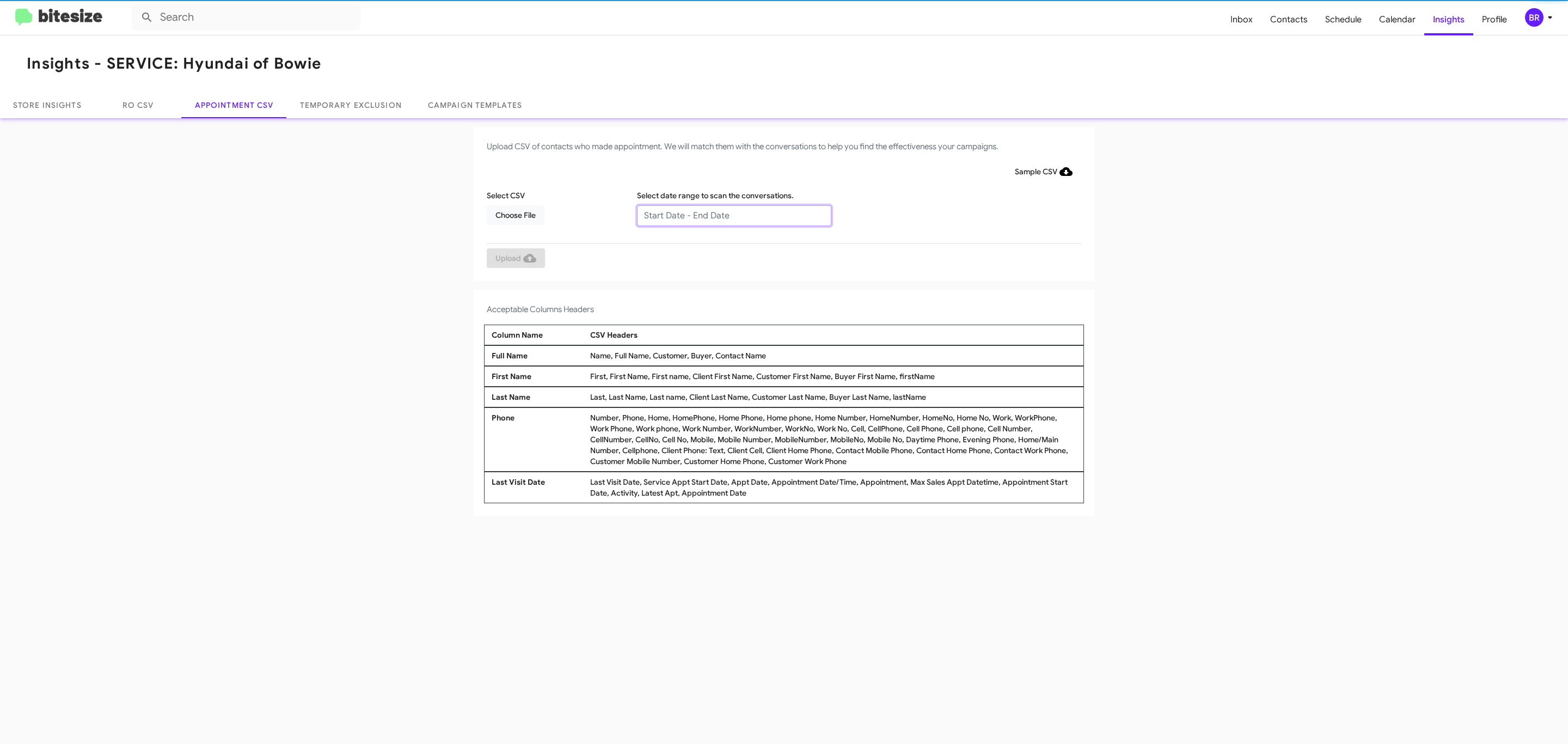
click at [733, 215] on input "text" at bounding box center [734, 215] width 194 height 21
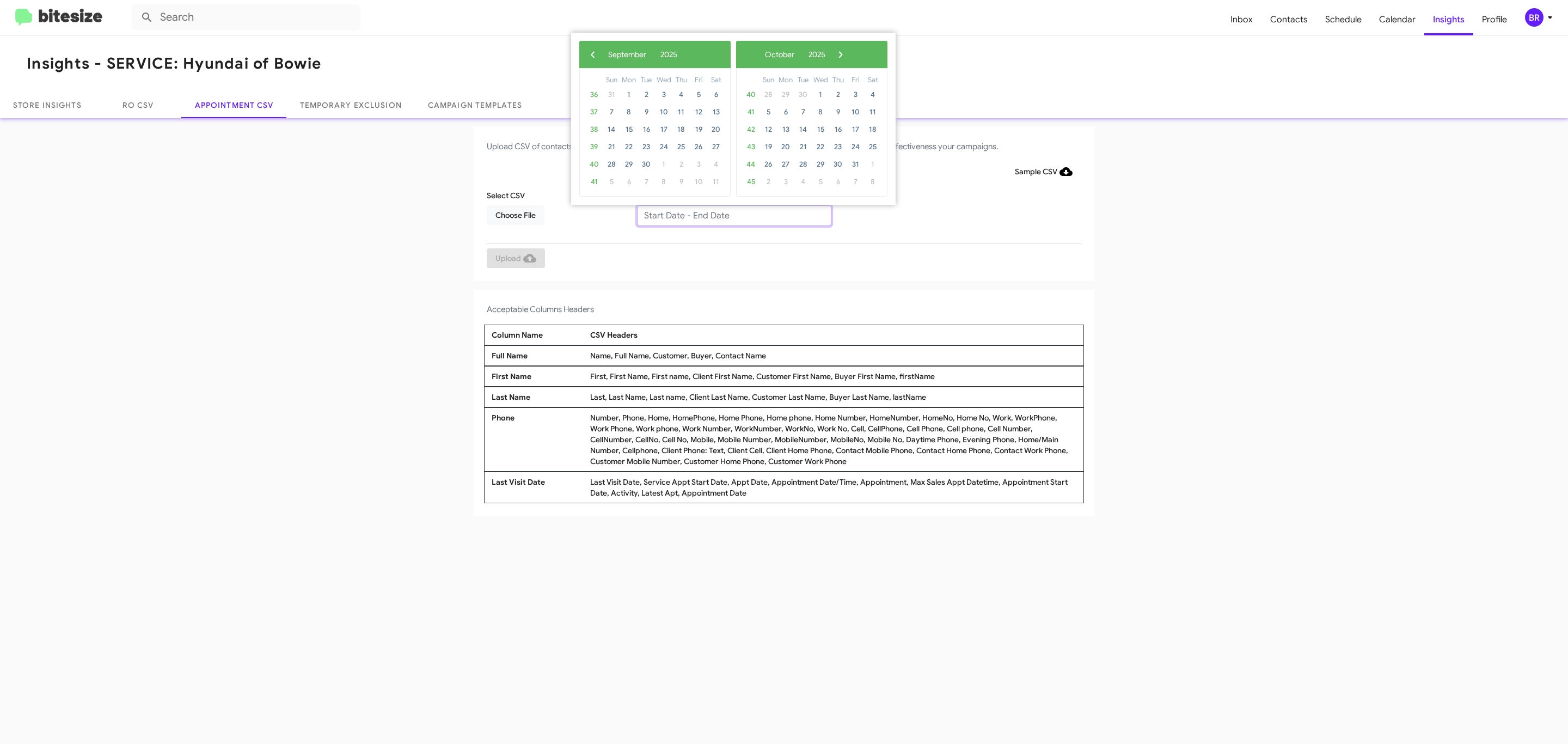
type input "[DATE] - [DATE]"
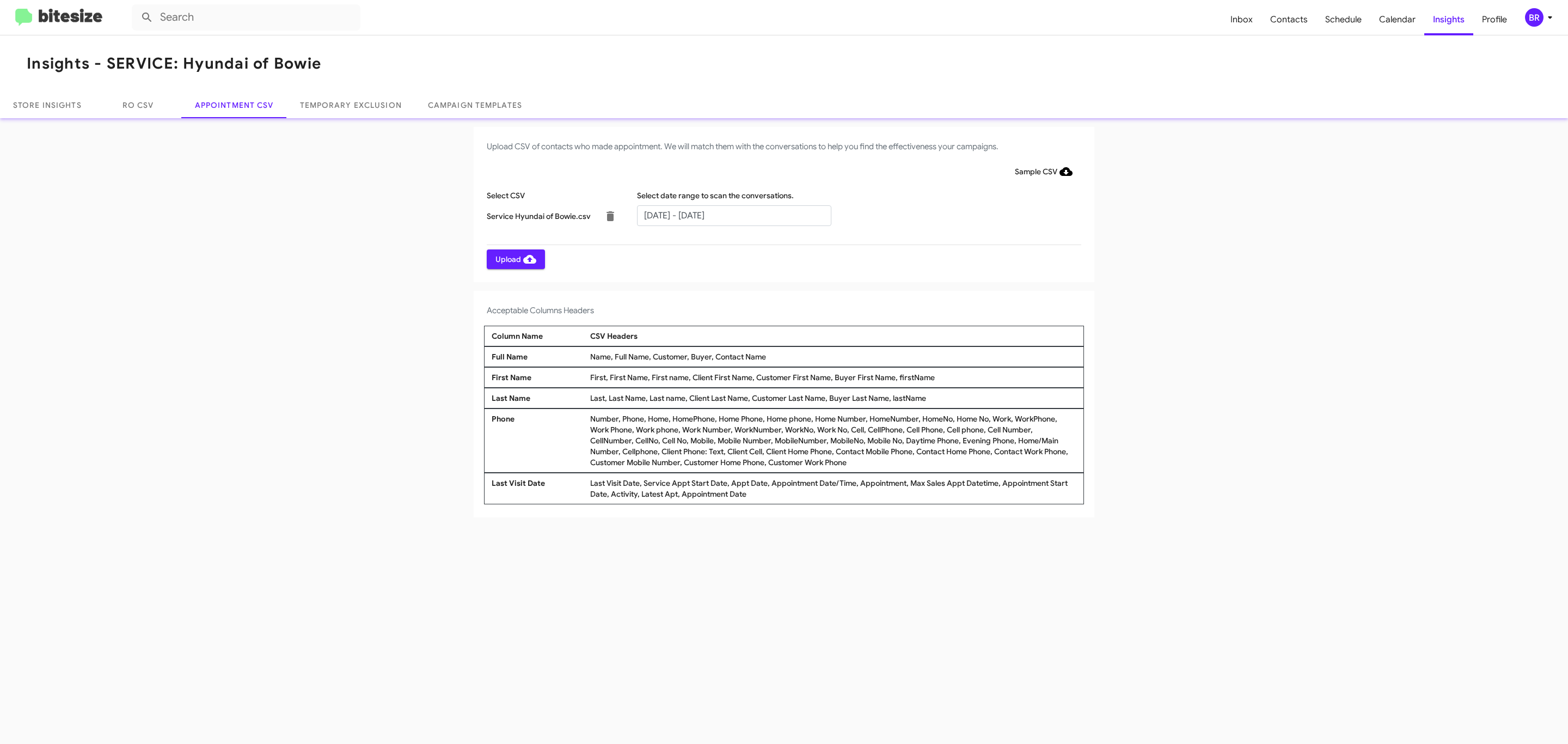
click at [514, 259] on span "Upload" at bounding box center [516, 259] width 41 height 19
click at [733, 215] on input "text" at bounding box center [734, 215] width 194 height 21
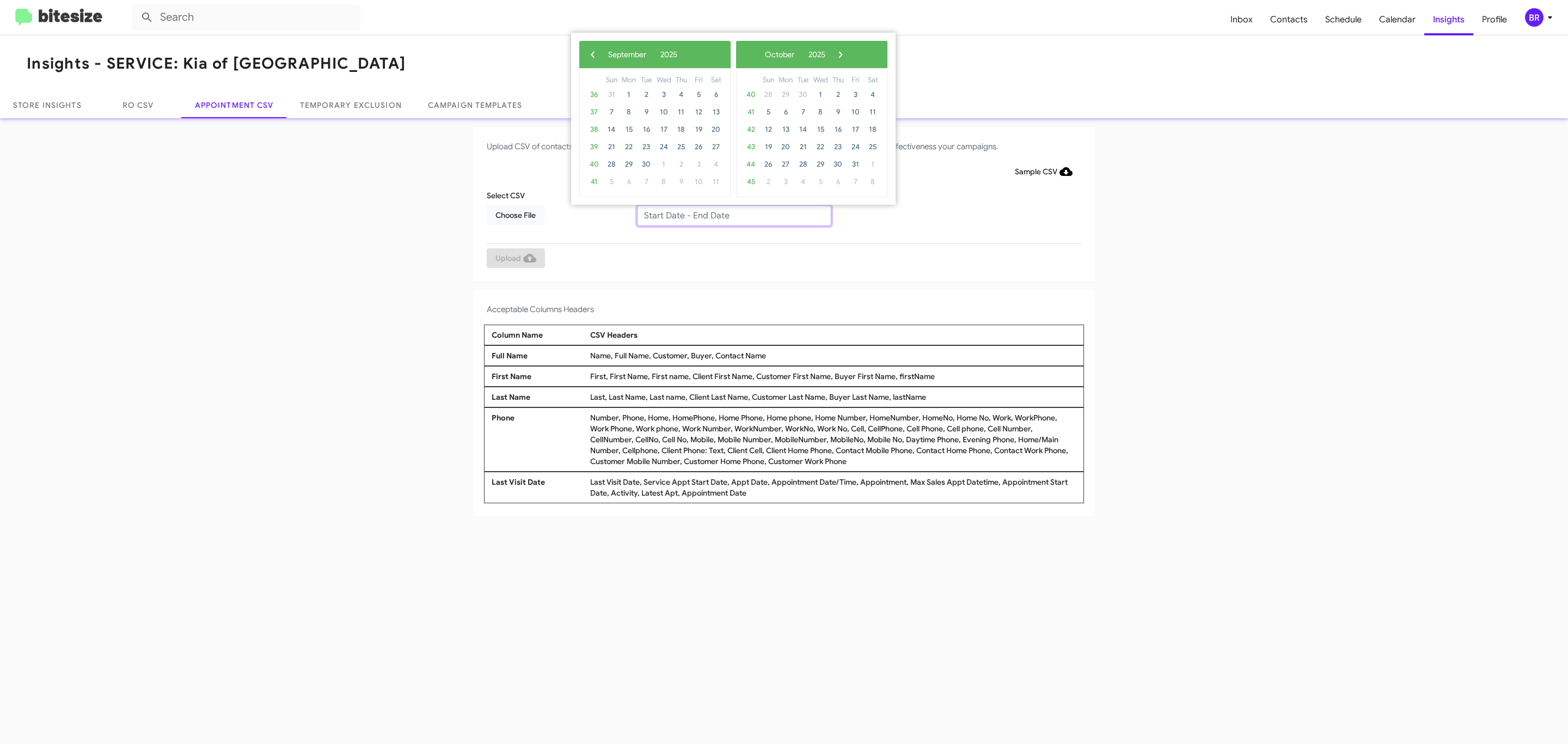
type input "[DATE] - [DATE]"
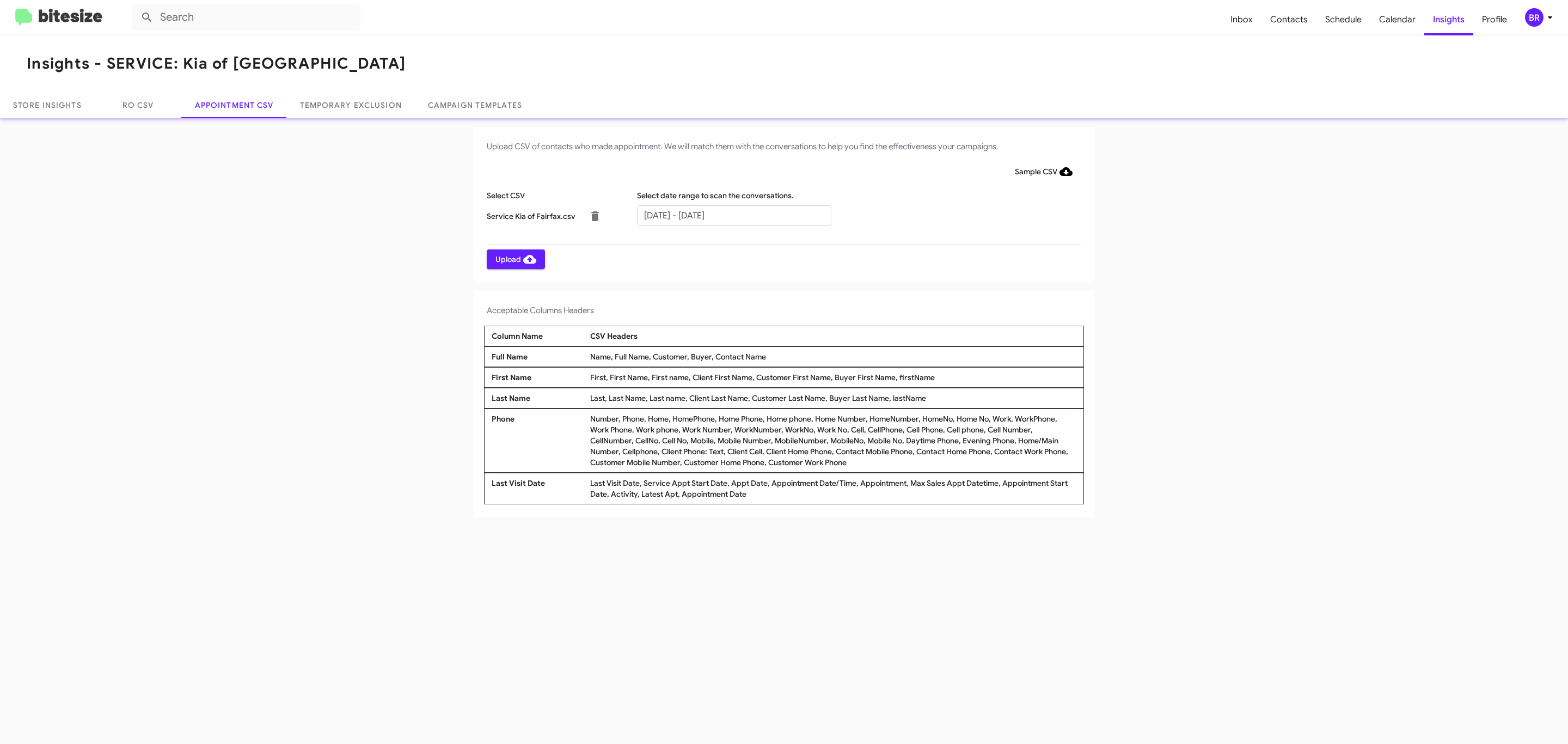
click at [514, 259] on span "Upload" at bounding box center [516, 259] width 41 height 19
click at [733, 215] on input "text" at bounding box center [734, 215] width 194 height 21
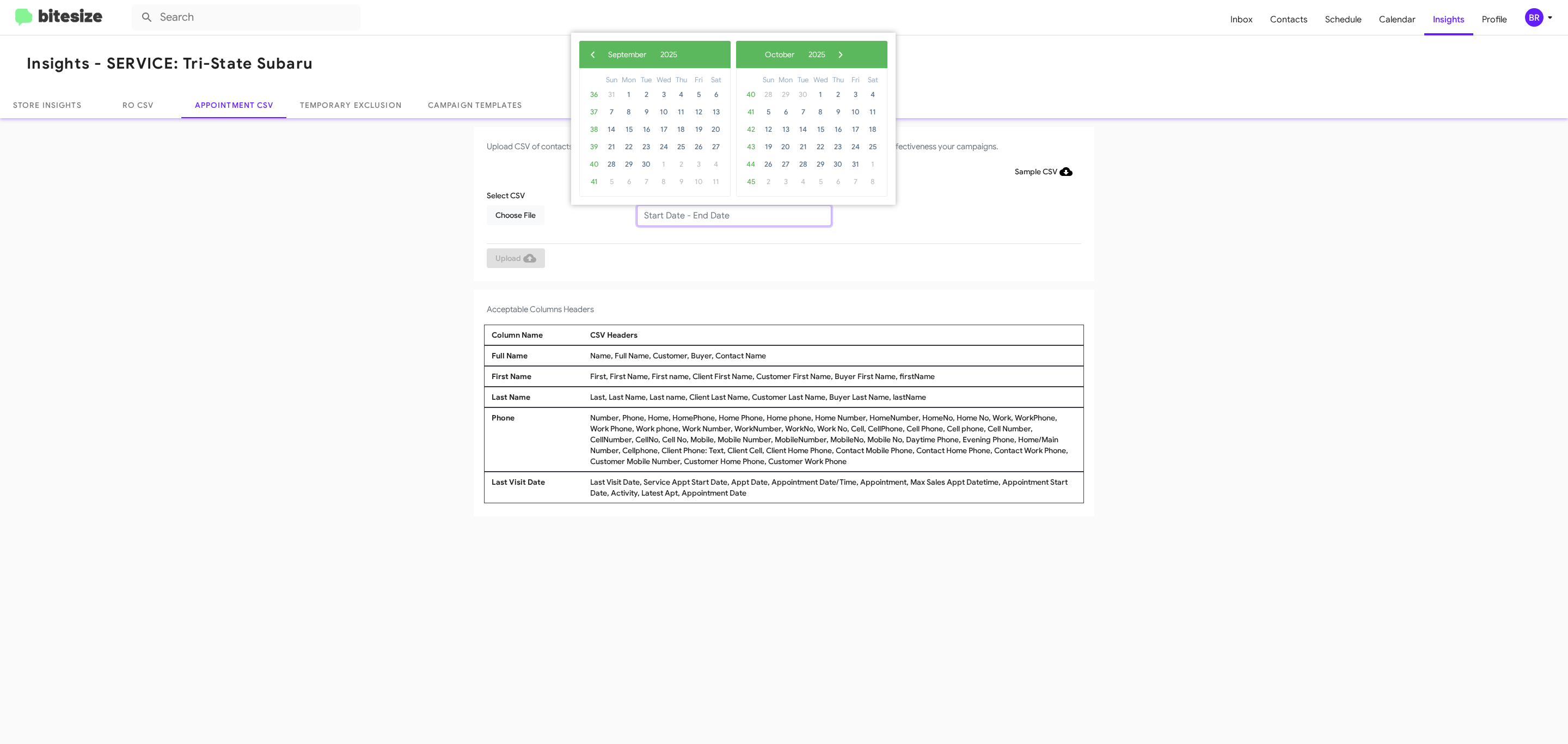
type input "09/23/2025 - 10/23/2025"
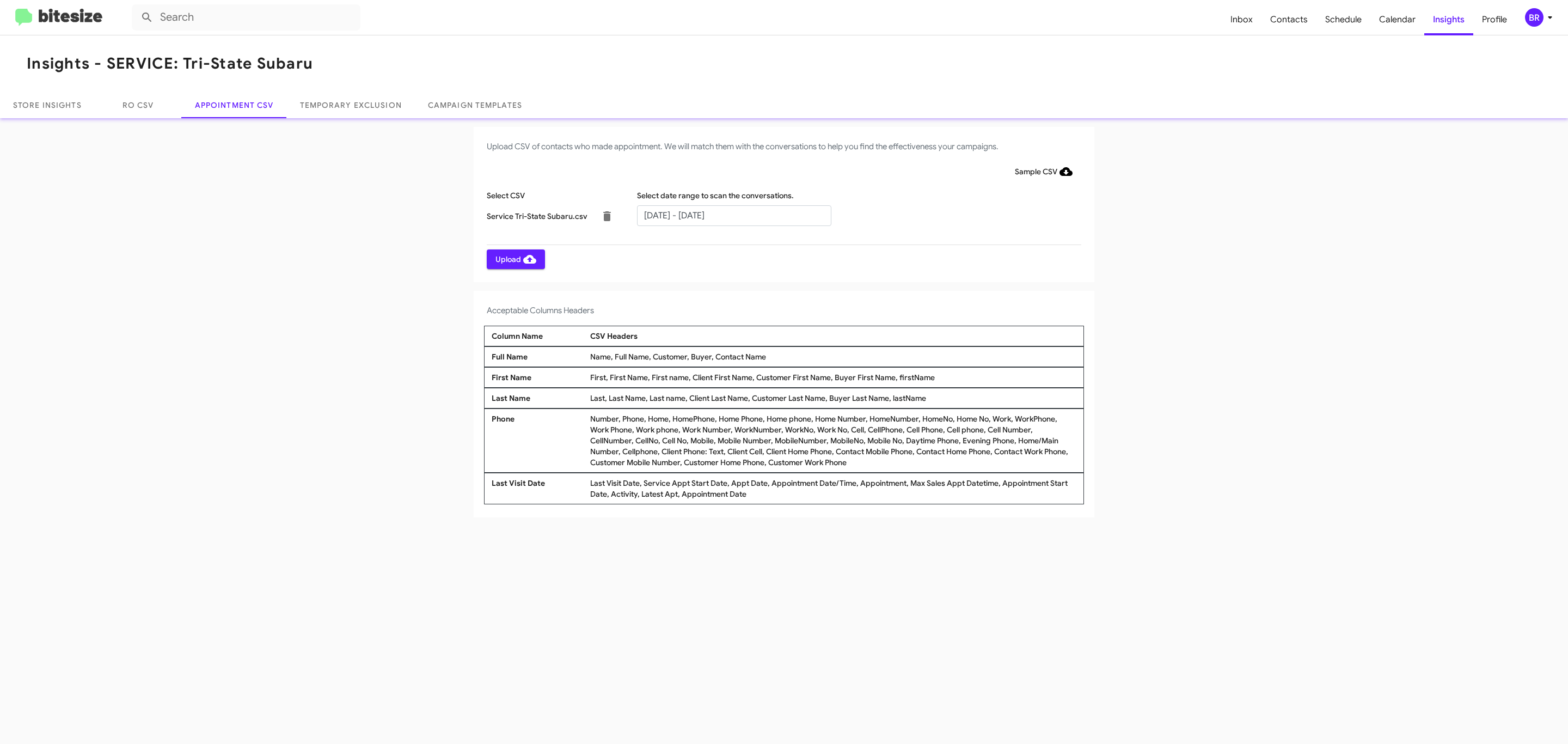
click at [514, 259] on span "Upload" at bounding box center [516, 259] width 41 height 19
click at [733, 215] on input "text" at bounding box center [734, 215] width 194 height 21
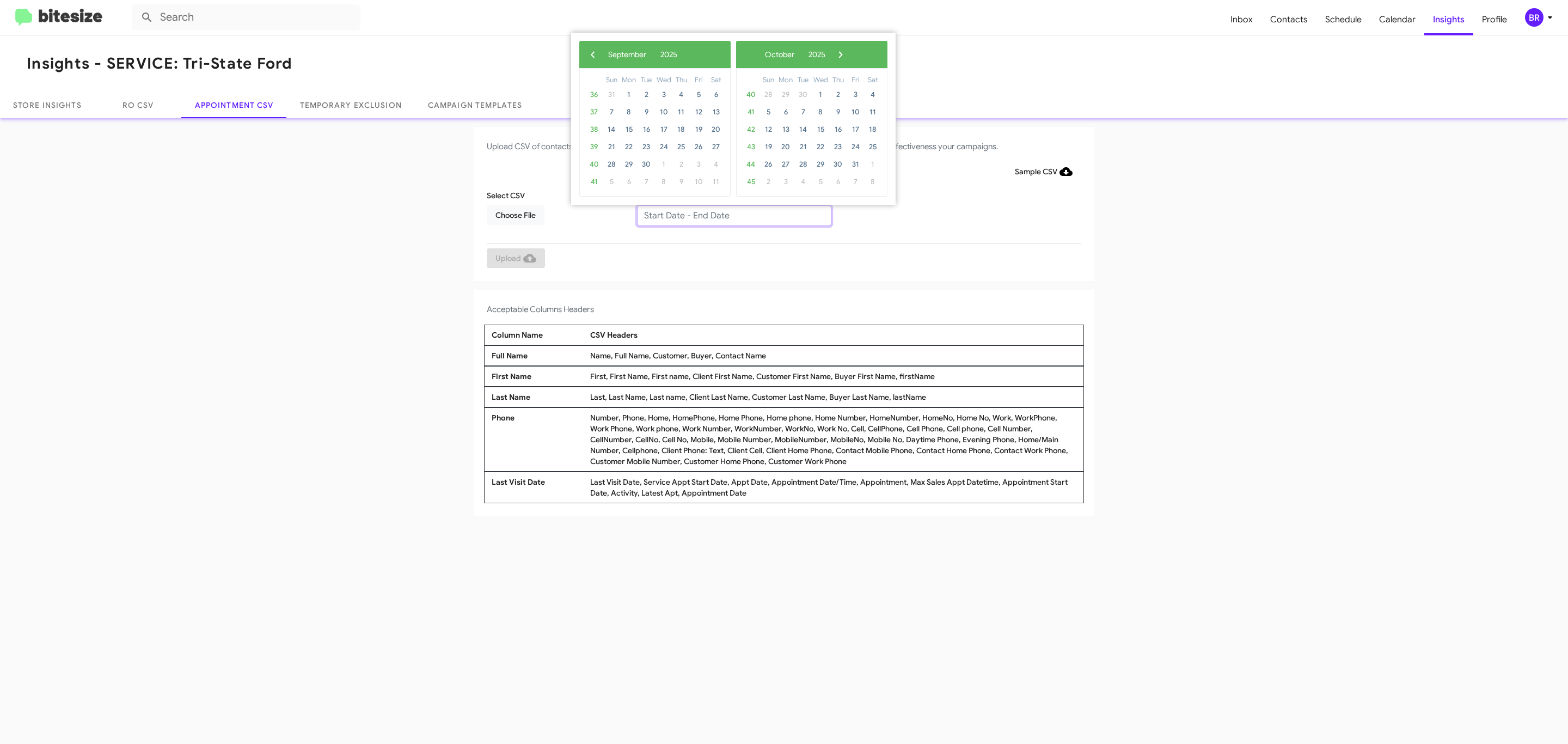
type input "09/23/2025 - 10/23/2025"
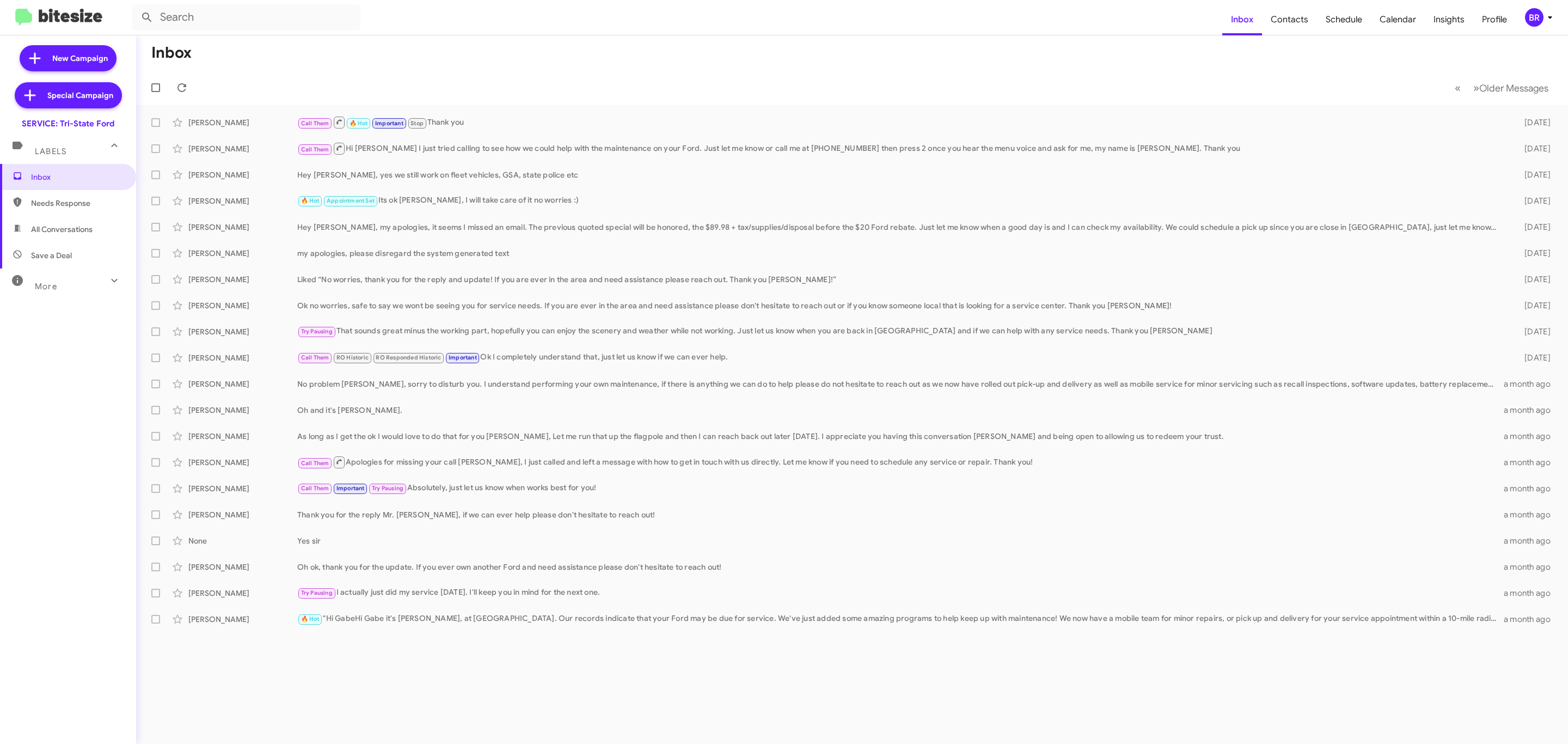
click at [1544, 18] on icon at bounding box center [1550, 17] width 13 height 13
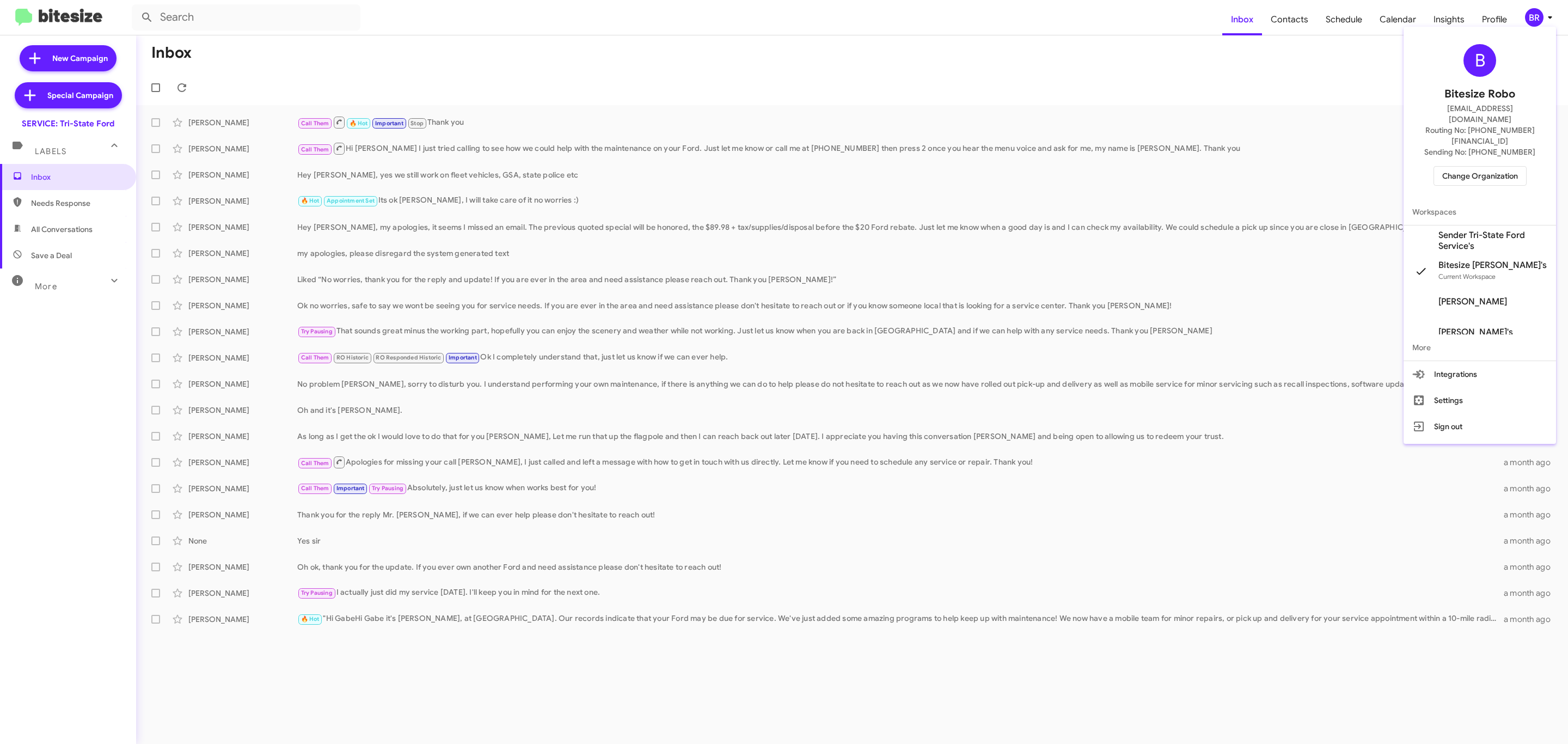
click at [1477, 167] on span "Change Organization" at bounding box center [1480, 176] width 76 height 19
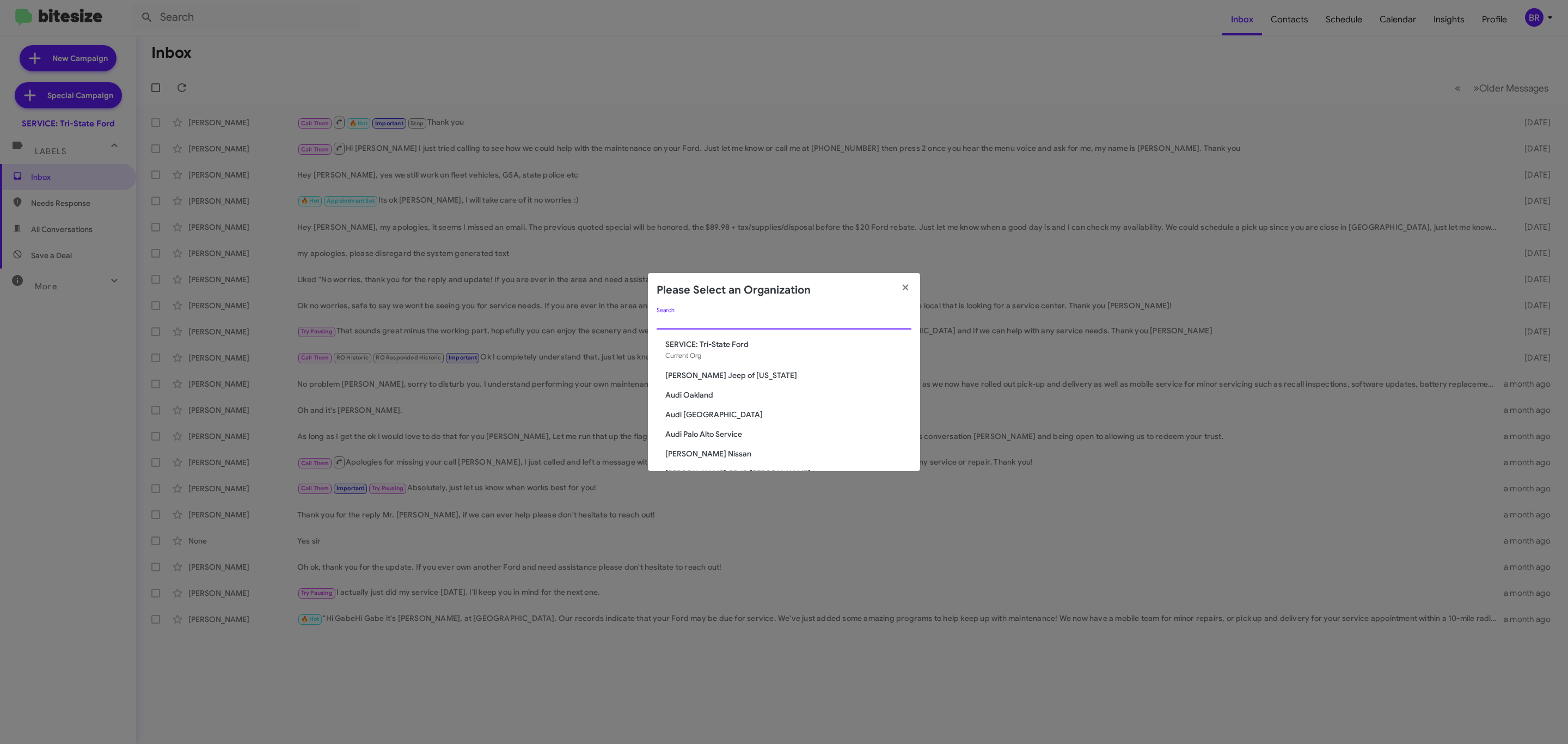
click at [723, 323] on input "Search" at bounding box center [783, 321] width 255 height 9
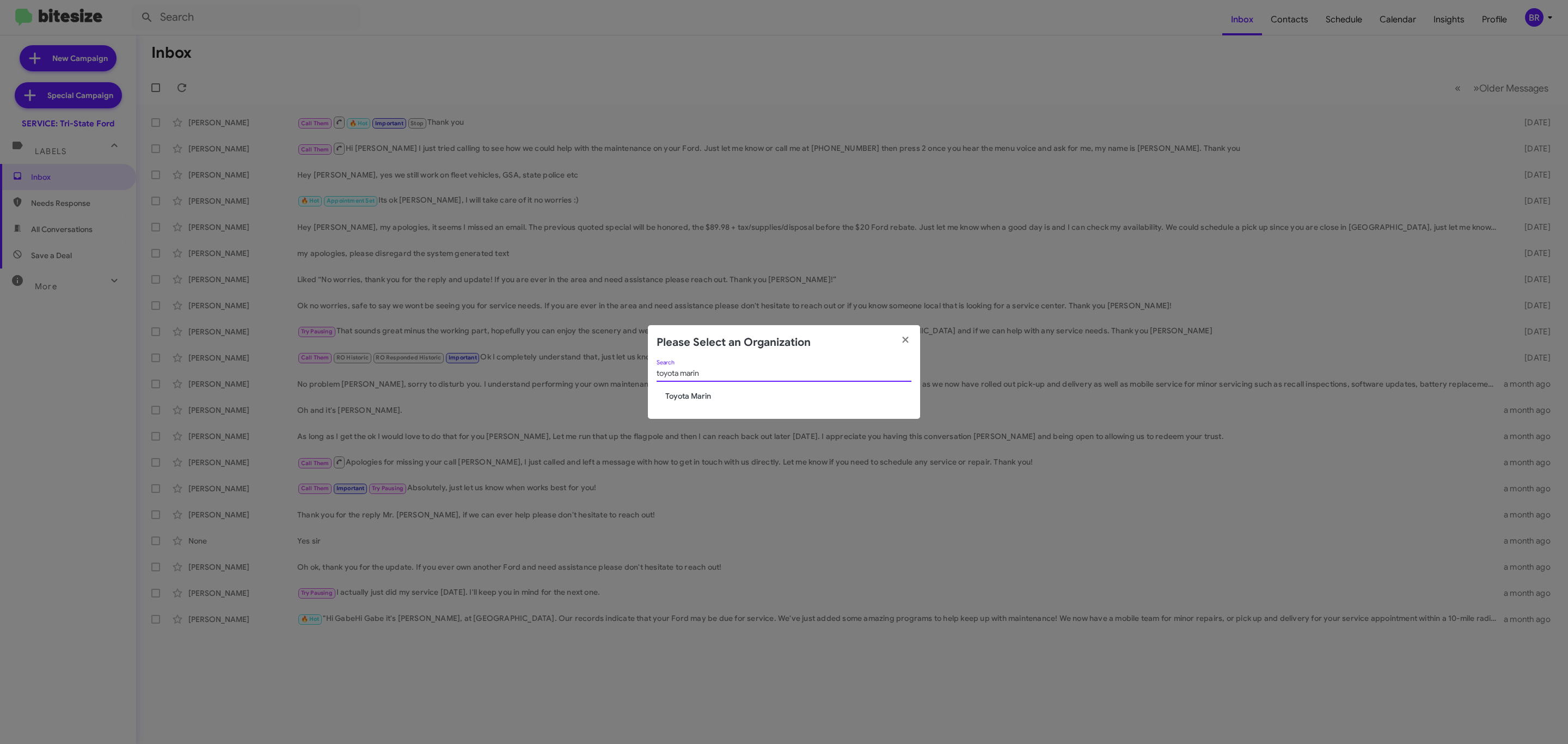
type input "toyota marin"
click at [688, 396] on span "Toyota Marin" at bounding box center [788, 395] width 246 height 11
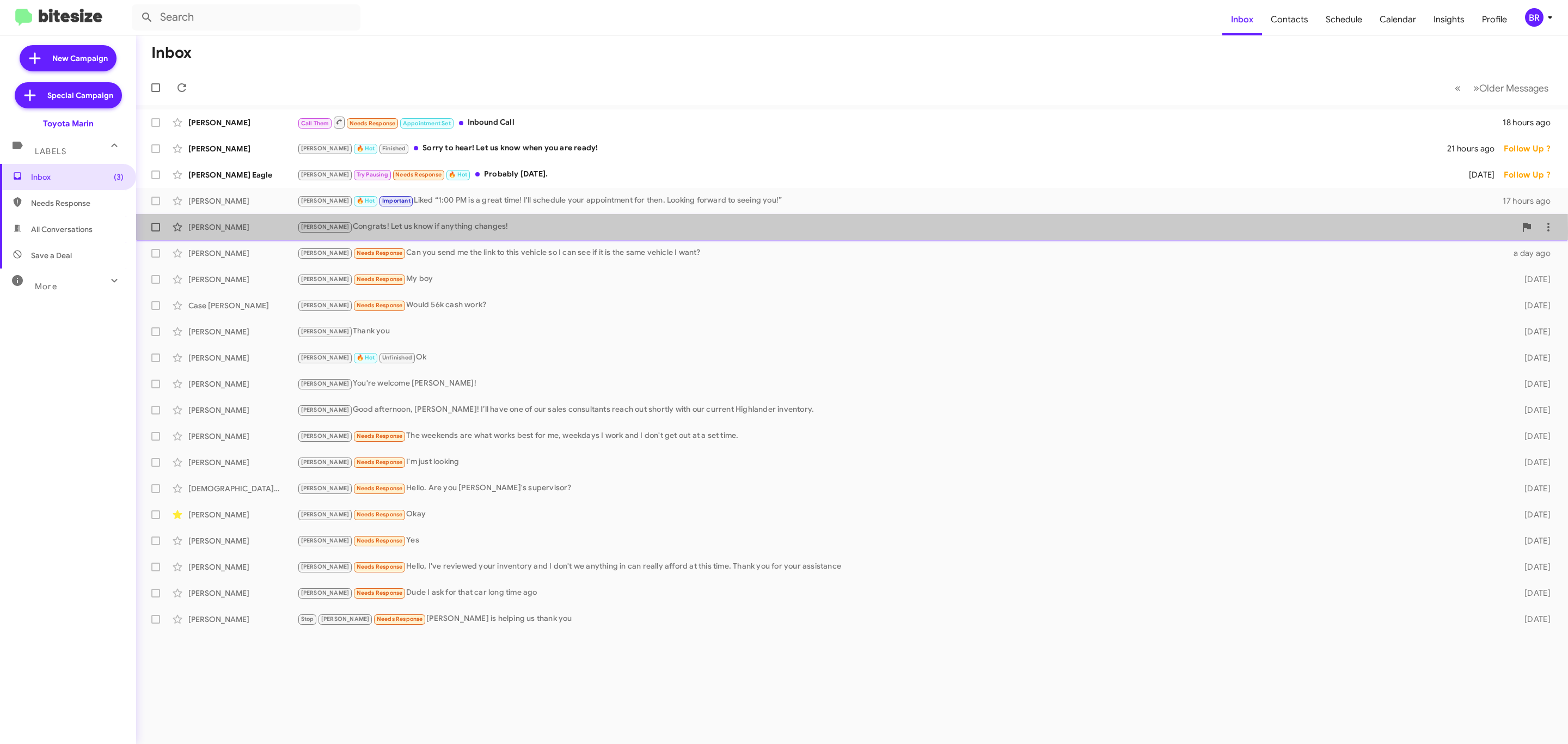
click at [566, 233] on div "[PERSON_NAME] Congrats! Let us know if anything changes!" at bounding box center [907, 227] width 1218 height 13
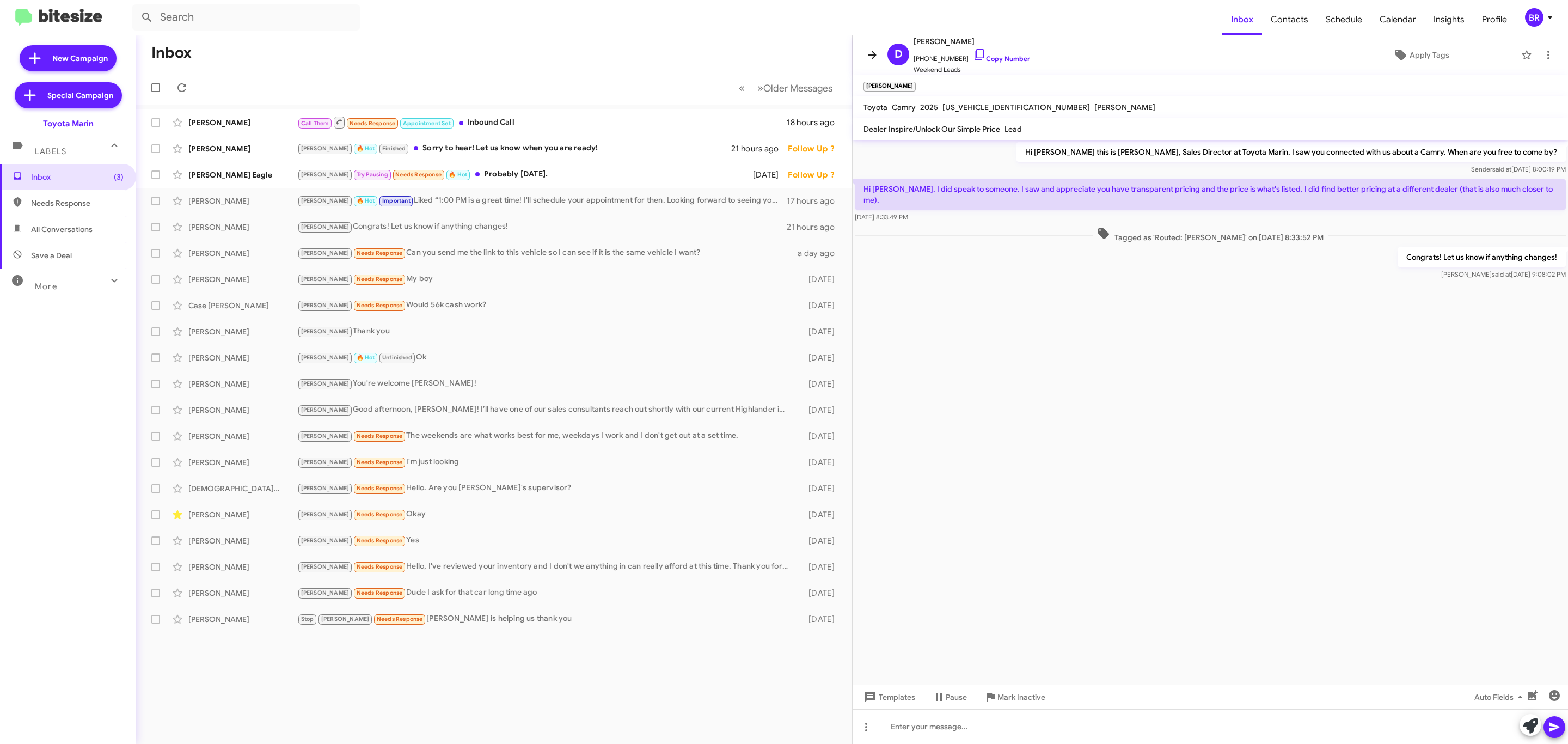
click at [874, 63] on button at bounding box center [872, 55] width 22 height 22
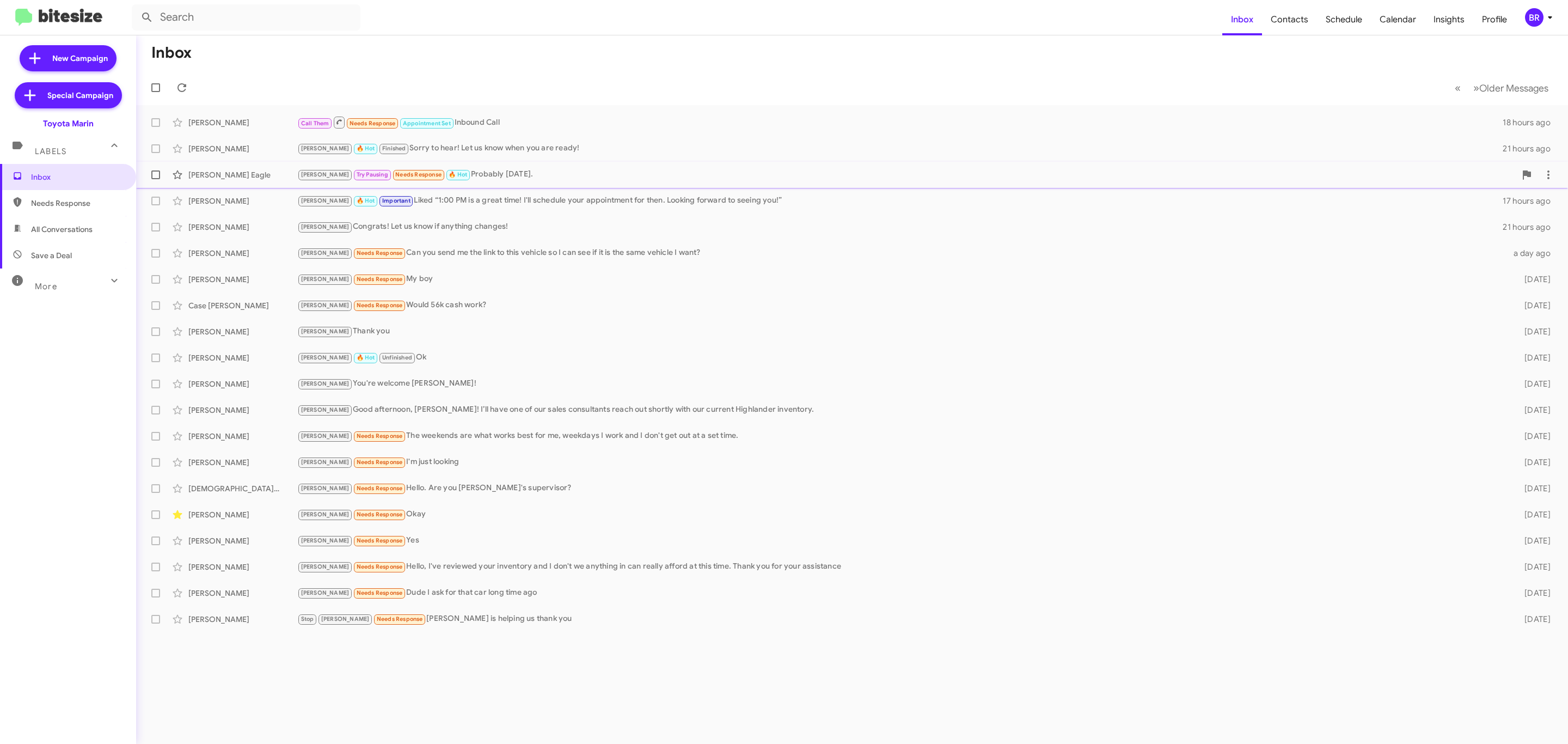
click at [148, 172] on label at bounding box center [156, 175] width 22 height 22
click at [156, 179] on input "checkbox" at bounding box center [156, 179] width 1 height 1
checkbox input "true"
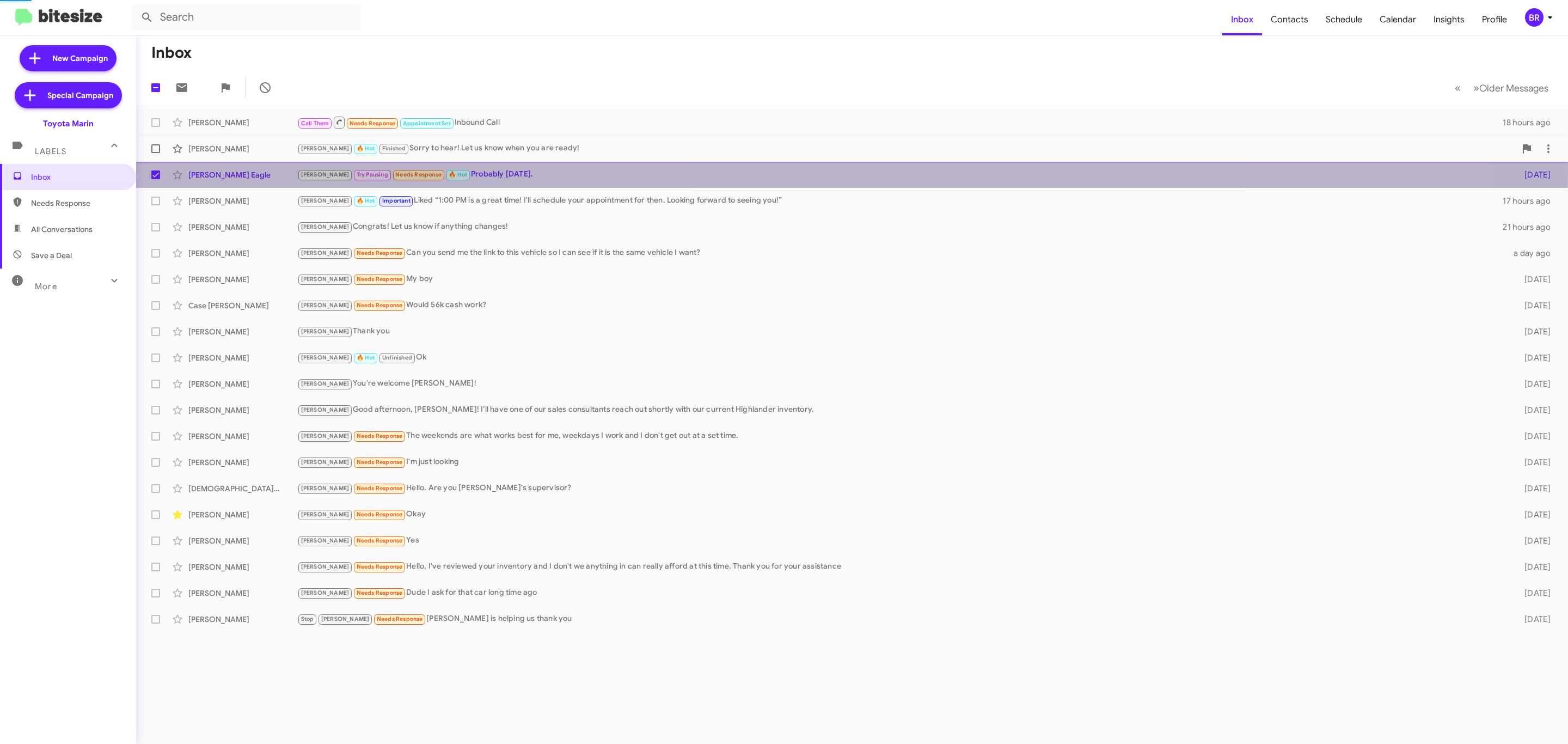
click at [153, 152] on span at bounding box center [156, 148] width 9 height 9
click at [156, 153] on input "checkbox" at bounding box center [156, 153] width 1 height 1
checkbox input "true"
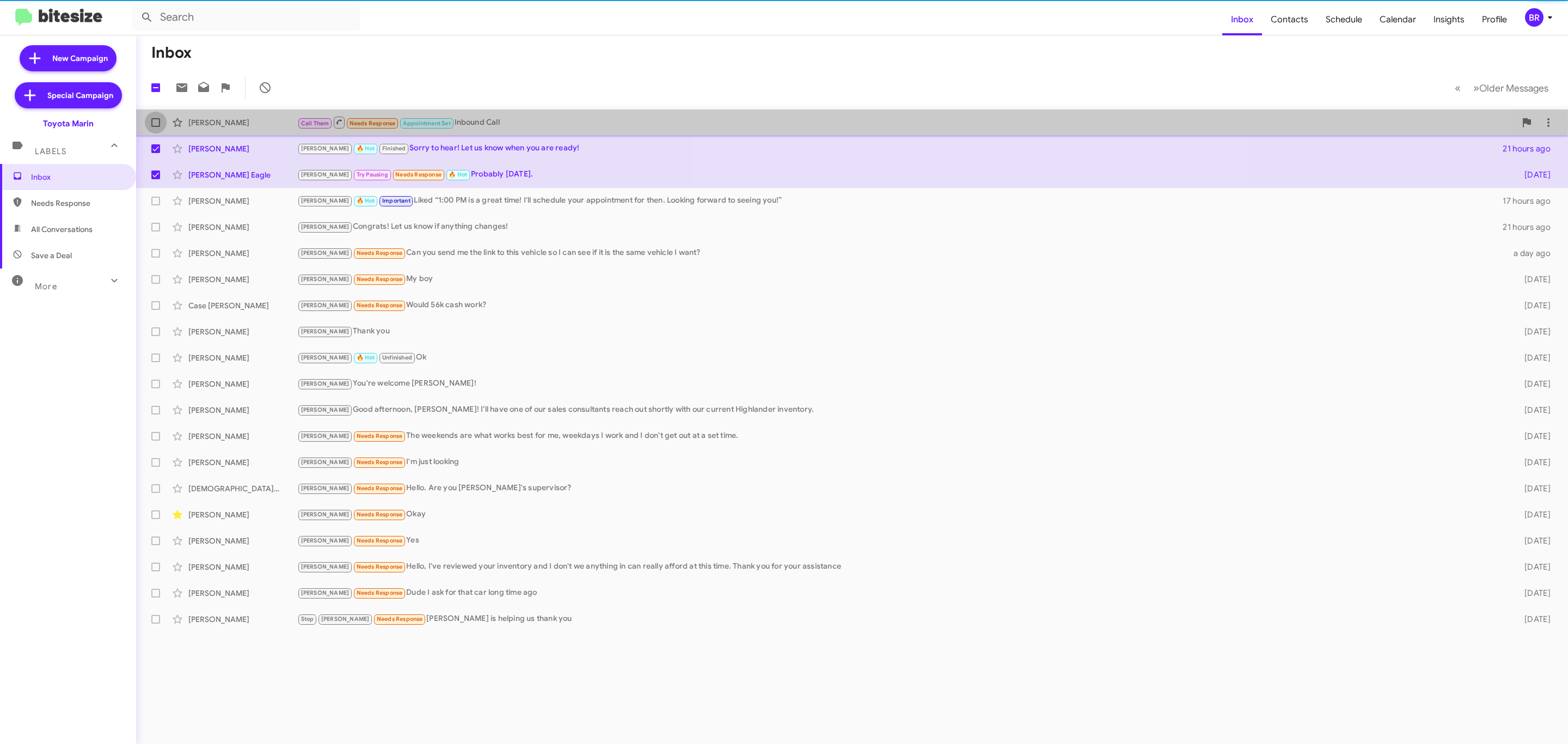
click at [157, 126] on span at bounding box center [156, 123] width 9 height 9
click at [156, 127] on input "checkbox" at bounding box center [156, 127] width 1 height 1
checkbox input "true"
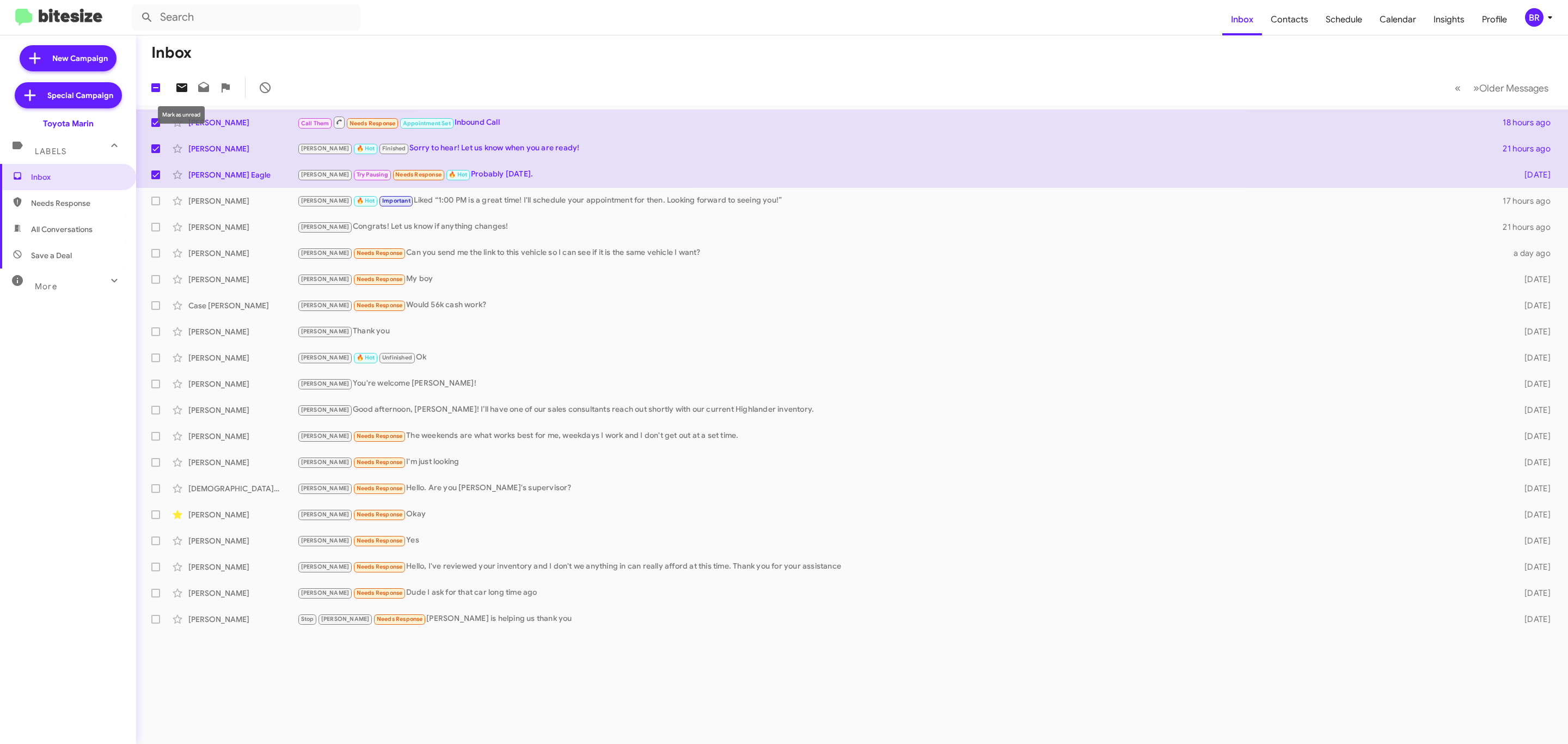
click at [178, 88] on icon at bounding box center [181, 88] width 11 height 9
click at [1521, 19] on button "BR" at bounding box center [1536, 17] width 40 height 19
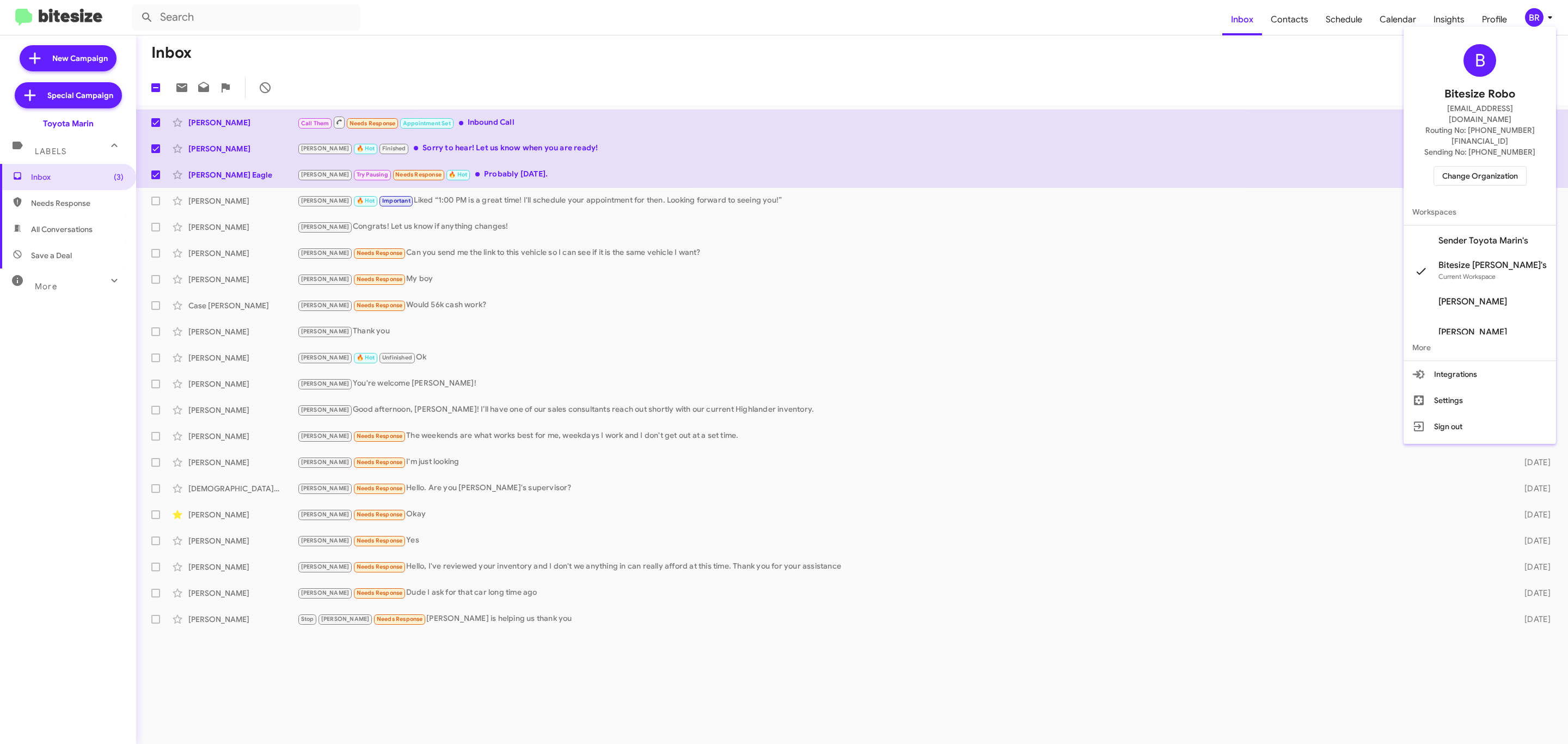
click at [1475, 167] on span "Change Organization" at bounding box center [1480, 176] width 76 height 19
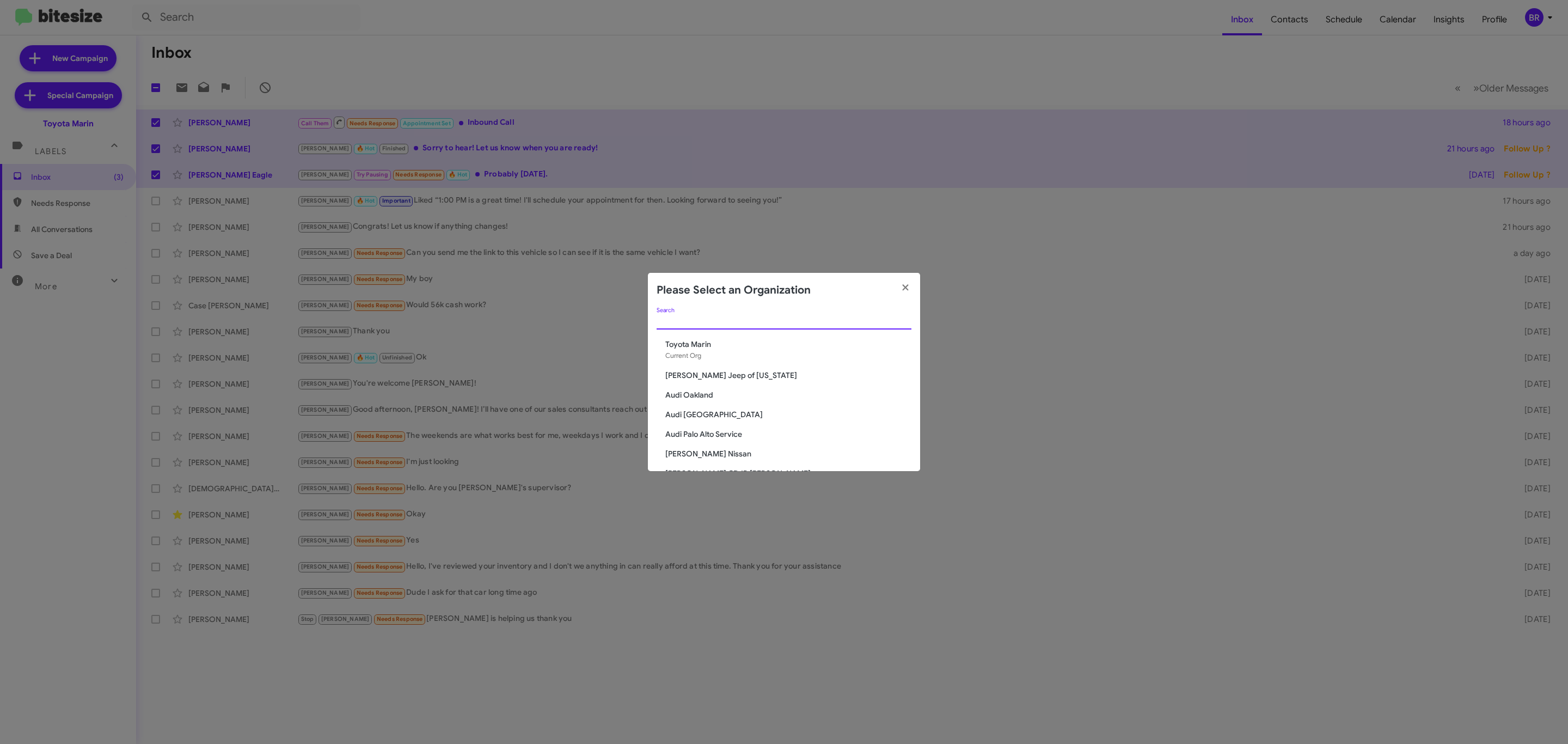
click at [758, 320] on input "Search" at bounding box center [783, 321] width 255 height 9
type input "marin"
click at [693, 374] on span "Marin Luxury Cars" at bounding box center [788, 374] width 246 height 11
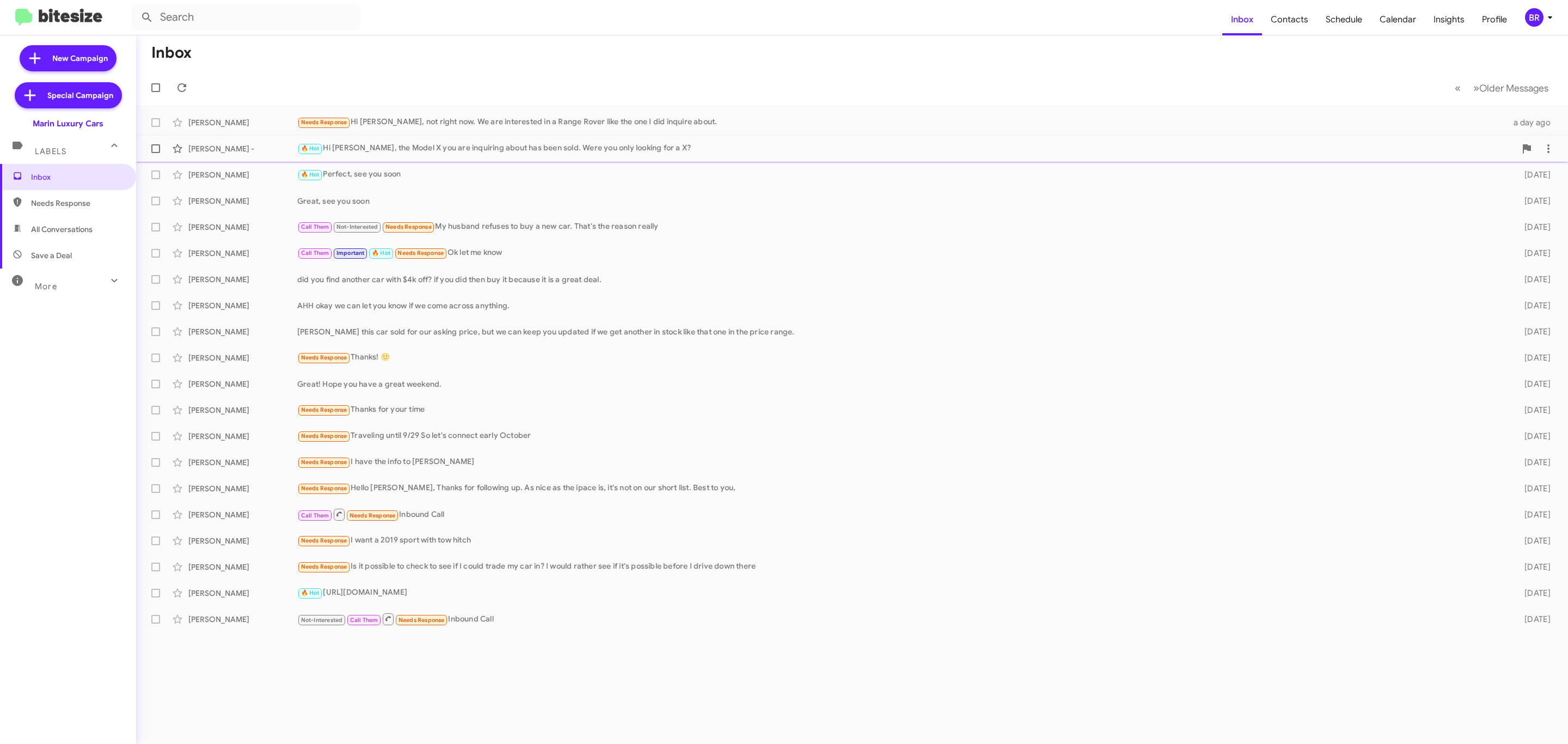
drag, startPoint x: 148, startPoint y: 121, endPoint x: 151, endPoint y: 136, distance: 15.3
click at [148, 123] on label at bounding box center [156, 122] width 22 height 22
click at [156, 127] on input "checkbox" at bounding box center [156, 127] width 1 height 1
checkbox input "true"
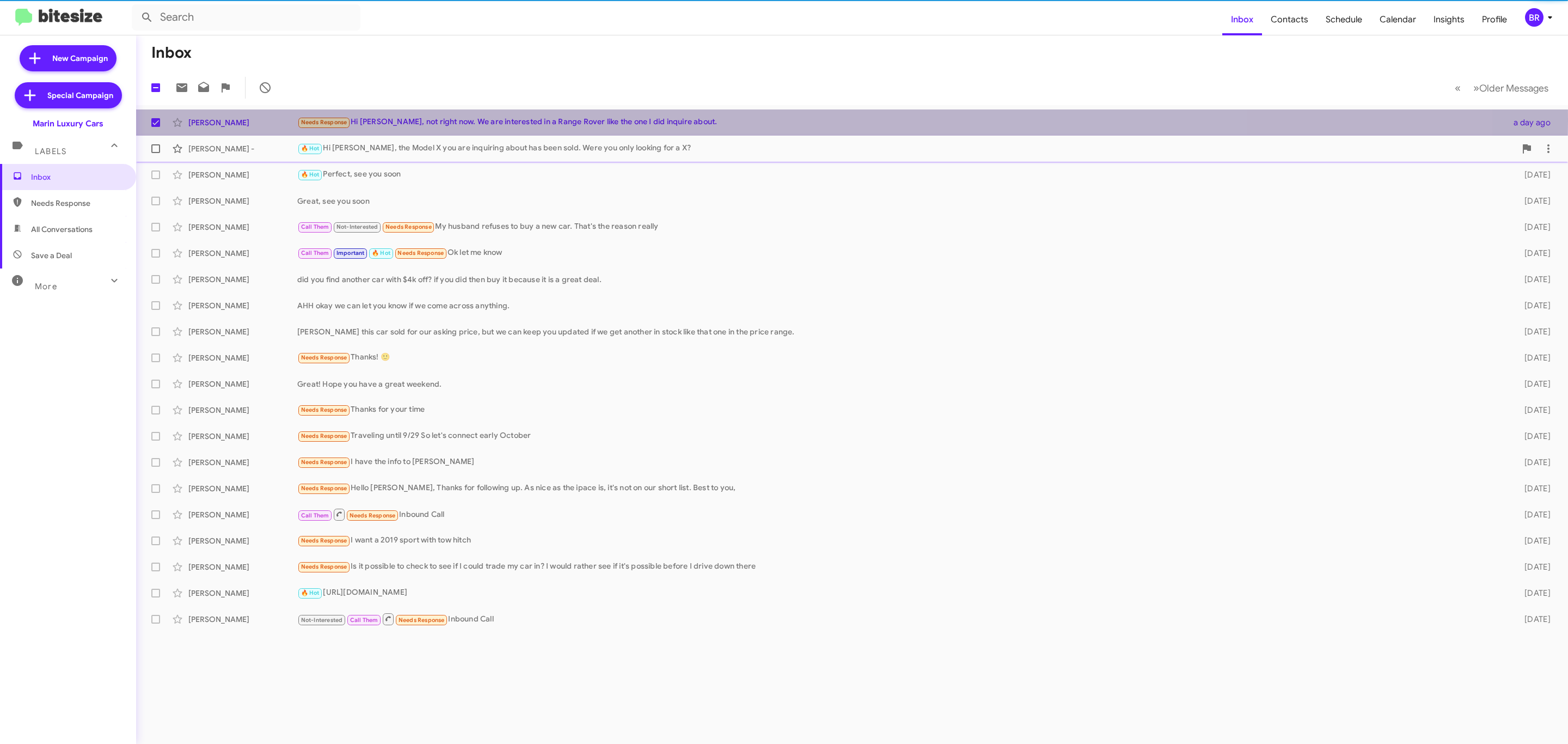
click at [151, 142] on label at bounding box center [156, 148] width 22 height 22
click at [156, 153] on input "checkbox" at bounding box center [156, 153] width 1 height 1
checkbox input "true"
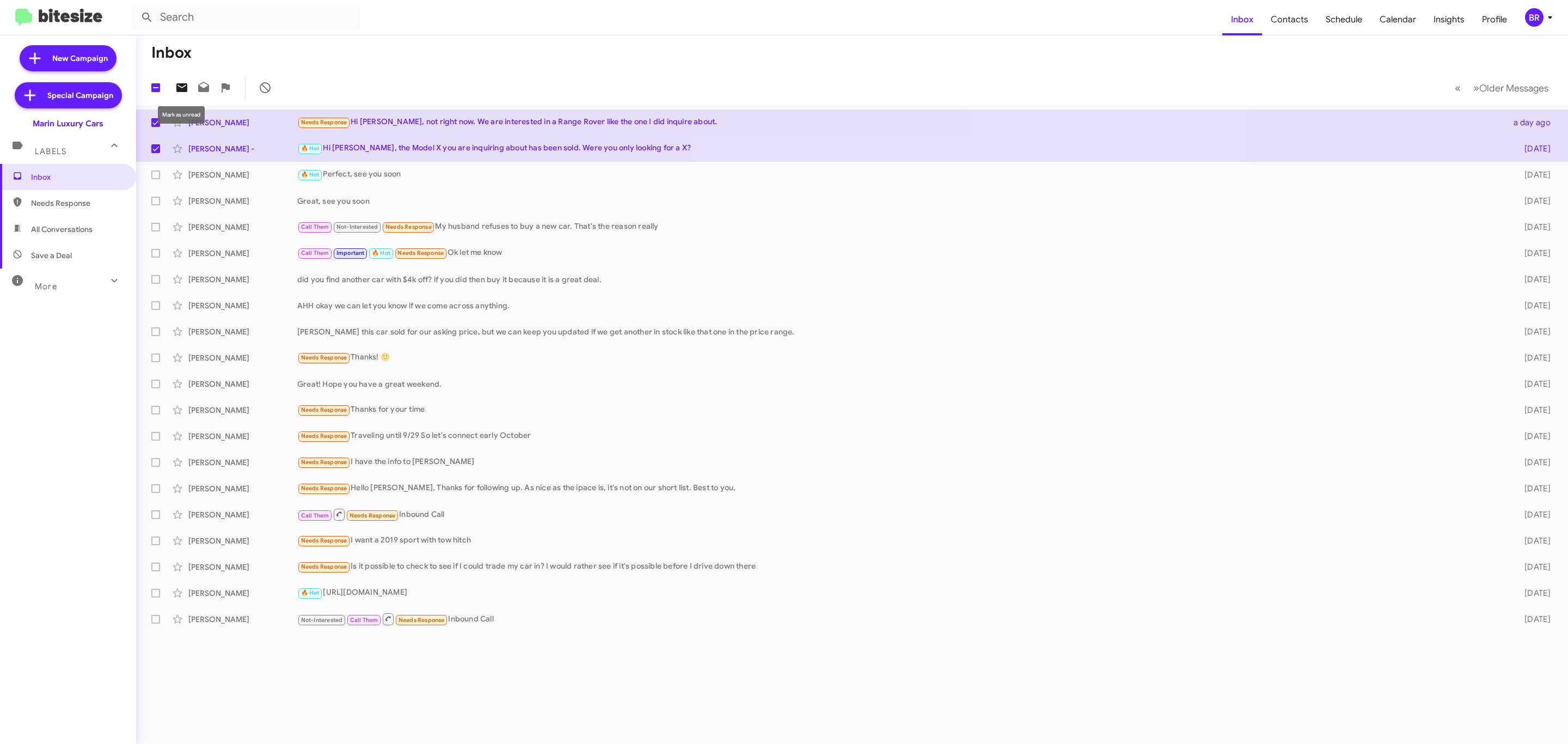
click at [183, 86] on icon at bounding box center [181, 88] width 11 height 9
click at [1544, 24] on icon at bounding box center [1550, 17] width 13 height 13
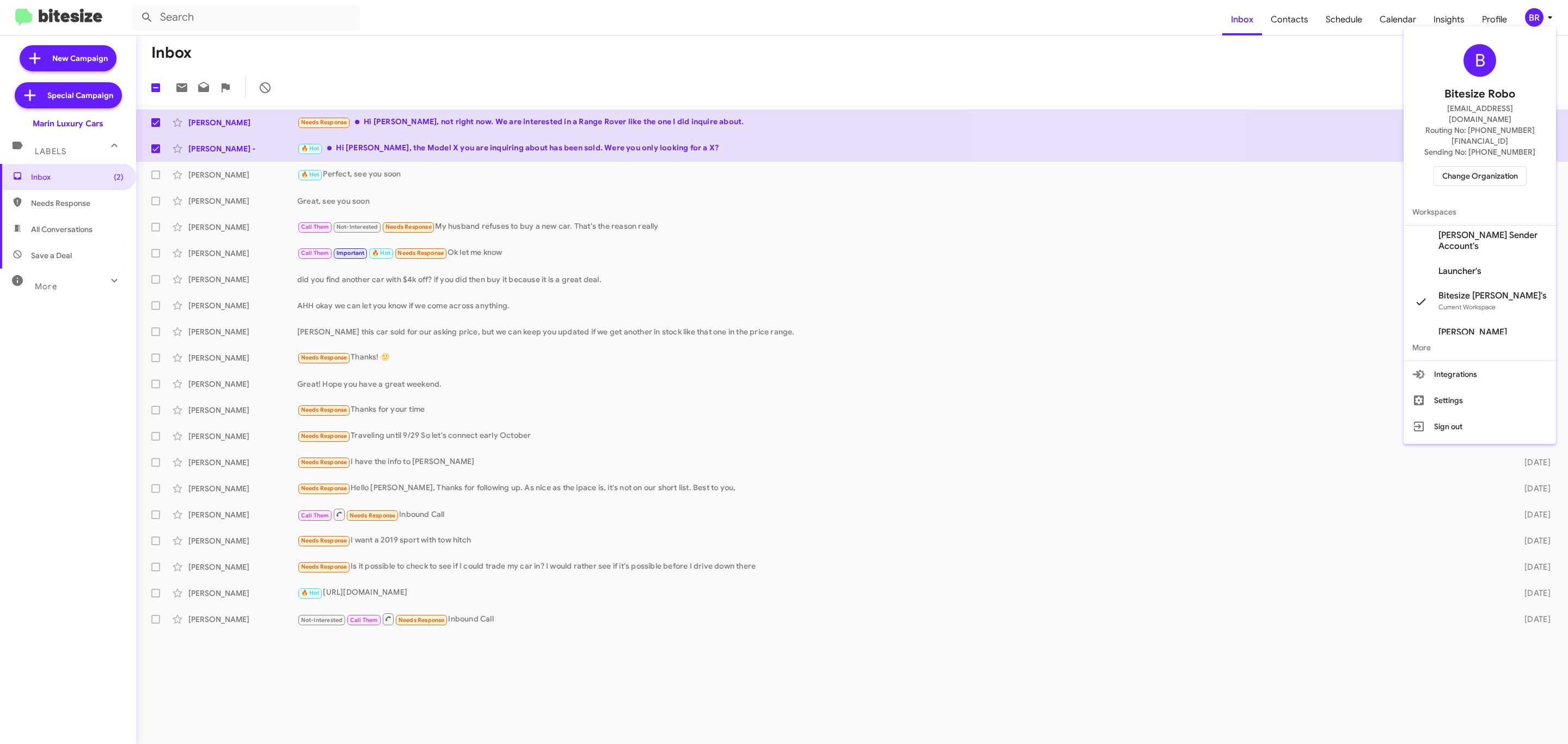
click at [1461, 170] on div "B Bitesize Robo jeks.ocampo1717@gmail.com Routing No: +1 (415) 460-4600 Sending…" at bounding box center [1480, 115] width 153 height 168
click at [1465, 167] on span "Change Organization" at bounding box center [1480, 176] width 76 height 19
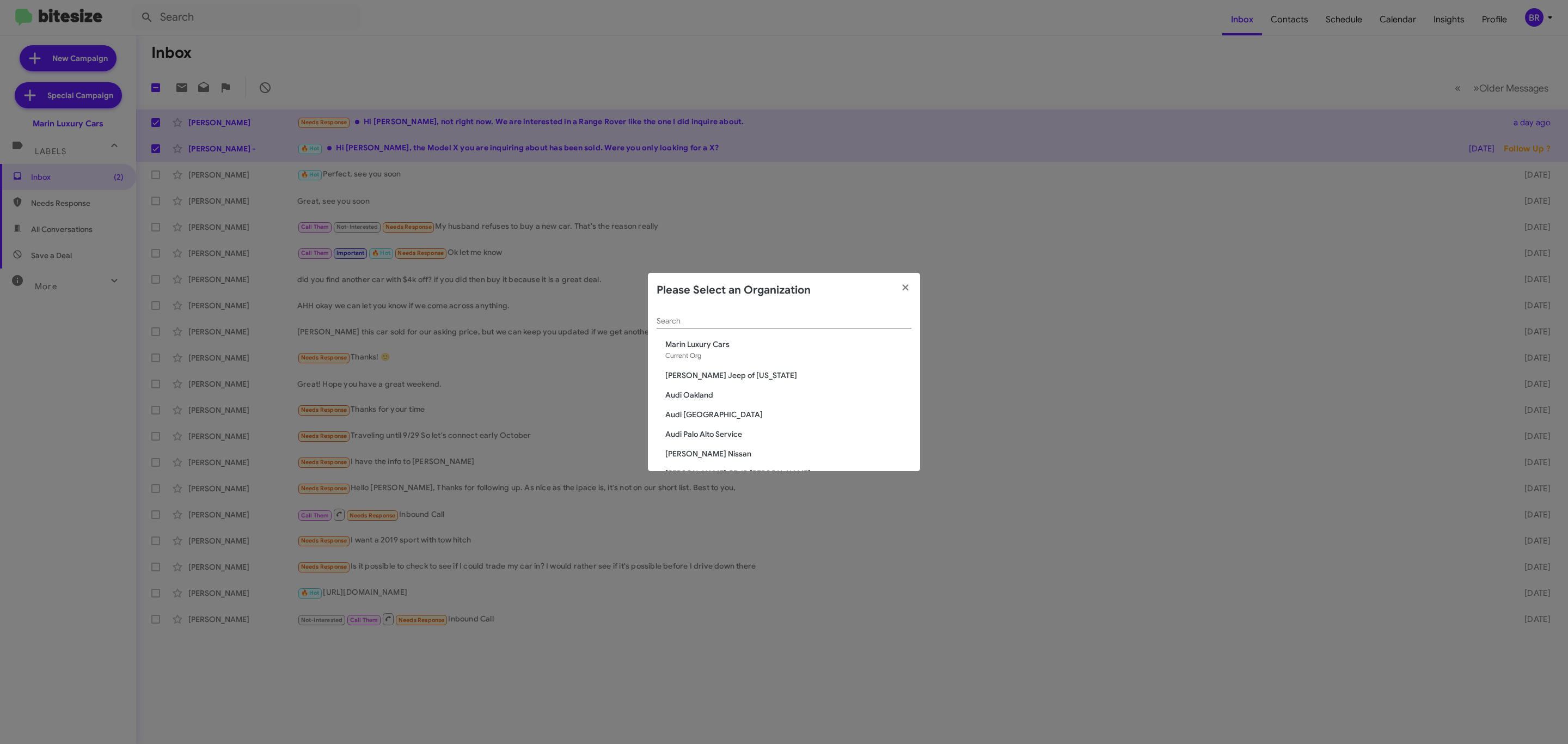
click at [780, 318] on input "Search" at bounding box center [783, 321] width 255 height 9
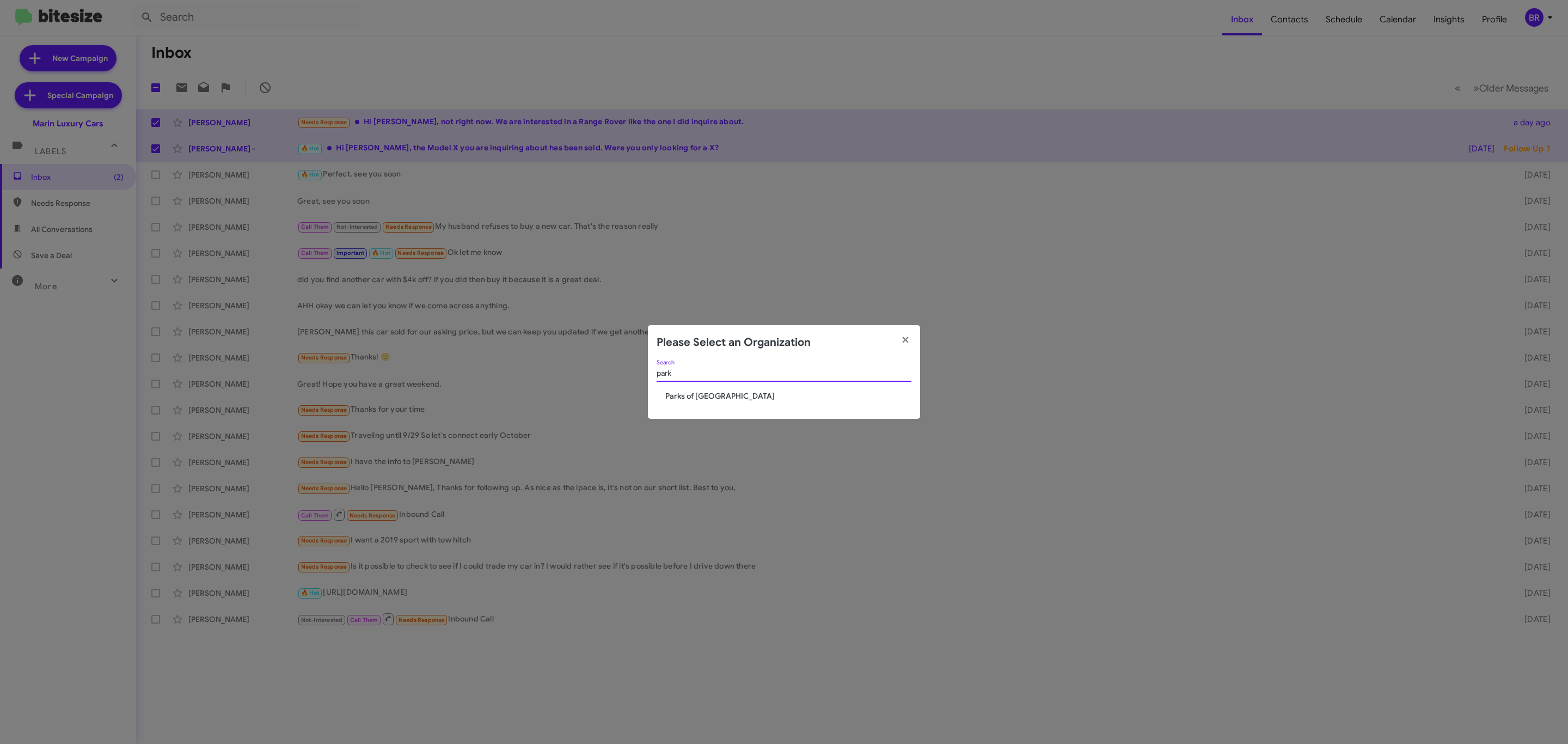
type input "park"
click at [735, 397] on span "Parks of [GEOGRAPHIC_DATA]" at bounding box center [788, 395] width 246 height 11
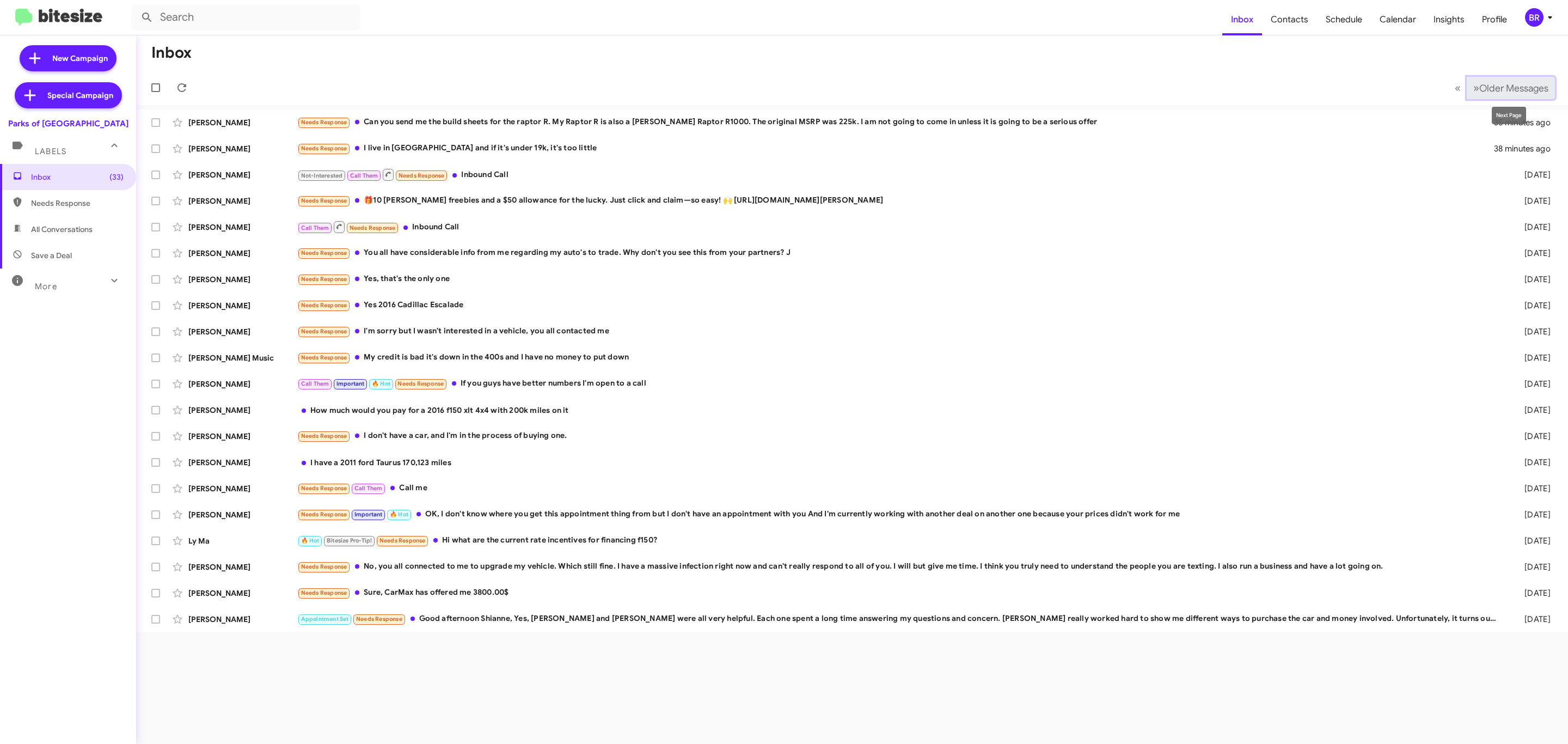
click at [1513, 80] on button "» Next Older Messages" at bounding box center [1511, 88] width 88 height 22
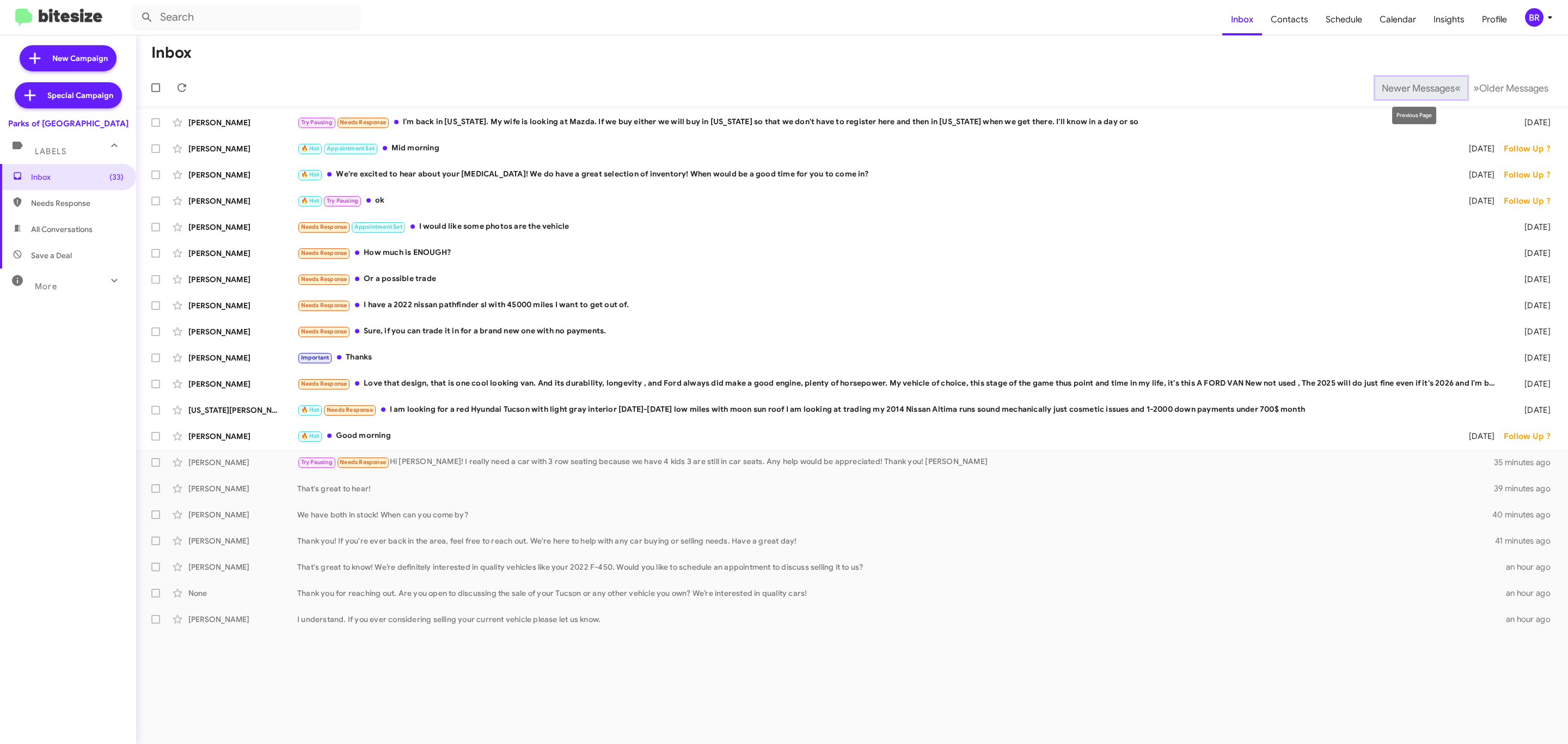
click at [1402, 90] on span "Newer Messages" at bounding box center [1418, 88] width 73 height 12
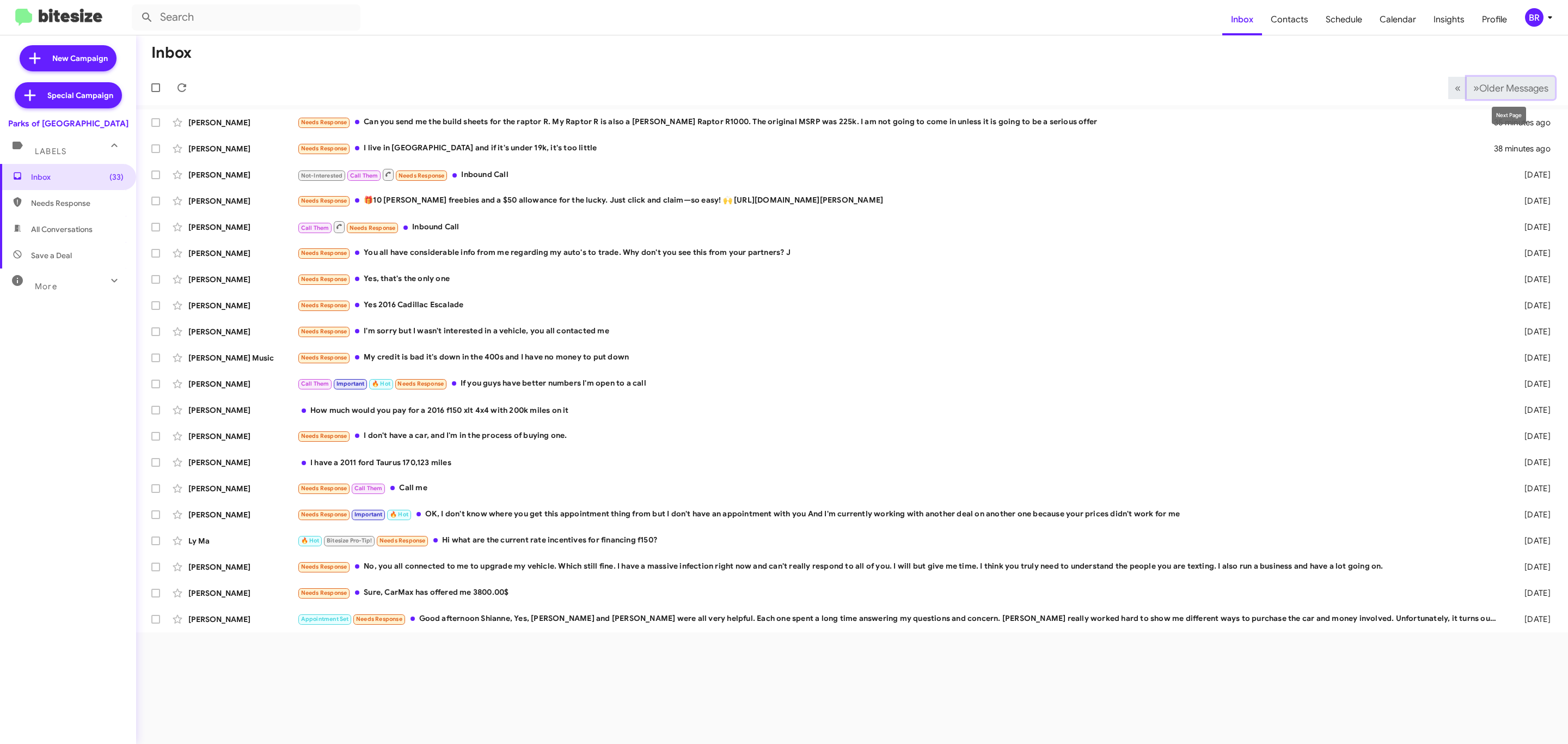
click at [1522, 84] on span "Older Messages" at bounding box center [1514, 88] width 69 height 12
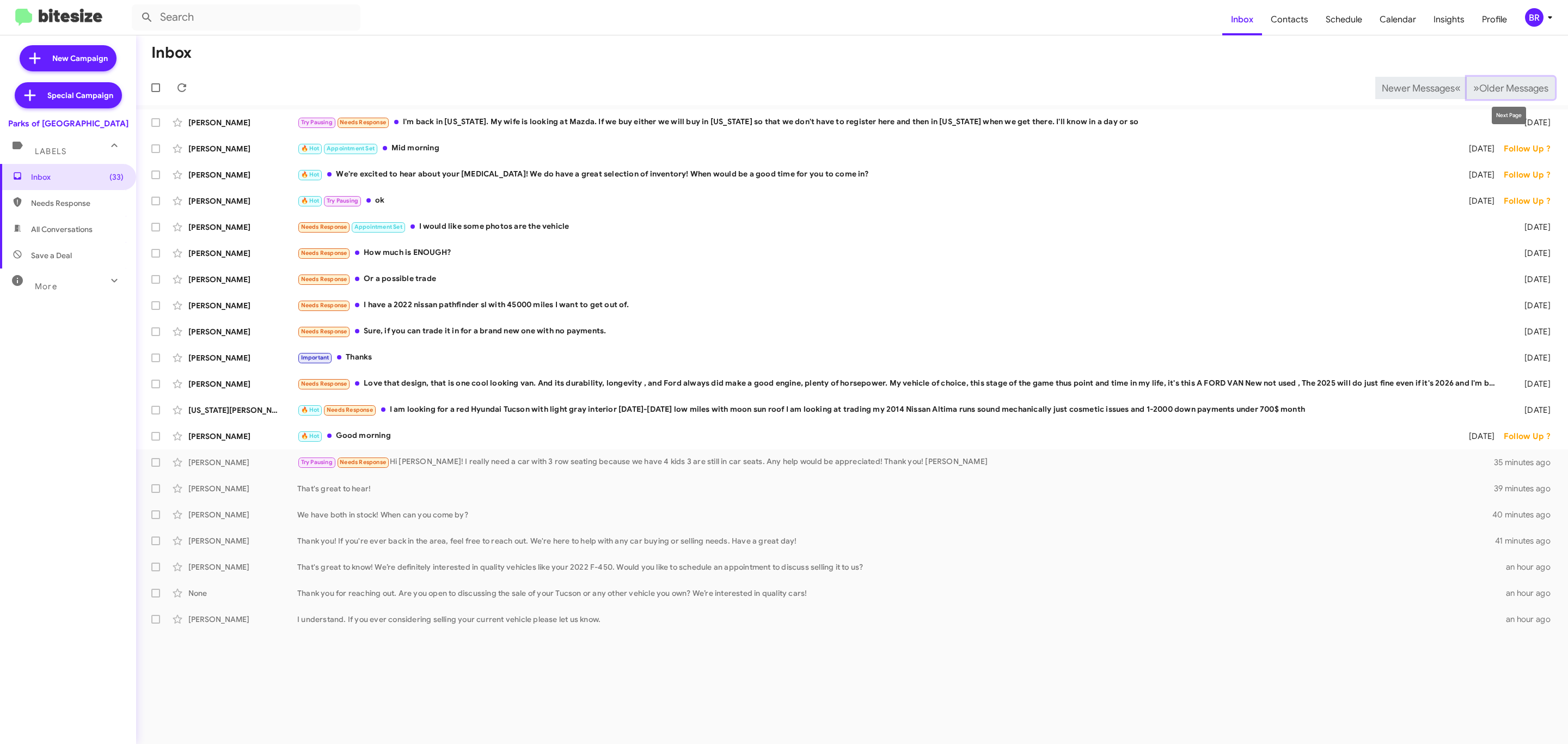
click at [1497, 80] on button "» Next Older Messages" at bounding box center [1511, 88] width 88 height 22
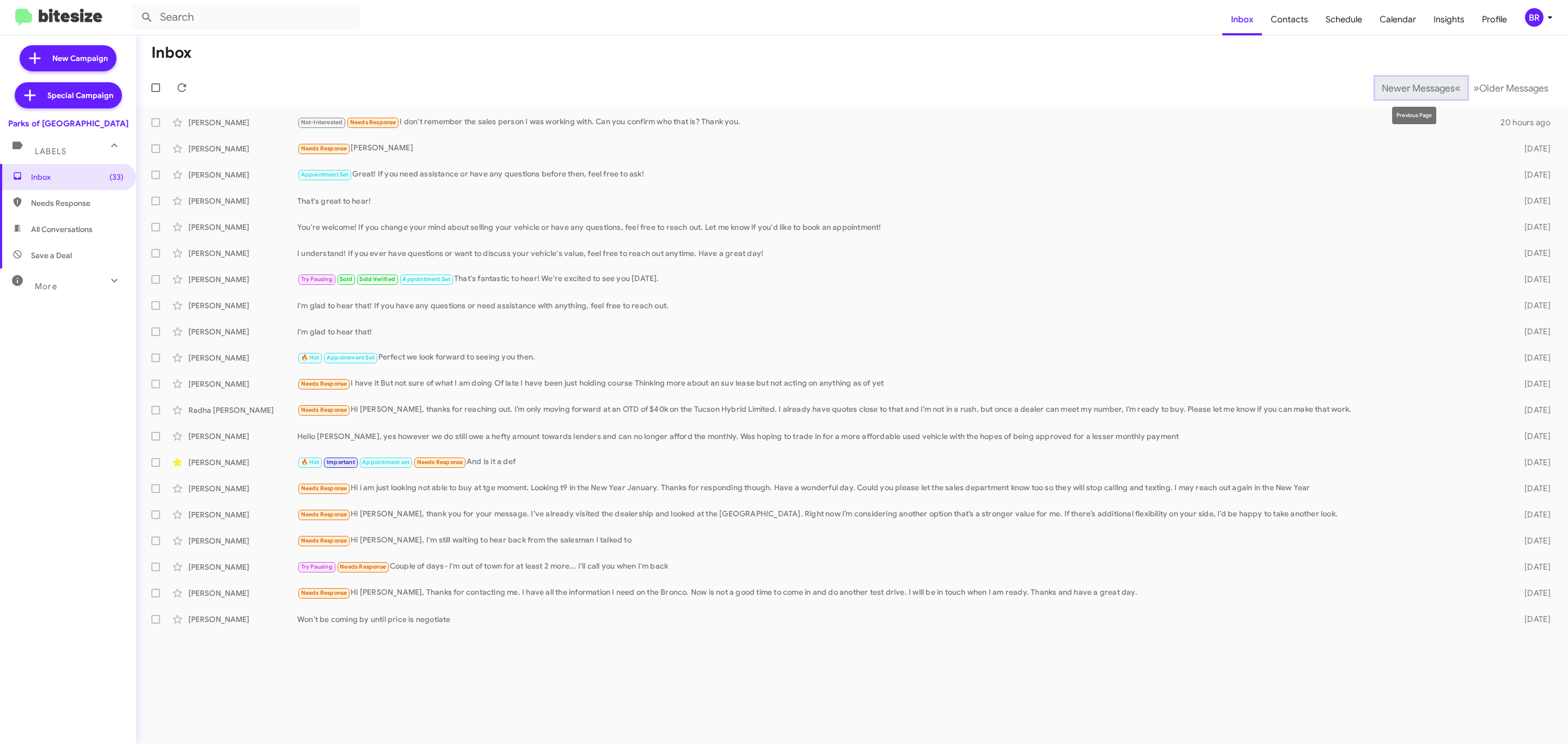
click at [1427, 85] on span "Newer Messages" at bounding box center [1418, 88] width 73 height 12
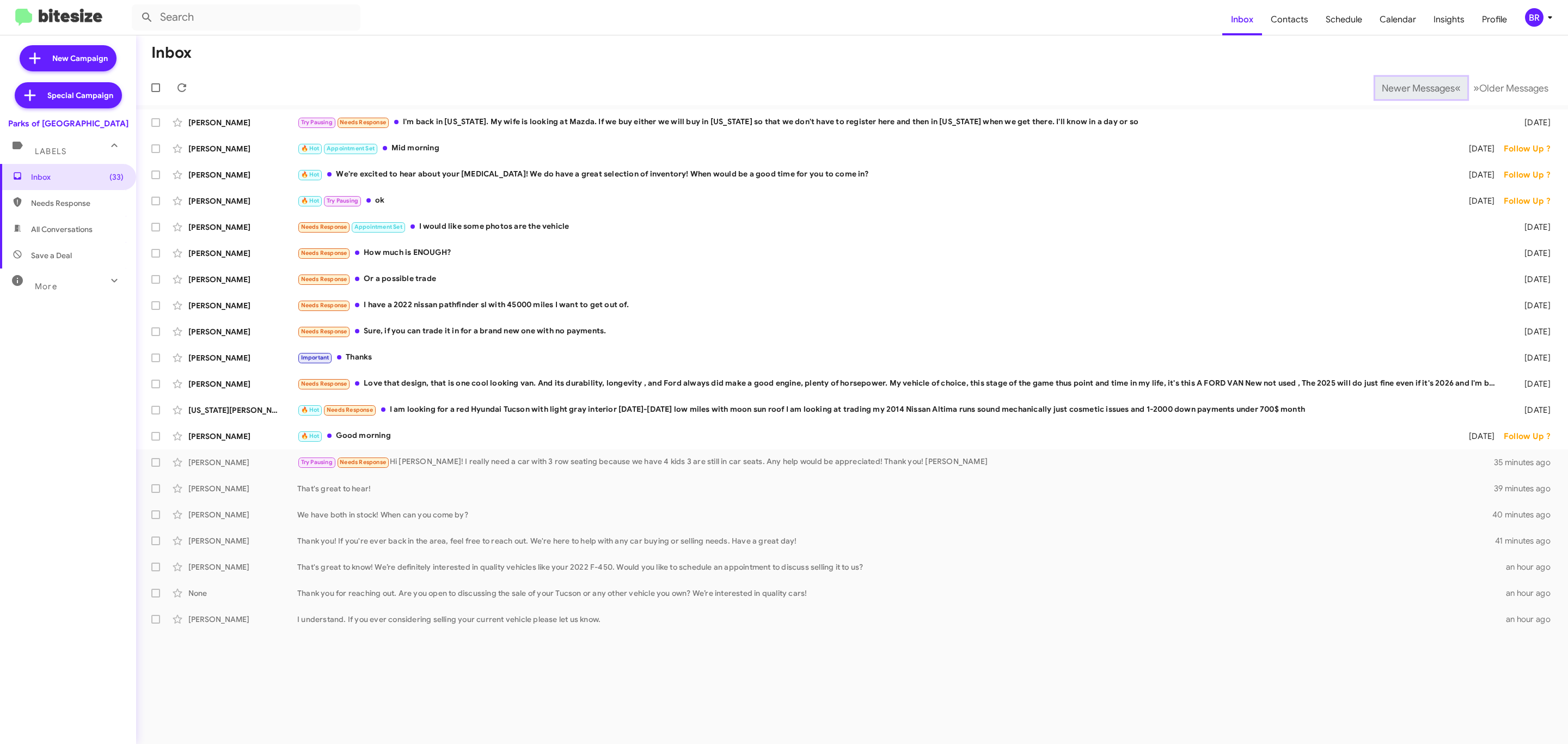
click at [1415, 81] on button "Newer Messages « Previous" at bounding box center [1421, 88] width 92 height 22
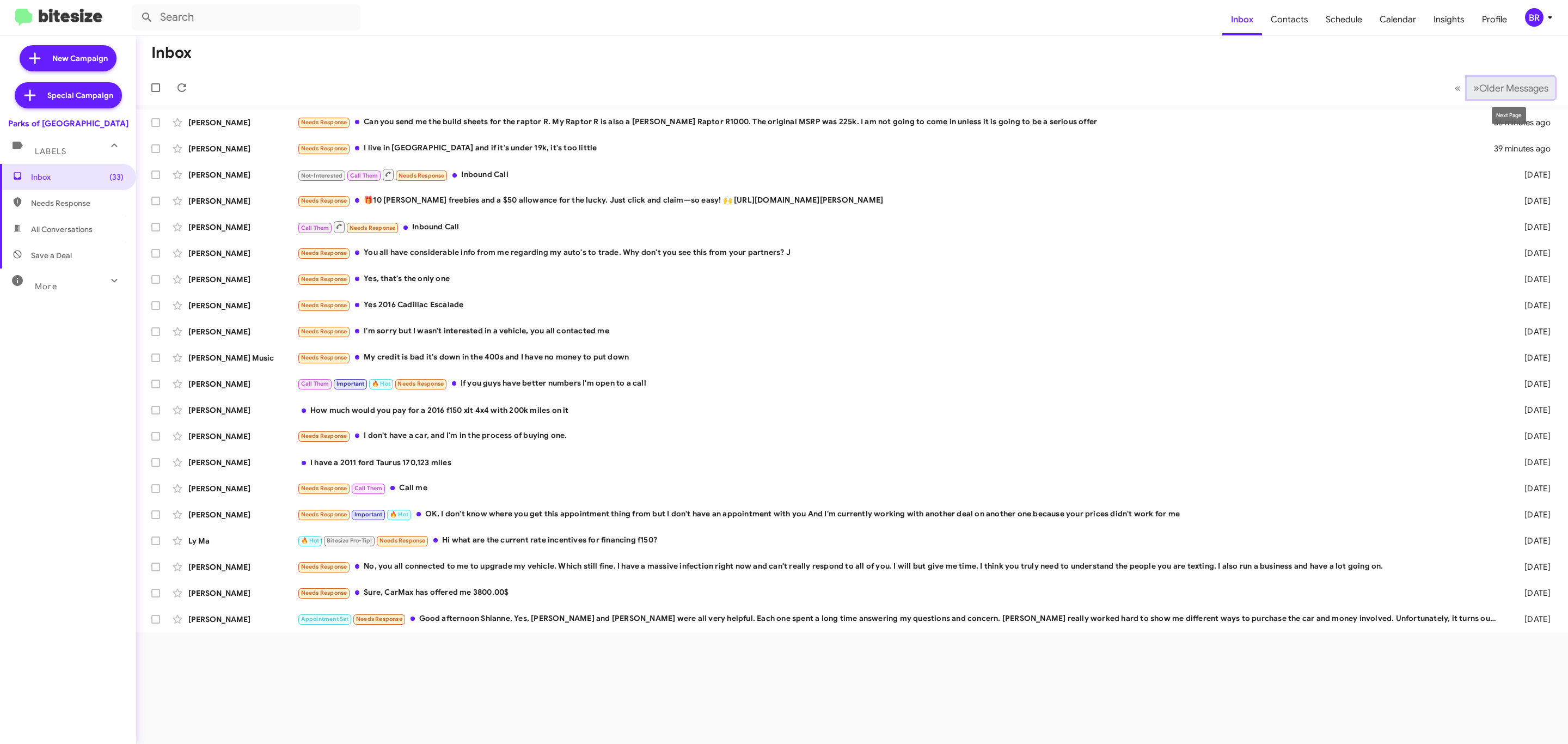
click at [1541, 88] on span "Older Messages" at bounding box center [1514, 88] width 69 height 12
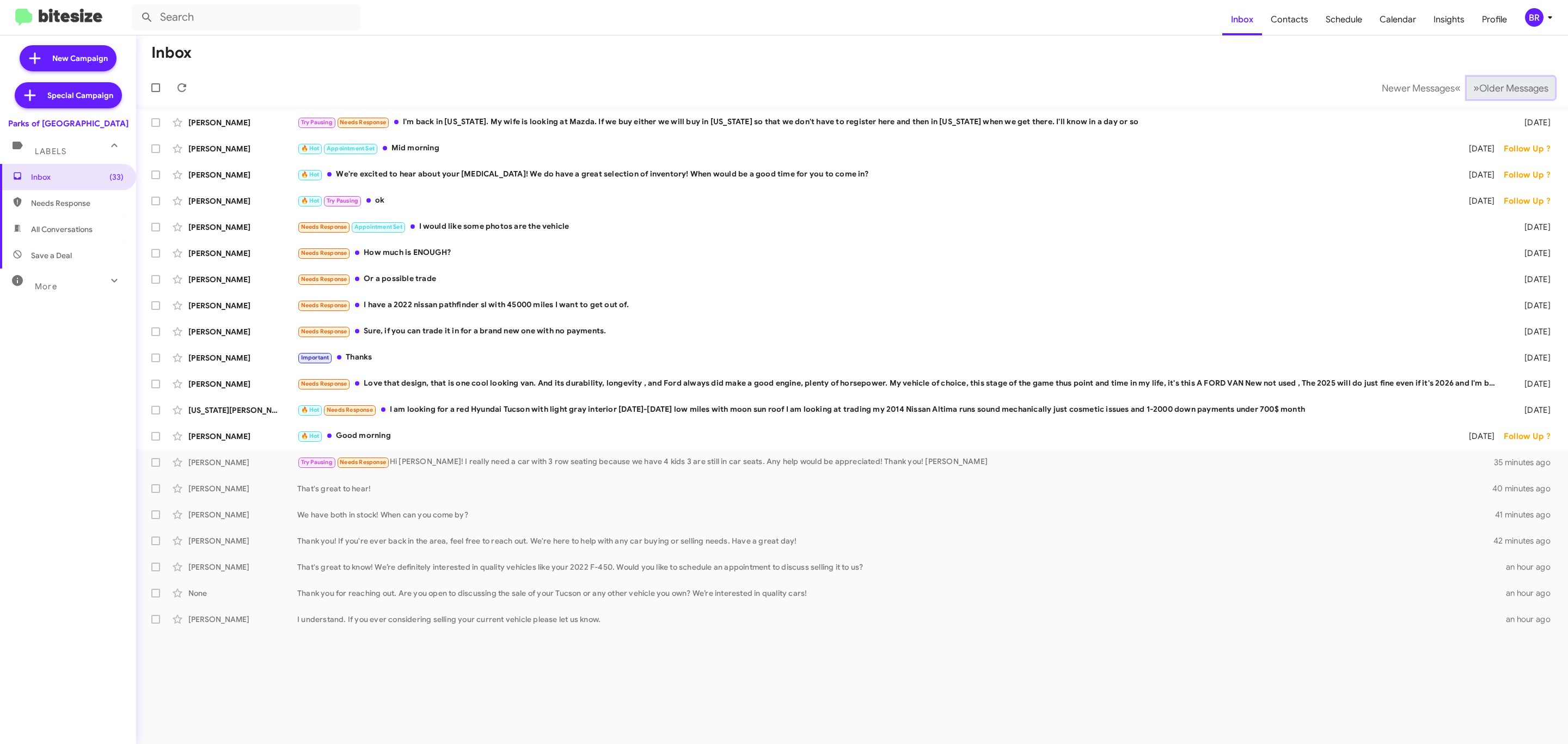
click at [1485, 91] on span "Older Messages" at bounding box center [1514, 88] width 69 height 12
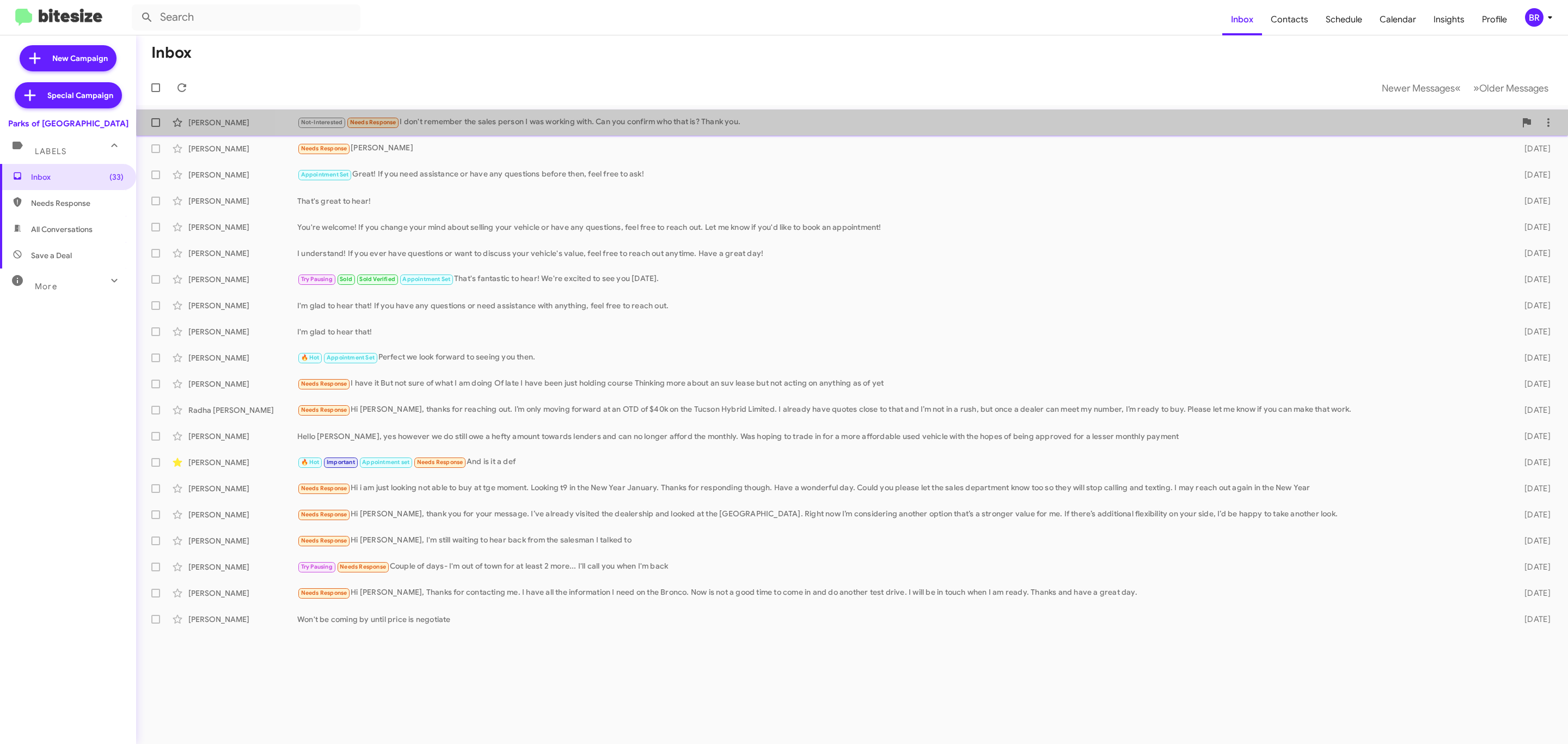
click at [1031, 128] on div "Not-Interested Needs Response I don't remember the sales person I was working w…" at bounding box center [907, 123] width 1218 height 13
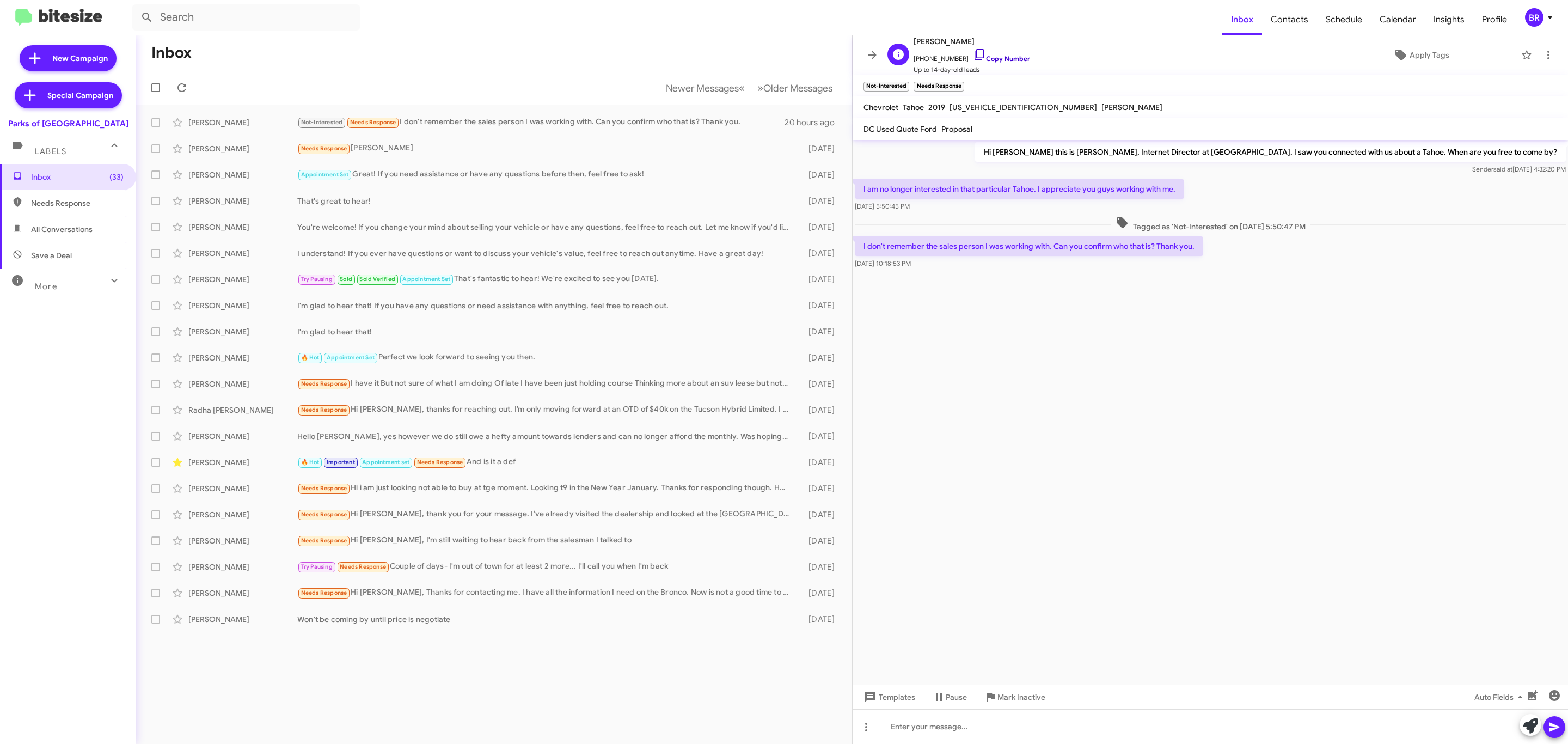
click at [997, 61] on link "Copy Number" at bounding box center [1002, 58] width 57 height 8
click at [870, 61] on icon at bounding box center [872, 55] width 13 height 13
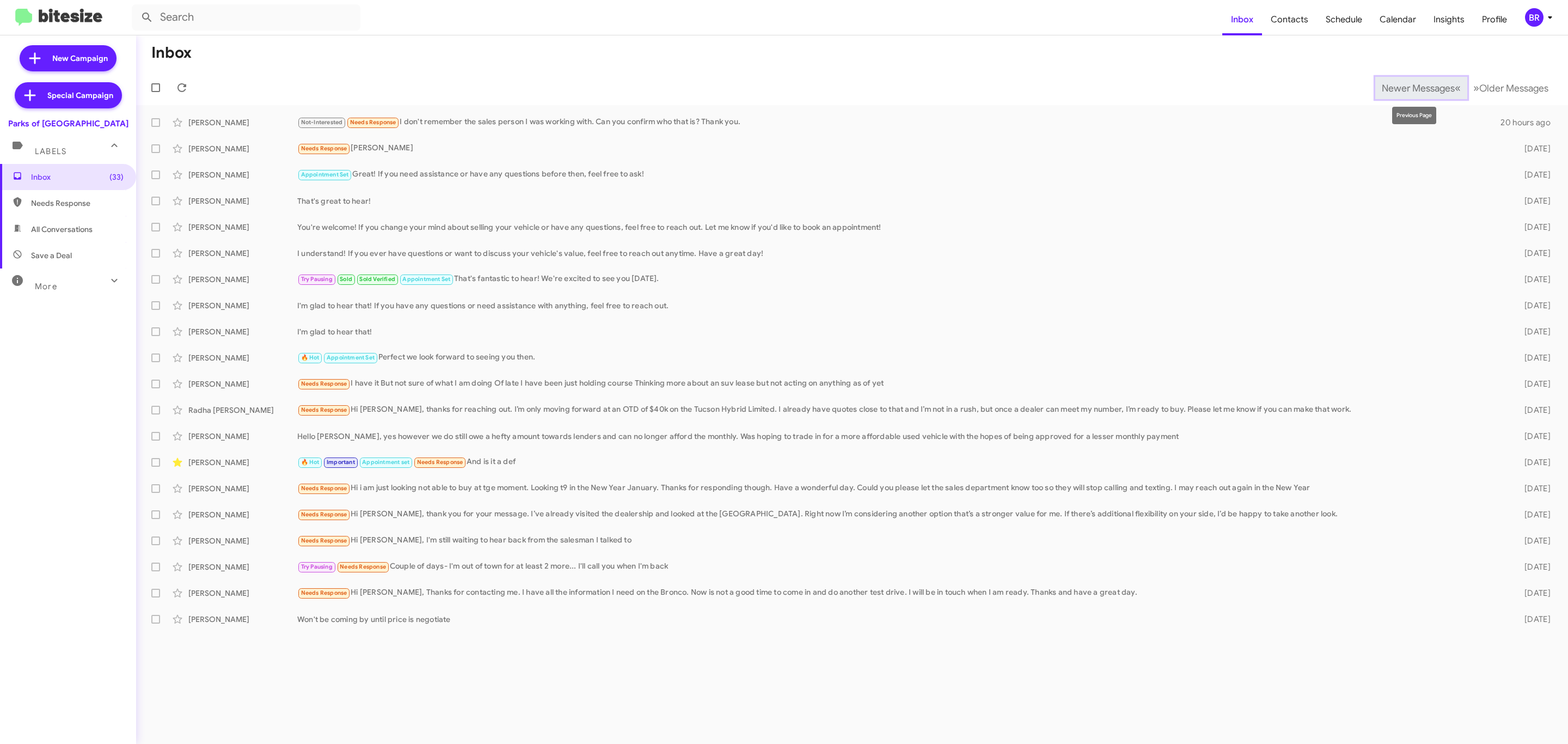
click at [1405, 84] on span "Newer Messages" at bounding box center [1418, 88] width 73 height 12
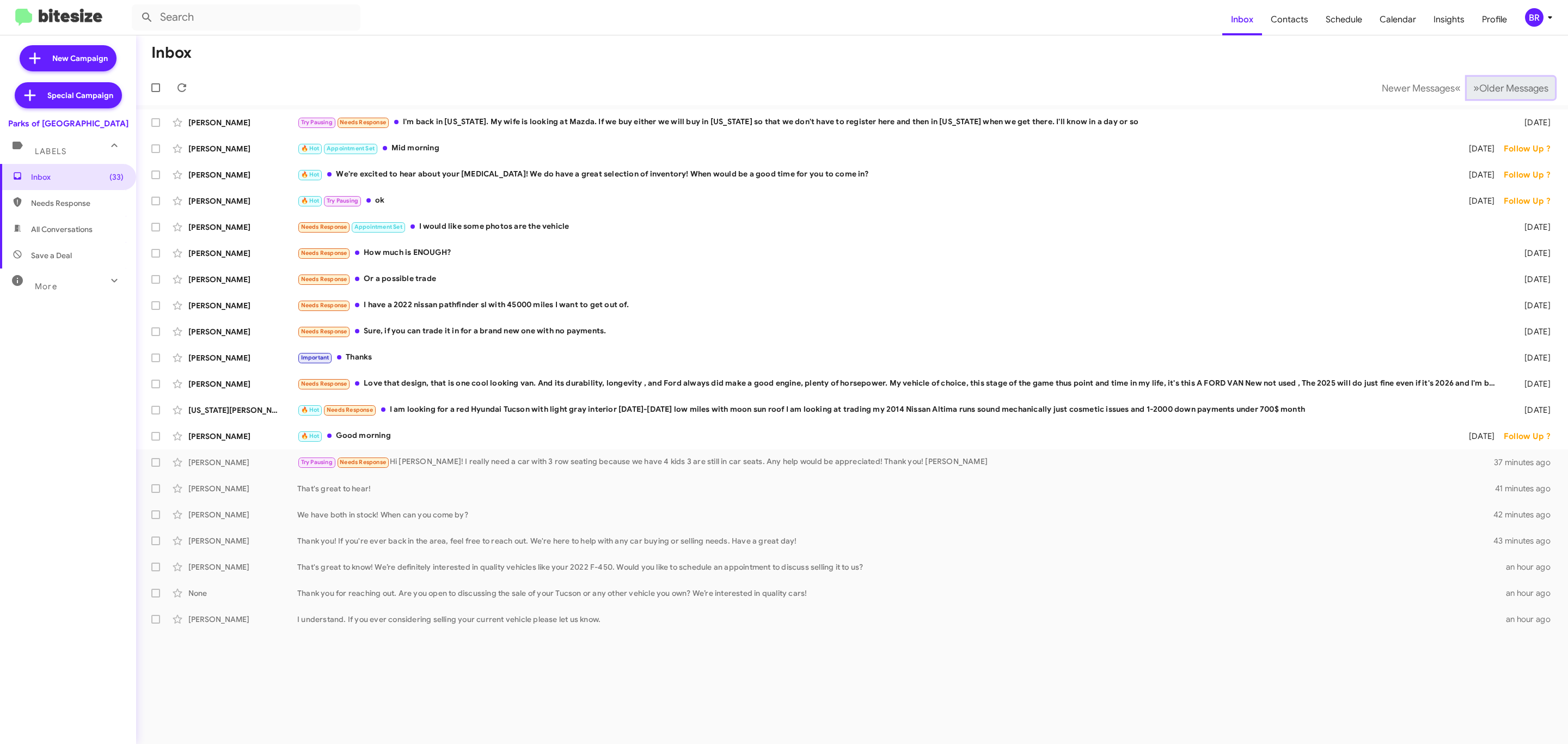
click at [1511, 96] on button "» Next Older Messages" at bounding box center [1511, 88] width 88 height 22
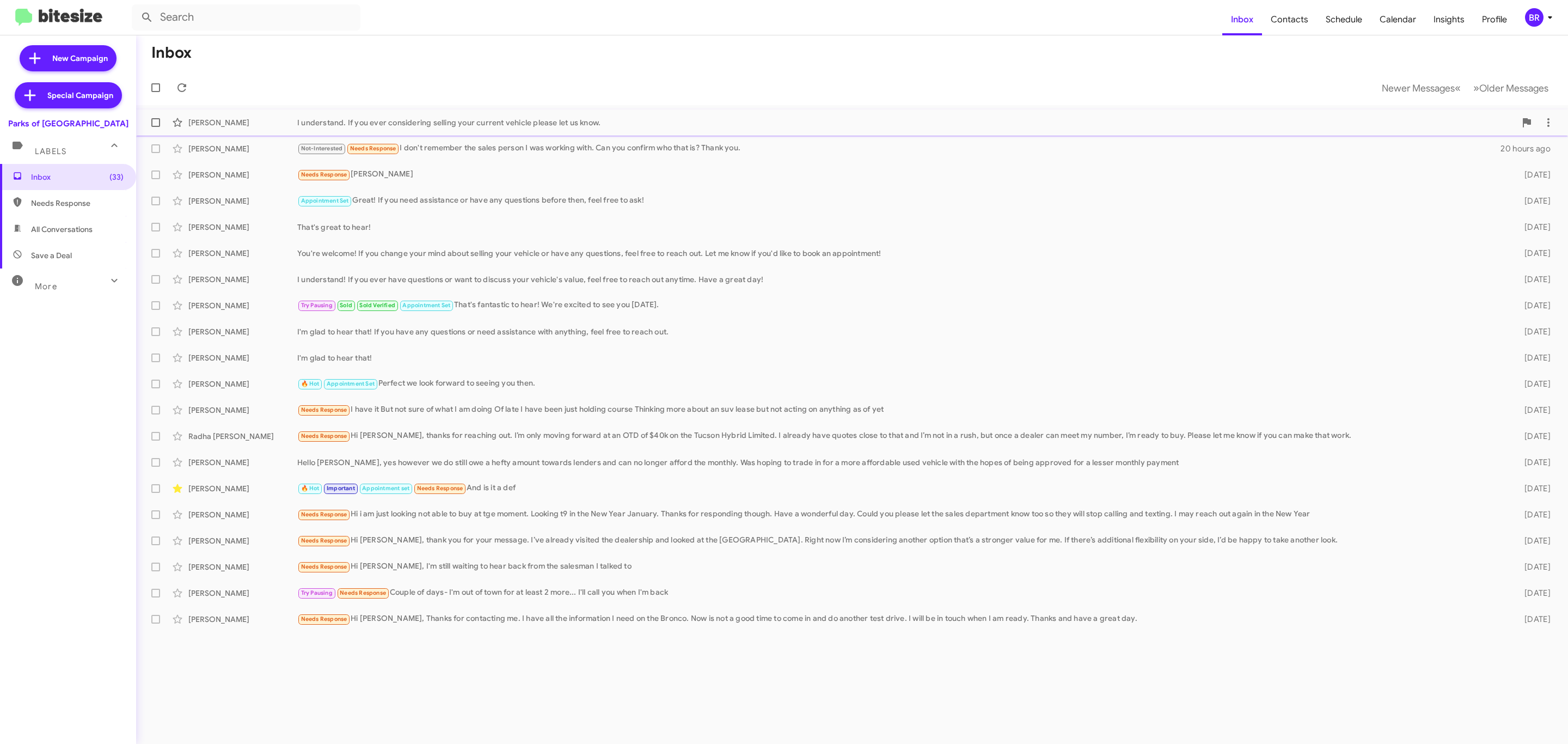
click at [422, 118] on div "I understand. If you ever considering selling your current vehicle please let u…" at bounding box center [907, 122] width 1218 height 11
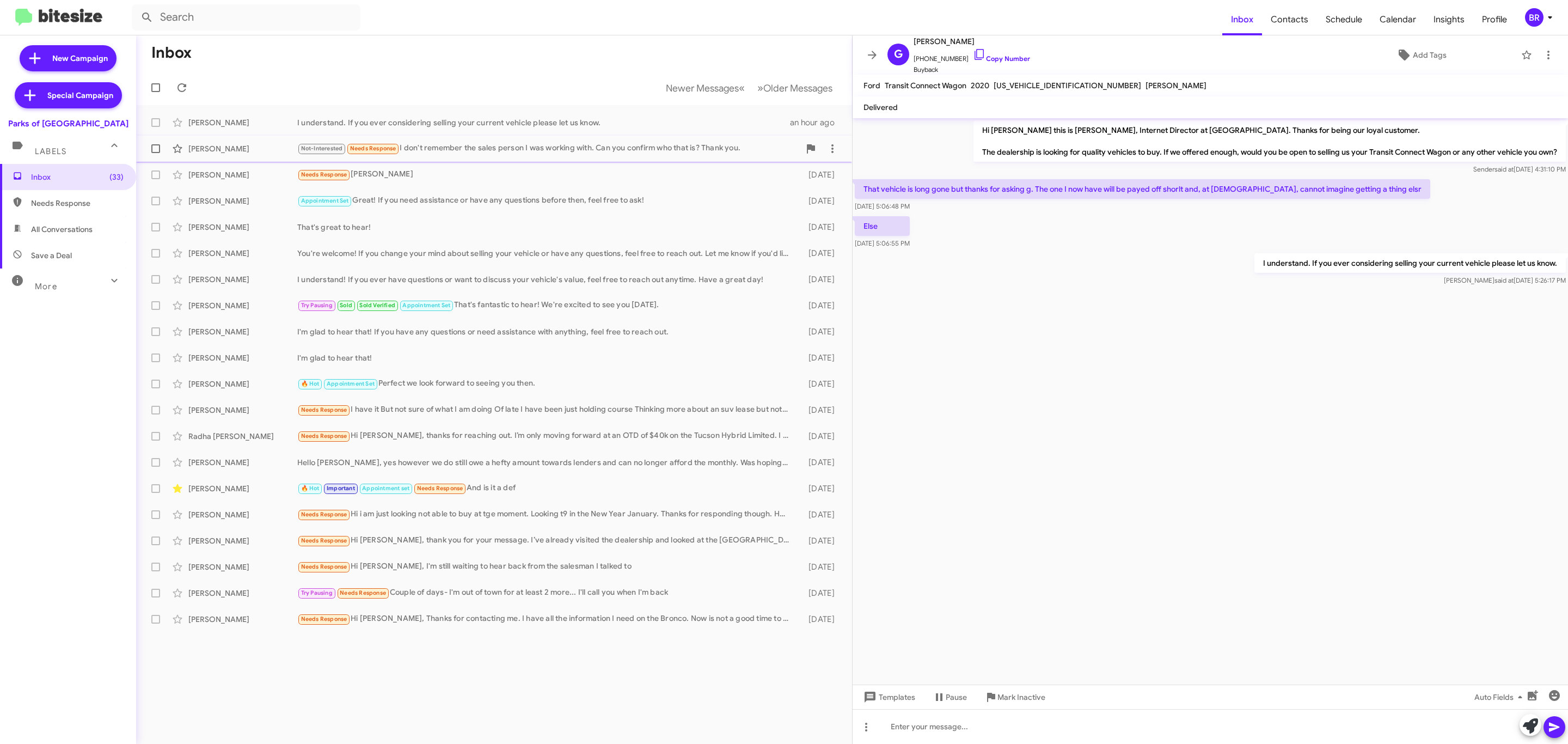
click at [481, 158] on div "Ron Akins Not-Interested Needs Response I don't remember the sales person I was…" at bounding box center [494, 148] width 698 height 22
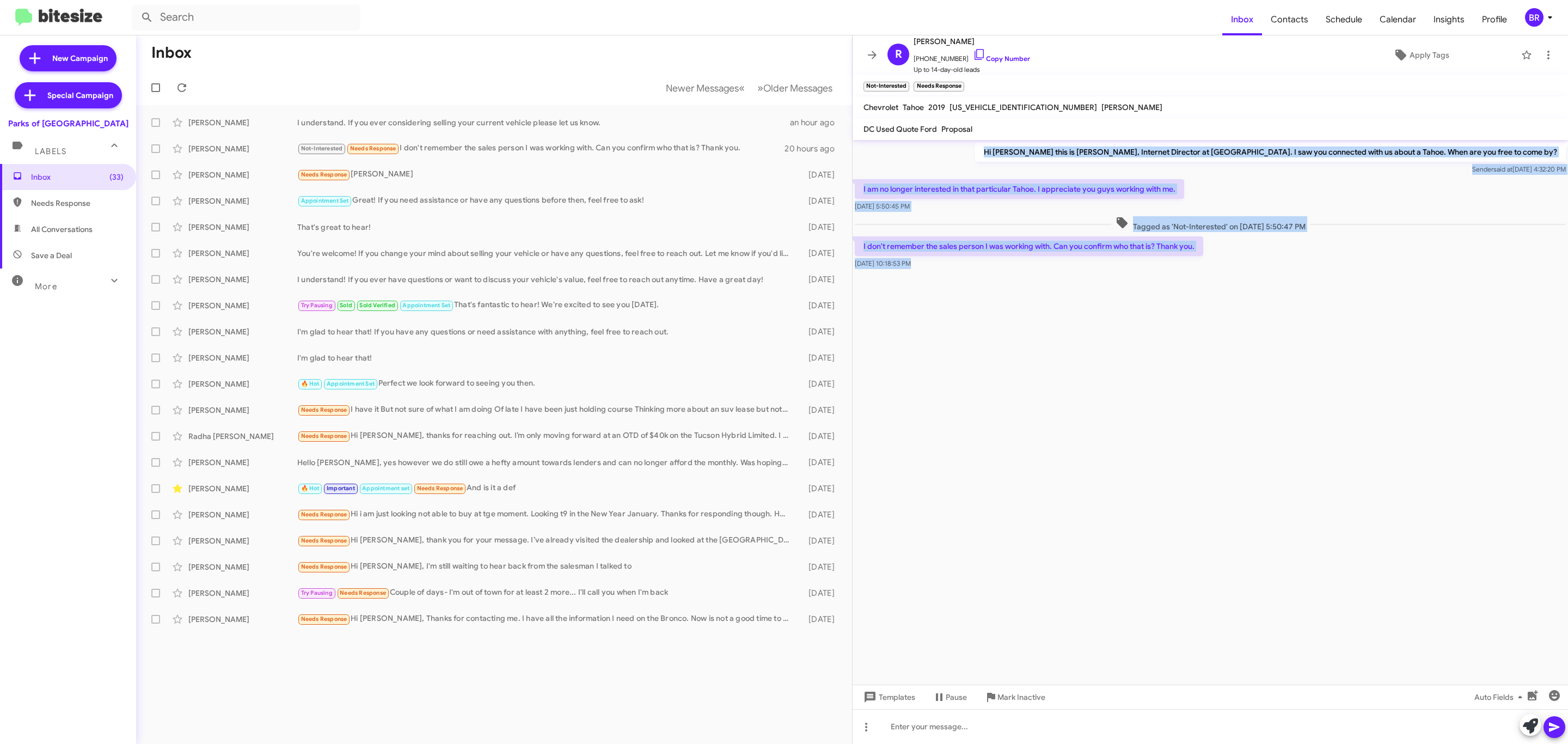
drag, startPoint x: 981, startPoint y: 143, endPoint x: 1345, endPoint y: 320, distance: 404.8
click at [1345, 320] on cdk-virtual-scroll-viewport "Hi Ron this is Shianne Harrison, Internet Director at Parks of Gainesville. I s…" at bounding box center [1210, 412] width 716 height 544
copy div "Hi Ron this is Shianne Harrison, Internet Director at Parks of Gainesville. I s…"
click at [505, 118] on div "I understand. If you ever considering selling your current vehicle please let u…" at bounding box center [549, 122] width 502 height 11
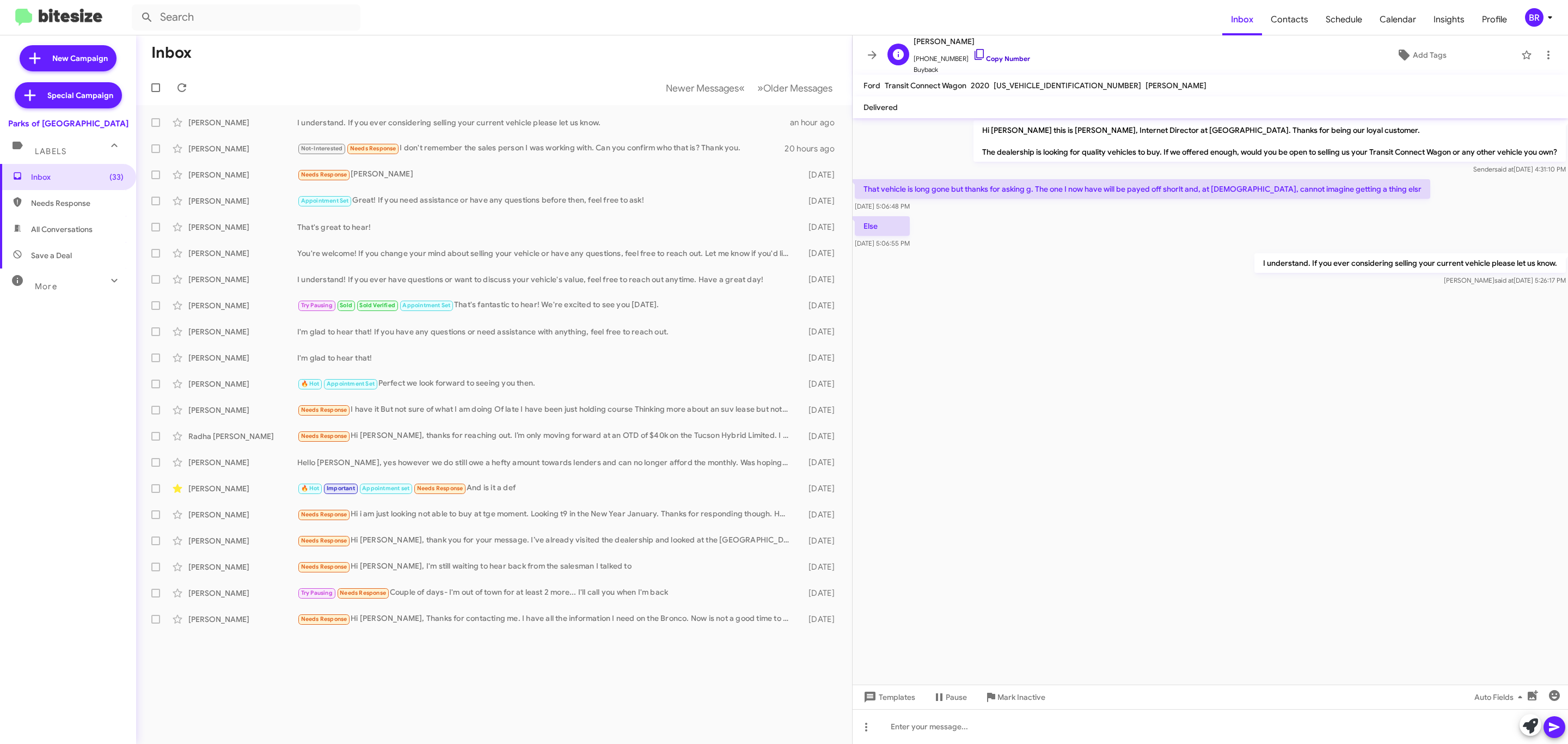
click at [994, 61] on link "Copy Number" at bounding box center [1002, 58] width 57 height 8
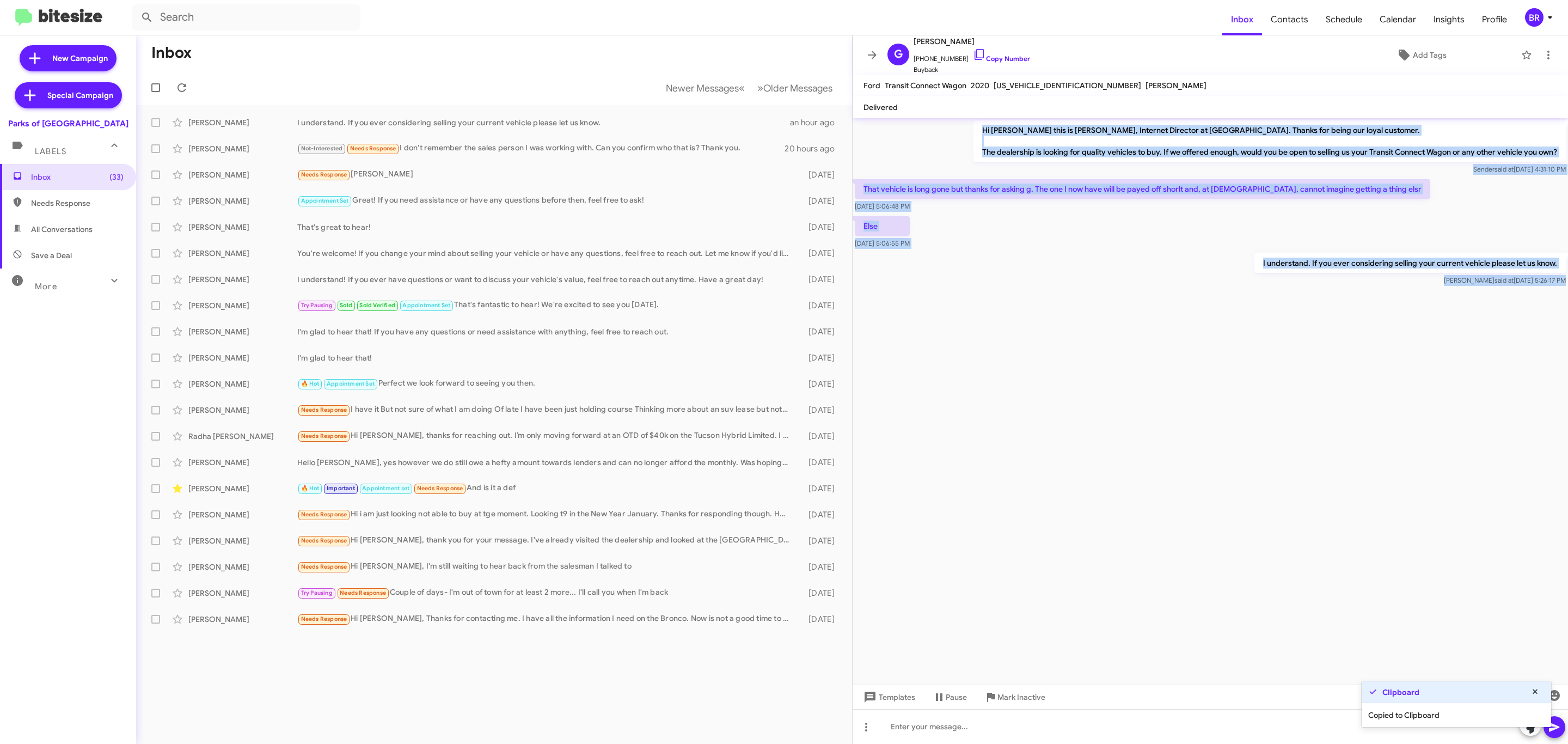
drag, startPoint x: 954, startPoint y: 128, endPoint x: 1196, endPoint y: 385, distance: 353.0
click at [1196, 385] on cdk-virtual-scroll-viewport "Hi Glenn this is Shianne Harrison, Internet Director at Parks of Gainesville. T…" at bounding box center [1210, 402] width 716 height 566
copy div "Hi Glenn this is Shianne Harrison, Internet Director at Parks of Gainesville. T…"
click at [877, 53] on icon at bounding box center [872, 55] width 13 height 13
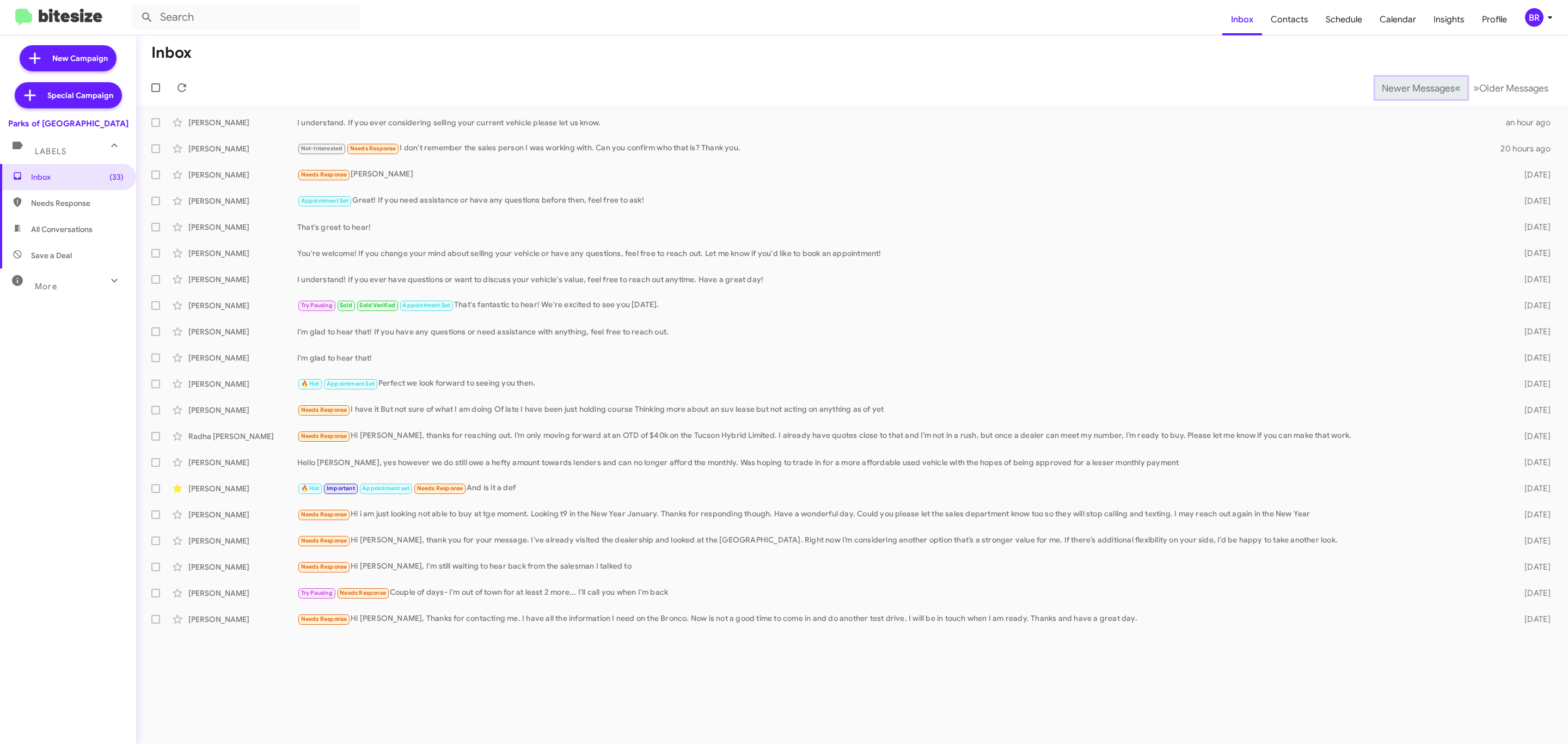
click at [1383, 80] on button "Newer Messages « Previous" at bounding box center [1421, 88] width 92 height 22
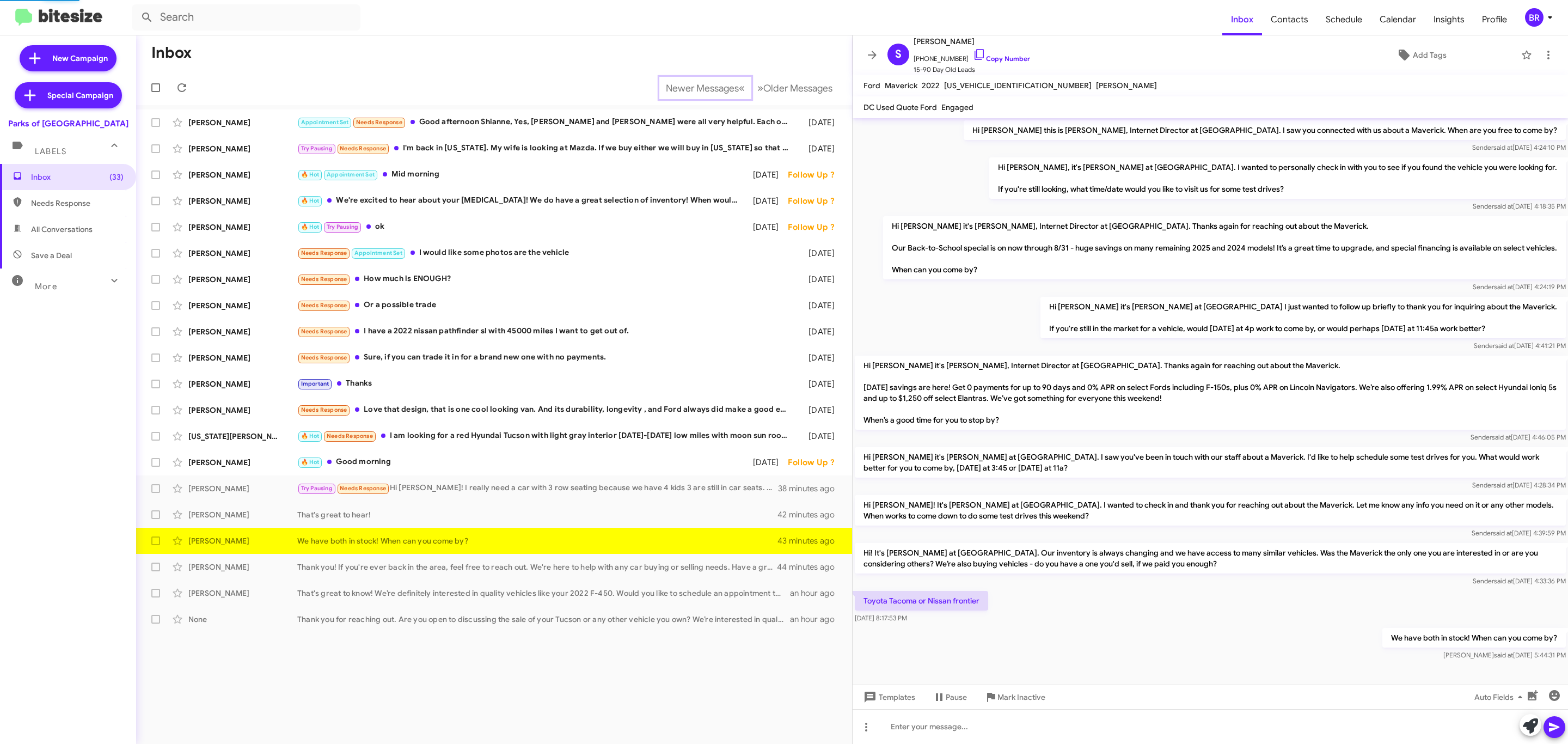
scroll to position [5, 0]
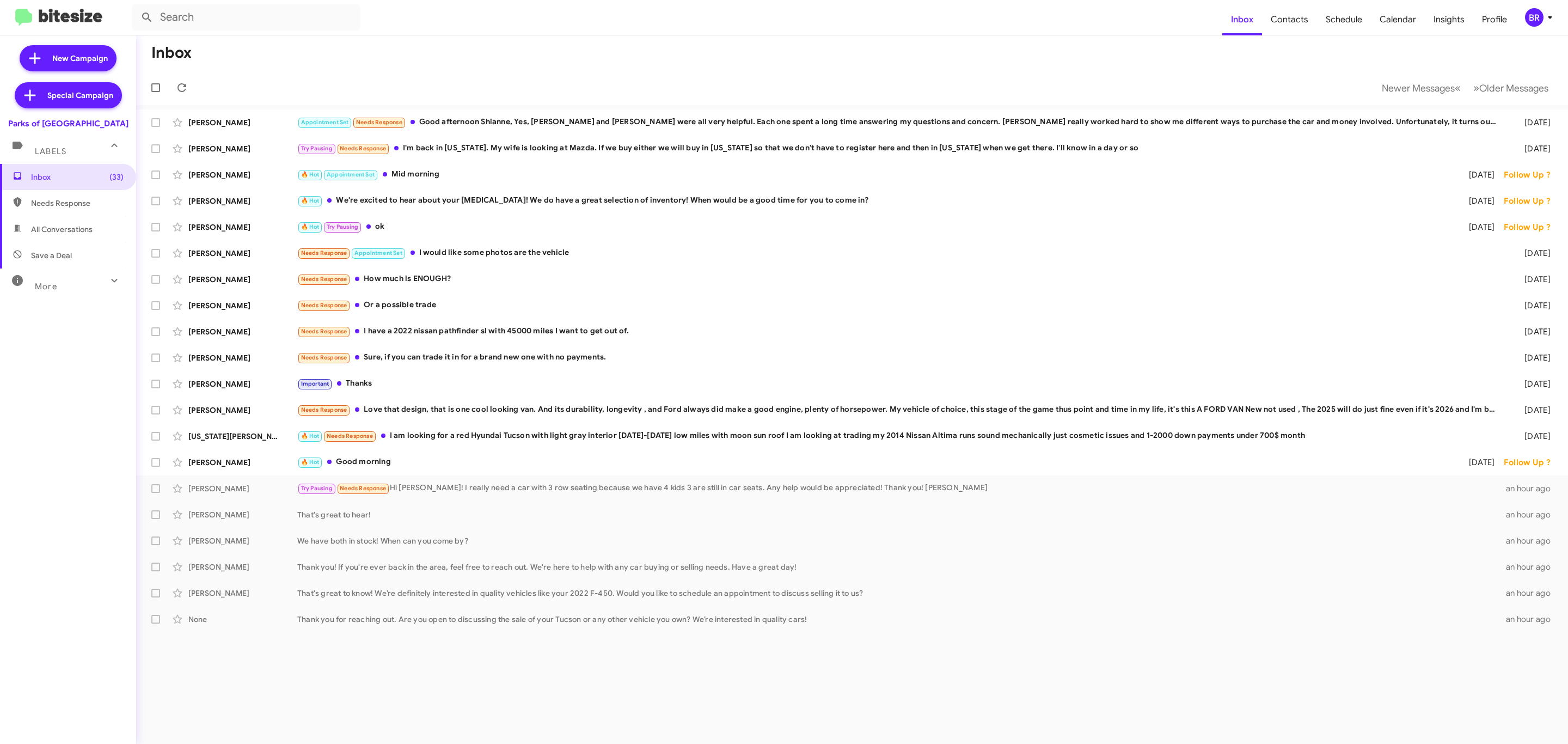
click at [1539, 15] on div "BR" at bounding box center [1534, 17] width 19 height 19
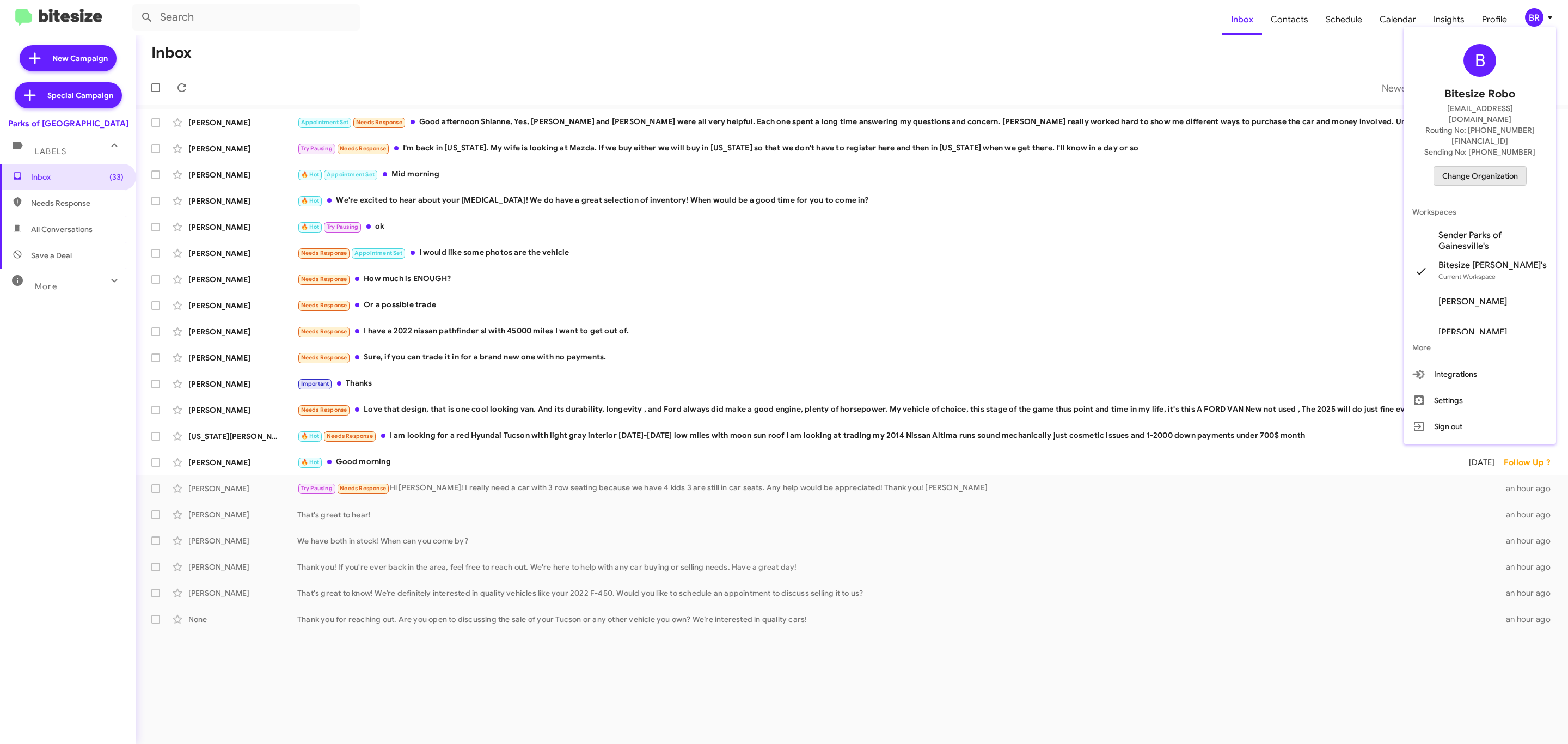
click at [1467, 167] on span "Change Organization" at bounding box center [1480, 176] width 76 height 19
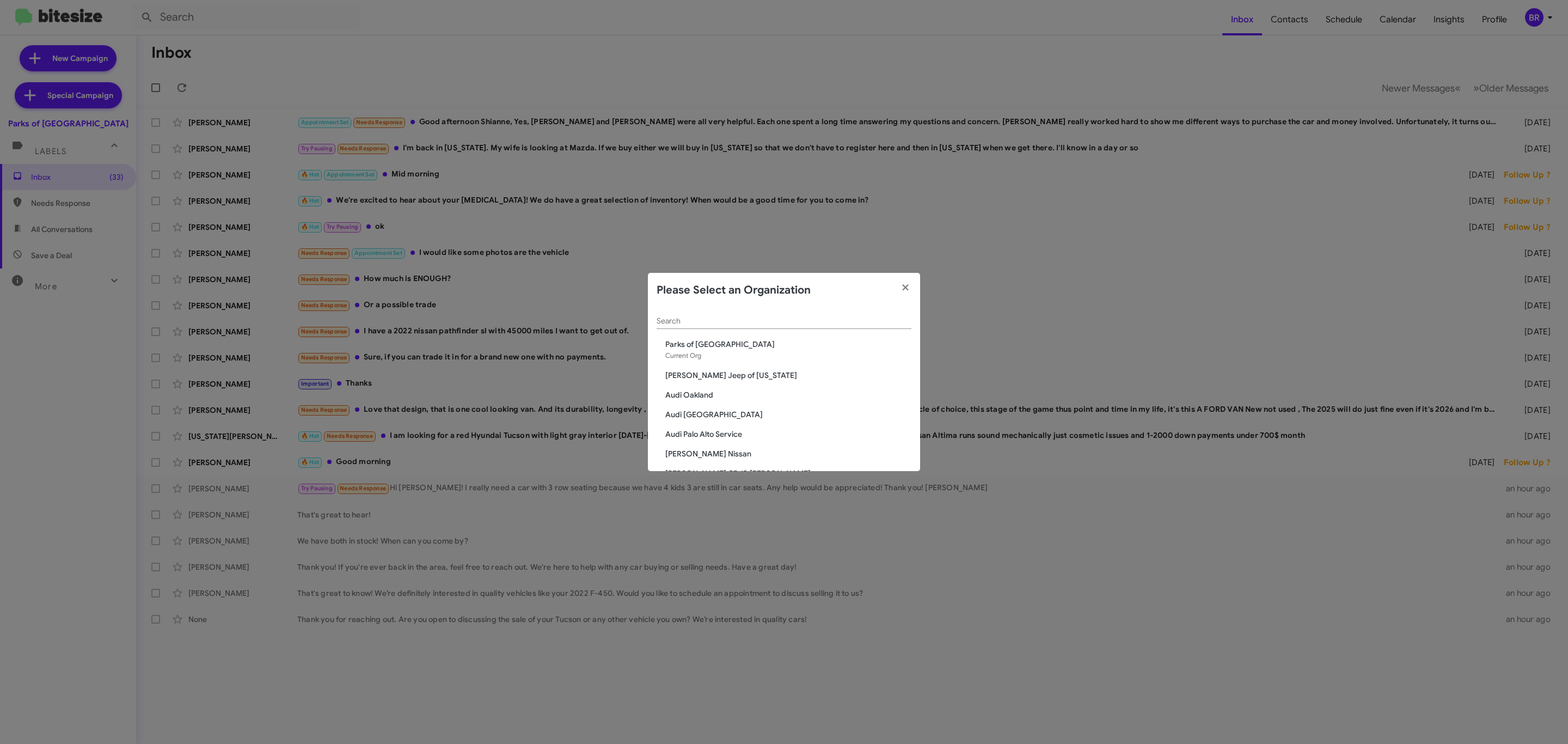
click at [773, 312] on div "Search" at bounding box center [783, 318] width 255 height 21
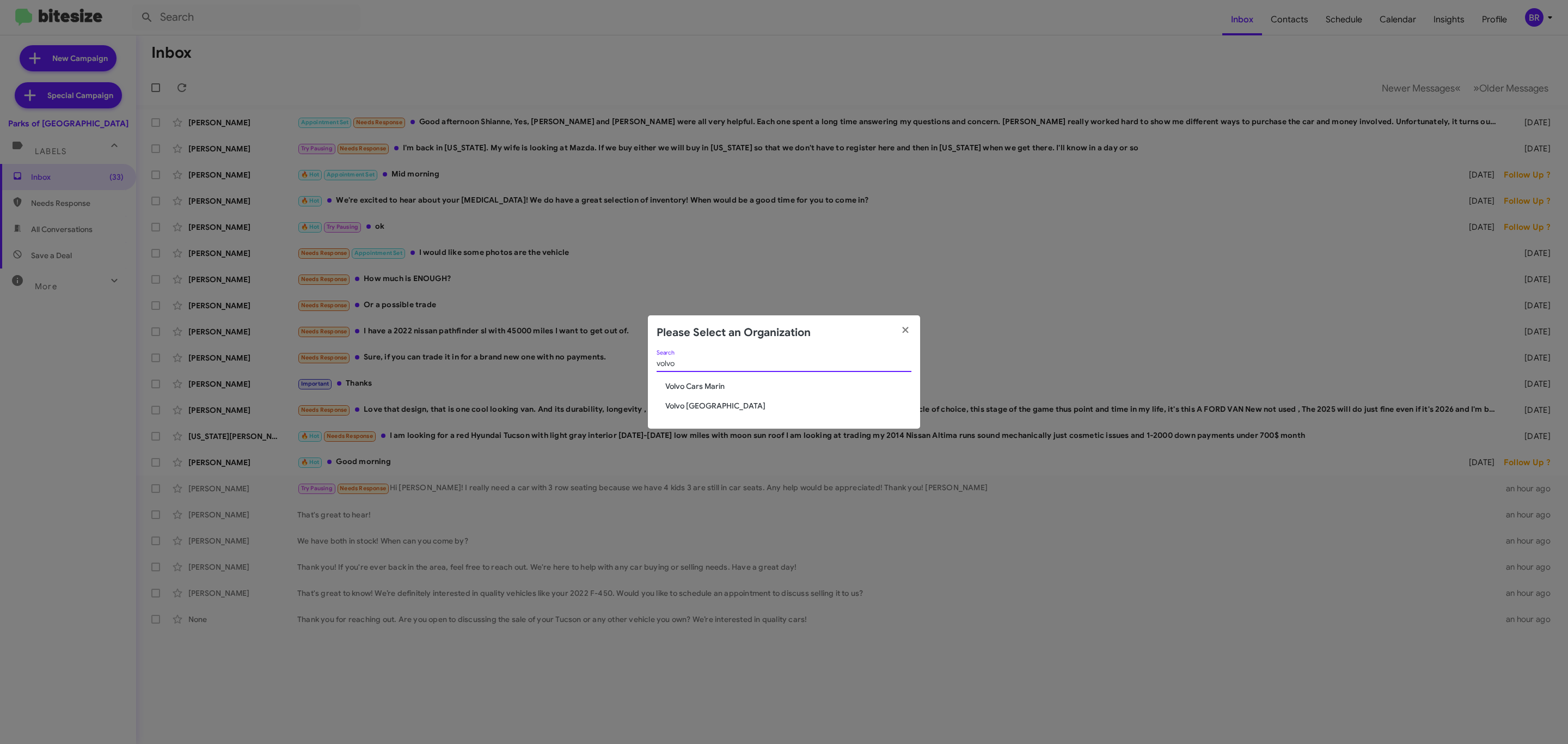
type input "volvo"
click at [707, 406] on span "Volvo [GEOGRAPHIC_DATA]" at bounding box center [788, 405] width 246 height 11
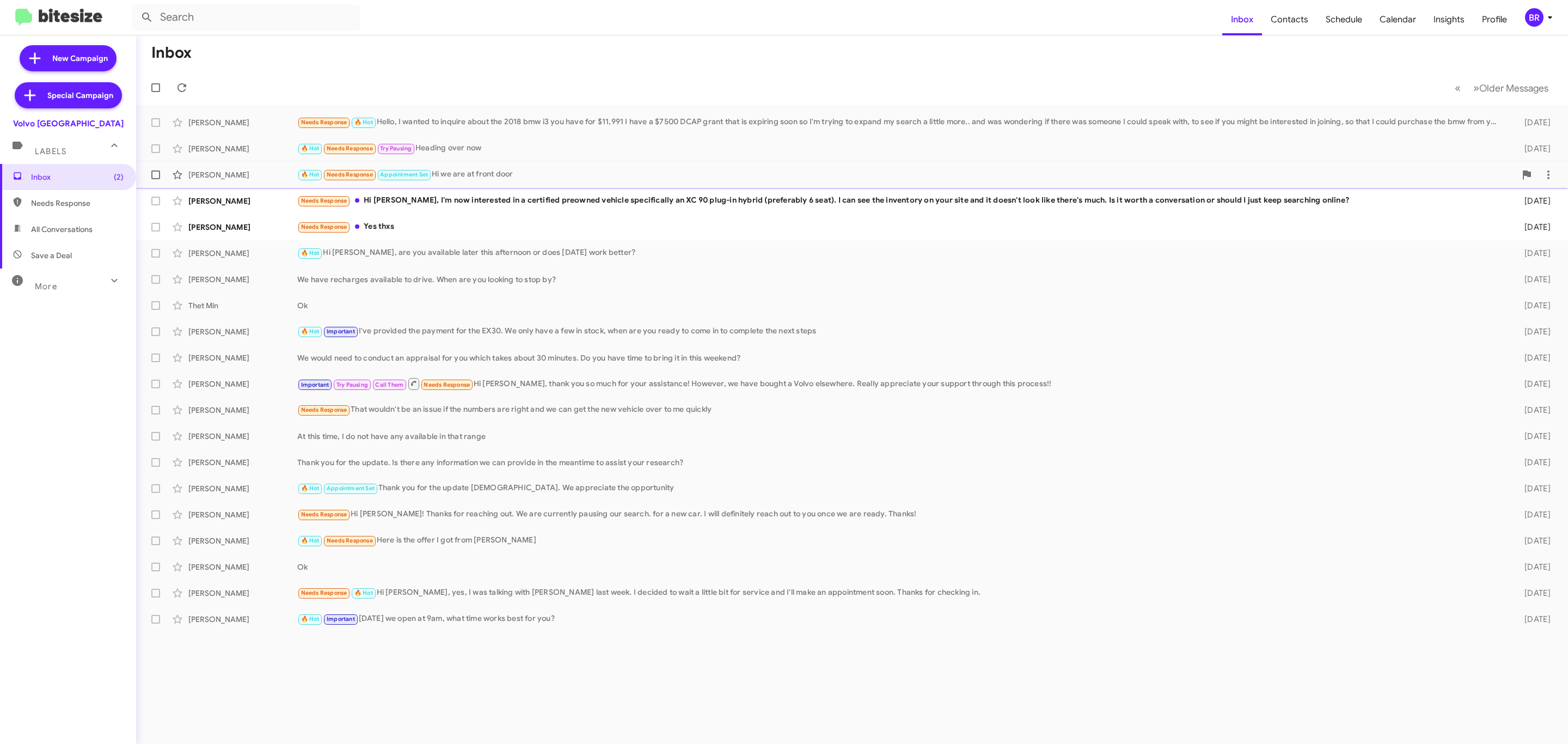
click at [158, 173] on span at bounding box center [156, 175] width 9 height 9
click at [156, 179] on input "checkbox" at bounding box center [156, 179] width 1 height 1
checkbox input "true"
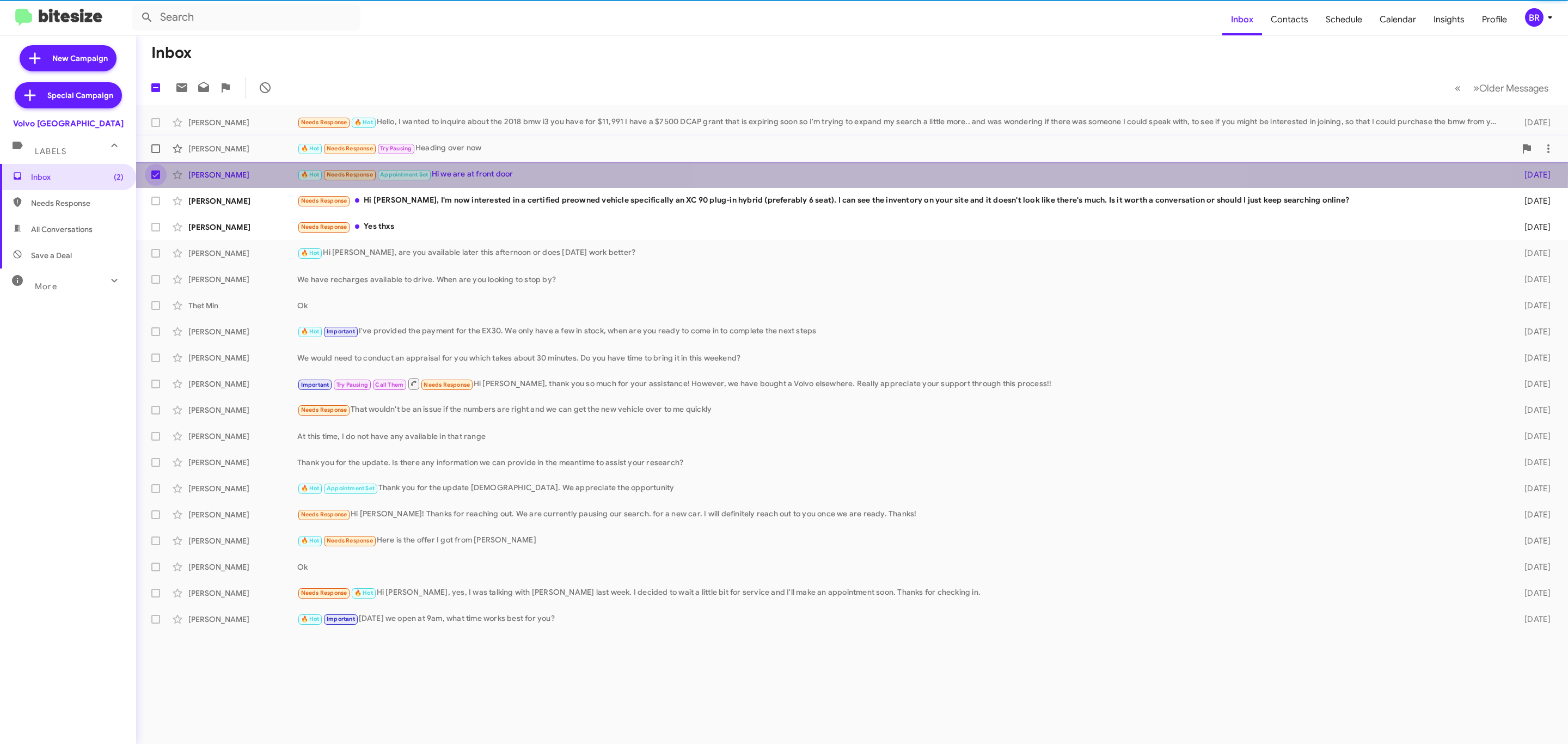
click at [158, 153] on label at bounding box center [156, 148] width 22 height 22
click at [156, 153] on input "checkbox" at bounding box center [156, 153] width 1 height 1
checkbox input "true"
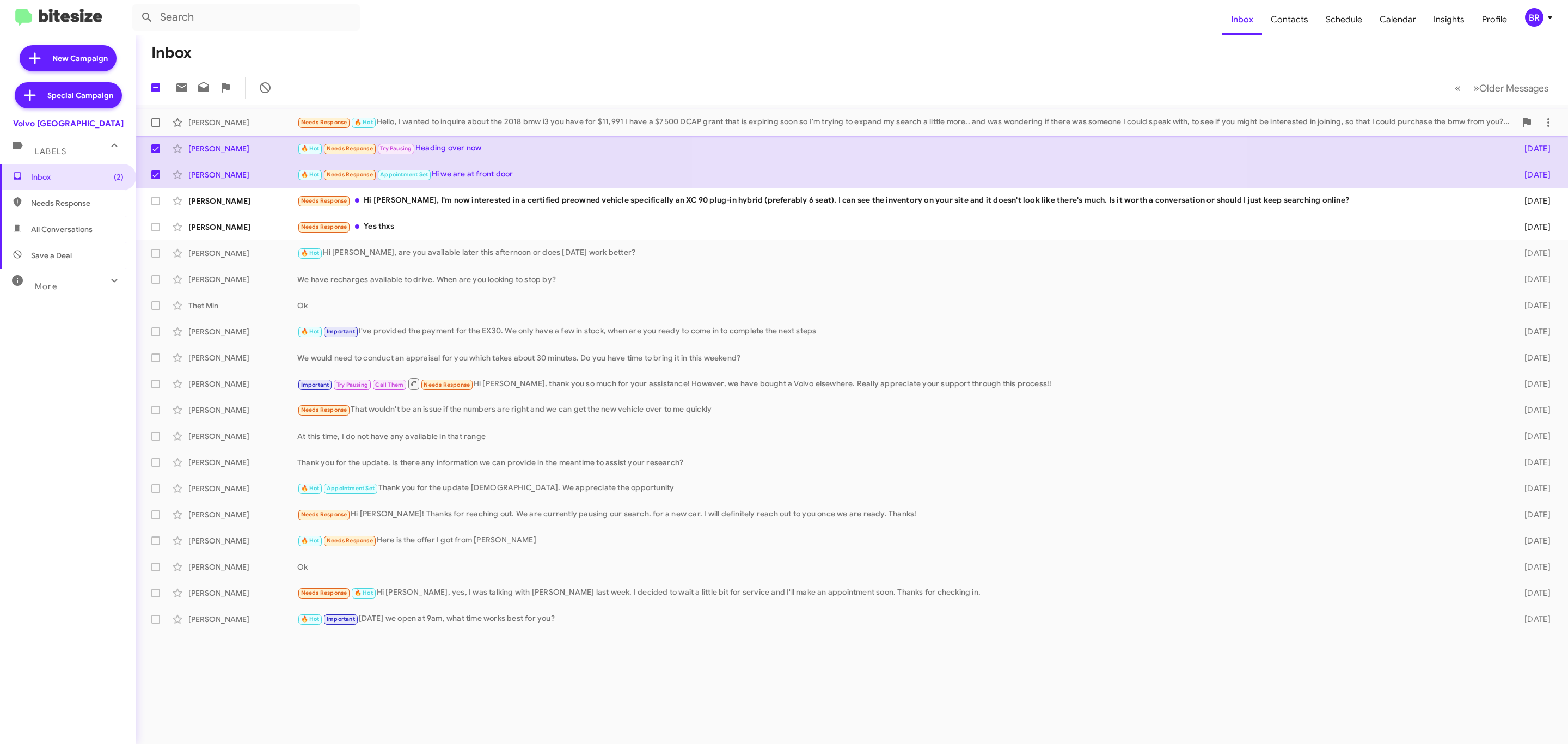
click at [158, 131] on label at bounding box center [156, 122] width 22 height 22
click at [156, 128] on input "checkbox" at bounding box center [156, 127] width 1 height 1
checkbox input "true"
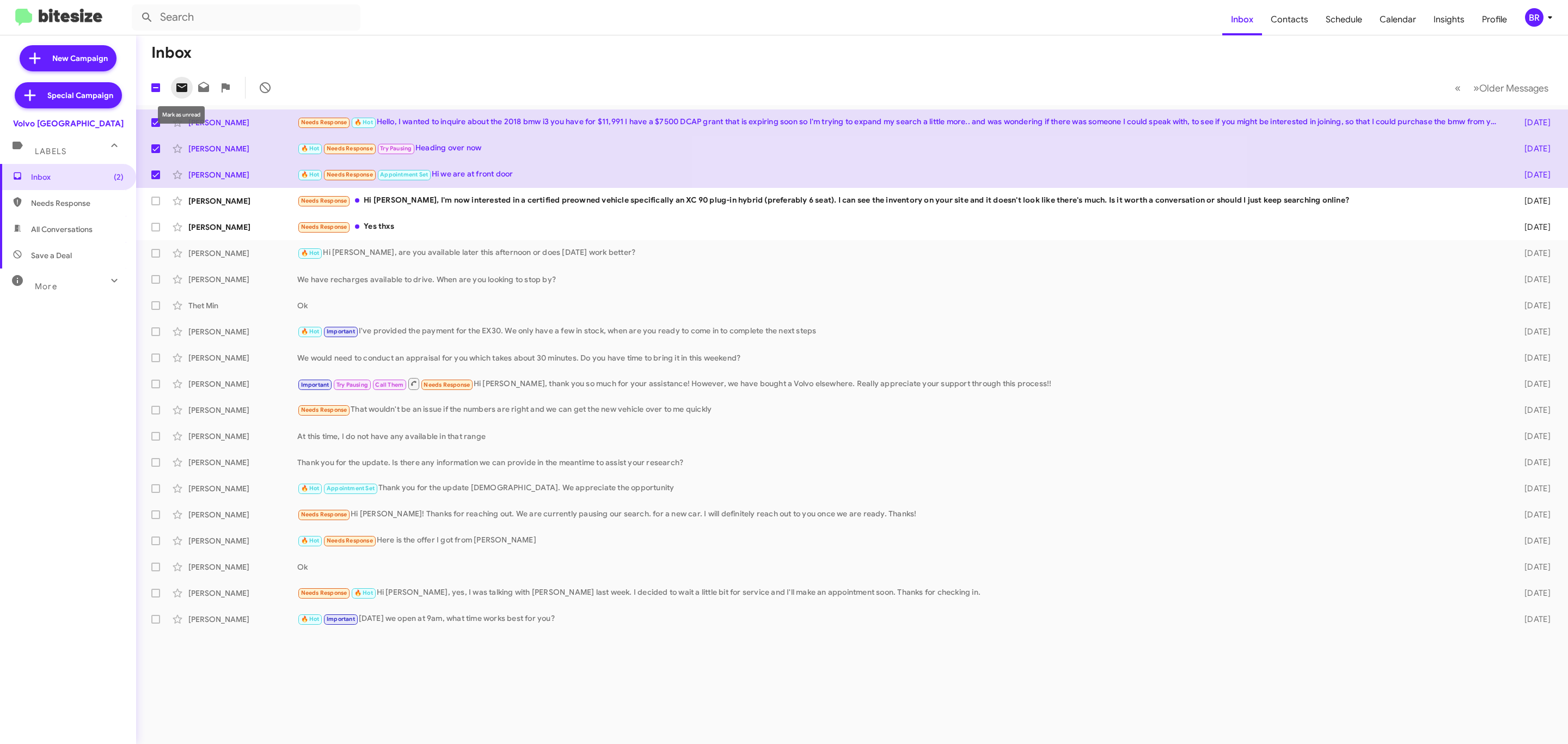
click at [188, 86] on icon at bounding box center [182, 88] width 13 height 13
click at [1529, 15] on div "BR" at bounding box center [1534, 17] width 19 height 19
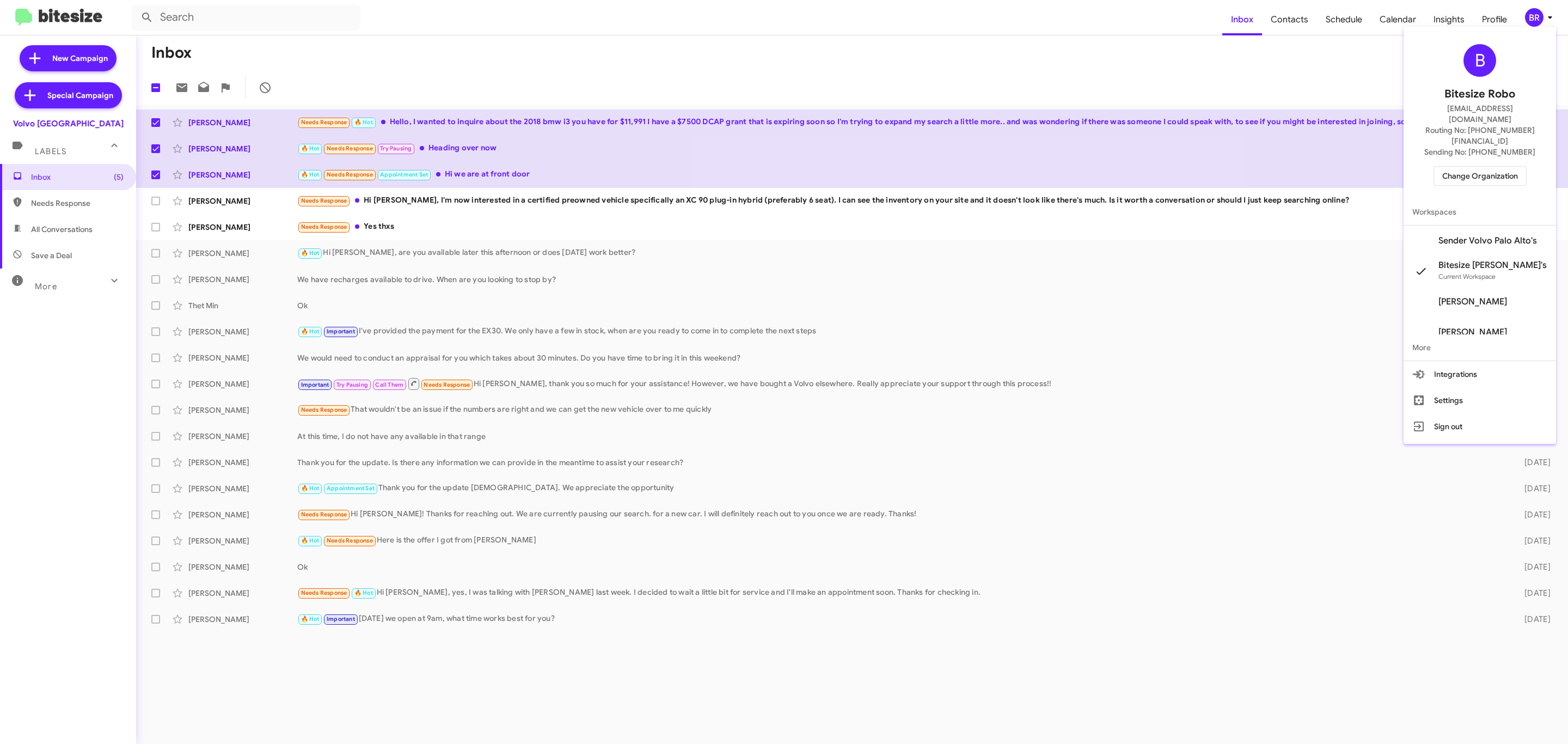
click at [1470, 167] on span "Change Organization" at bounding box center [1480, 176] width 76 height 19
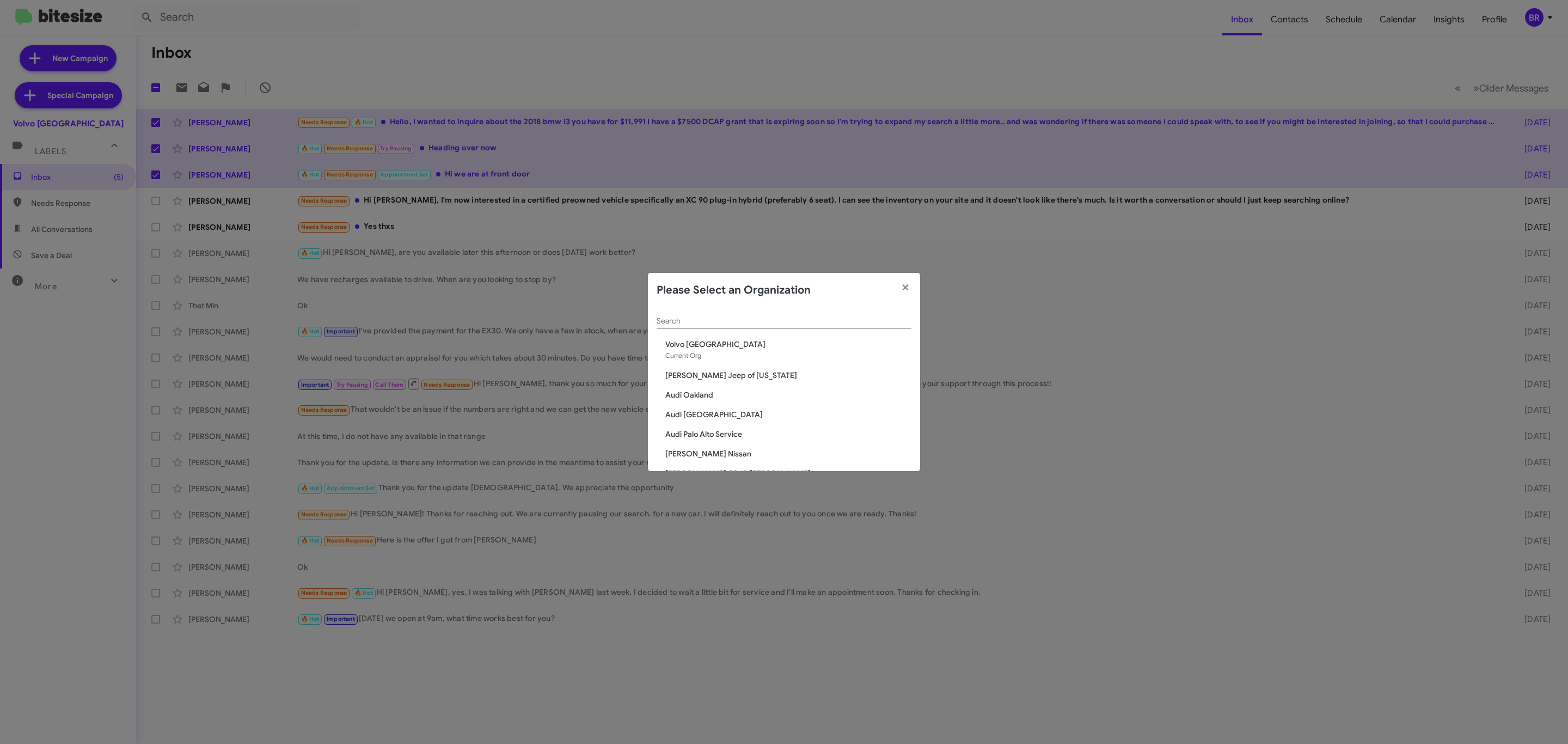
click at [738, 327] on div "Search" at bounding box center [783, 318] width 255 height 21
click at [738, 323] on input "Search" at bounding box center [783, 321] width 255 height 9
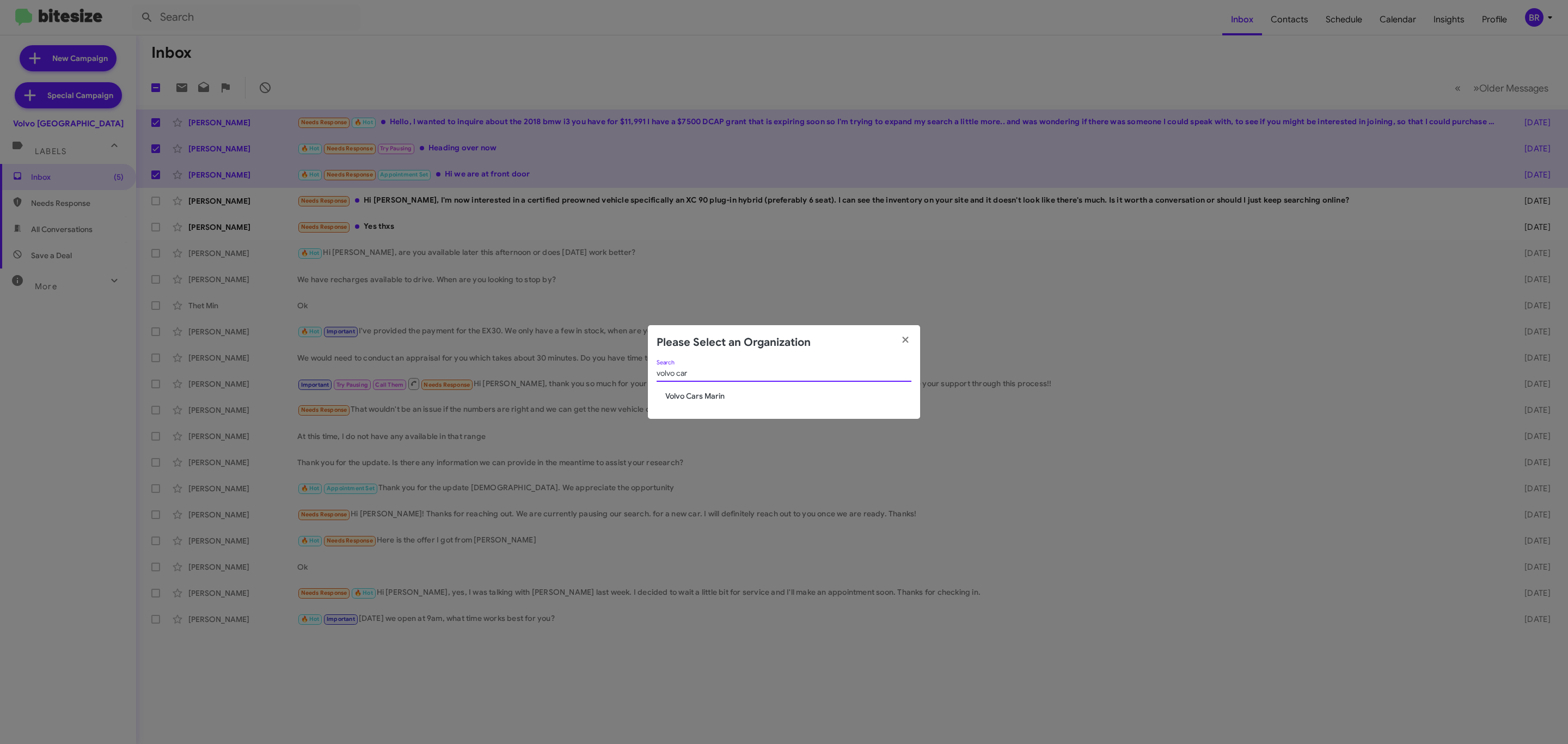
type input "volvo car"
click at [700, 401] on span "Volvo Cars Marin" at bounding box center [788, 395] width 246 height 11
click at [703, 399] on span "Volvo Cars Marin" at bounding box center [788, 395] width 246 height 11
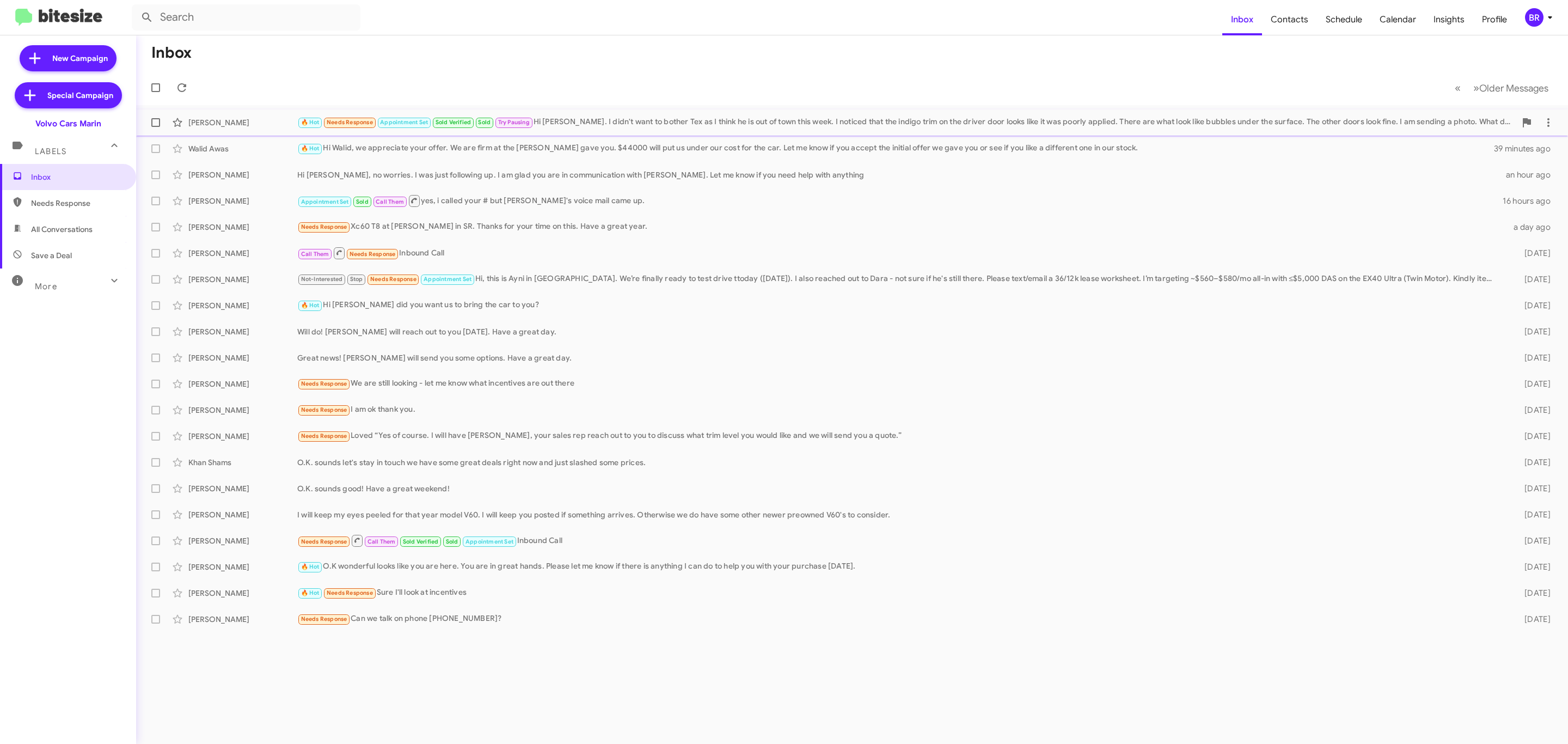
click at [151, 123] on span at bounding box center [156, 123] width 9 height 9
click at [156, 127] on input "checkbox" at bounding box center [156, 127] width 1 height 1
checkbox input "true"
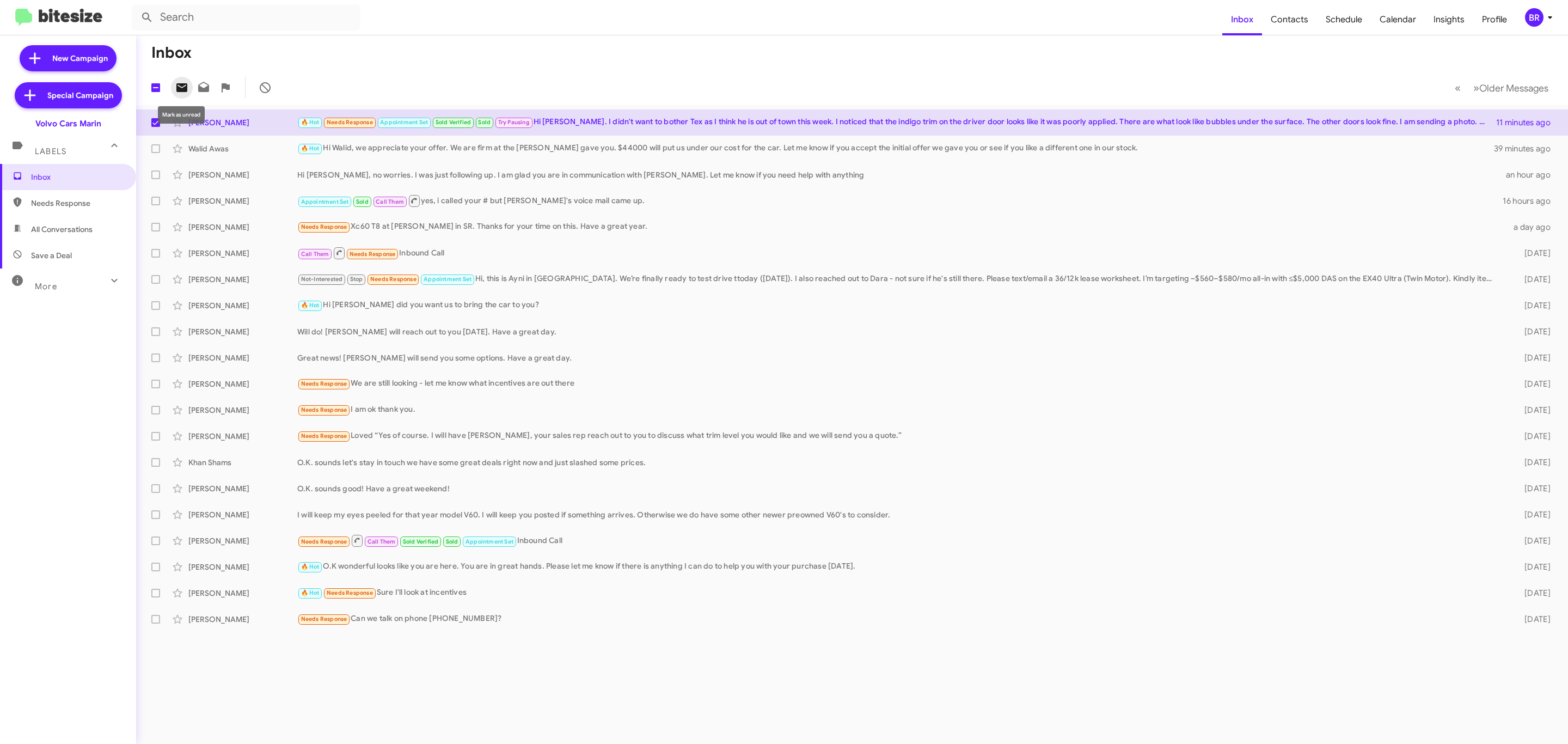
click at [186, 88] on icon at bounding box center [181, 88] width 11 height 9
